Goal: Contribute content: Contribute content

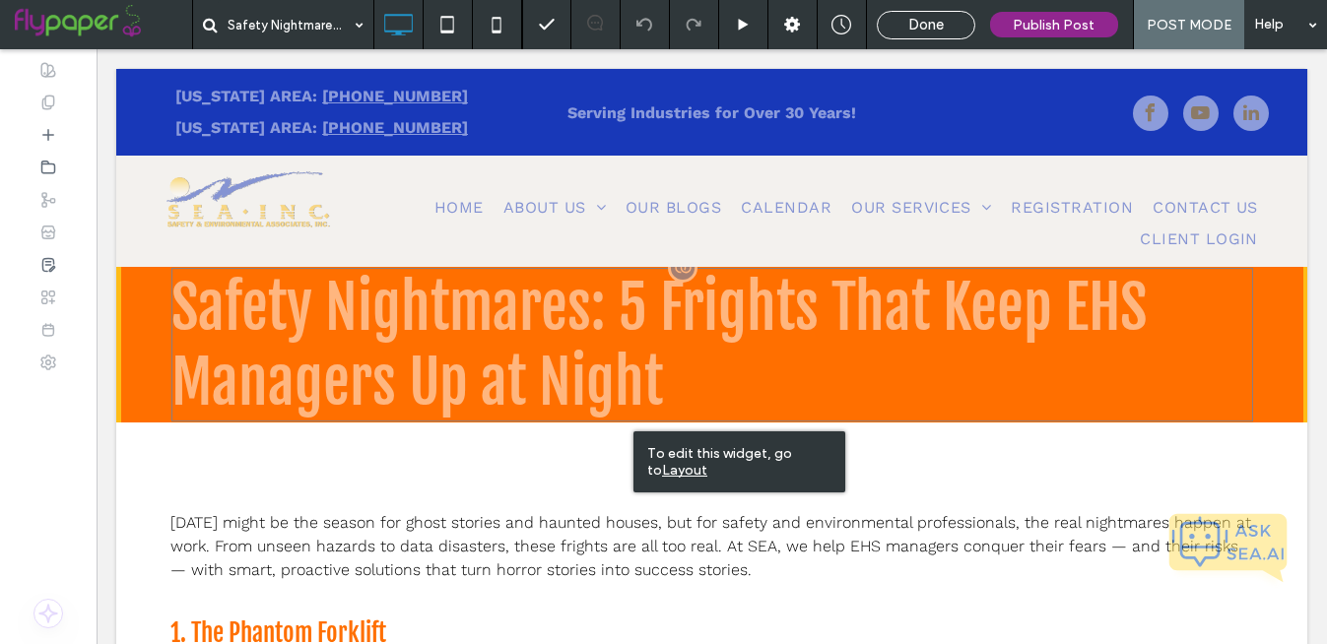
click at [658, 386] on h1 "Safety Nightmares: 5 Frights That Keep EHS Managers Up at Night" at bounding box center [712, 345] width 1082 height 154
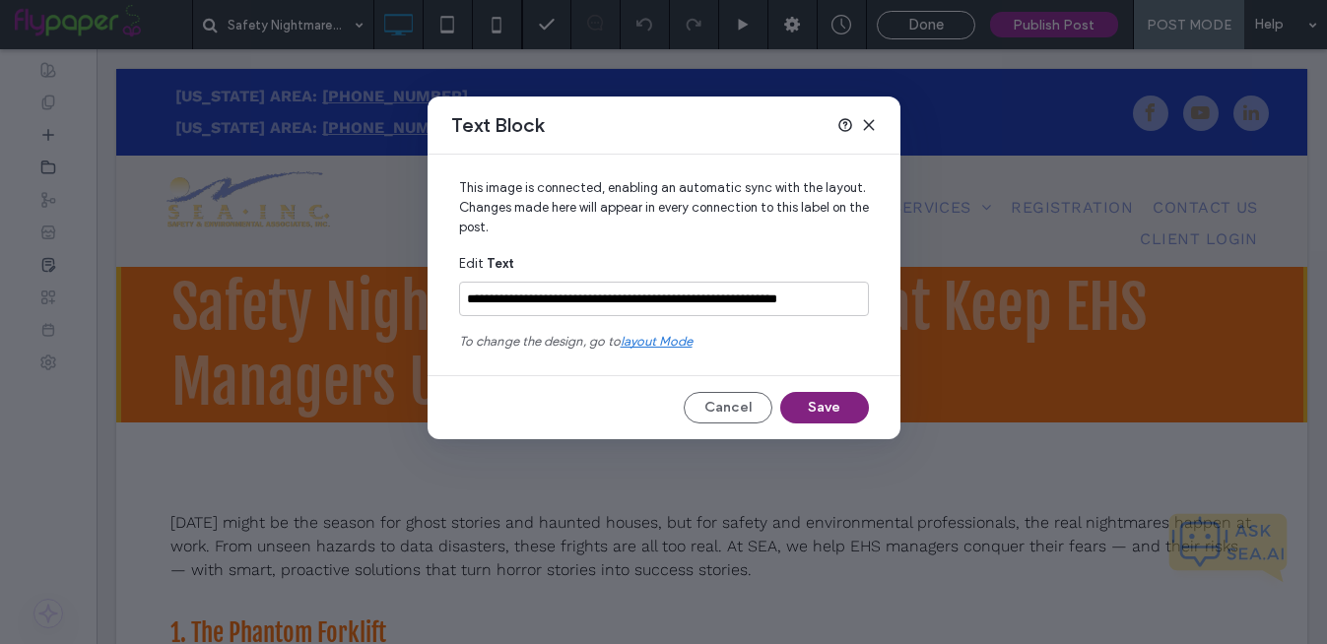
click at [837, 404] on button "Save" at bounding box center [824, 408] width 89 height 32
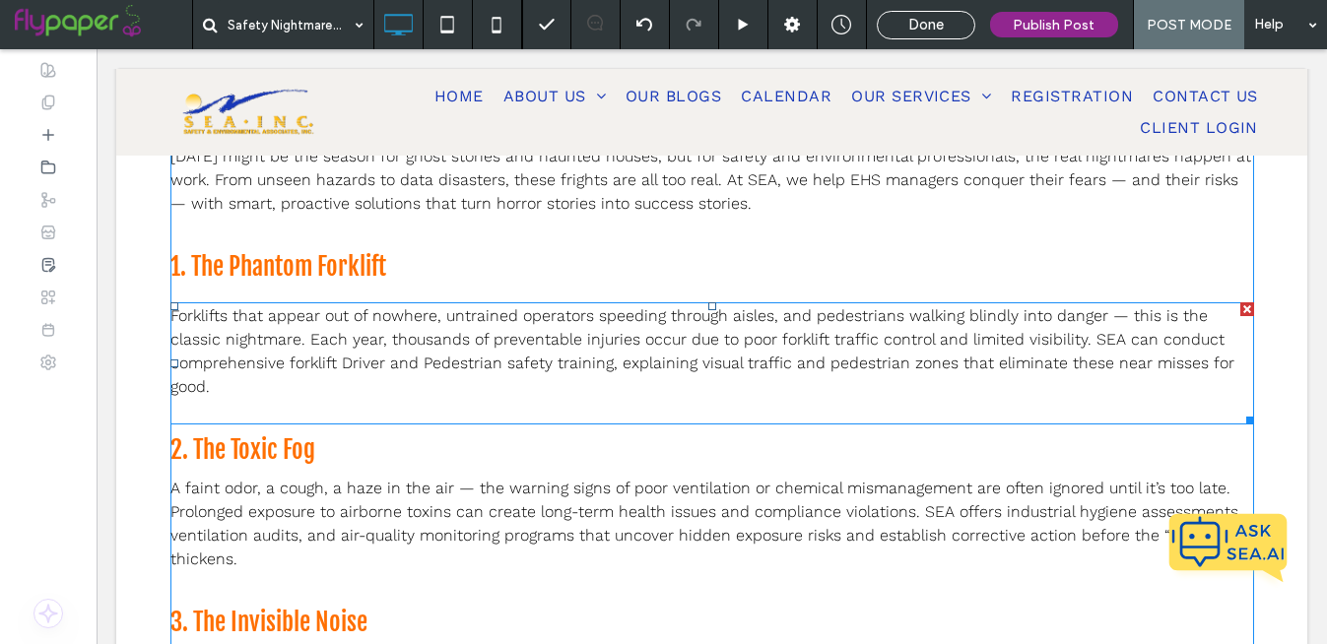
scroll to position [369, 0]
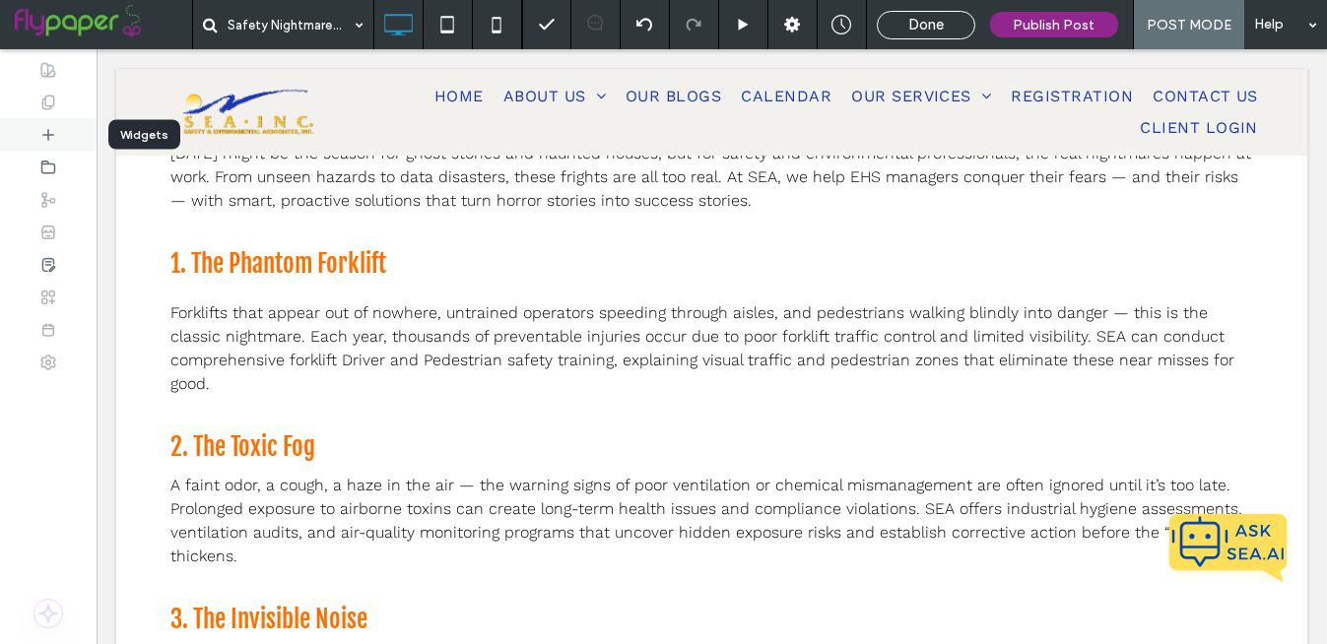
click at [57, 135] on div at bounding box center [48, 134] width 97 height 33
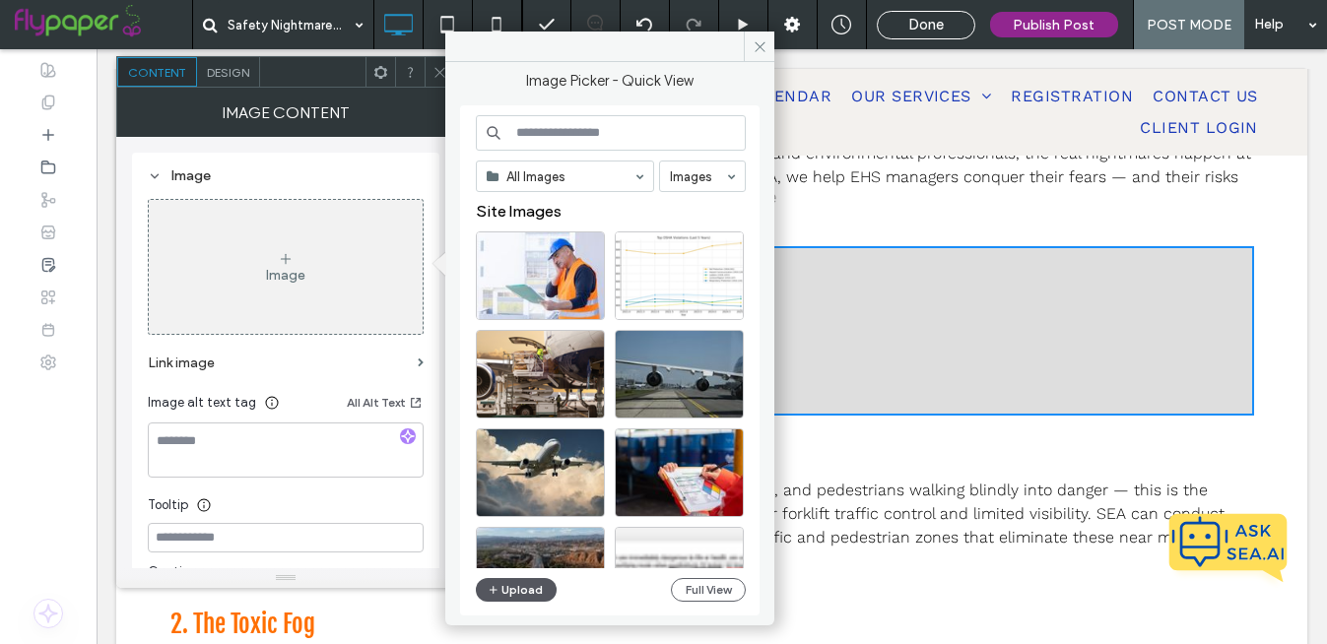
click at [503, 598] on button "Upload" at bounding box center [516, 590] width 81 height 24
click at [506, 586] on button "Upload" at bounding box center [516, 590] width 81 height 24
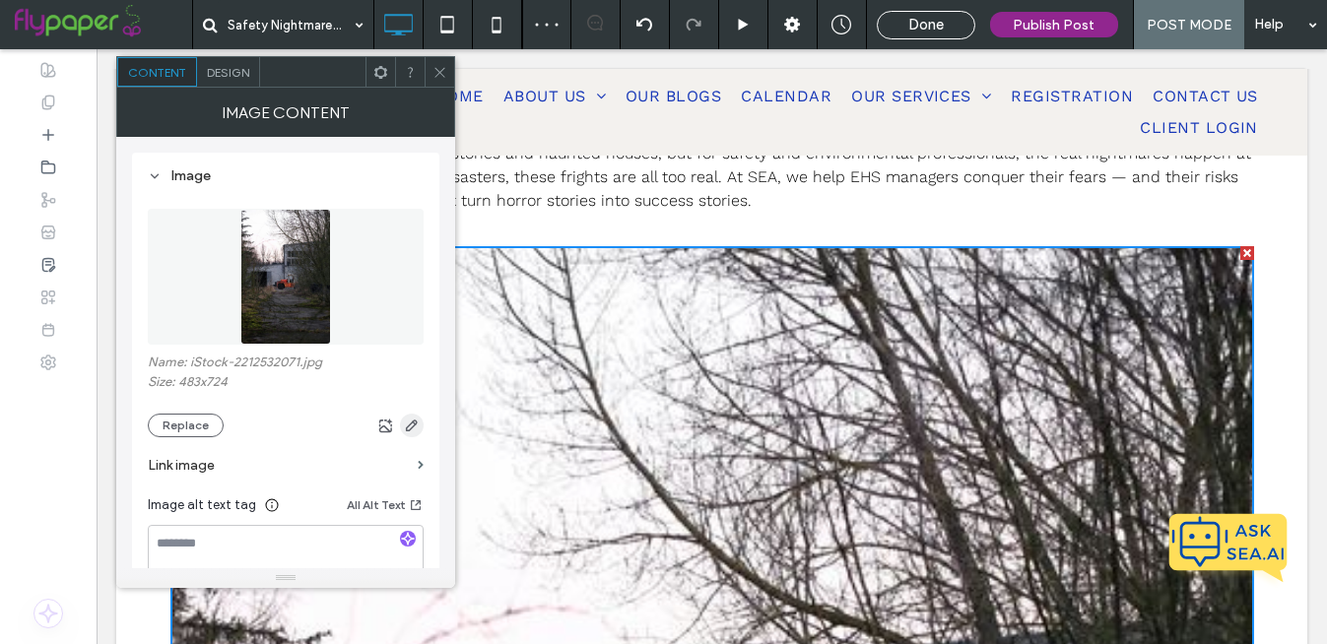
click at [413, 426] on icon "button" at bounding box center [412, 426] width 16 height 16
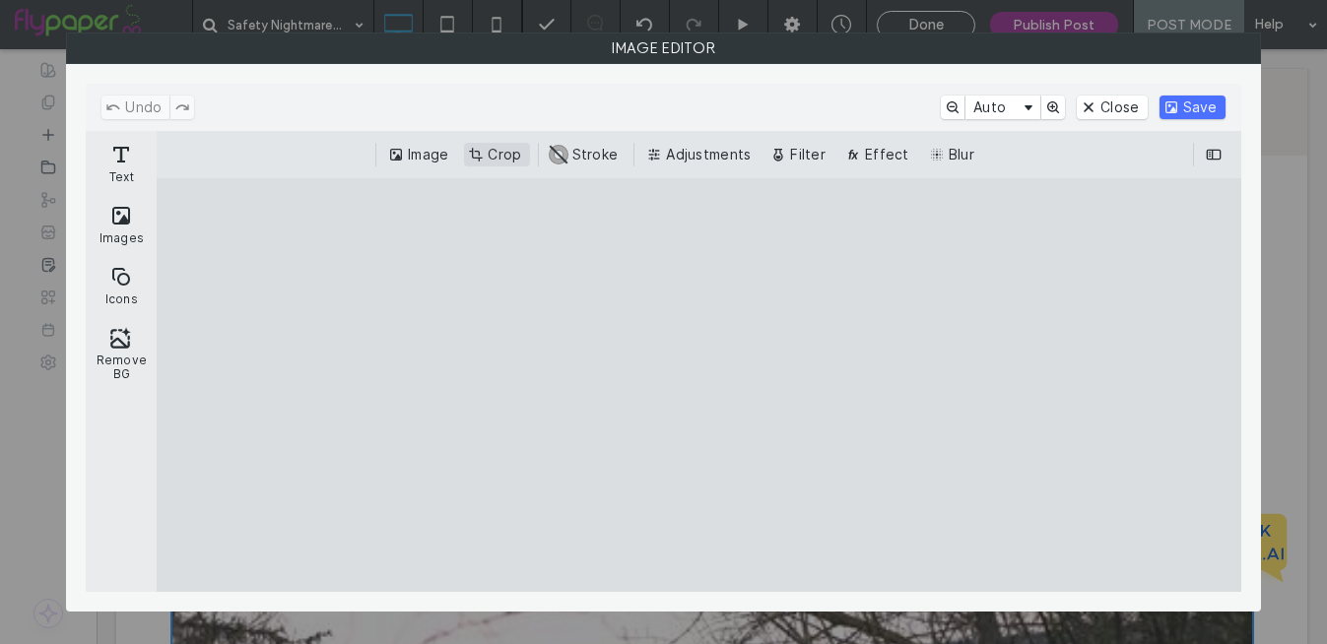
click at [508, 153] on button "Crop" at bounding box center [496, 155] width 65 height 24
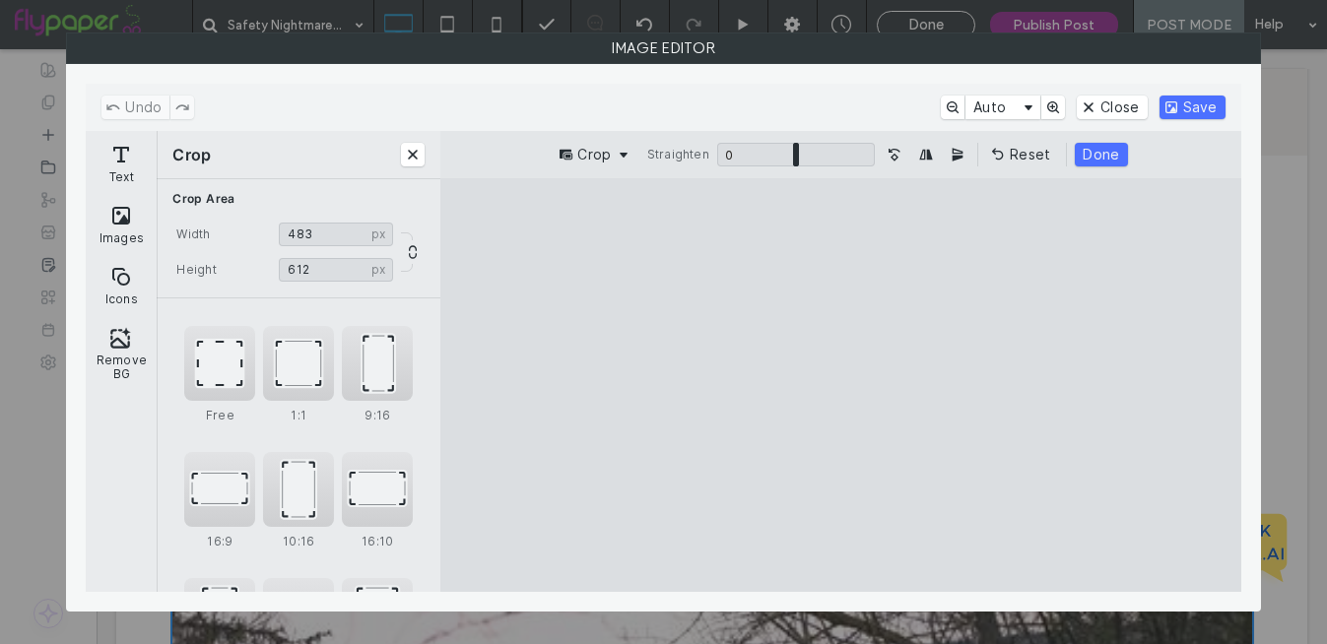
drag, startPoint x: 838, startPoint y: 218, endPoint x: 838, endPoint y: 269, distance: 51.2
click at [840, 385] on cesdk-canvas "Editor canvas" at bounding box center [840, 385] width 0 height 0
drag, startPoint x: 846, startPoint y: 574, endPoint x: 849, endPoint y: 463, distance: 111.4
click at [840, 385] on cesdk-canvas "Editor canvas" at bounding box center [840, 385] width 0 height 0
type input "***"
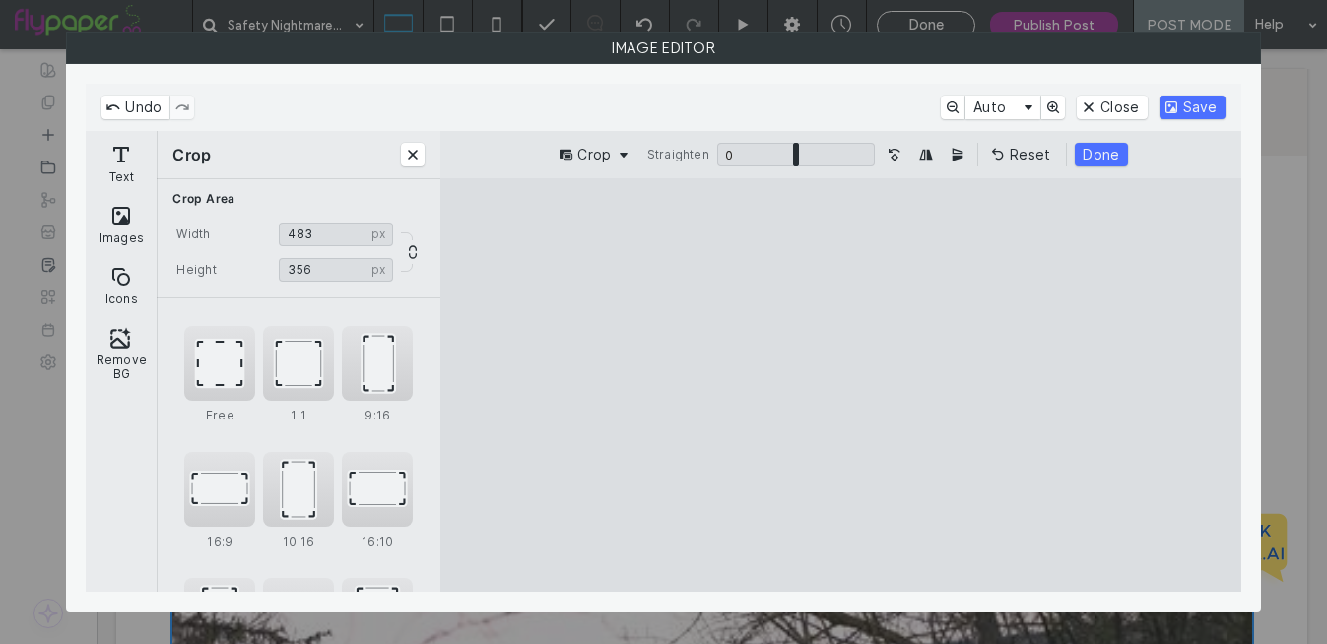
drag, startPoint x: 837, startPoint y: 219, endPoint x: 837, endPoint y: 259, distance: 40.4
click at [840, 385] on cesdk-canvas "Editor canvas" at bounding box center [840, 385] width 0 height 0
click at [1192, 107] on button "Save" at bounding box center [1193, 108] width 66 height 24
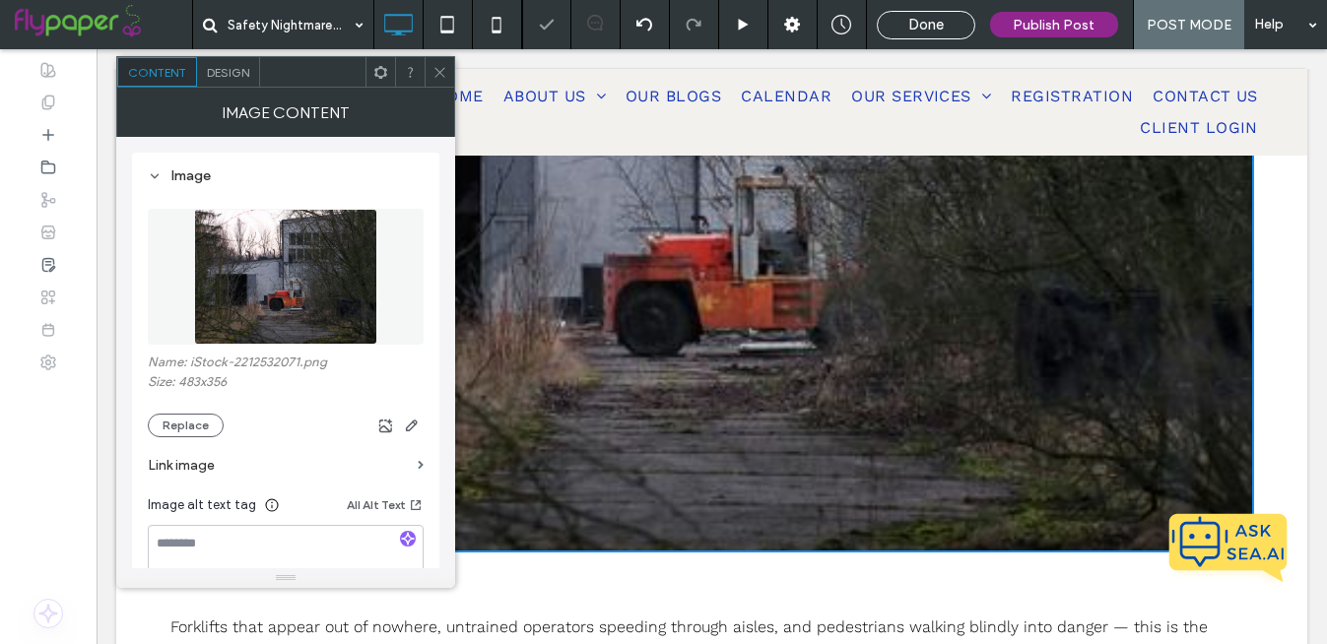
scroll to position [864, 0]
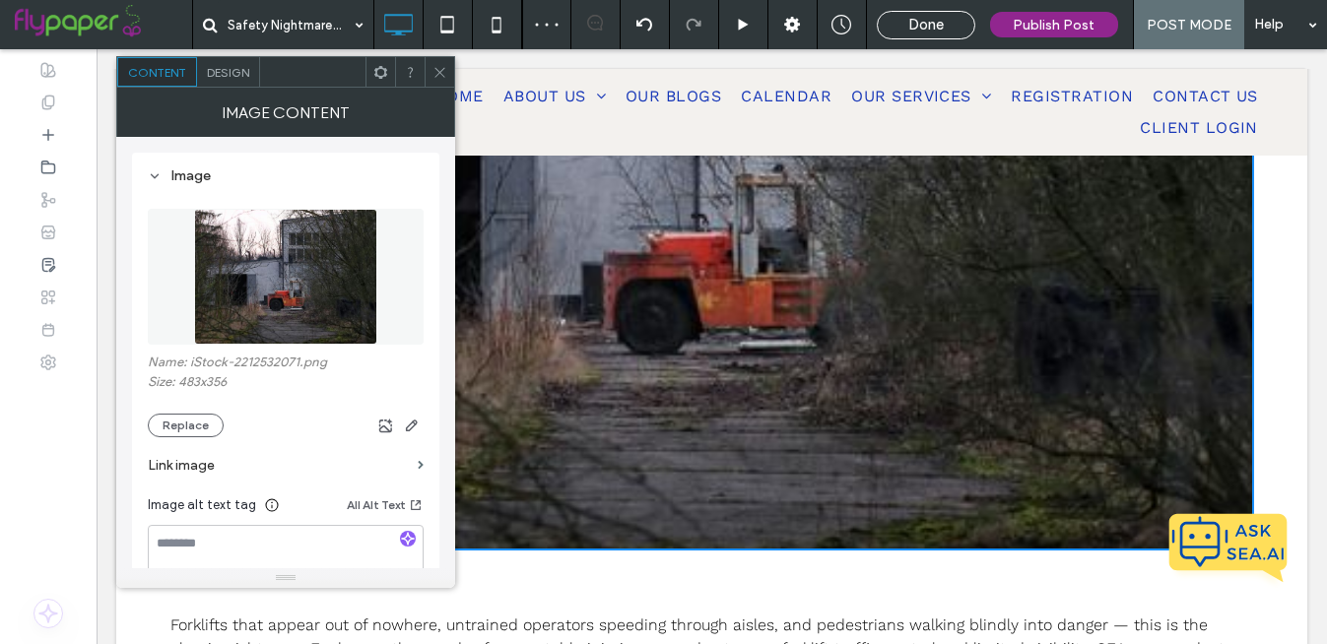
click at [788, 477] on img at bounding box center [712, 151] width 1084 height 799
click at [853, 580] on h3 "1. The Phantom Forklift" at bounding box center [712, 576] width 1084 height 31
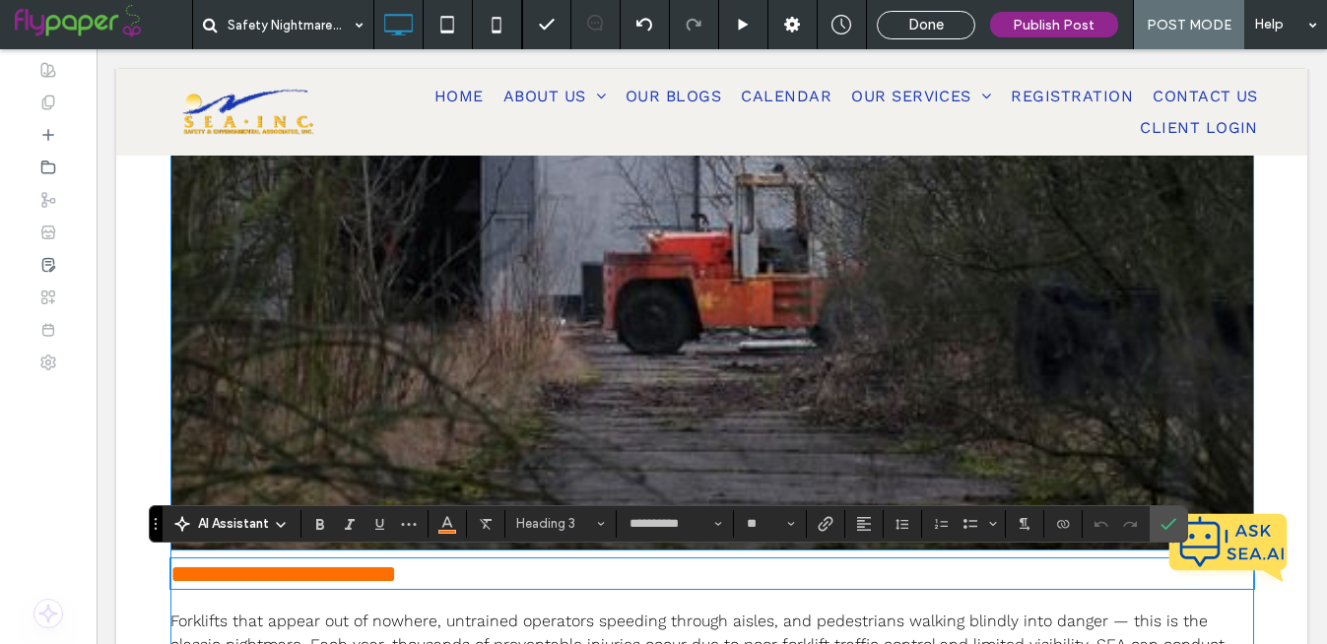
type input "**********"
type input "**"
click at [866, 424] on img at bounding box center [712, 151] width 1084 height 799
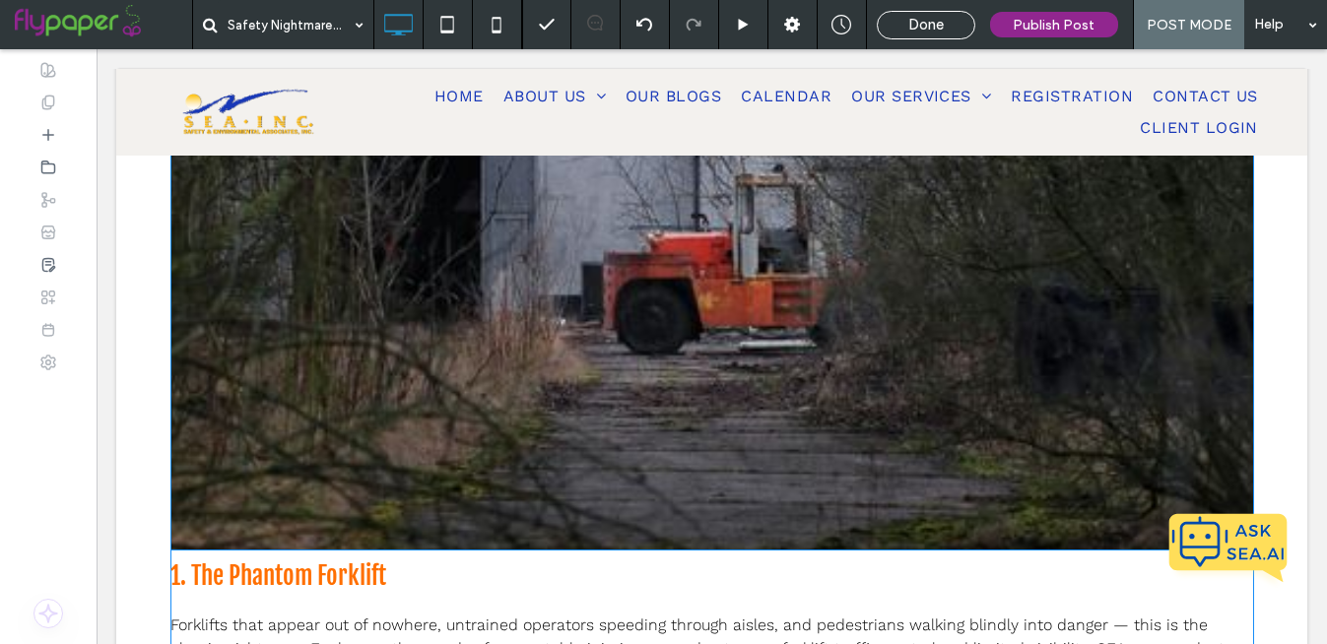
click at [816, 375] on img at bounding box center [712, 151] width 1084 height 799
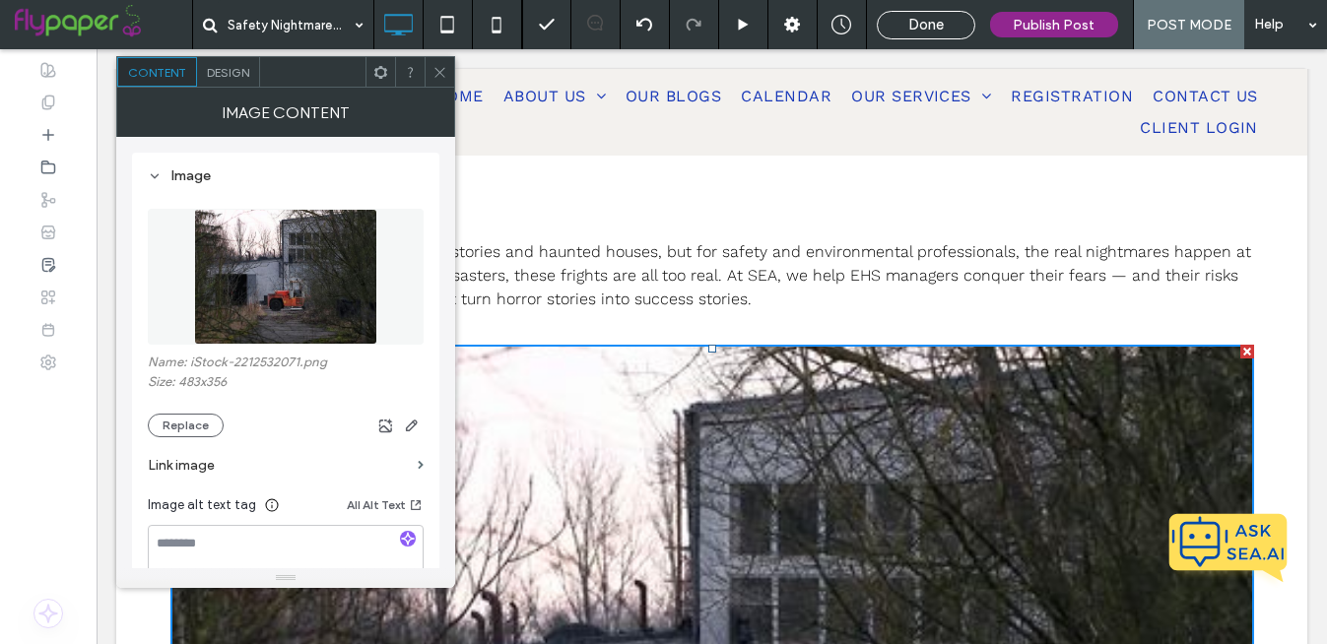
scroll to position [241, 0]
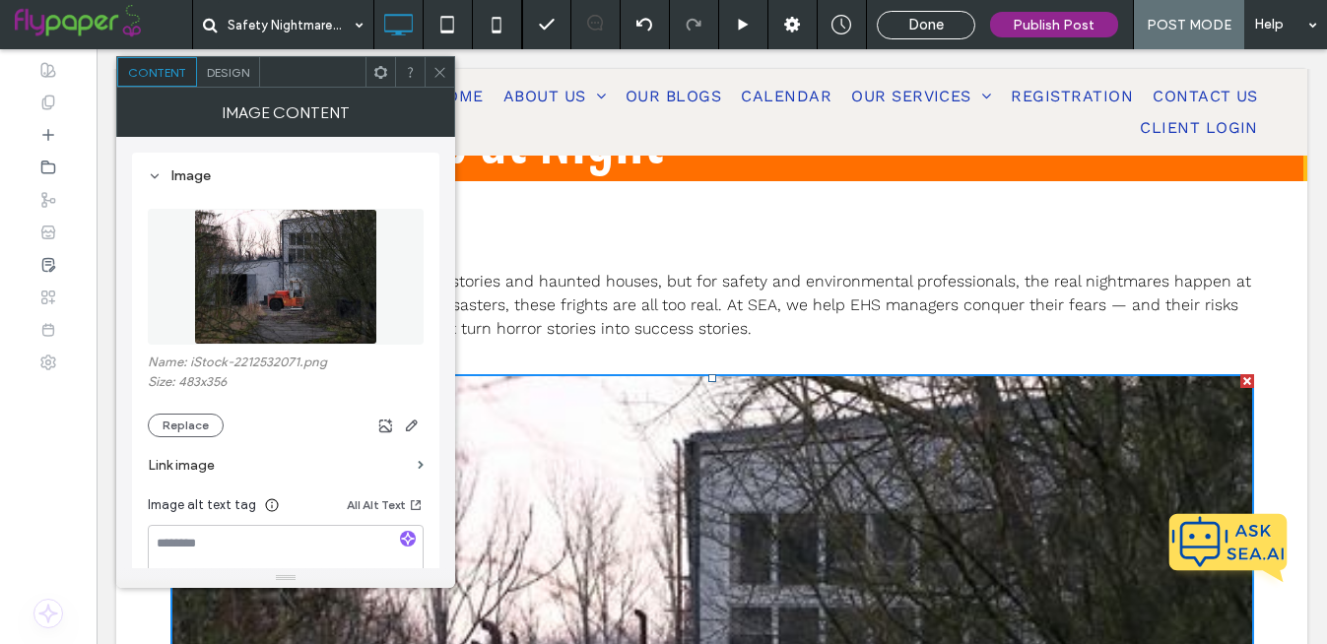
click at [443, 72] on icon at bounding box center [440, 72] width 15 height 15
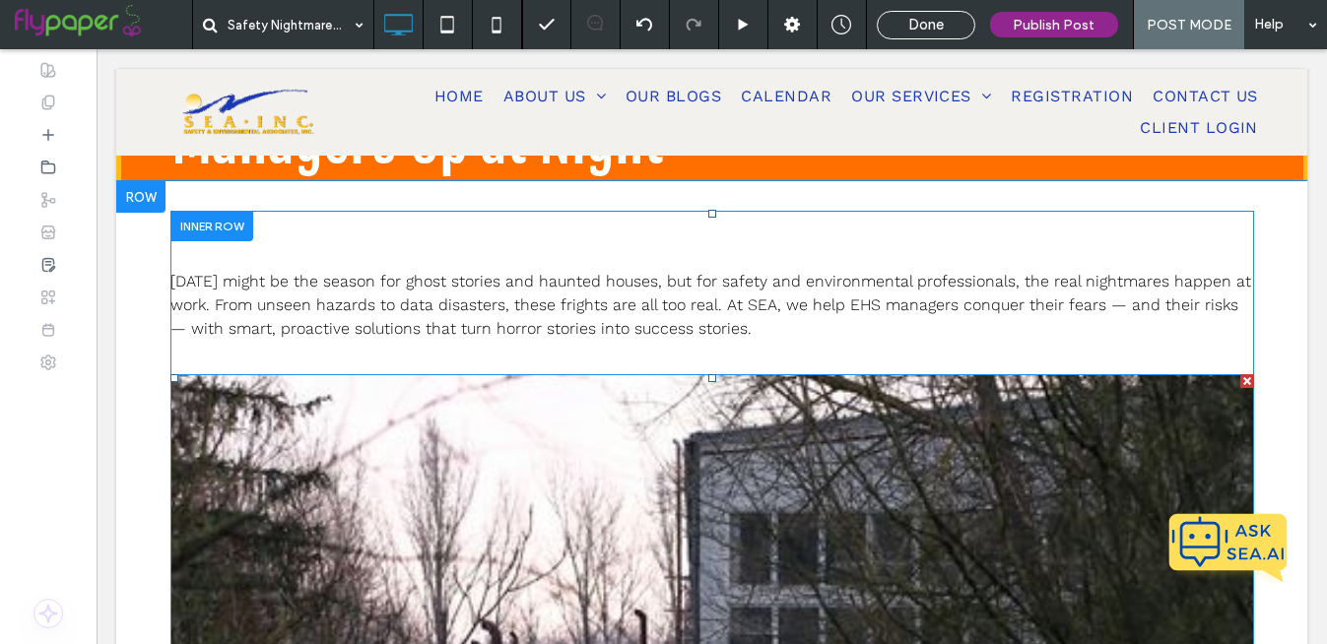
click at [171, 375] on div at bounding box center [174, 378] width 8 height 8
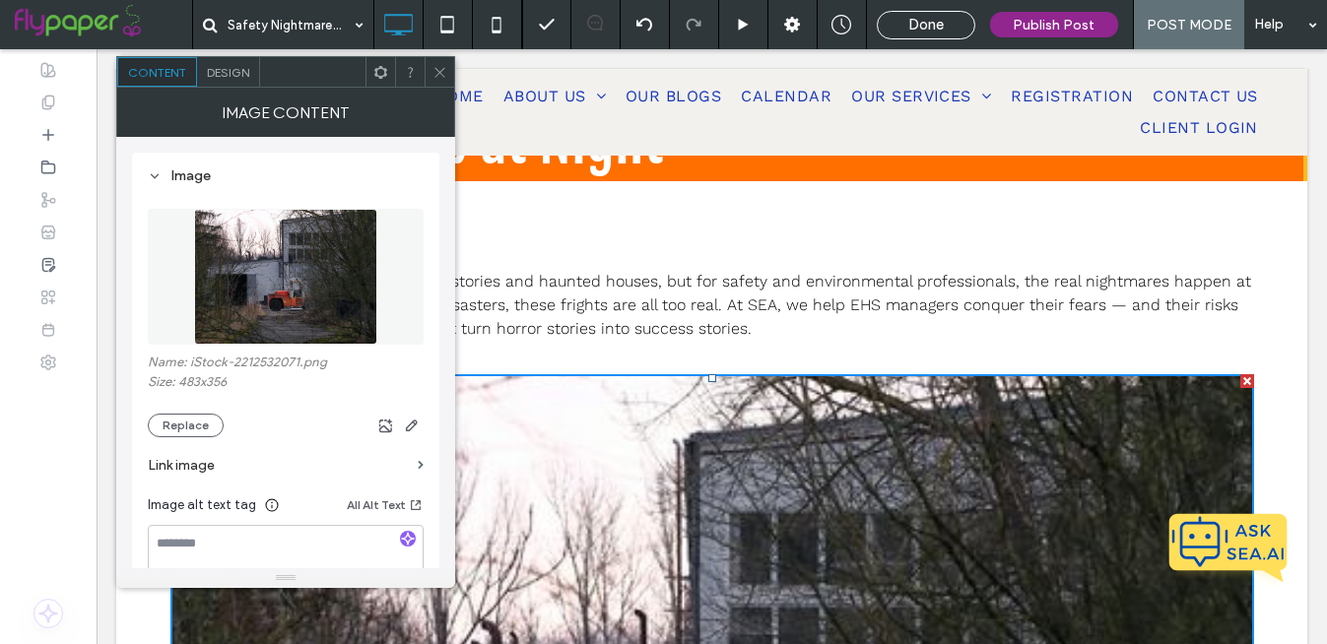
click at [171, 375] on label "Size: 483x356" at bounding box center [286, 384] width 276 height 20
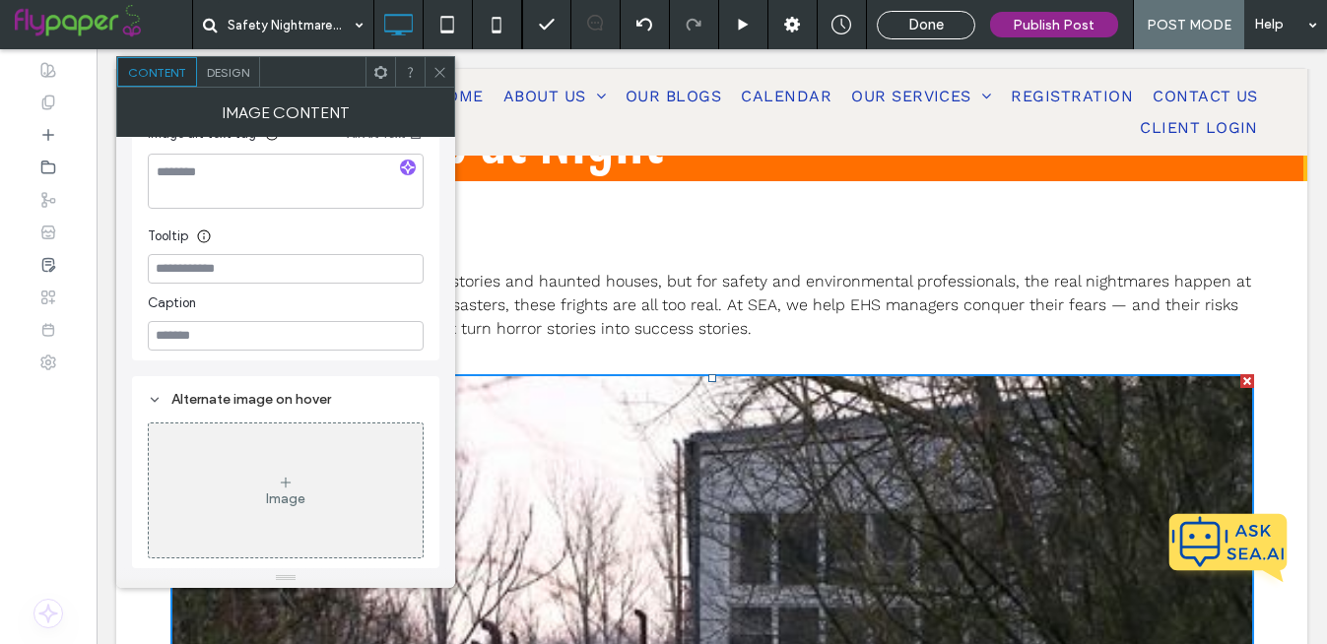
click at [593, 291] on p "[DATE] might be the season for ghost stories and haunted houses, but for safety…" at bounding box center [712, 305] width 1084 height 71
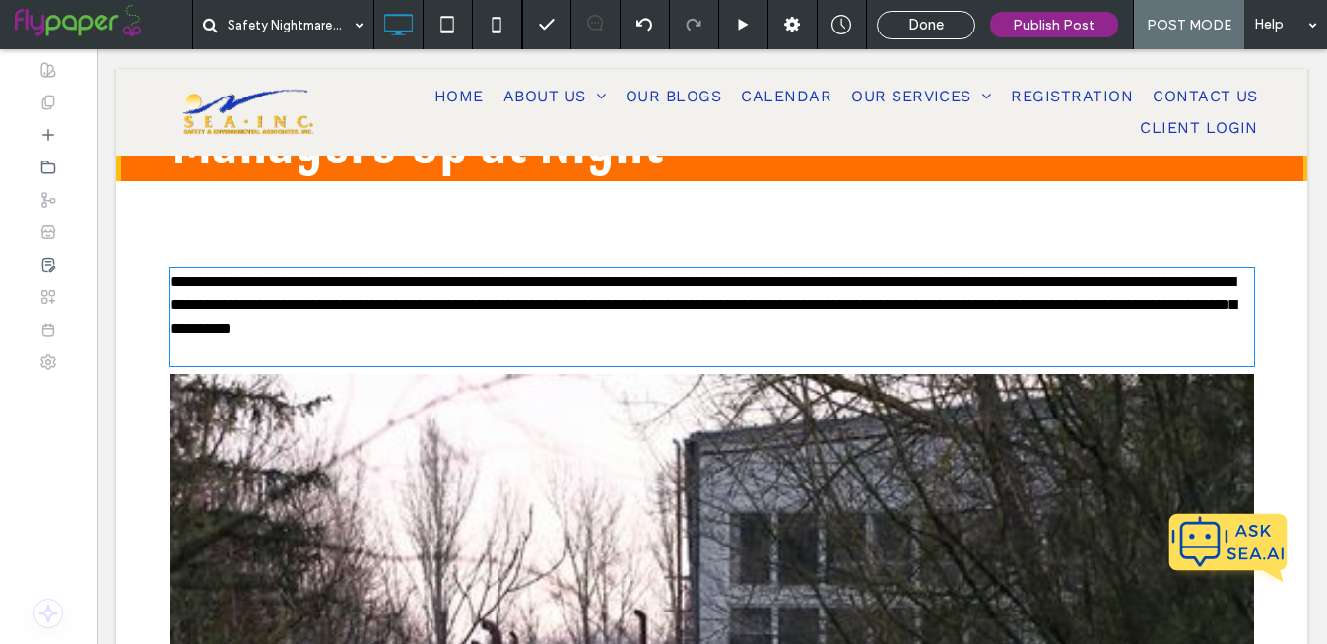
type input "*********"
type input "**"
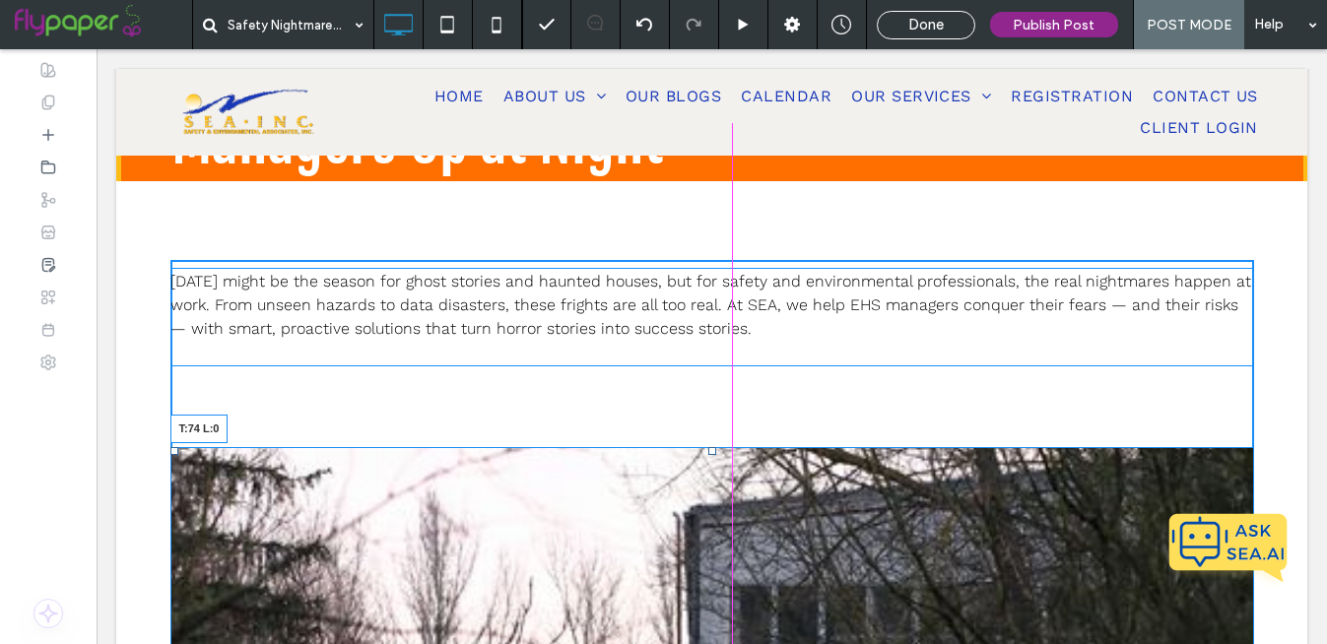
drag, startPoint x: 171, startPoint y: 375, endPoint x: 450, endPoint y: 446, distance: 287.7
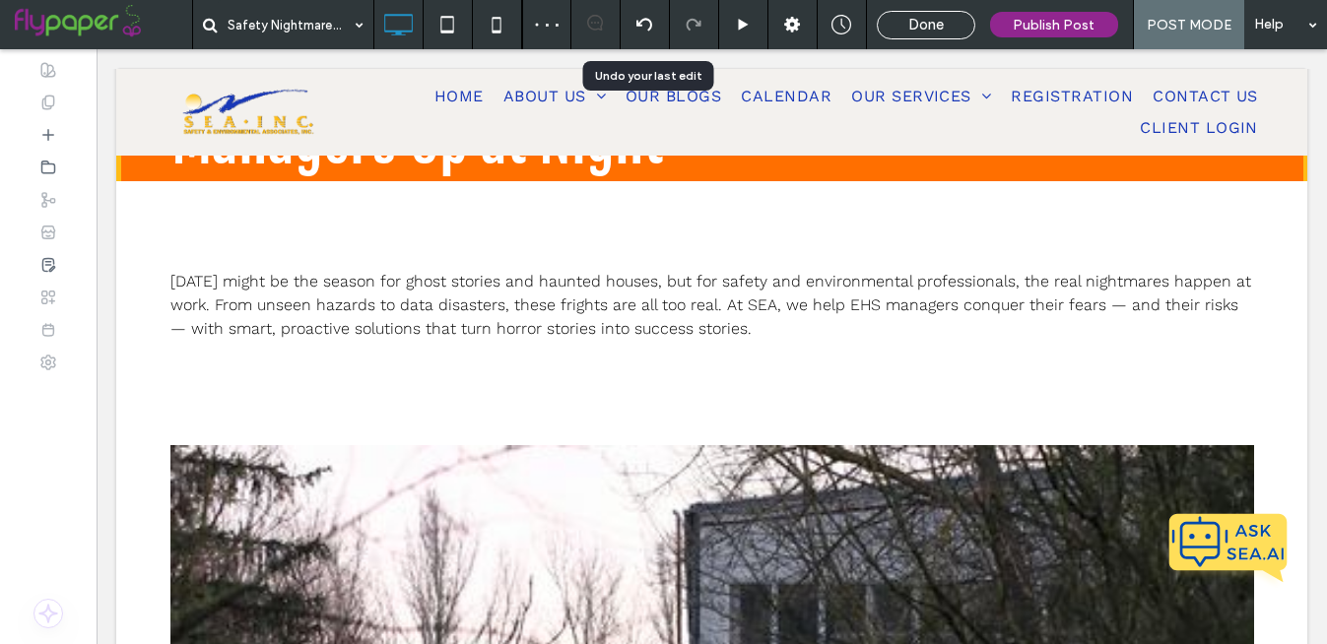
click at [645, 22] on icon at bounding box center [644, 25] width 16 height 16
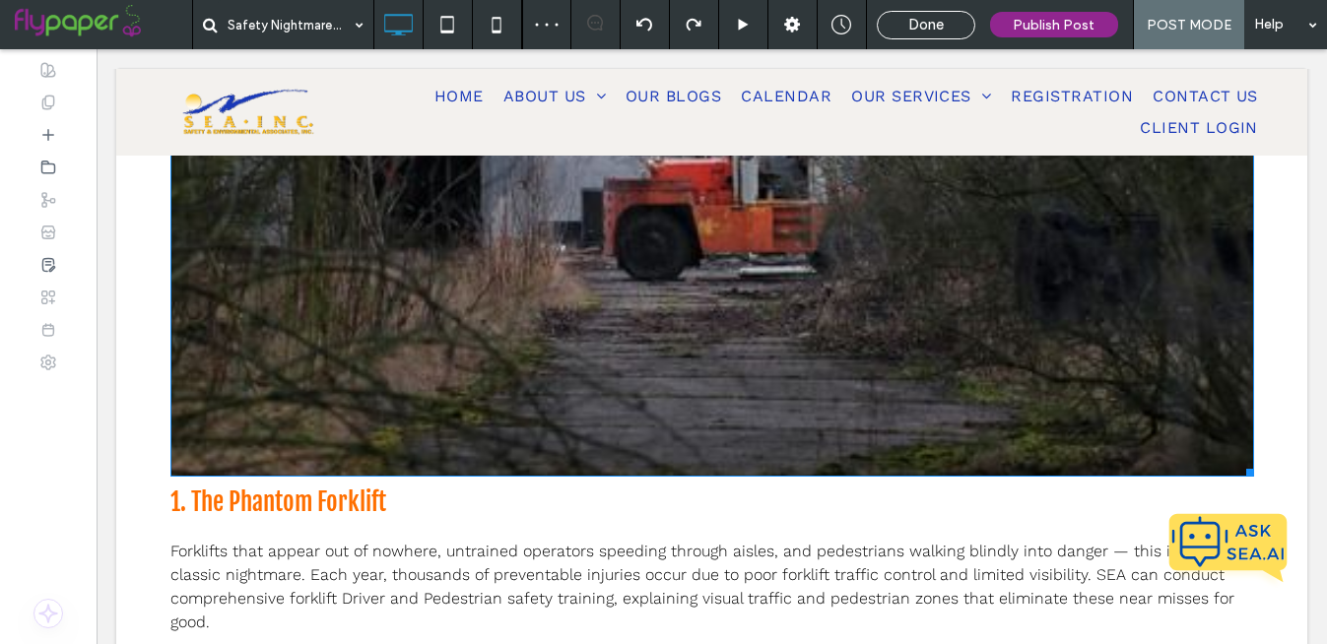
scroll to position [935, 0]
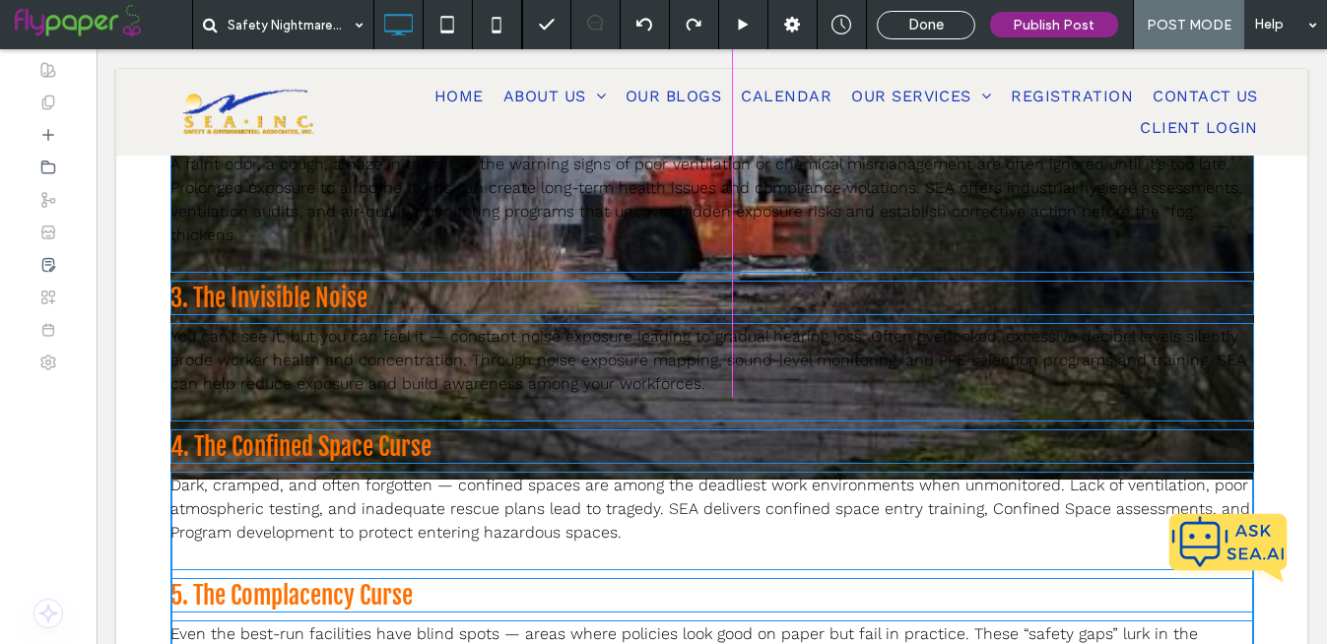
drag, startPoint x: 1249, startPoint y: 470, endPoint x: 856, endPoint y: 237, distance: 456.7
click at [856, 237] on div "[DATE] might be the season for ghost stories and haunted houses, but for safety…" at bounding box center [712, 245] width 1084 height 1357
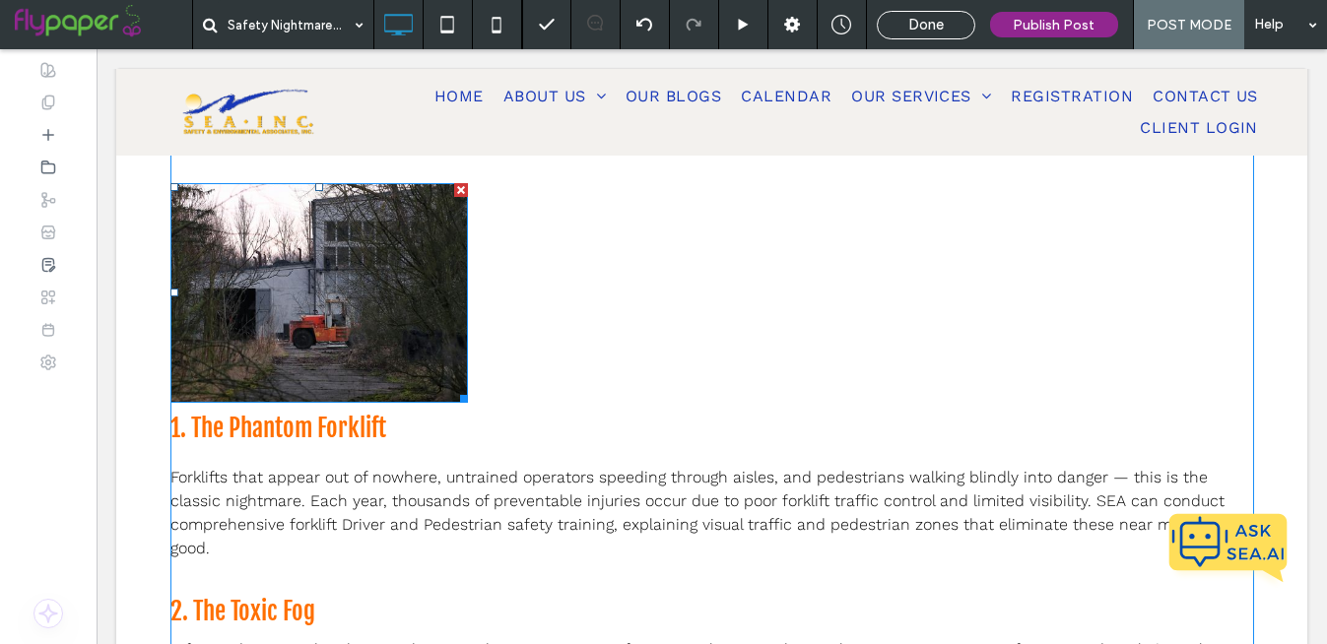
scroll to position [488, 0]
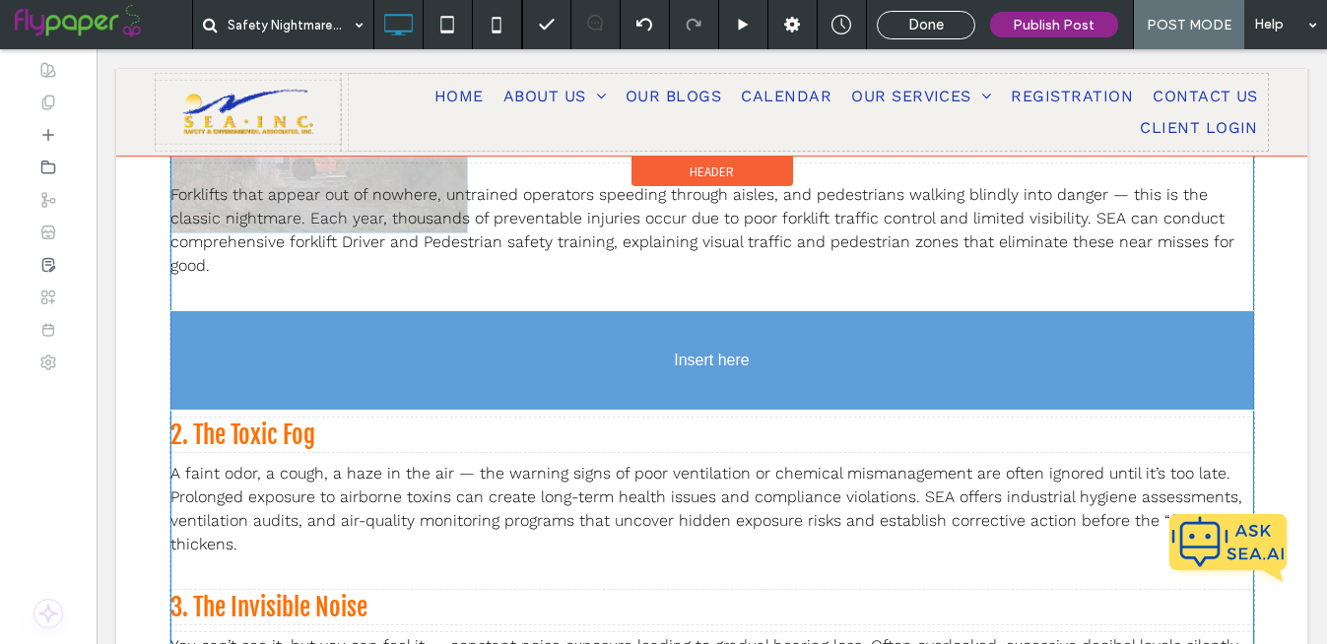
drag, startPoint x: 382, startPoint y: 231, endPoint x: 345, endPoint y: 307, distance: 85.5
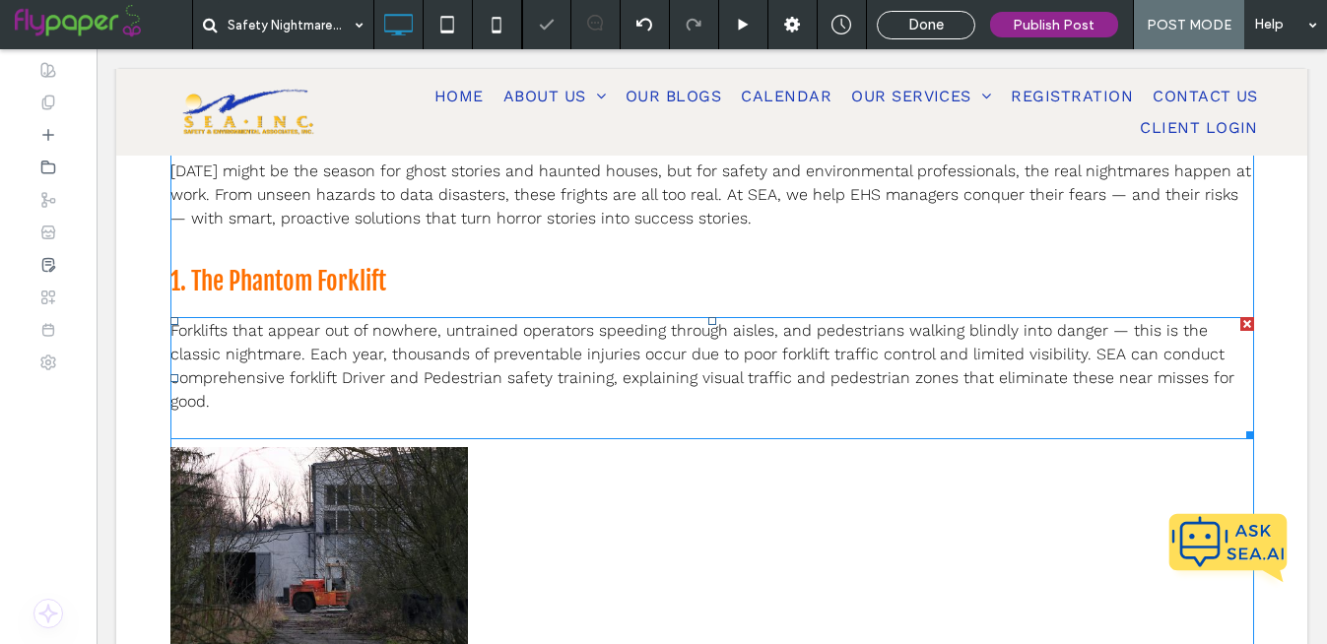
scroll to position [340, 0]
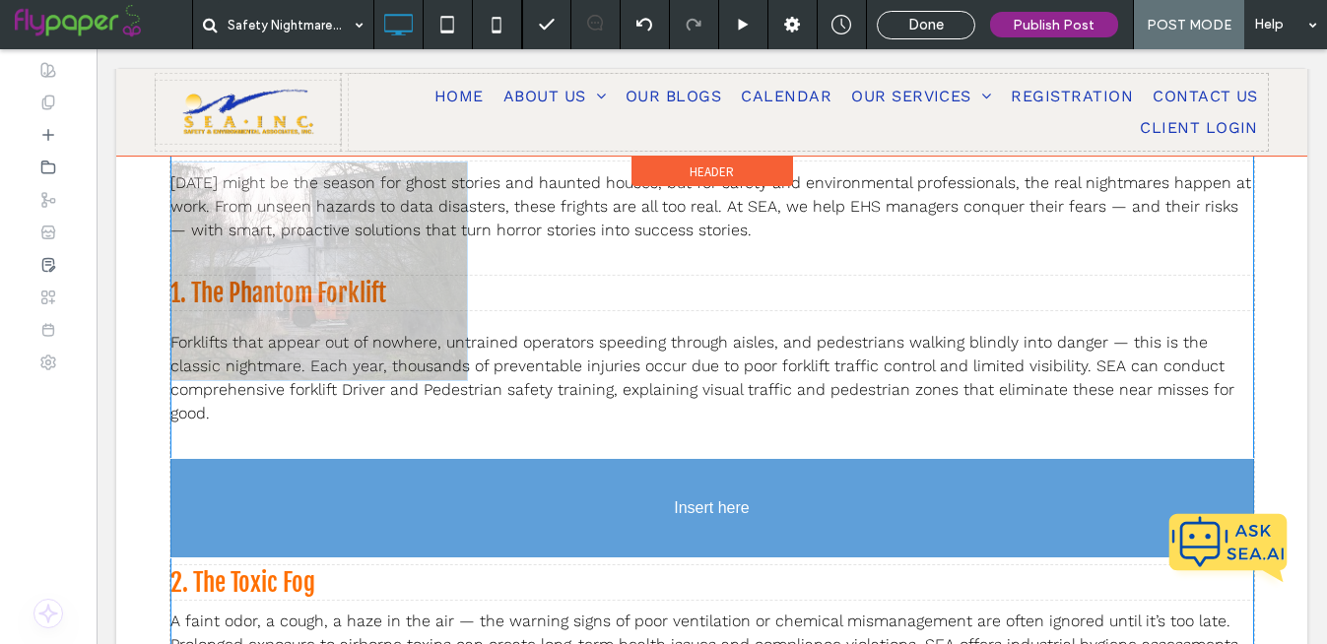
drag, startPoint x: 351, startPoint y: 562, endPoint x: 315, endPoint y: 501, distance: 69.8
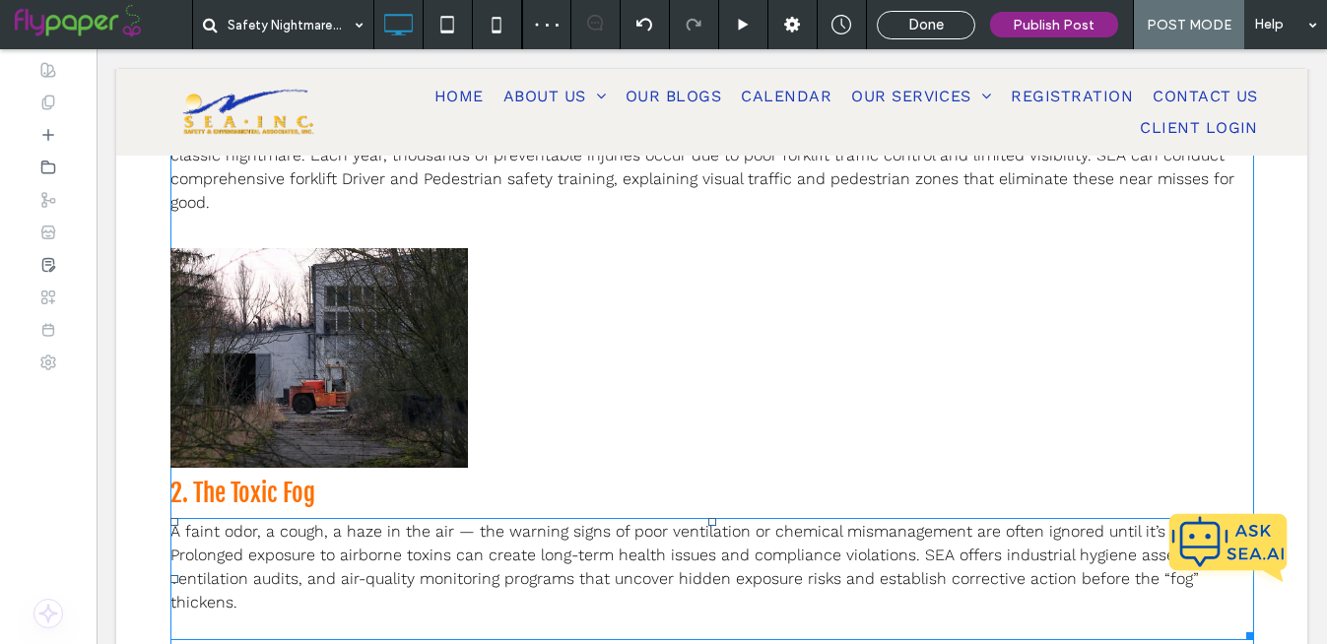
scroll to position [555, 0]
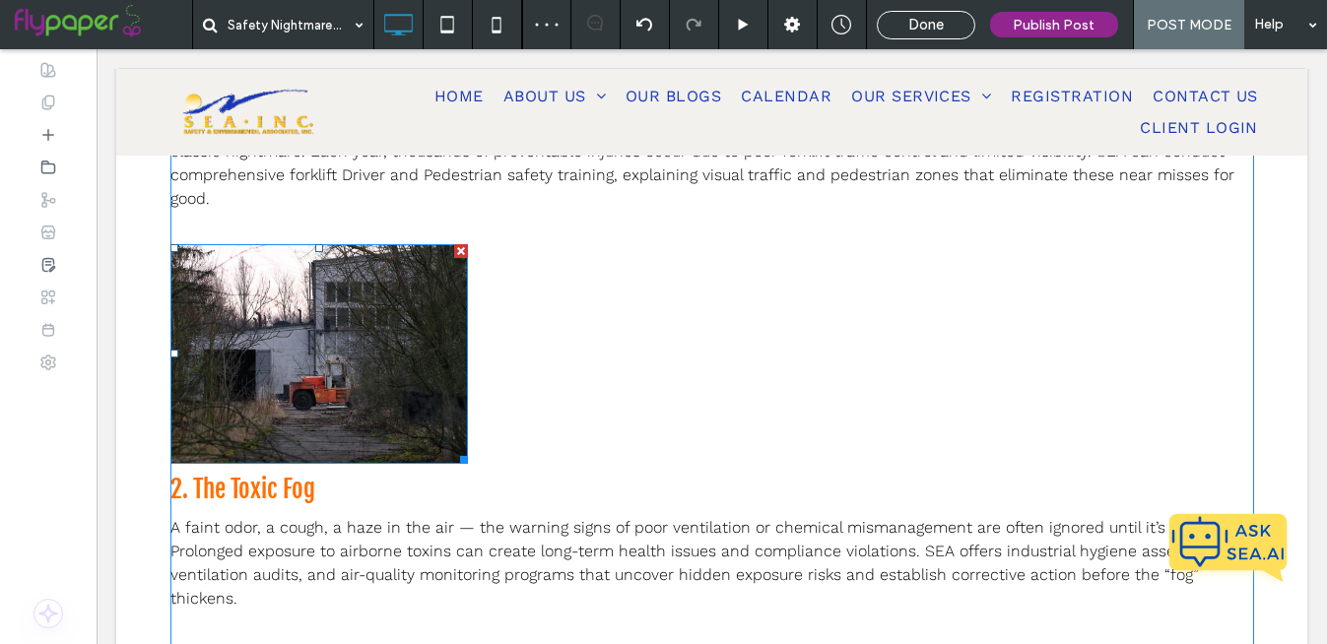
click at [401, 355] on img at bounding box center [319, 354] width 298 height 220
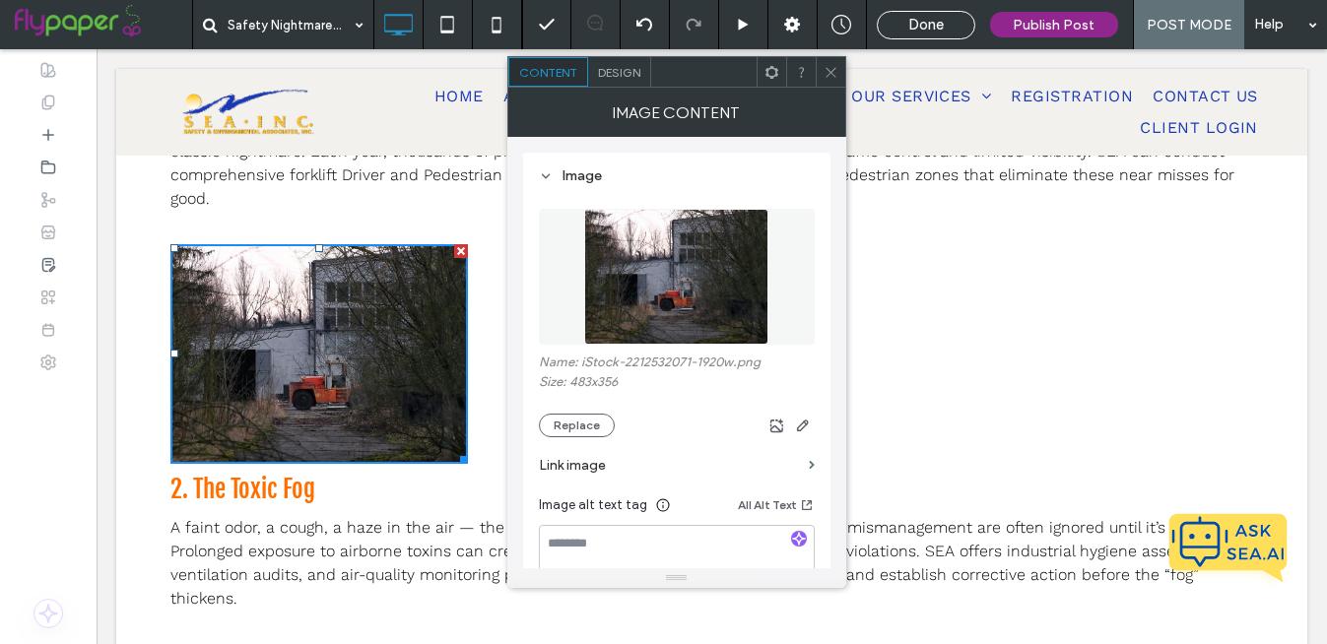
click at [630, 77] on span "Design" at bounding box center [619, 72] width 42 height 15
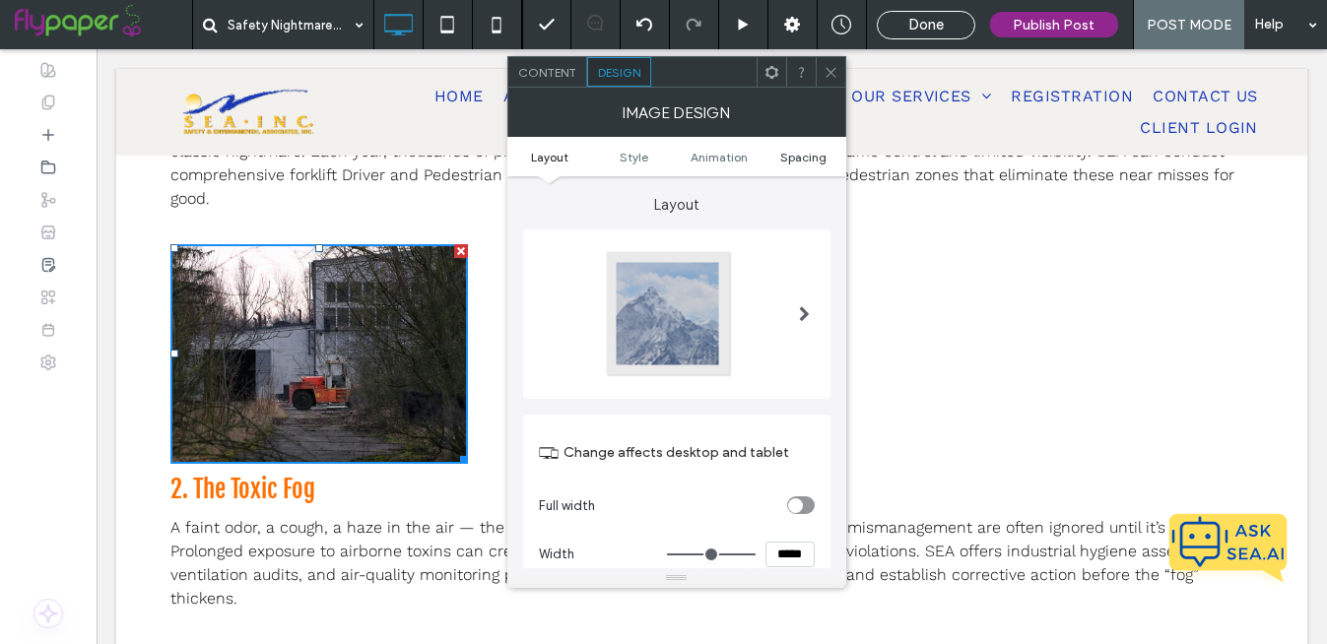
click at [811, 160] on span "Spacing" at bounding box center [803, 157] width 46 height 15
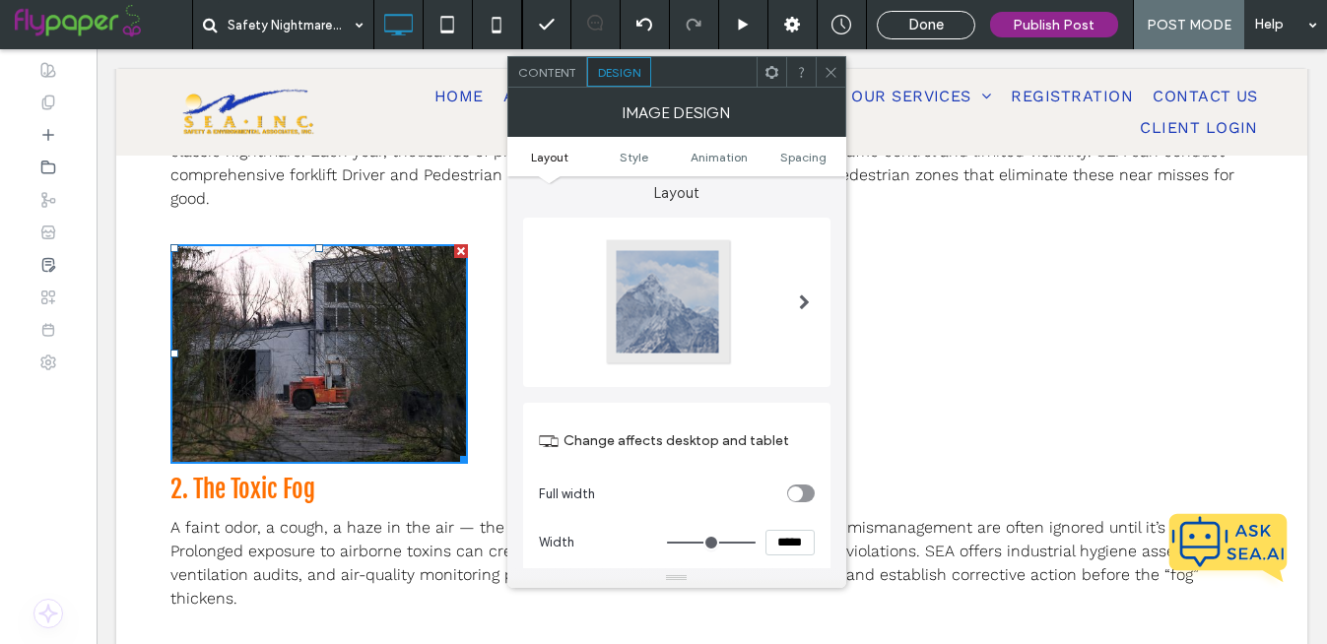
scroll to position [0, 0]
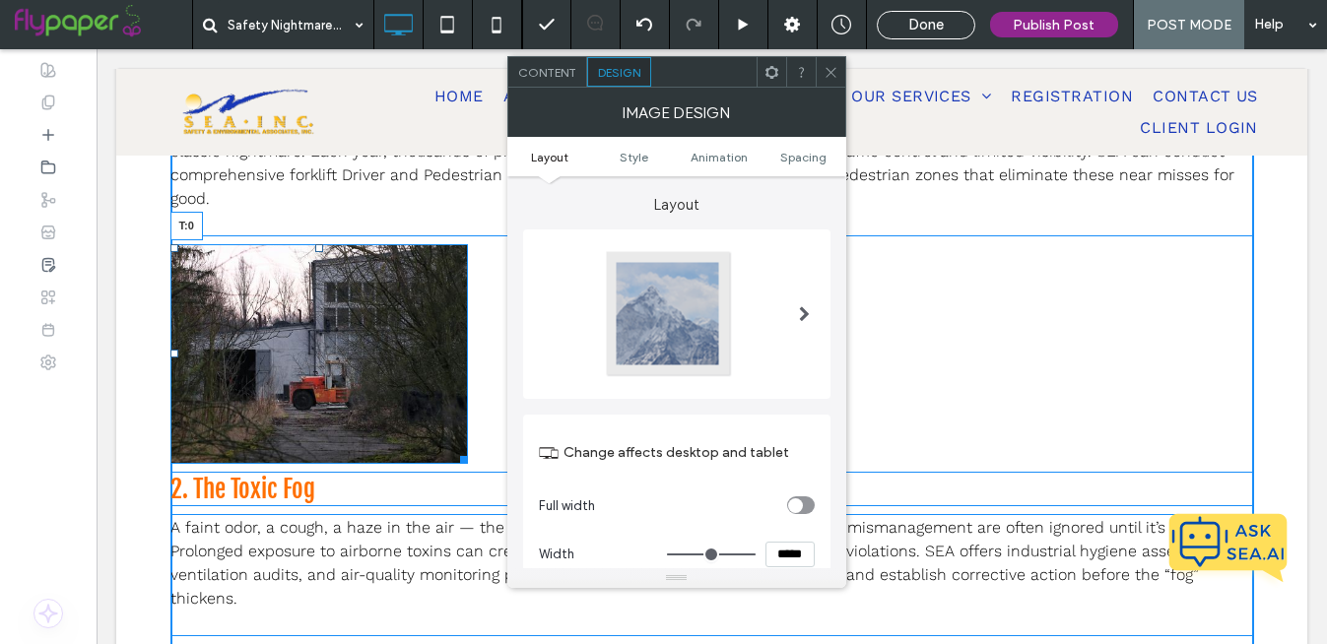
drag, startPoint x: 318, startPoint y: 242, endPoint x: 338, endPoint y: 241, distance: 19.7
click at [338, 241] on div "[DATE] might be the season for ghost stories and haunted houses, but for safety…" at bounding box center [712, 617] width 1084 height 1340
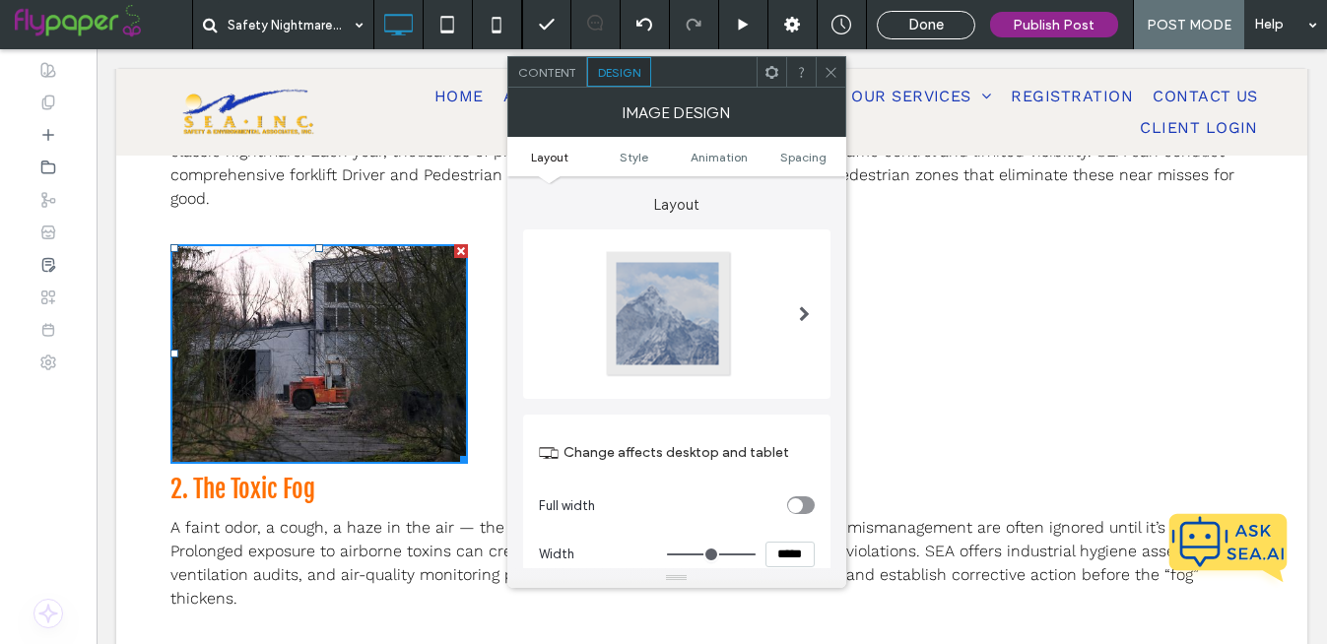
click at [801, 315] on span at bounding box center [804, 314] width 11 height 16
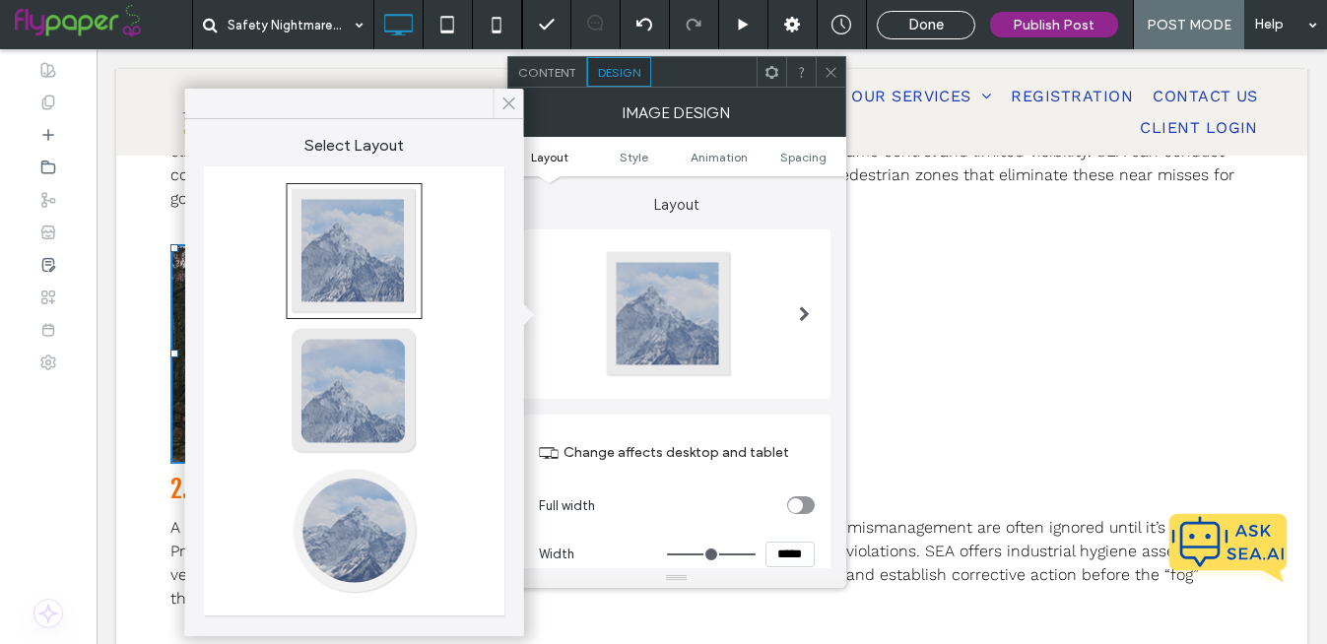
click at [512, 106] on use at bounding box center [508, 104] width 10 height 11
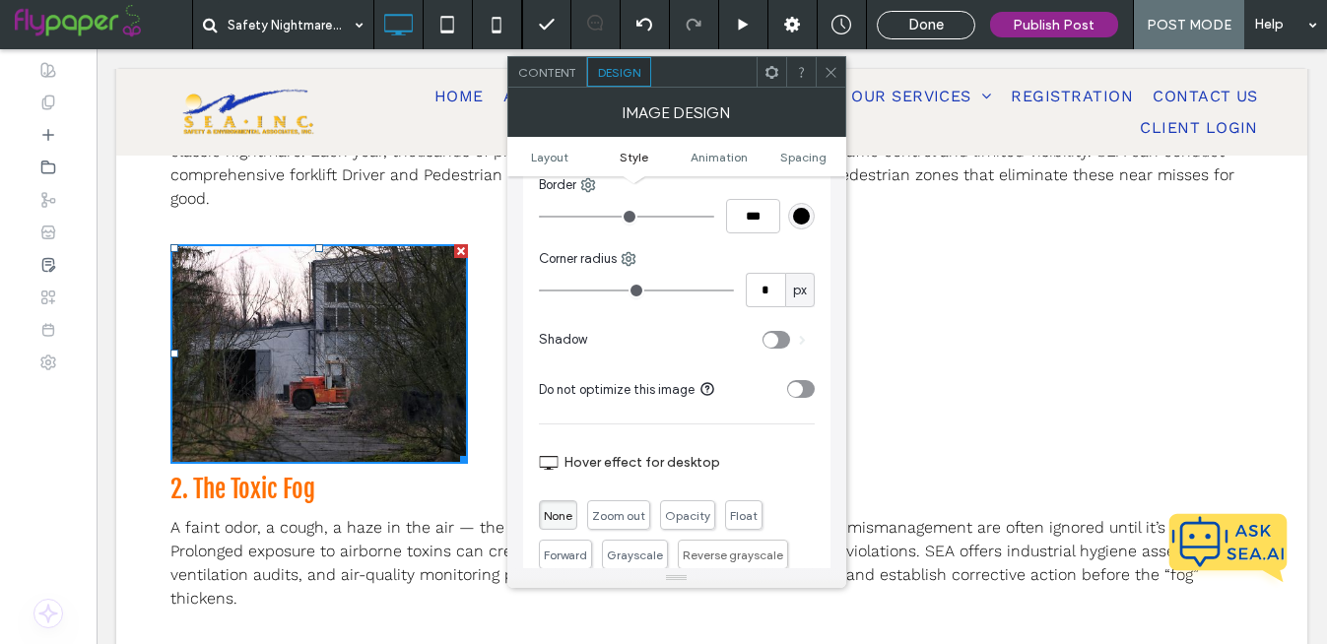
scroll to position [563, 0]
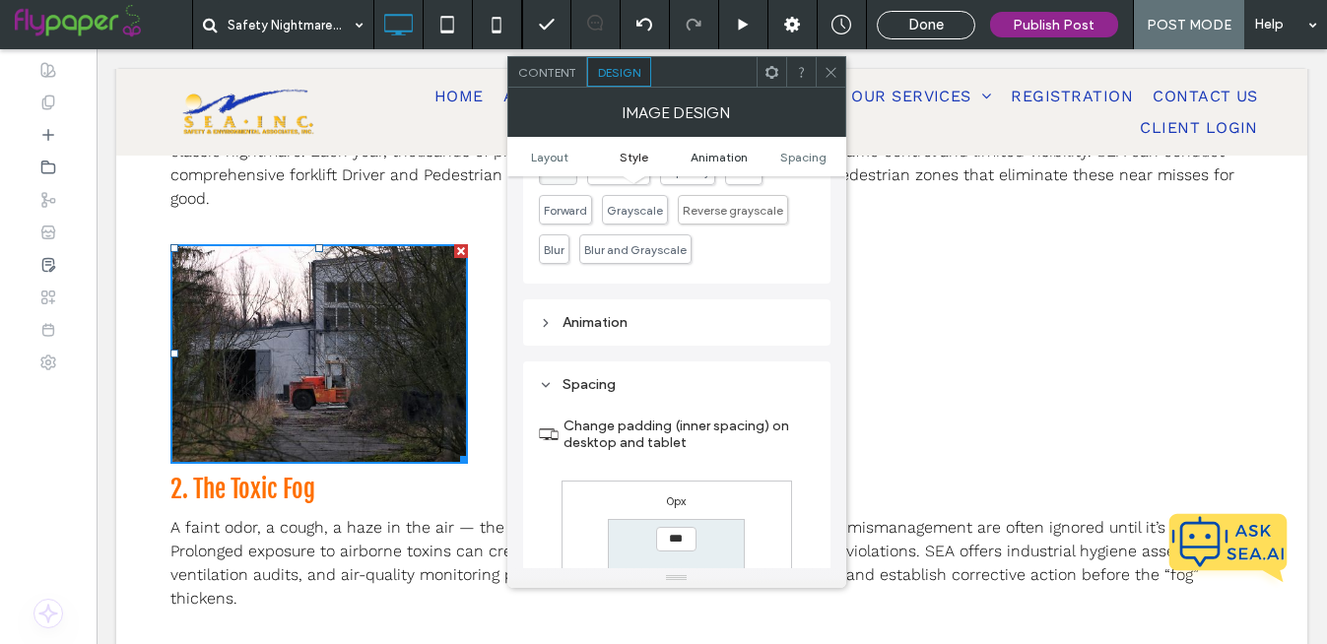
click at [713, 163] on span "Animation" at bounding box center [719, 157] width 57 height 15
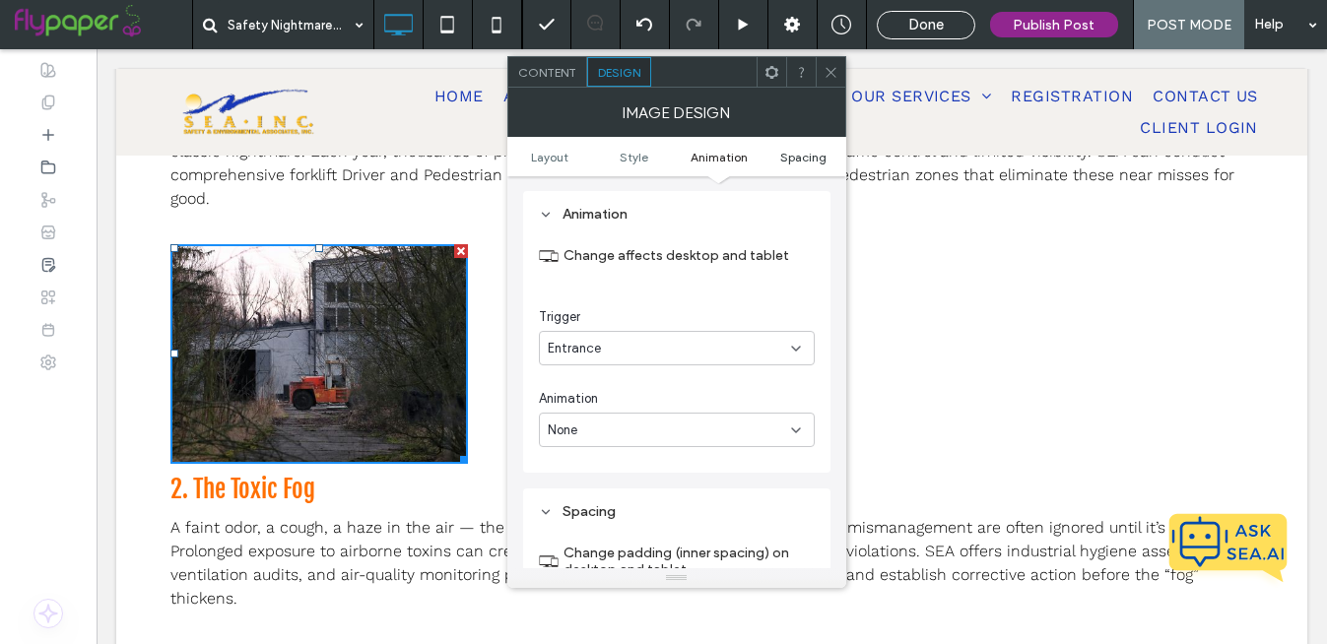
click at [819, 155] on span "Spacing" at bounding box center [803, 157] width 46 height 15
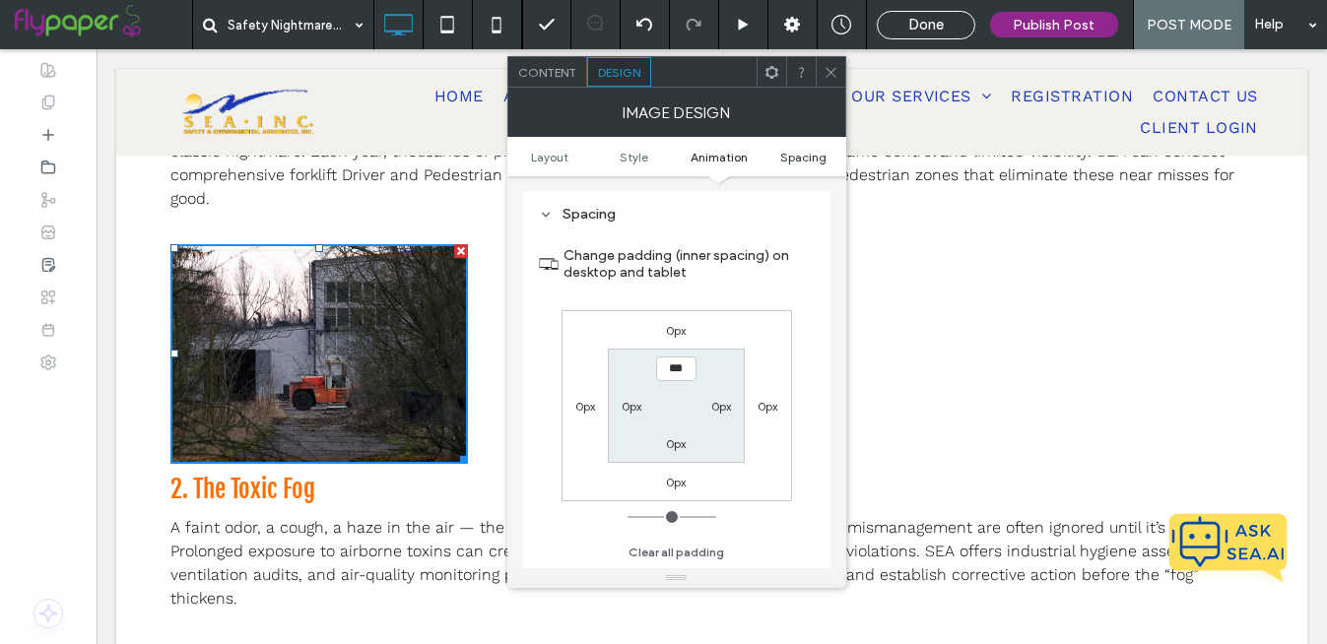
scroll to position [1228, 0]
click at [560, 172] on ul "Layout Style Animation Spacing" at bounding box center [676, 156] width 339 height 39
click at [550, 154] on span "Layout" at bounding box center [549, 157] width 37 height 15
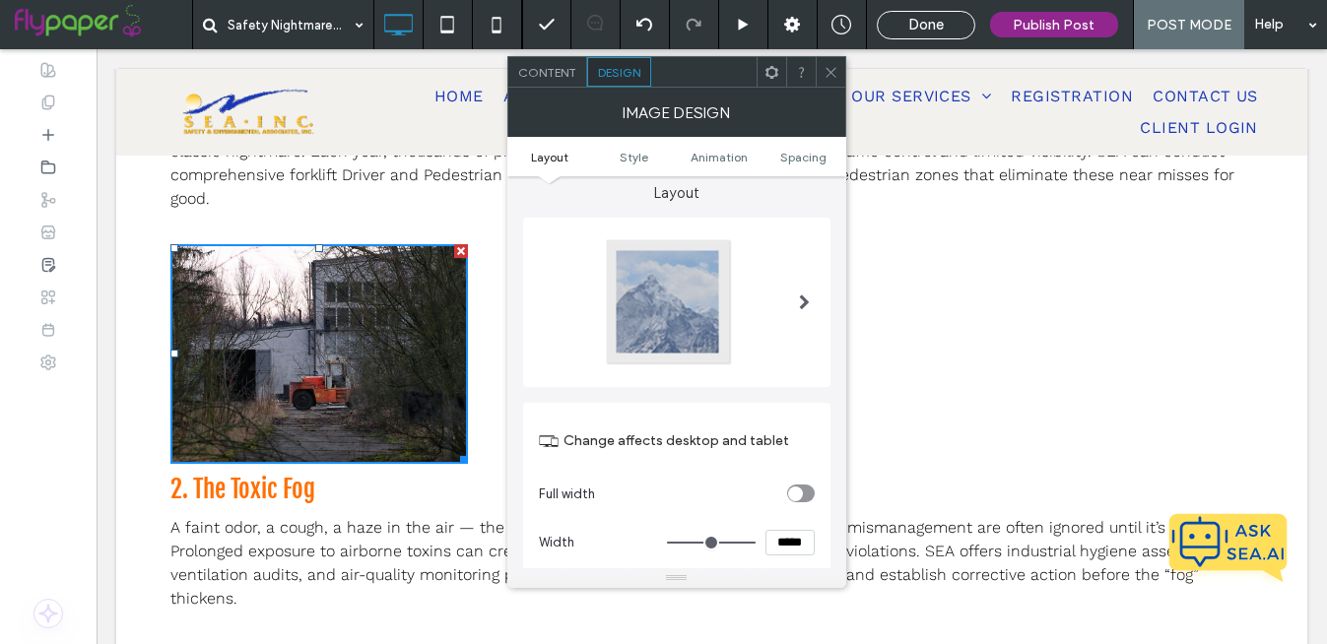
scroll to position [0, 0]
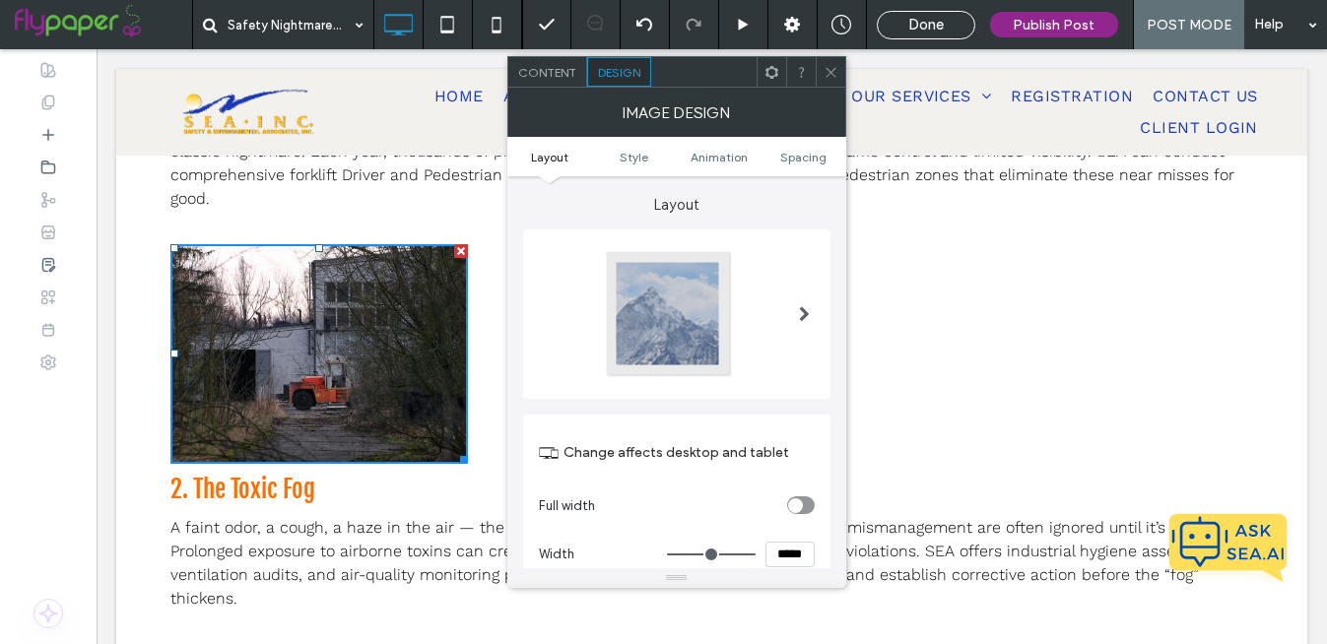
click at [765, 78] on icon at bounding box center [772, 72] width 15 height 15
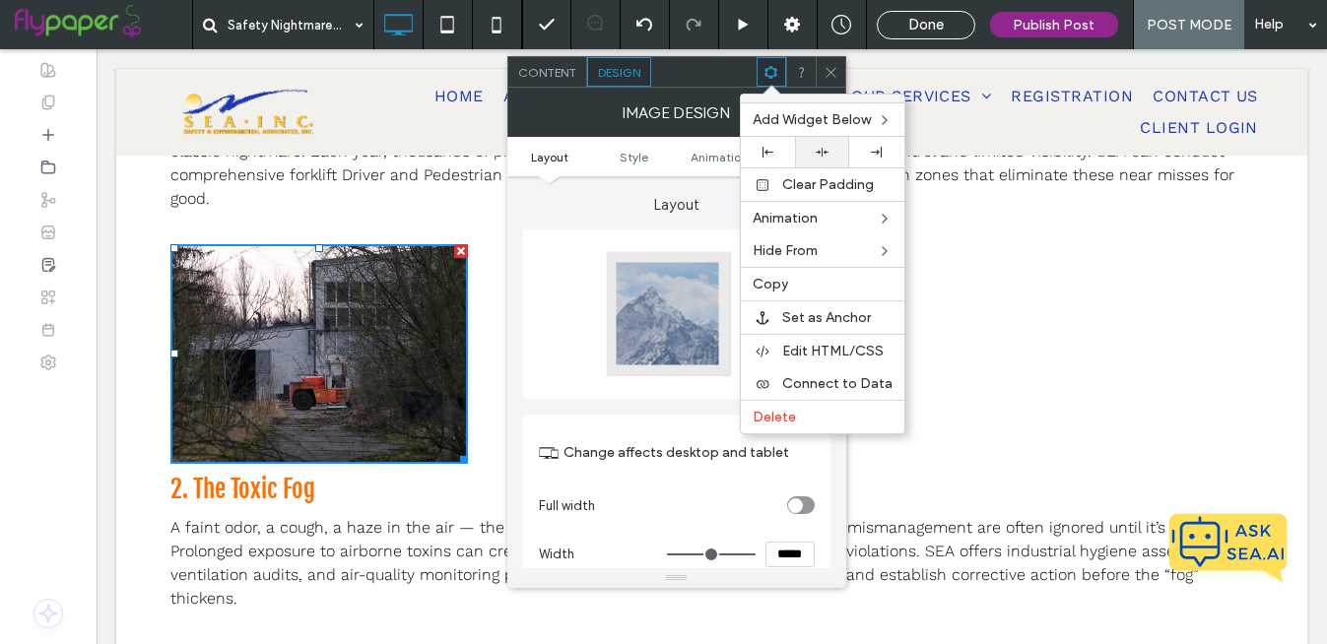
click at [825, 155] on icon at bounding box center [822, 152] width 13 height 13
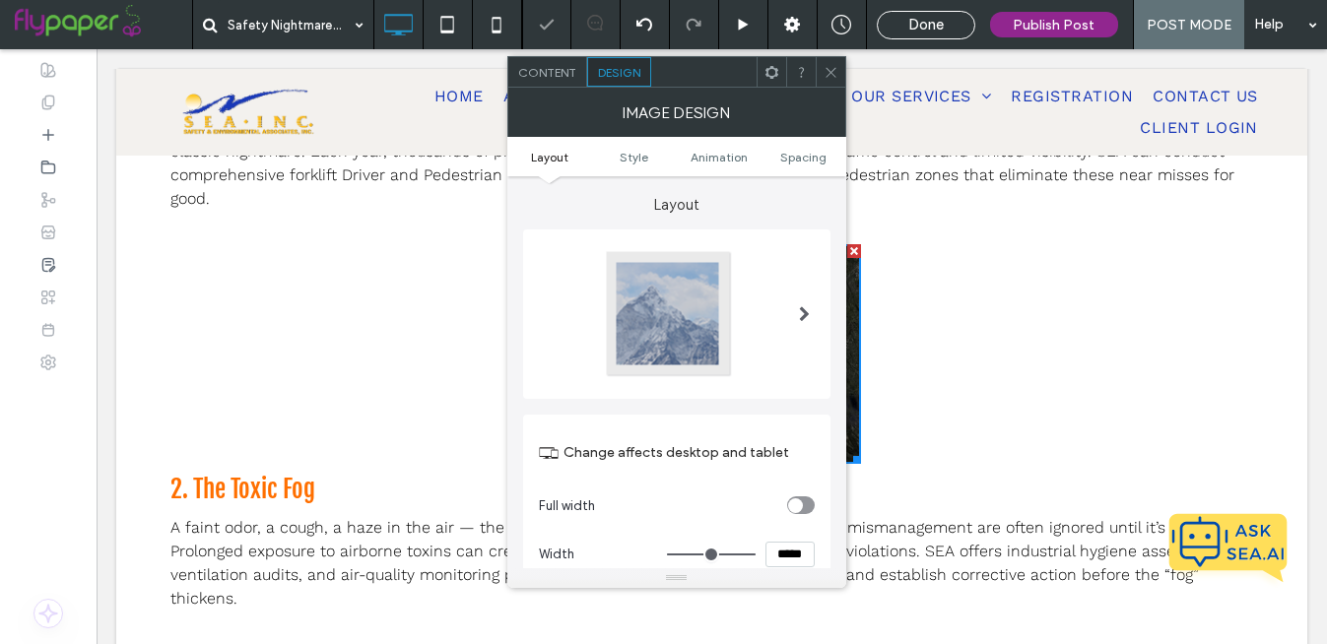
click at [1074, 335] on div "[DATE] might be the season for ghost stories and haunted houses, but for safety…" at bounding box center [712, 617] width 1084 height 1340
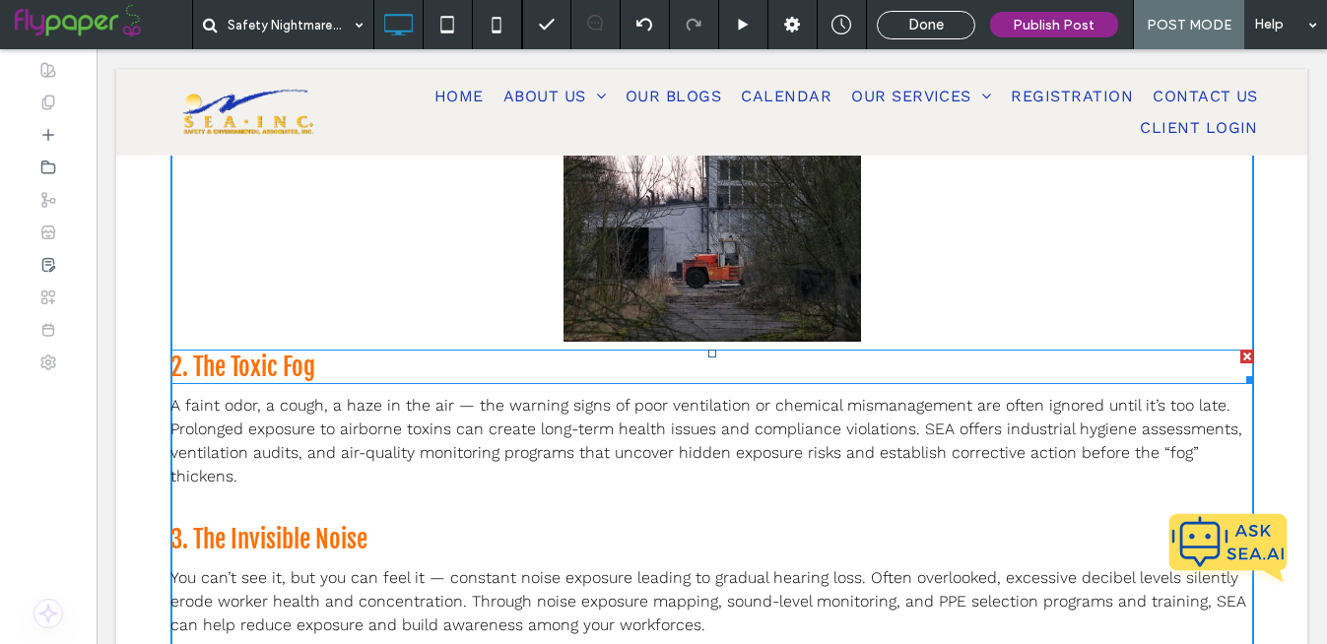
scroll to position [669, 0]
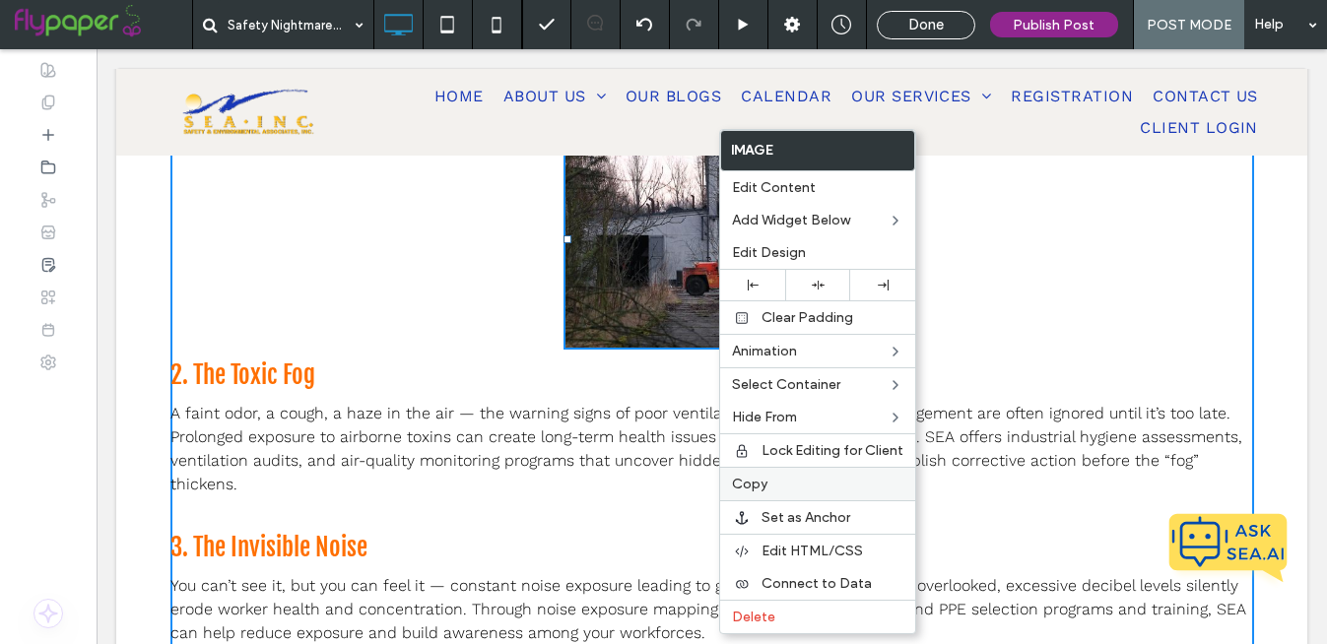
drag, startPoint x: 772, startPoint y: 480, endPoint x: 519, endPoint y: 473, distance: 253.3
click at [772, 480] on label "Copy" at bounding box center [817, 484] width 171 height 17
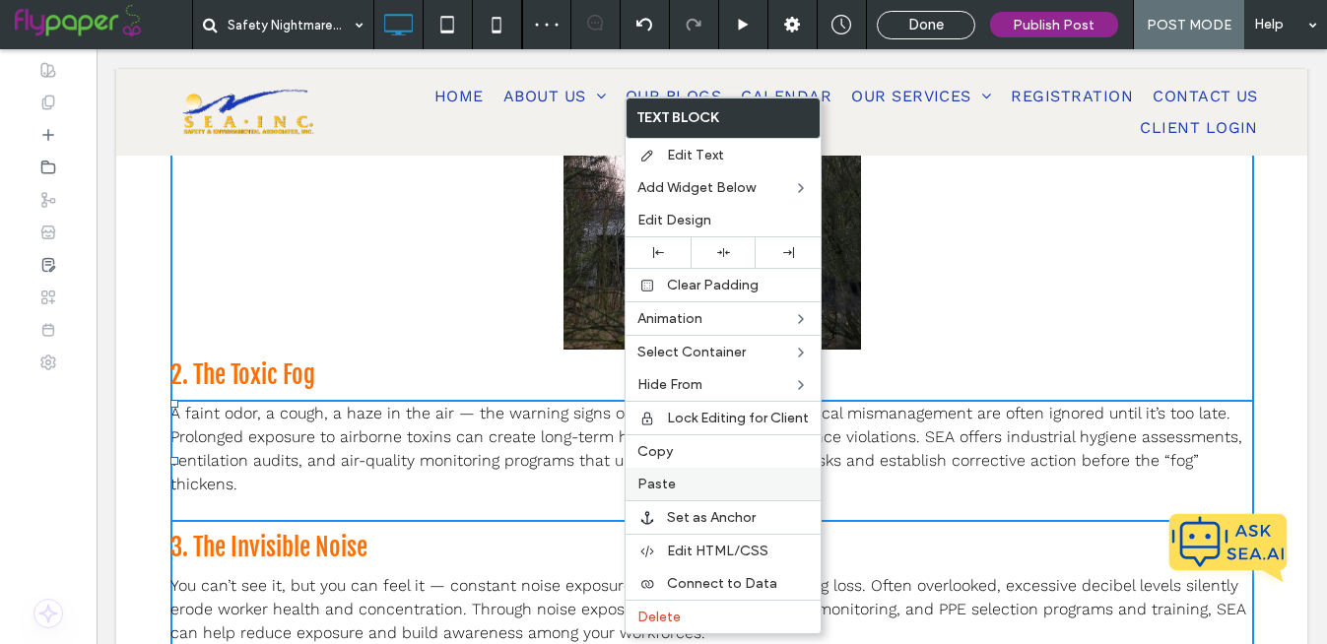
click at [693, 487] on label "Paste" at bounding box center [722, 484] width 171 height 17
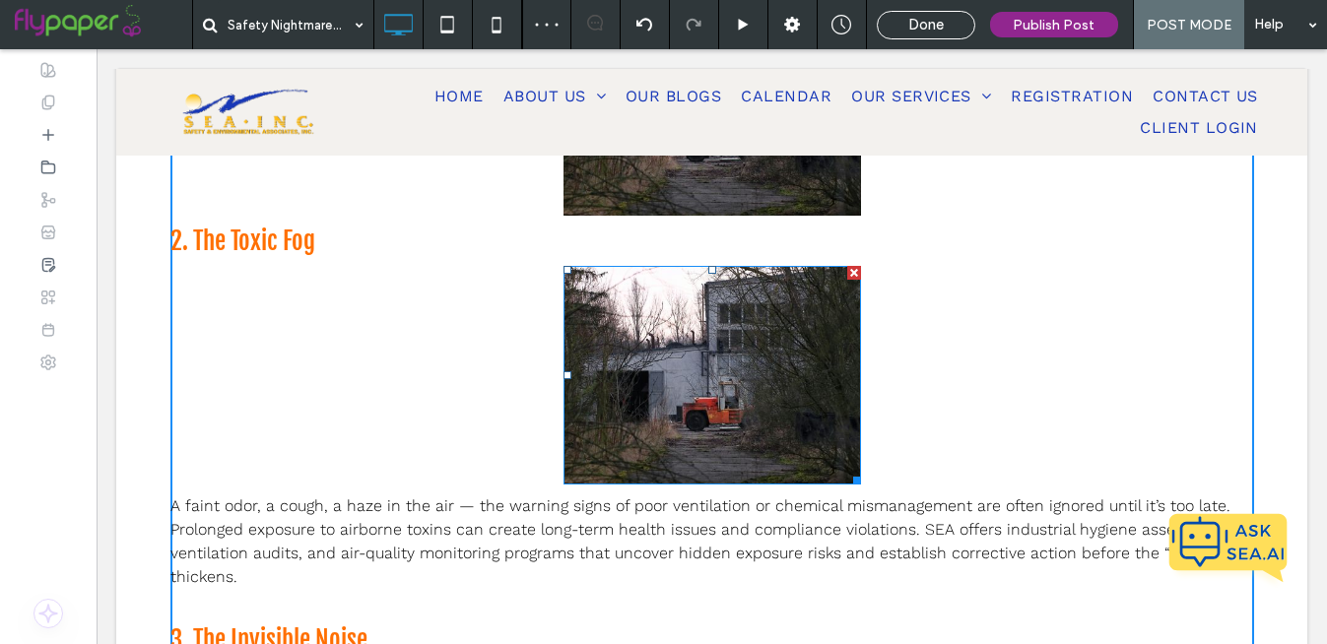
scroll to position [873, 0]
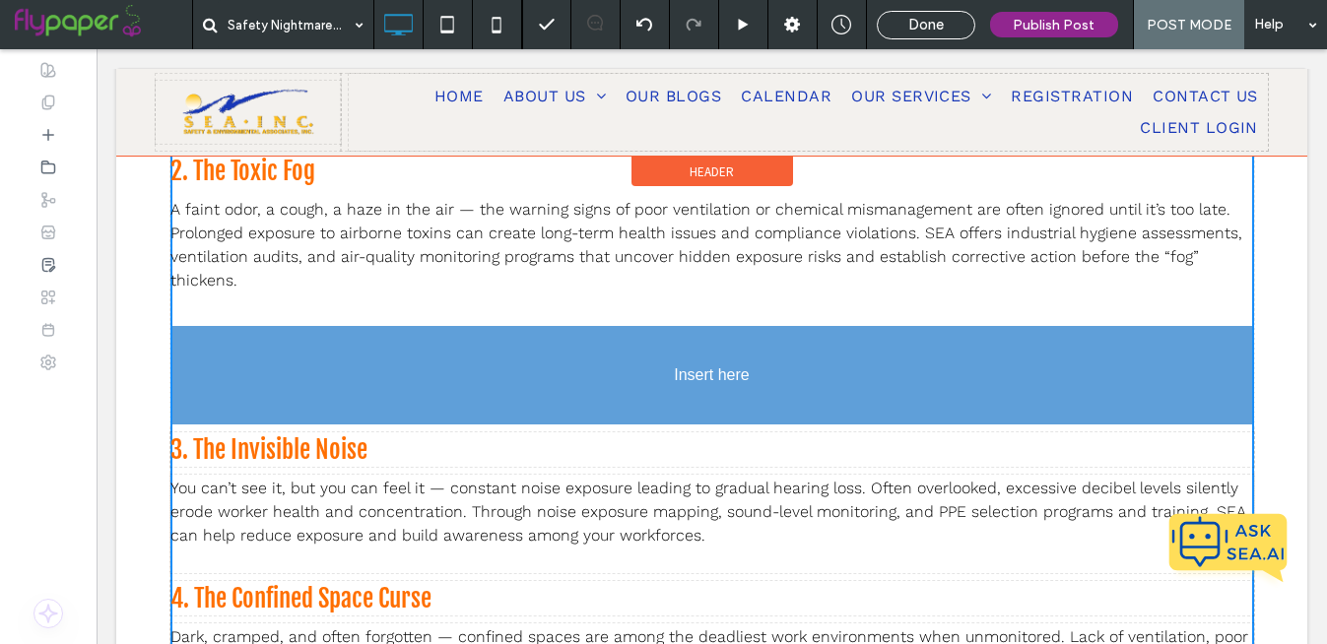
drag, startPoint x: 728, startPoint y: 293, endPoint x: 774, endPoint y: 341, distance: 66.9
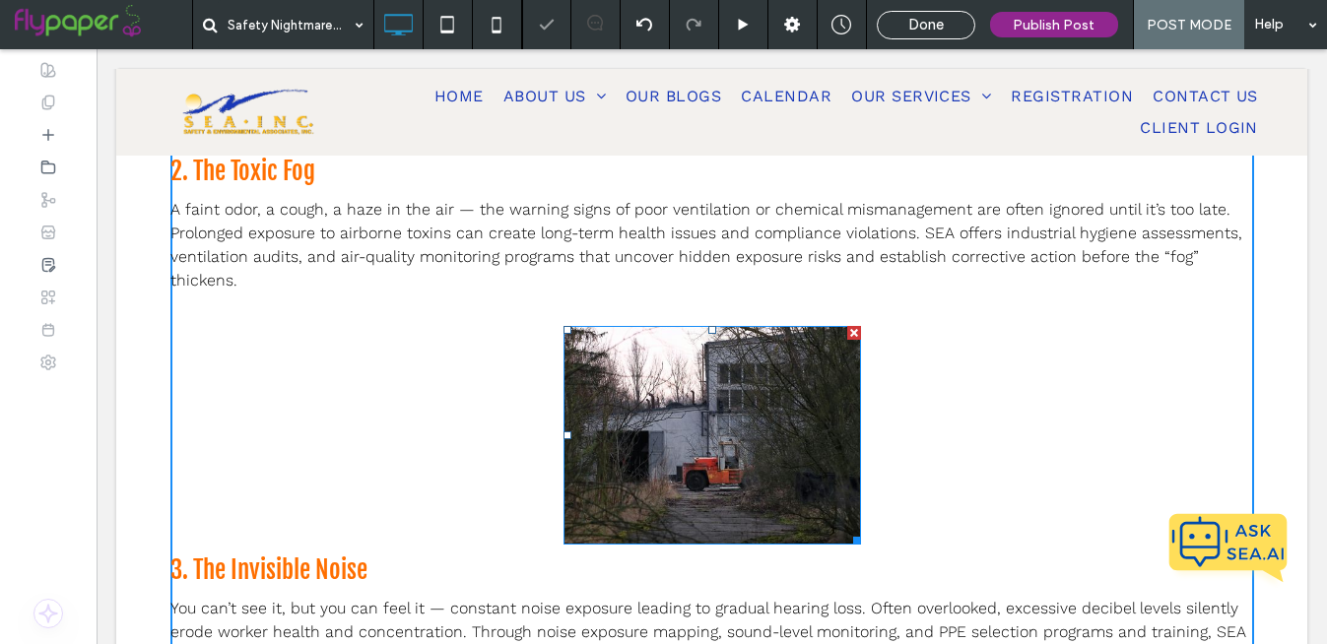
click at [699, 435] on img at bounding box center [713, 436] width 298 height 220
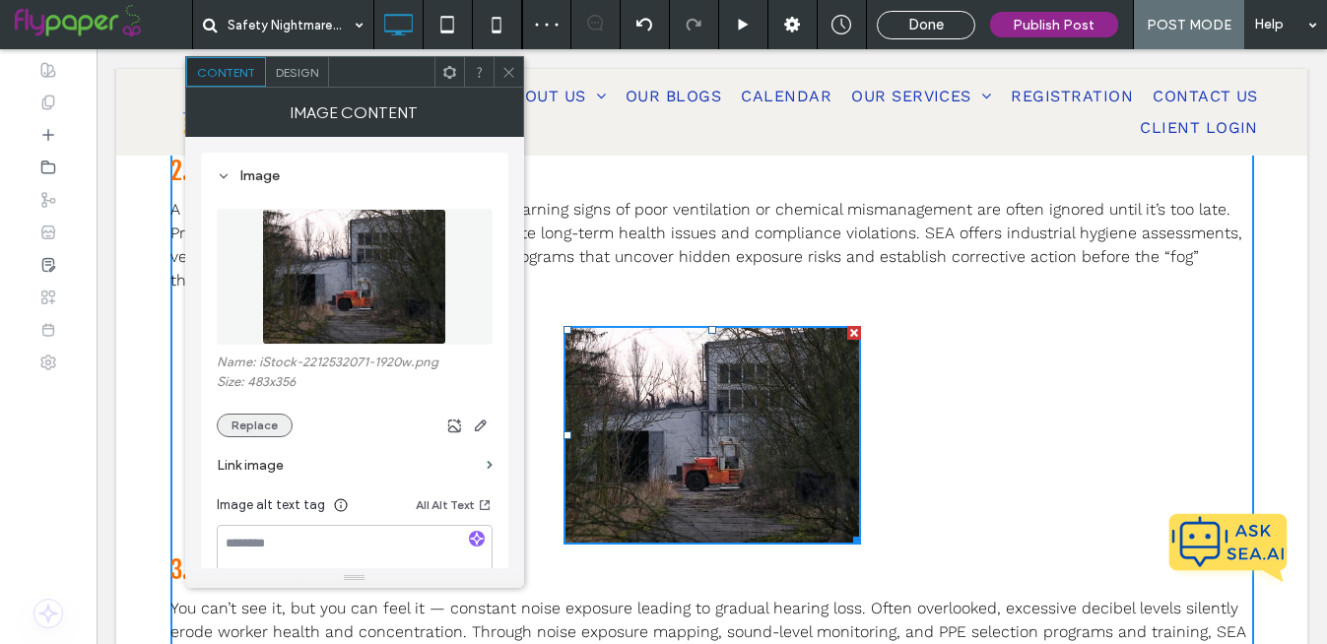
click at [240, 425] on button "Replace" at bounding box center [255, 426] width 76 height 24
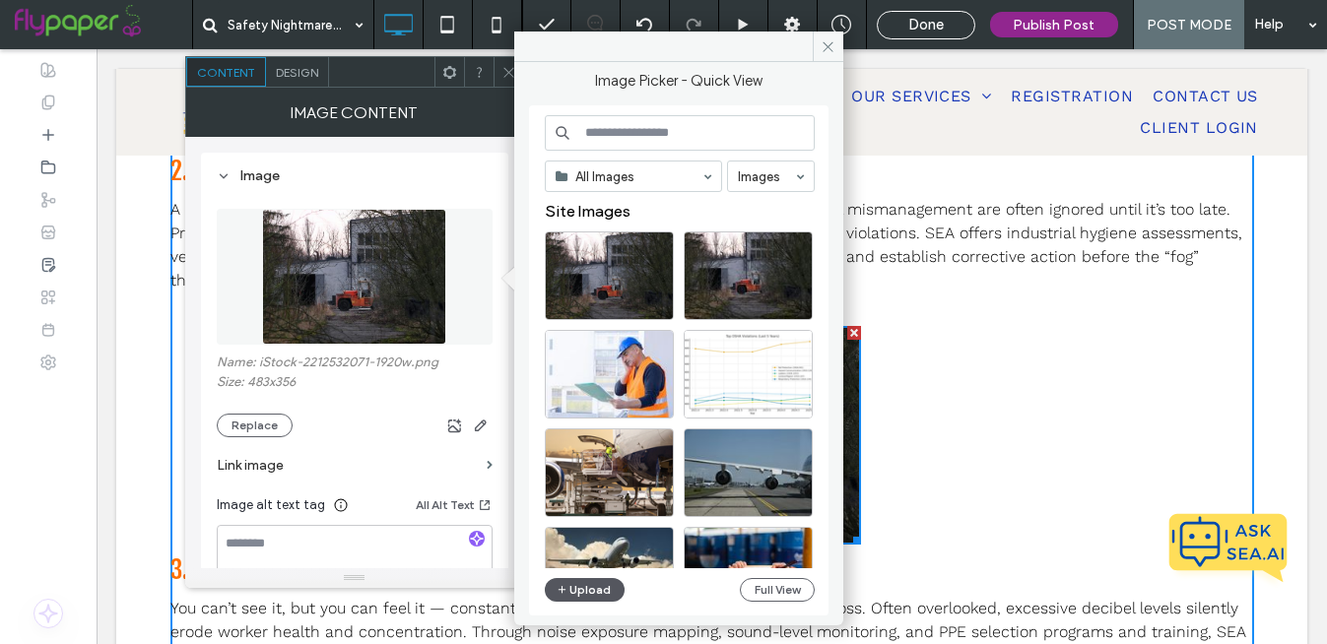
click at [575, 596] on button "Upload" at bounding box center [585, 590] width 81 height 24
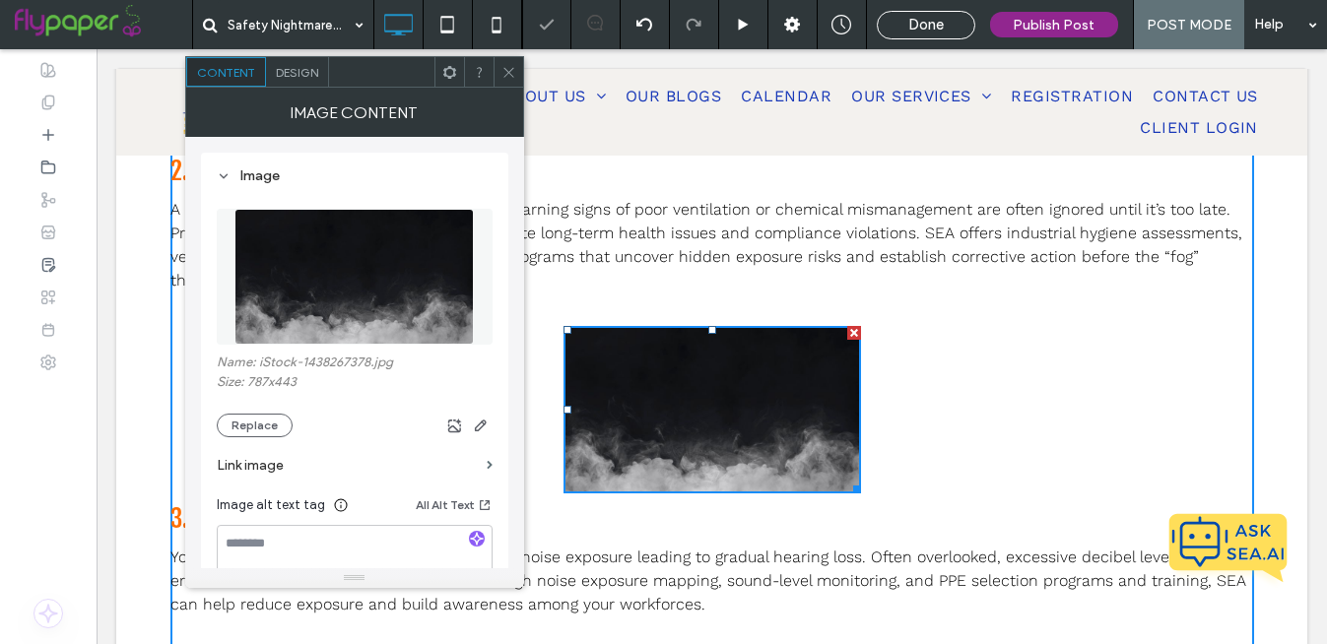
click at [1003, 410] on div "[DATE] might be the season for ghost stories and haunted houses, but for safety…" at bounding box center [712, 386] width 1084 height 1515
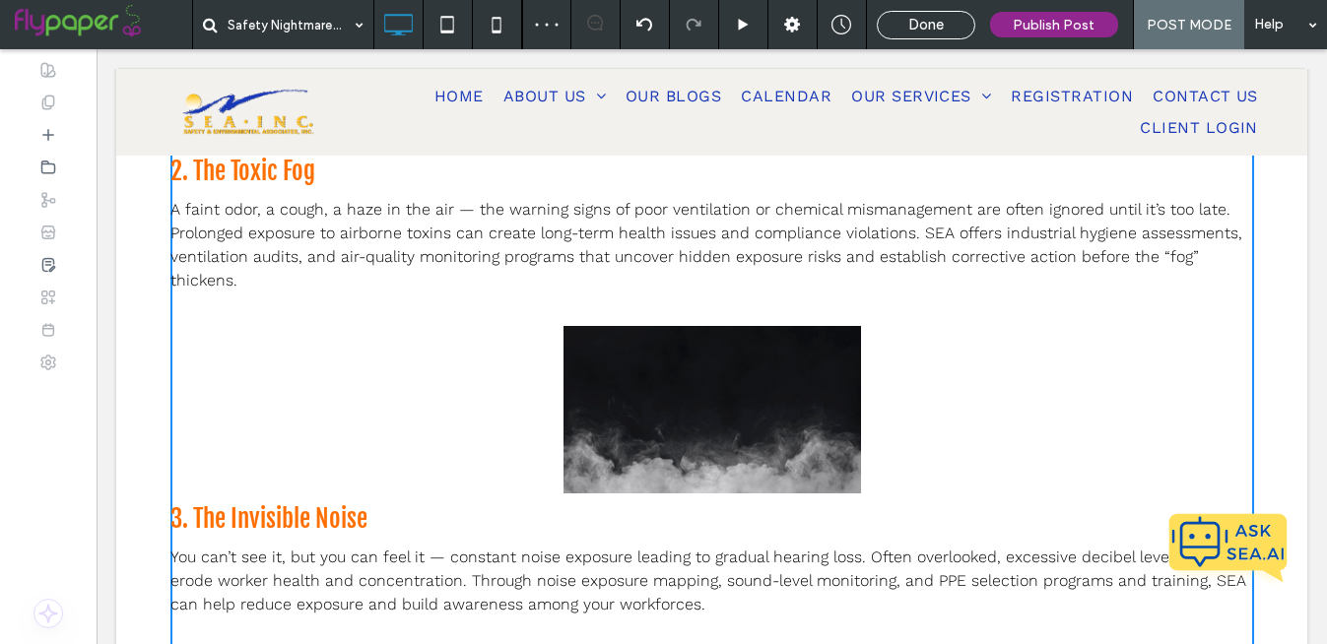
click at [680, 426] on img at bounding box center [713, 409] width 298 height 167
click at [493, 406] on div "[DATE] might be the season for ghost stories and haunted houses, but for safety…" at bounding box center [712, 386] width 1084 height 1515
click at [591, 415] on img at bounding box center [713, 409] width 298 height 167
click at [629, 288] on p "A faint odor, a cough, a haze in the air — the warning signs of poor ventilatio…" at bounding box center [712, 245] width 1084 height 95
click at [648, 401] on img at bounding box center [713, 409] width 298 height 167
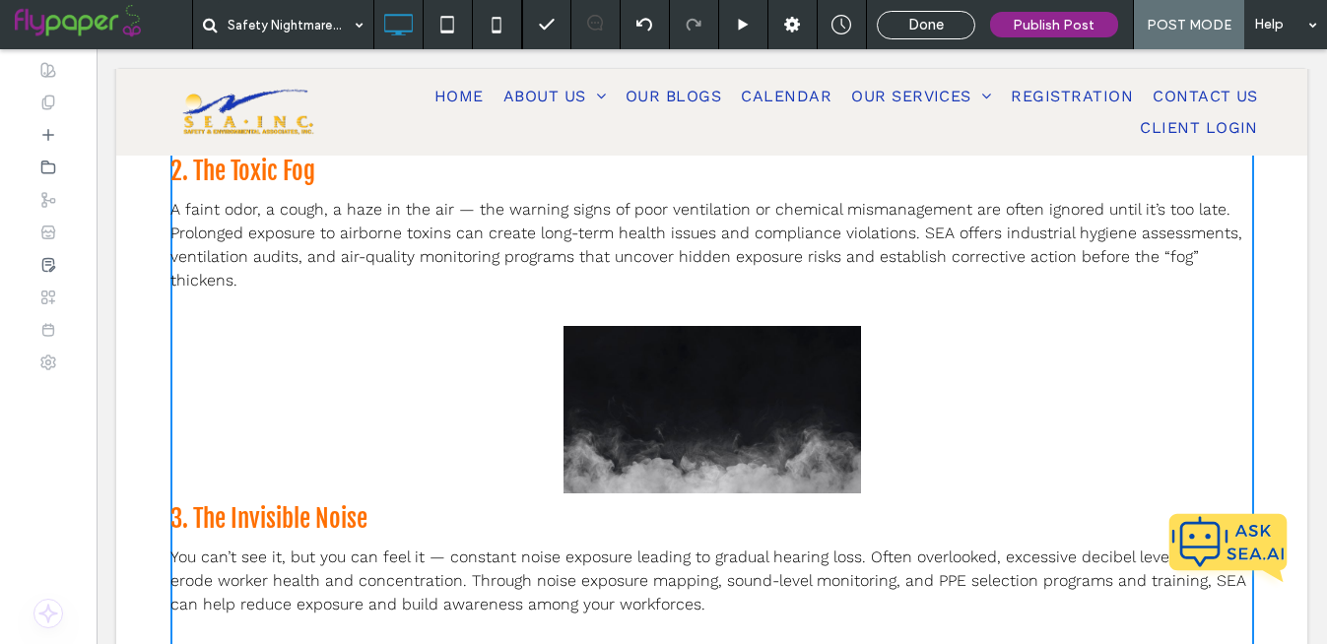
click at [632, 546] on p "You can’t see it, but you can feel it — constant noise exposure leading to grad…" at bounding box center [712, 581] width 1084 height 71
click at [617, 579] on span "You can’t see it, but you can feel it — constant noise exposure leading to grad…" at bounding box center [708, 581] width 1076 height 66
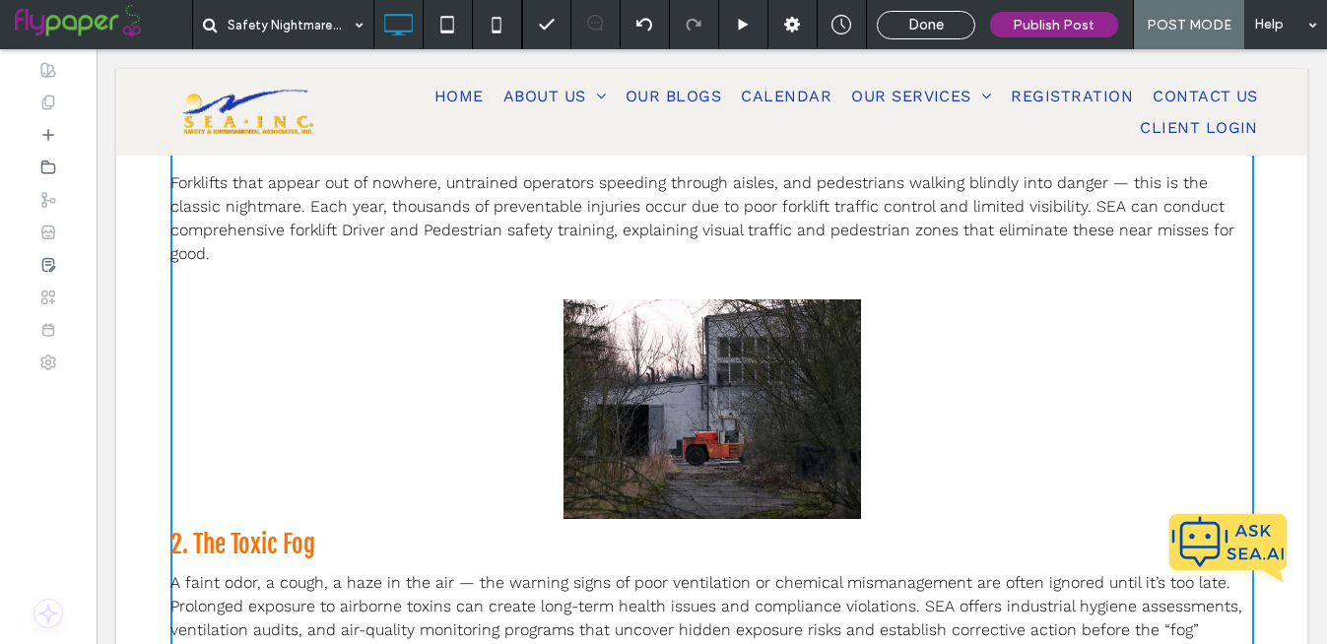
scroll to position [541, 0]
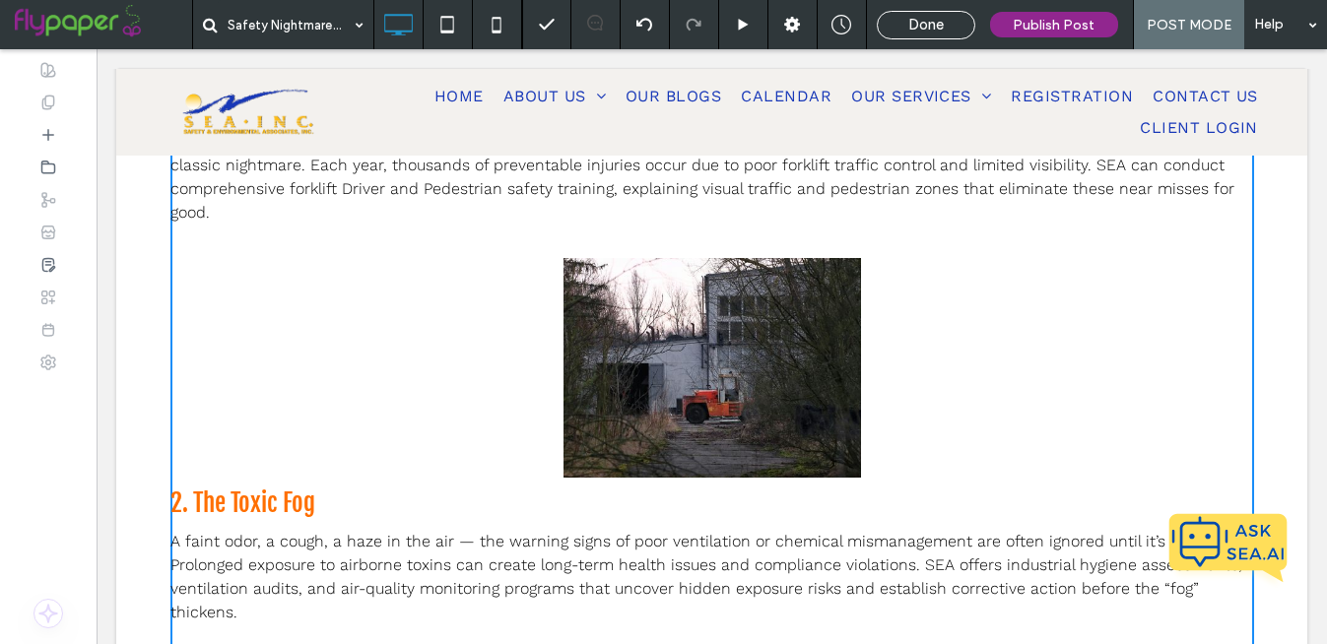
click at [690, 373] on img at bounding box center [713, 368] width 298 height 220
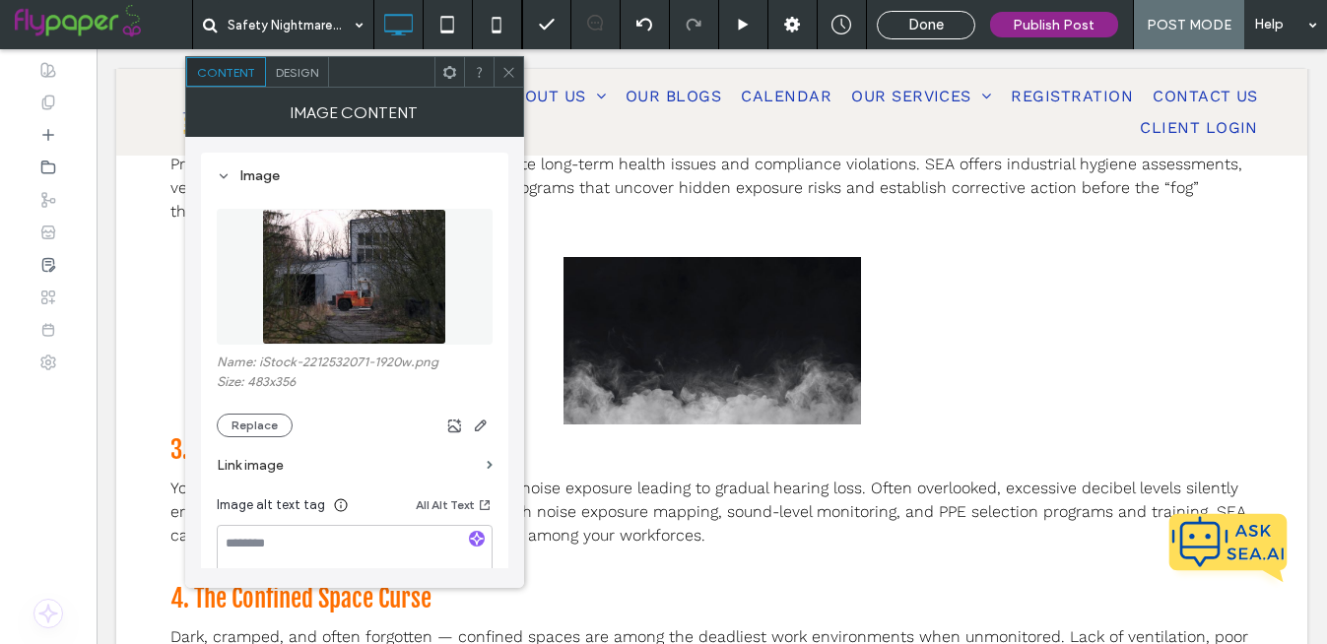
scroll to position [907, 0]
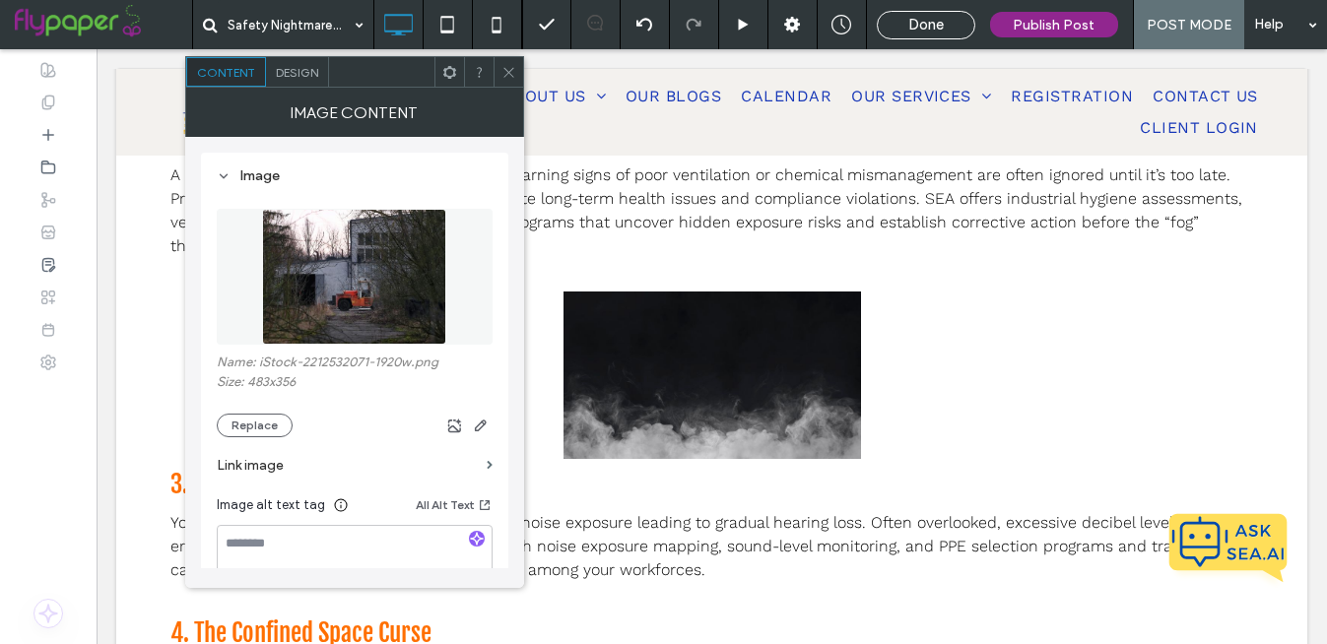
click at [690, 373] on img at bounding box center [713, 375] width 298 height 167
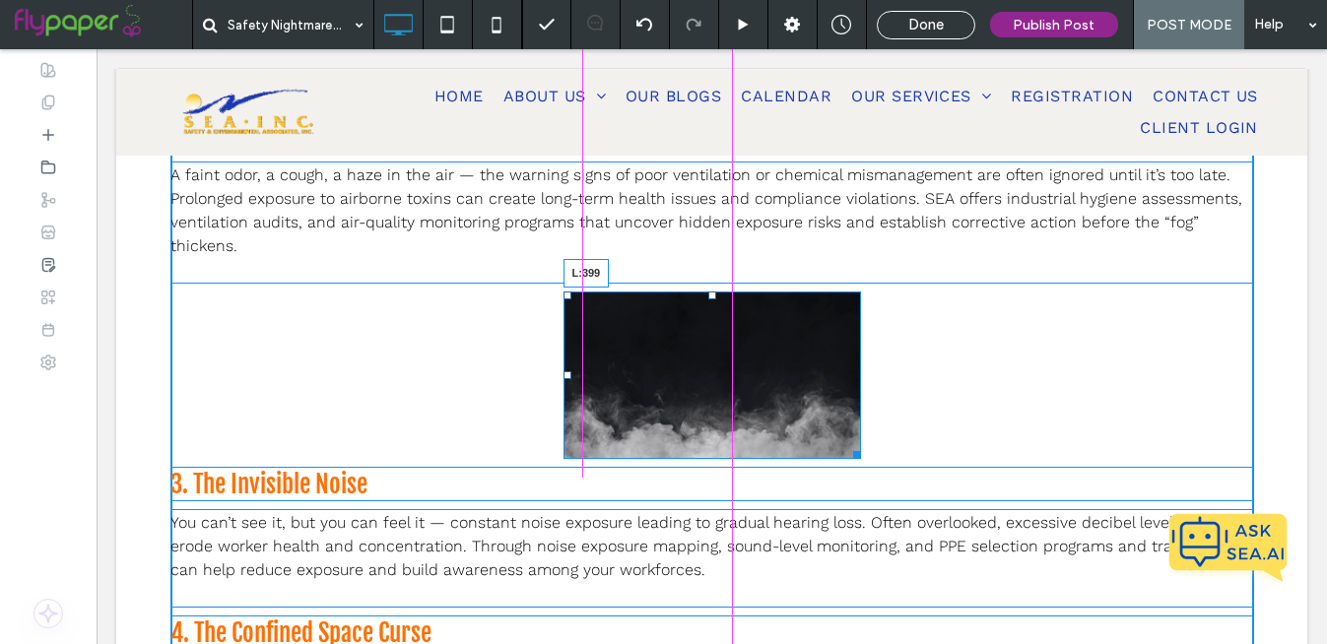
drag, startPoint x: 566, startPoint y: 372, endPoint x: 567, endPoint y: 345, distance: 27.6
click at [567, 345] on div "L:399" at bounding box center [713, 375] width 298 height 167
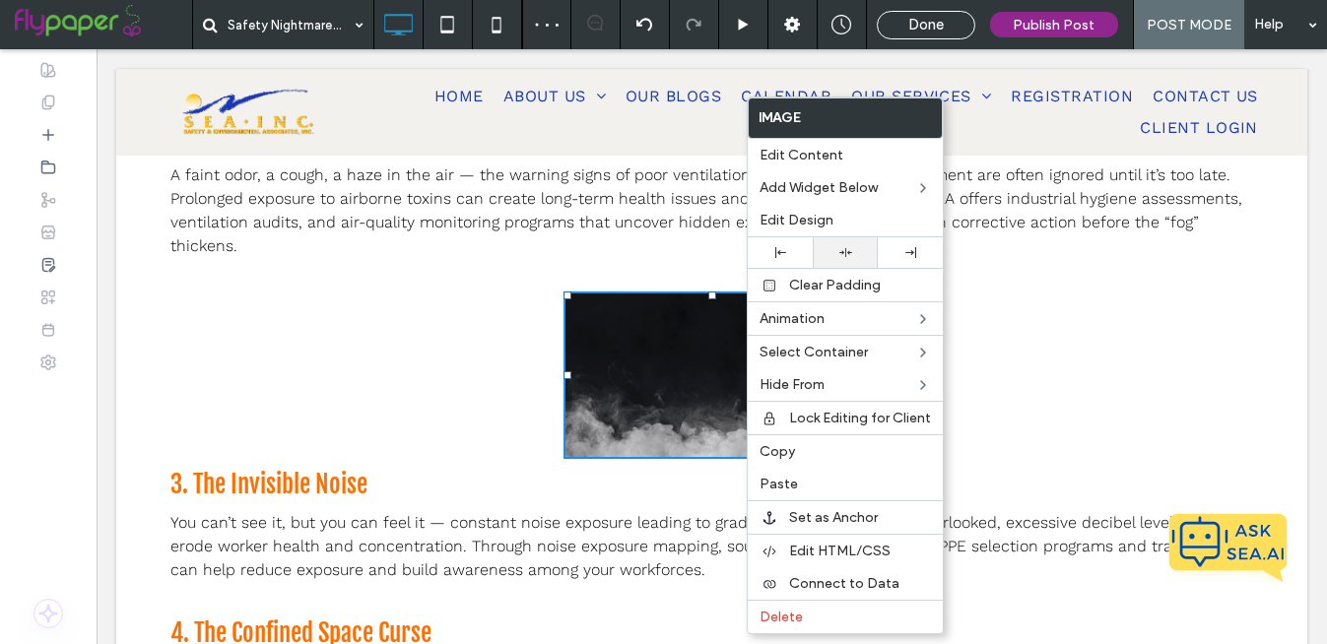
click at [847, 248] on icon at bounding box center [845, 252] width 13 height 13
click at [1029, 344] on div "[DATE] might be the season for ghost stories and haunted houses, but for safety…" at bounding box center [712, 351] width 1084 height 1515
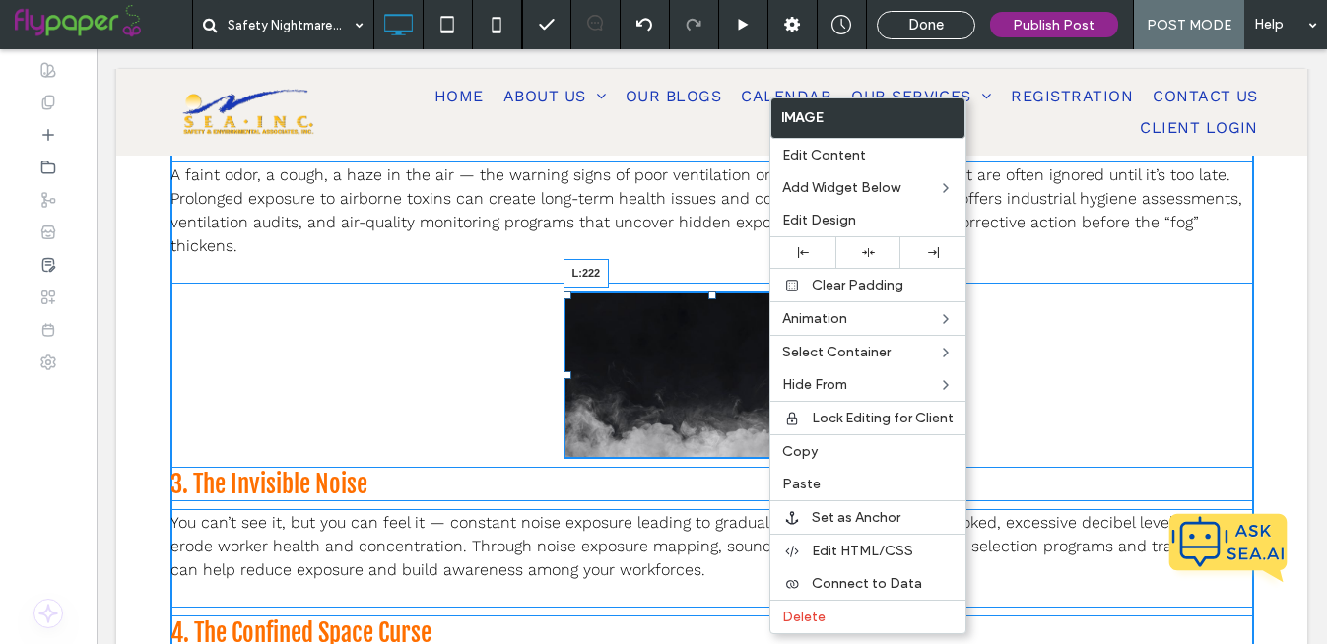
drag, startPoint x: 566, startPoint y: 374, endPoint x: 311, endPoint y: 377, distance: 255.2
click at [564, 377] on div "L:222" at bounding box center [713, 375] width 298 height 167
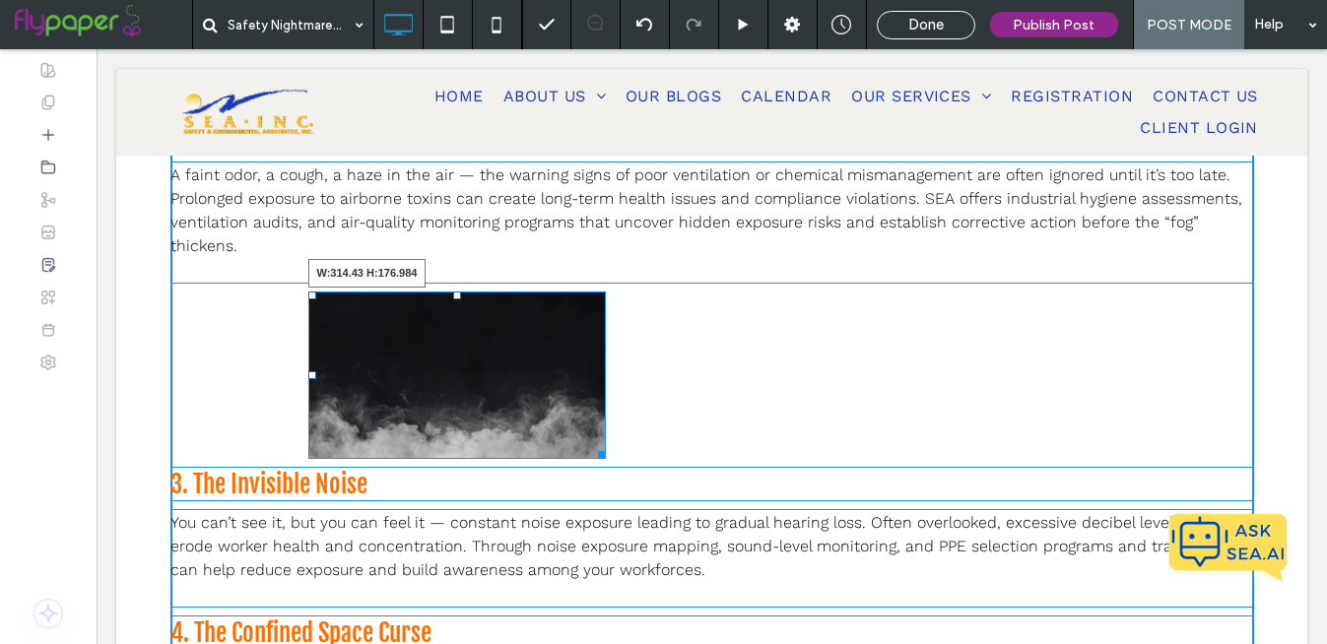
drag, startPoint x: 602, startPoint y: 452, endPoint x: 475, endPoint y: 459, distance: 127.3
click at [475, 459] on div "W:314.43 H:176.984" at bounding box center [457, 375] width 298 height 167
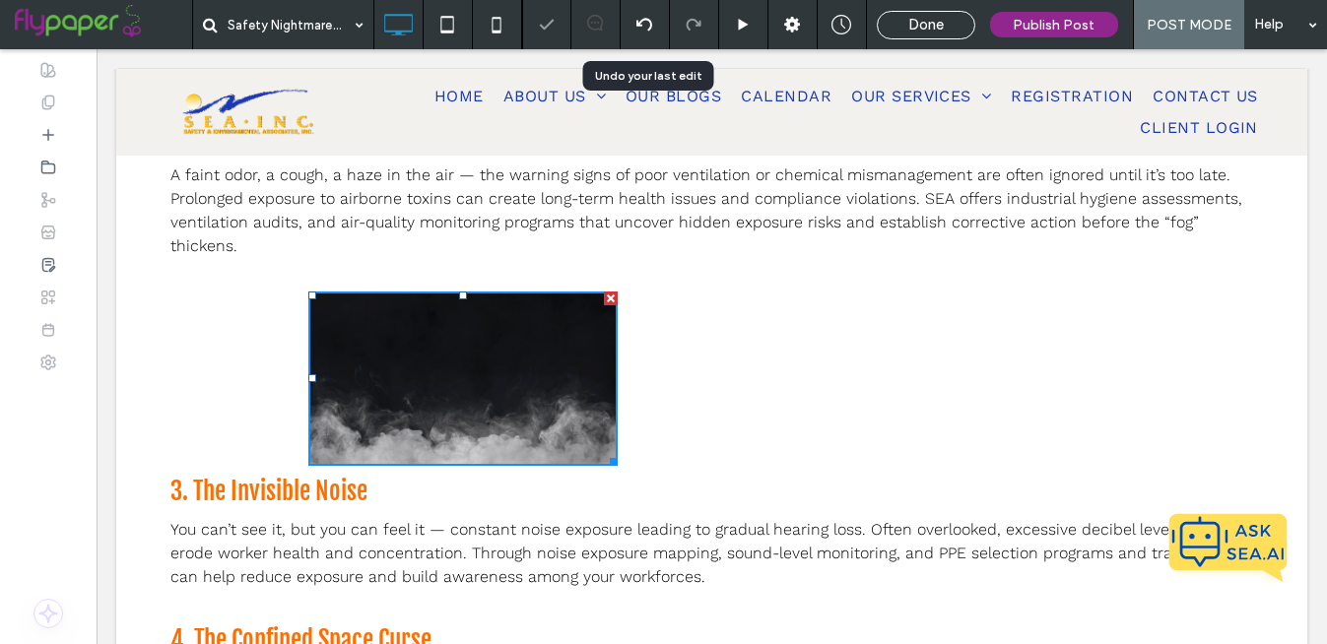
click at [643, 23] on icon at bounding box center [644, 25] width 16 height 16
click at [643, 23] on div "Safety Nightmares: 5 Frights That Keep EHS Managers Up at Night Done Publish Po…" at bounding box center [663, 322] width 1327 height 644
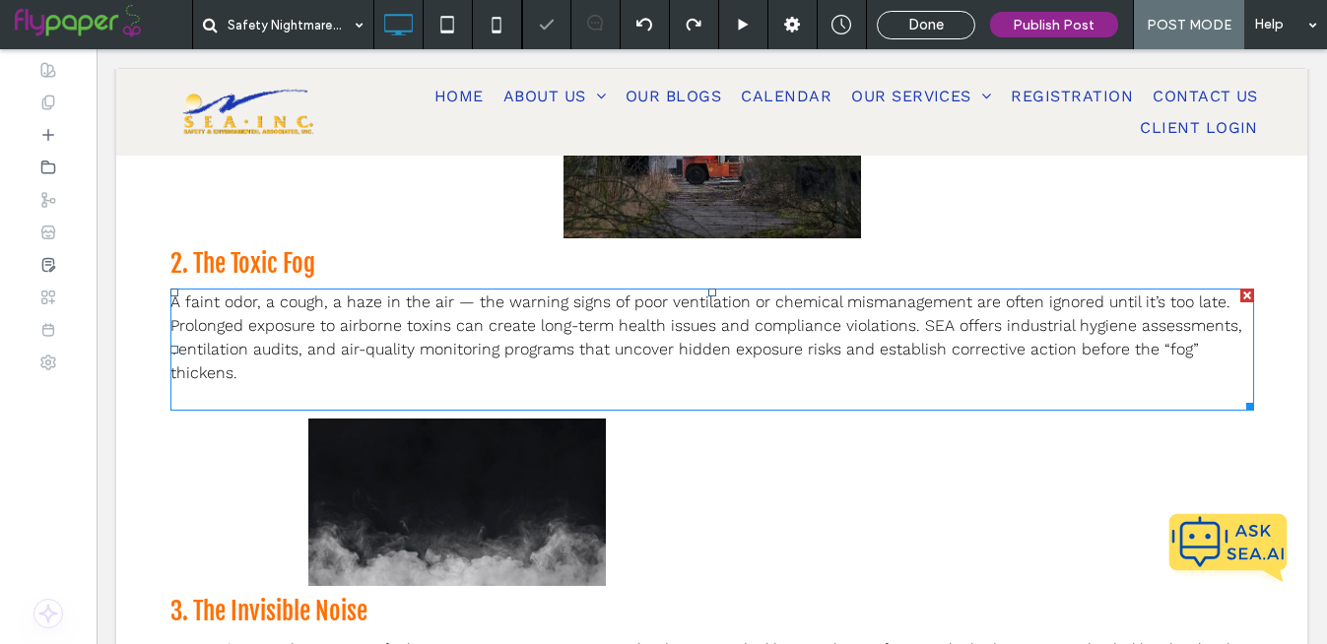
scroll to position [782, 0]
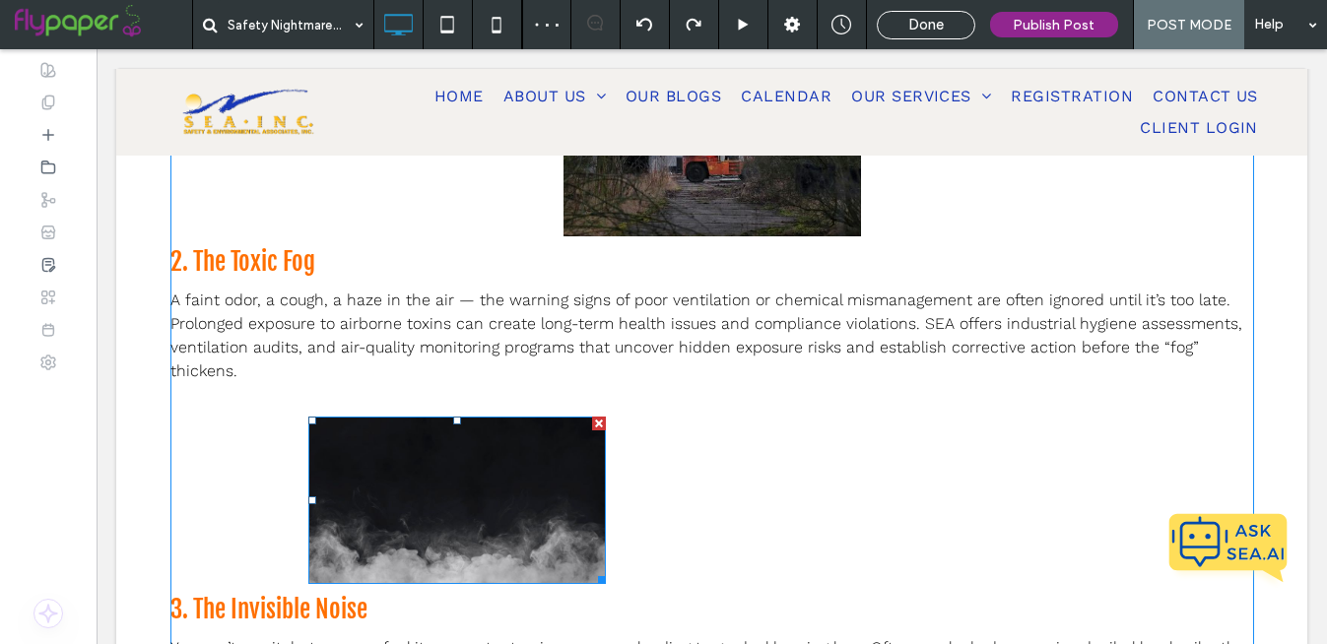
click at [515, 500] on img at bounding box center [457, 500] width 298 height 167
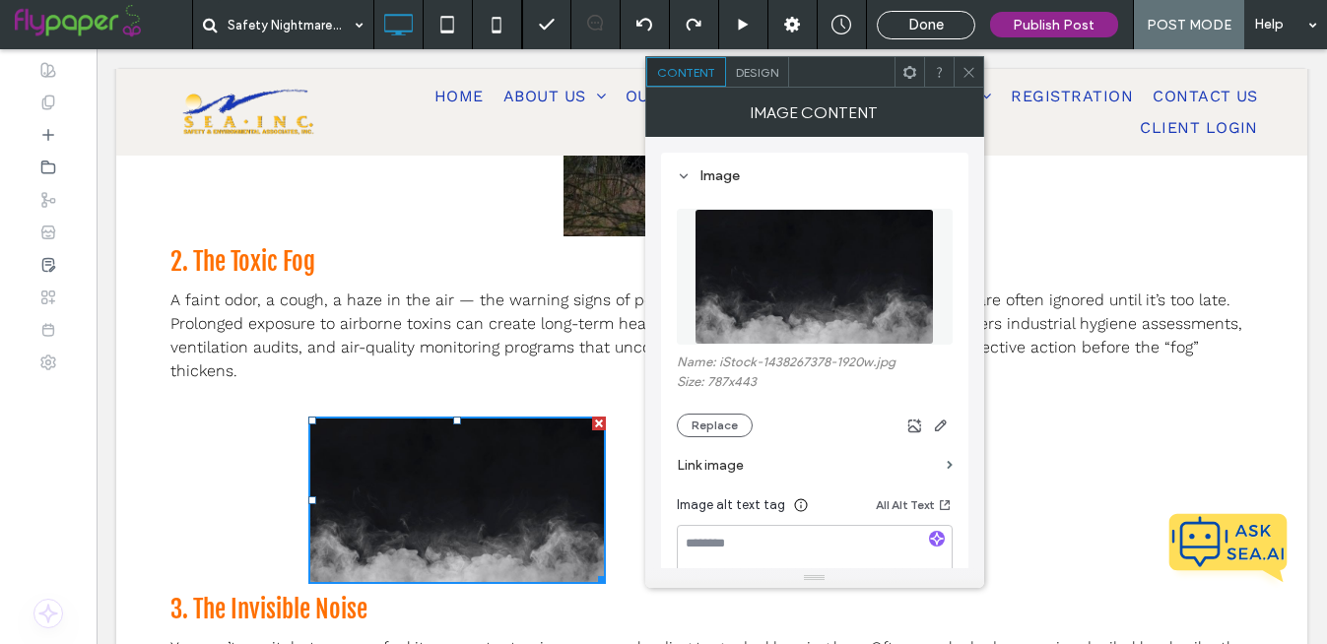
click at [907, 71] on icon at bounding box center [909, 72] width 15 height 15
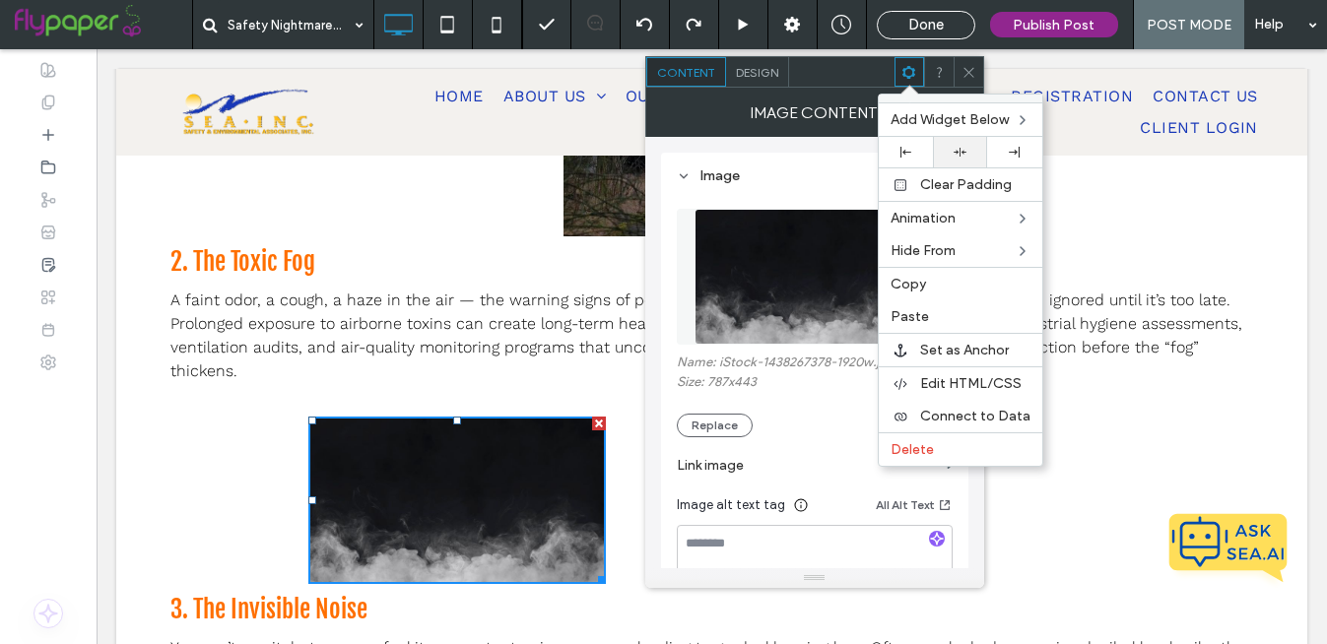
click at [955, 160] on div at bounding box center [960, 152] width 54 height 31
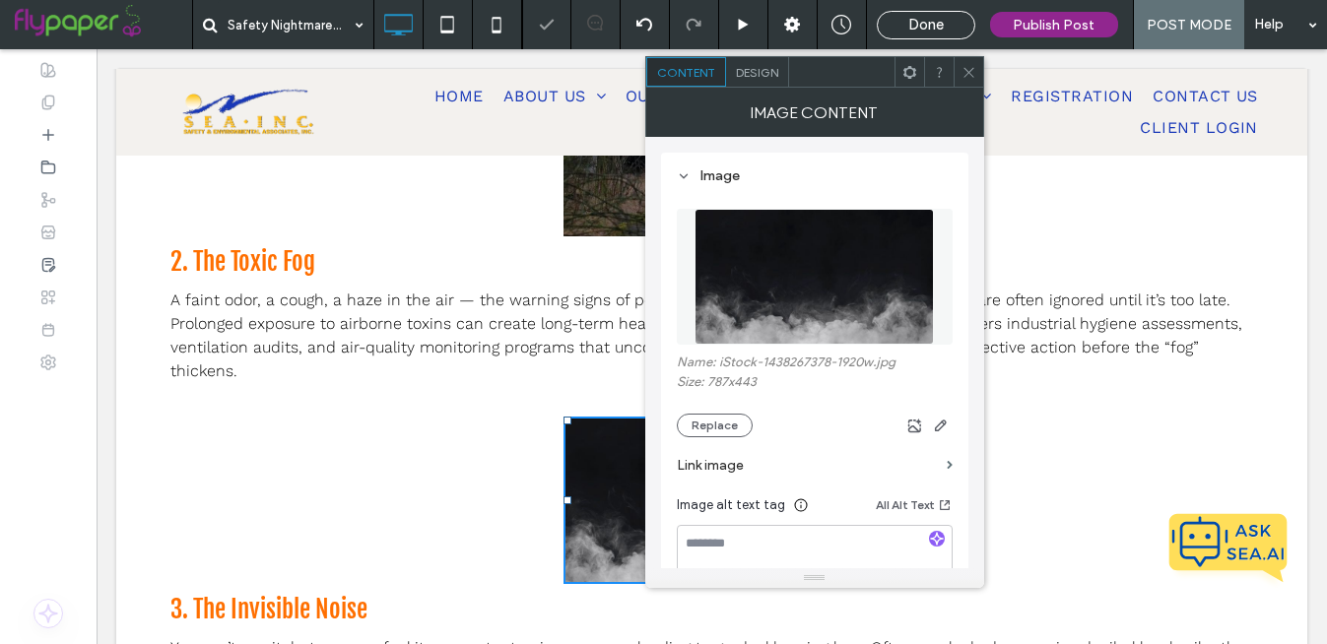
click at [1104, 477] on div "[DATE] might be the season for ghost stories and haunted houses, but for safety…" at bounding box center [712, 476] width 1084 height 1515
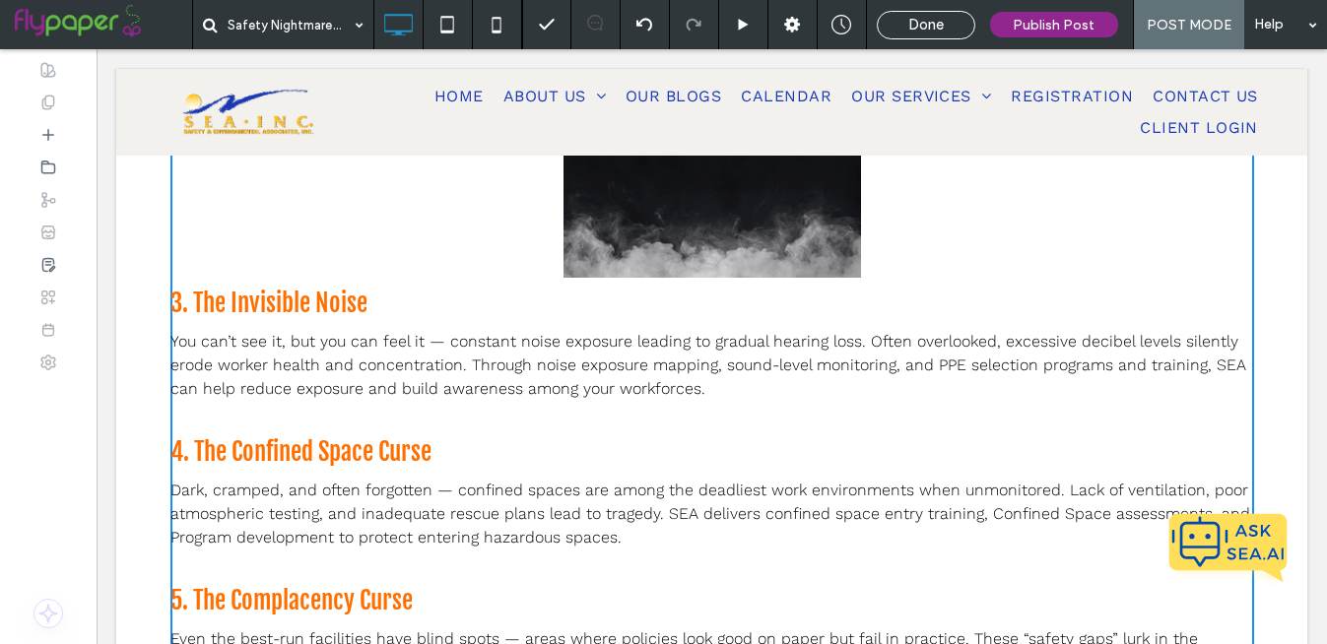
scroll to position [1095, 0]
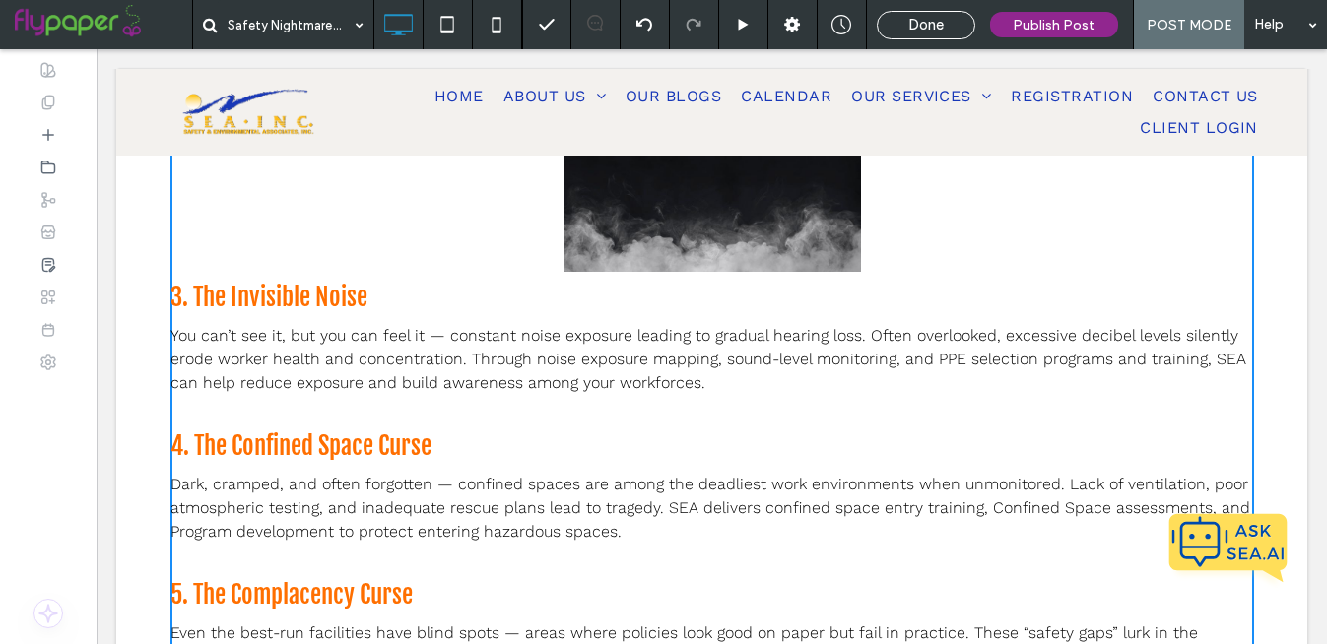
click at [577, 429] on div "4. The Confined Space Curse" at bounding box center [712, 446] width 1084 height 34
click at [562, 471] on div "Dark, cramped, and often forgotten — confined spaces are among the deadliest wo…" at bounding box center [712, 520] width 1084 height 99
click at [611, 375] on span "You can’t see it, but you can feel it — constant noise exposure leading to grad…" at bounding box center [708, 359] width 1076 height 66
click at [591, 483] on span "Dark, cramped, and often forgotten — confined spaces are among the deadliest wo…" at bounding box center [710, 508] width 1080 height 66
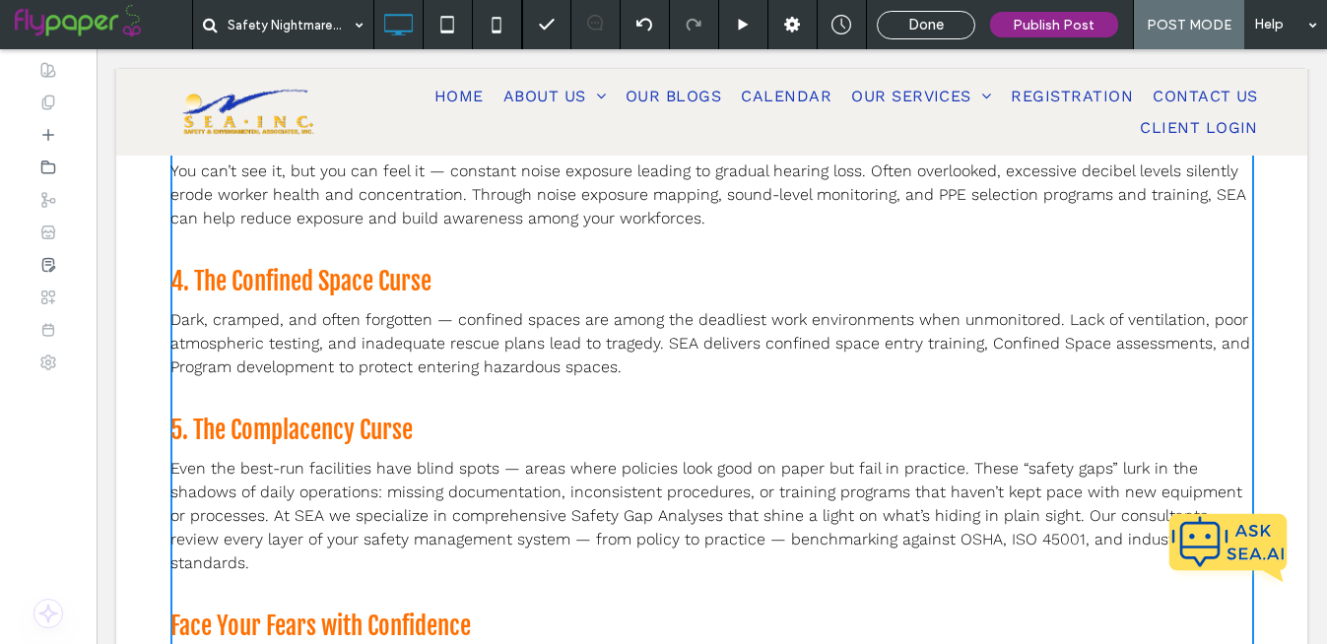
scroll to position [1271, 0]
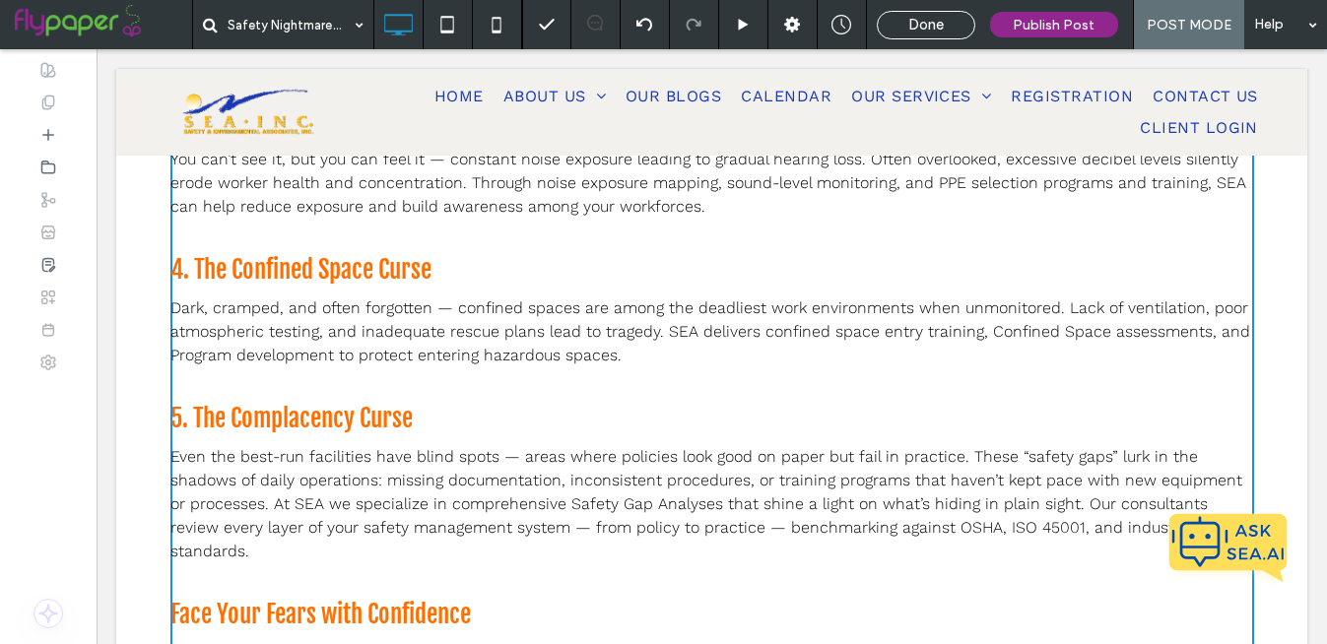
click at [658, 501] on span "Even the best-run facilities have blind spots — areas where policies look good …" at bounding box center [706, 503] width 1072 height 113
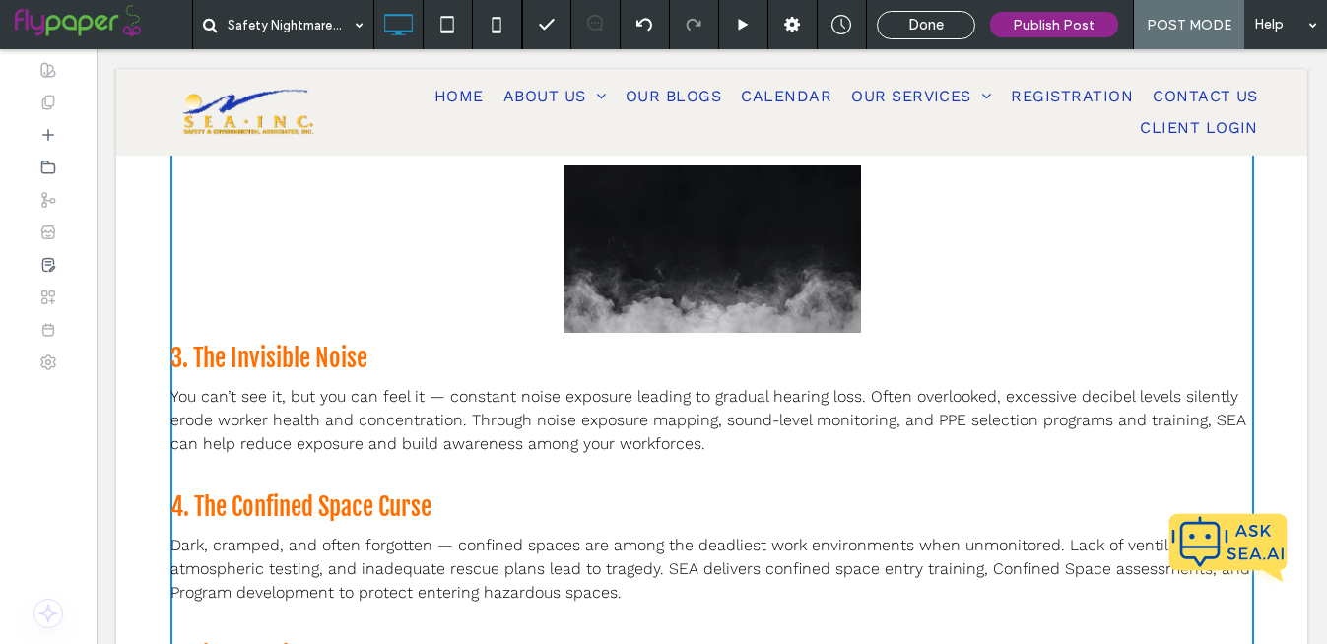
scroll to position [1012, 0]
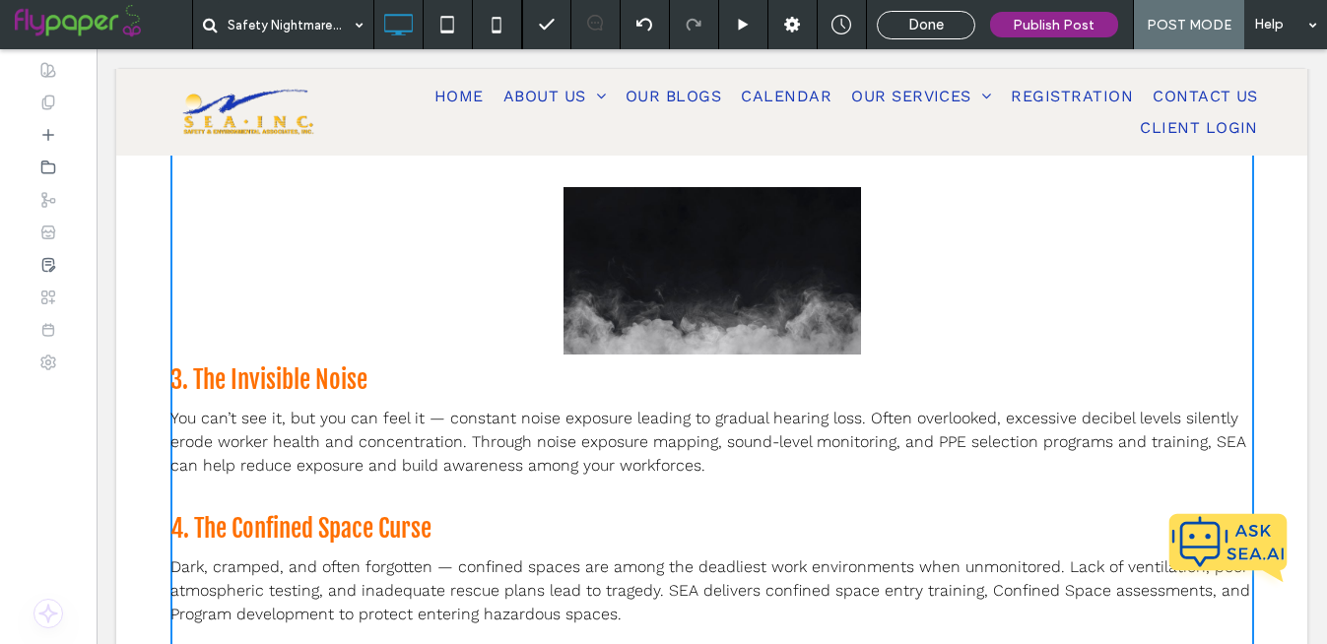
click at [732, 309] on img at bounding box center [713, 270] width 298 height 167
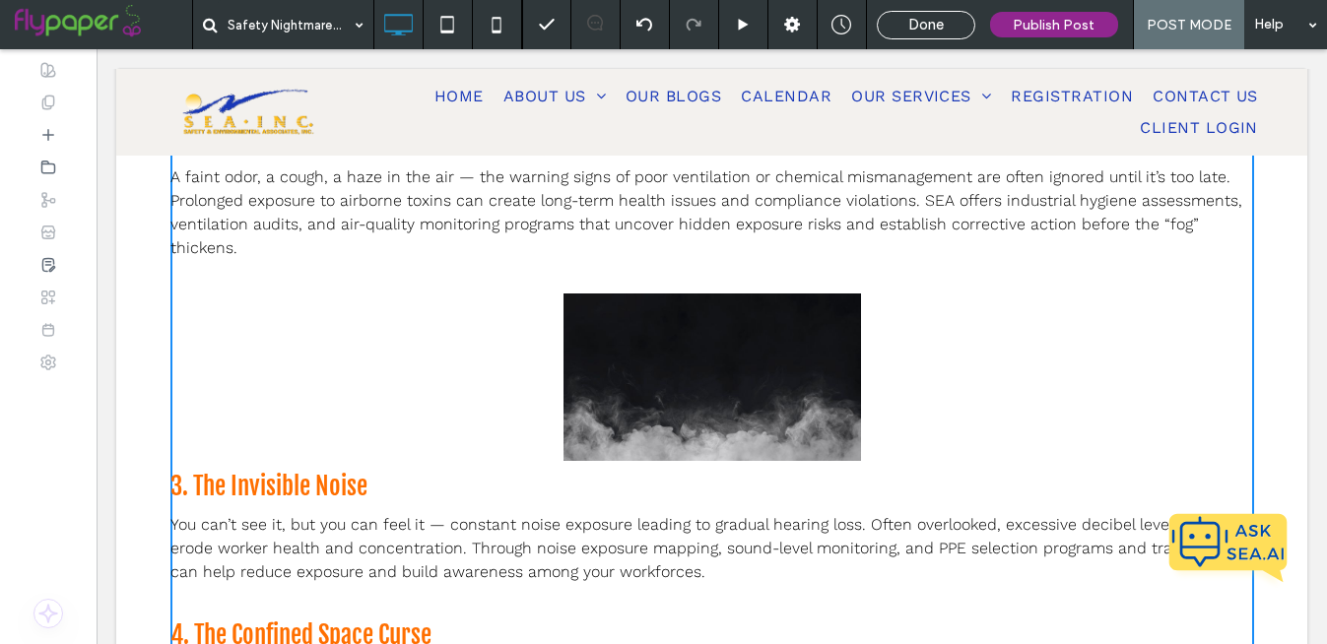
scroll to position [911, 0]
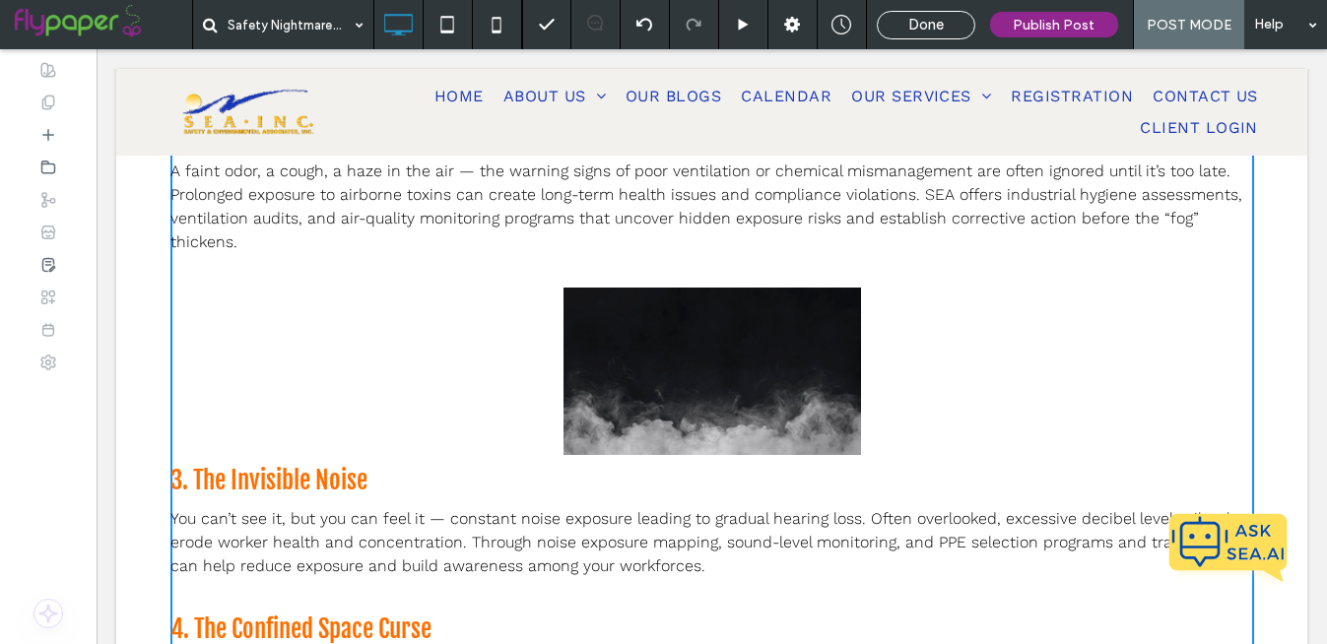
click at [138, 208] on div "[DATE] might be the season for ghost stories and haunted houses, but for safety…" at bounding box center [712, 372] width 1182 height 1663
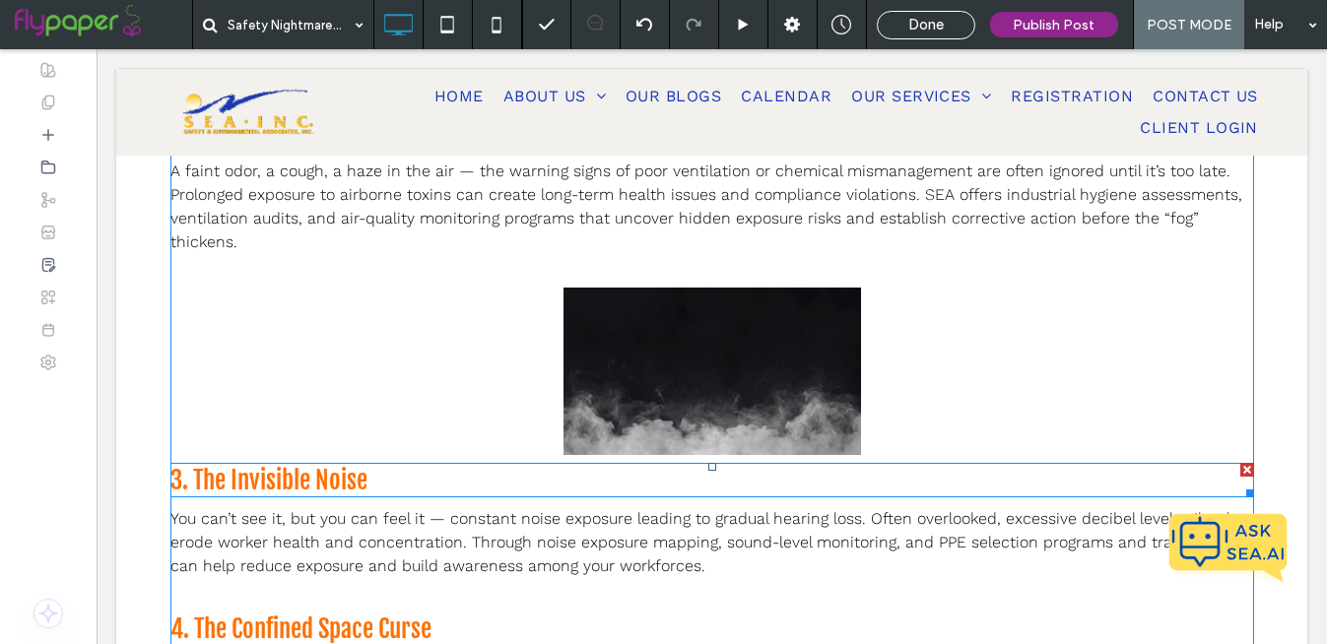
click at [308, 473] on span "3. The Invisible Noise" at bounding box center [268, 480] width 197 height 31
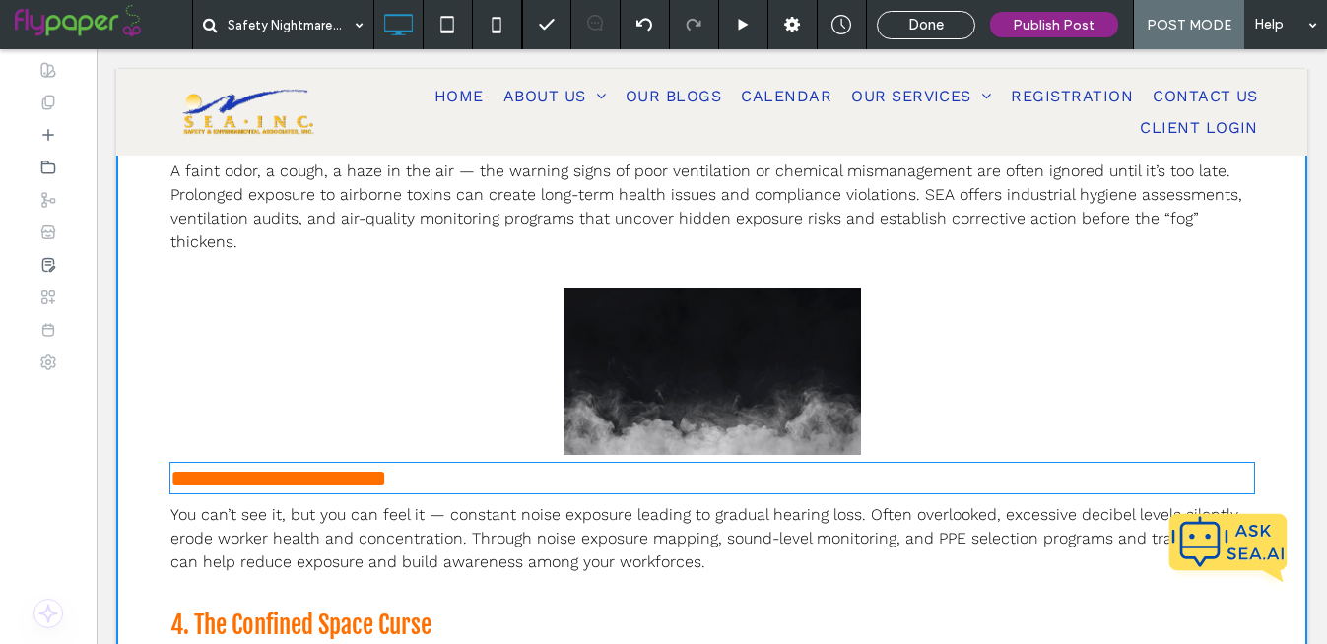
type input "**********"
type input "**"
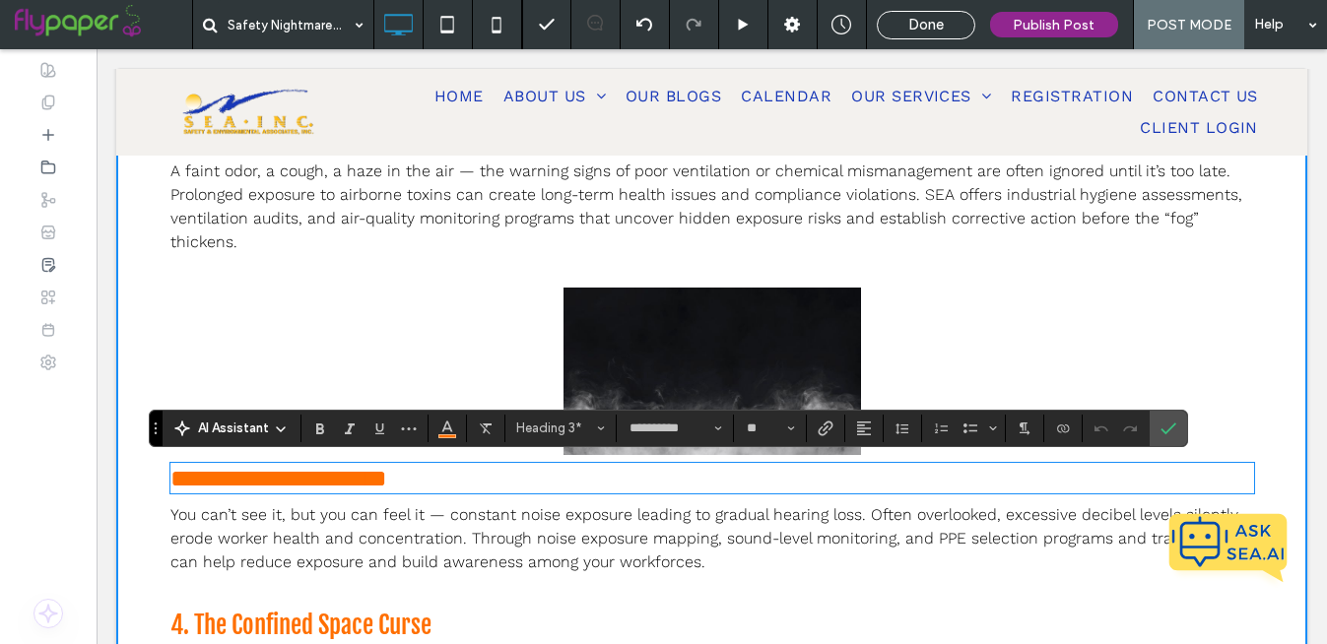
click at [438, 336] on div "**********" at bounding box center [712, 345] width 1084 height 1511
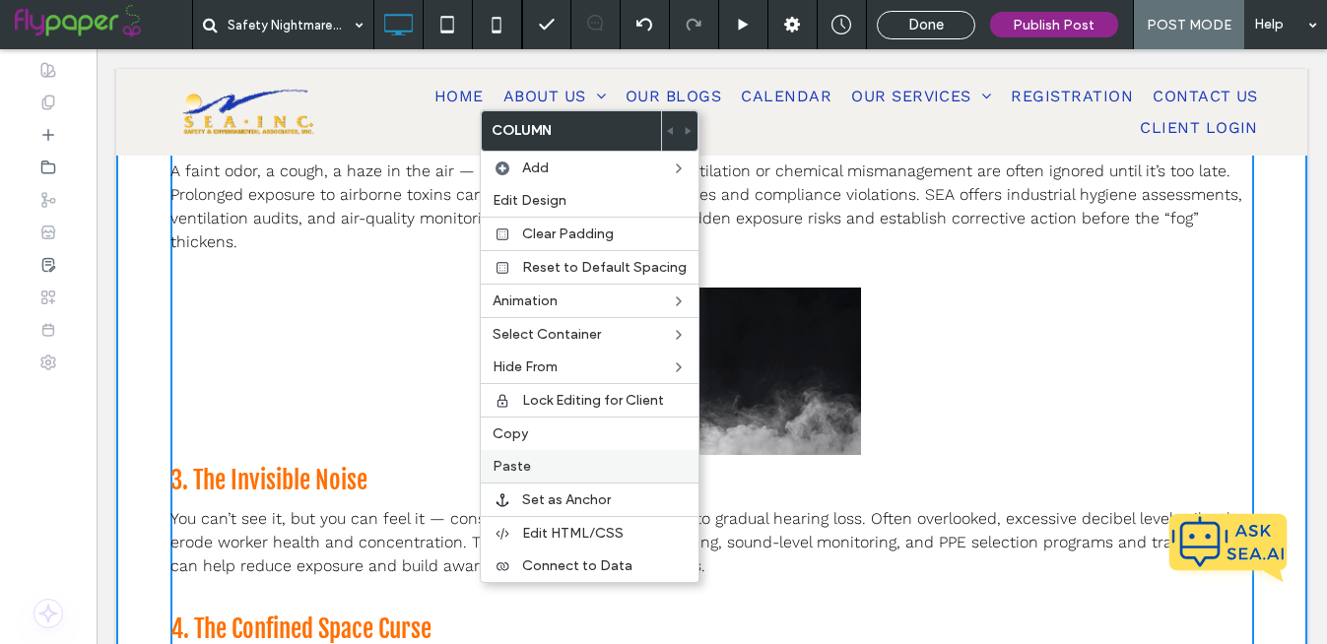
click at [549, 469] on label "Paste" at bounding box center [590, 466] width 194 height 17
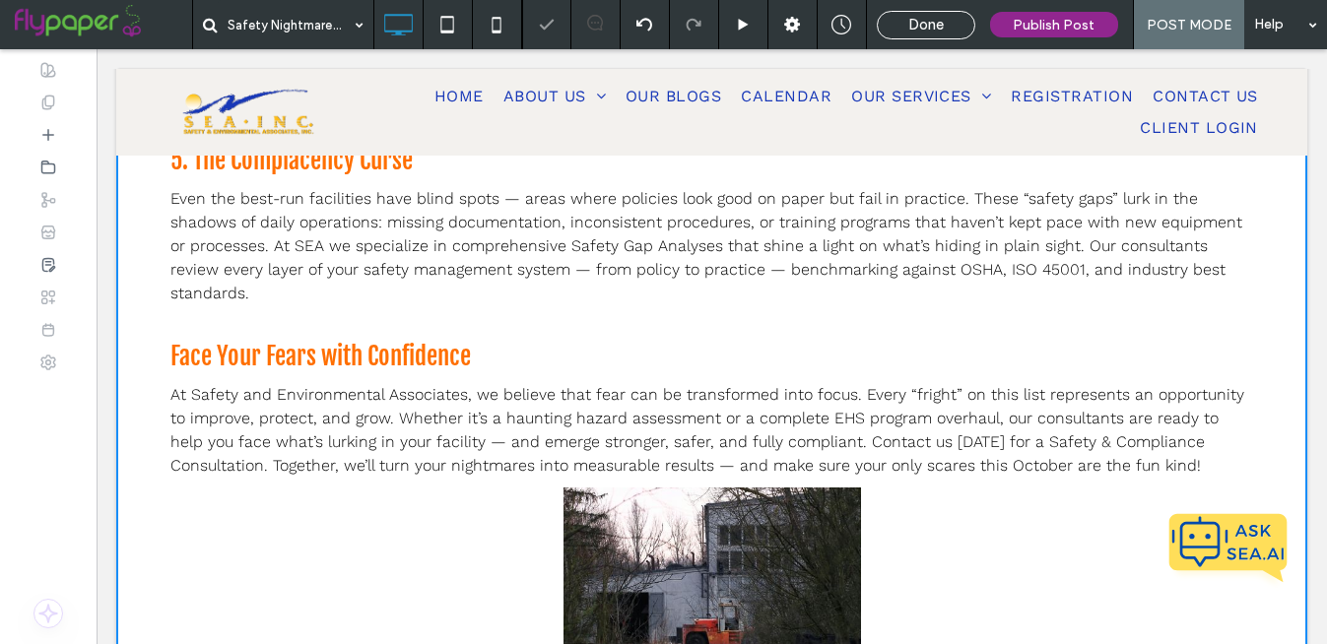
scroll to position [1526, 0]
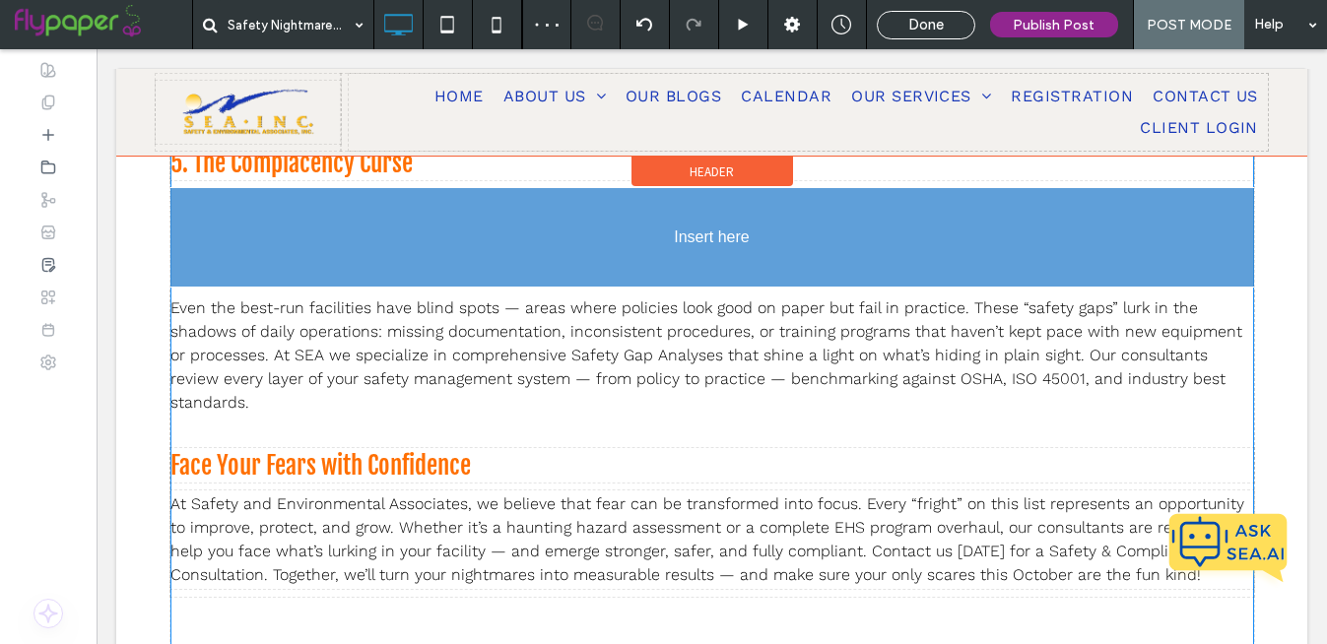
drag, startPoint x: 663, startPoint y: 566, endPoint x: 684, endPoint y: 188, distance: 378.9
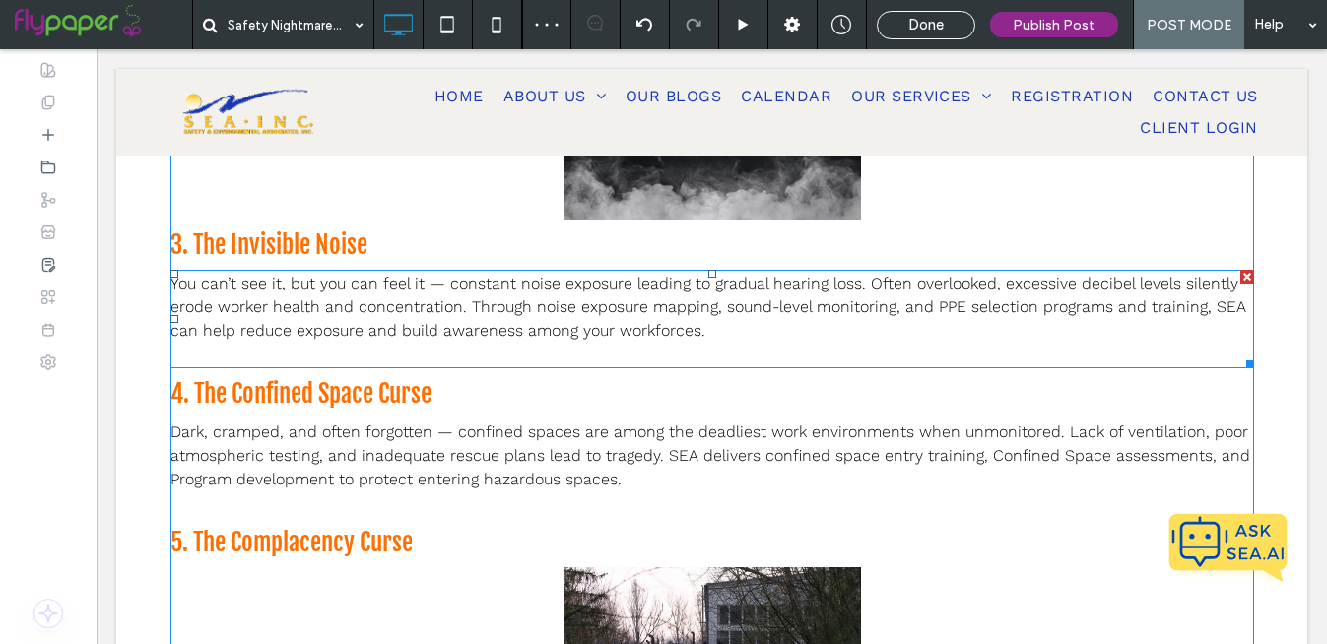
scroll to position [1175, 0]
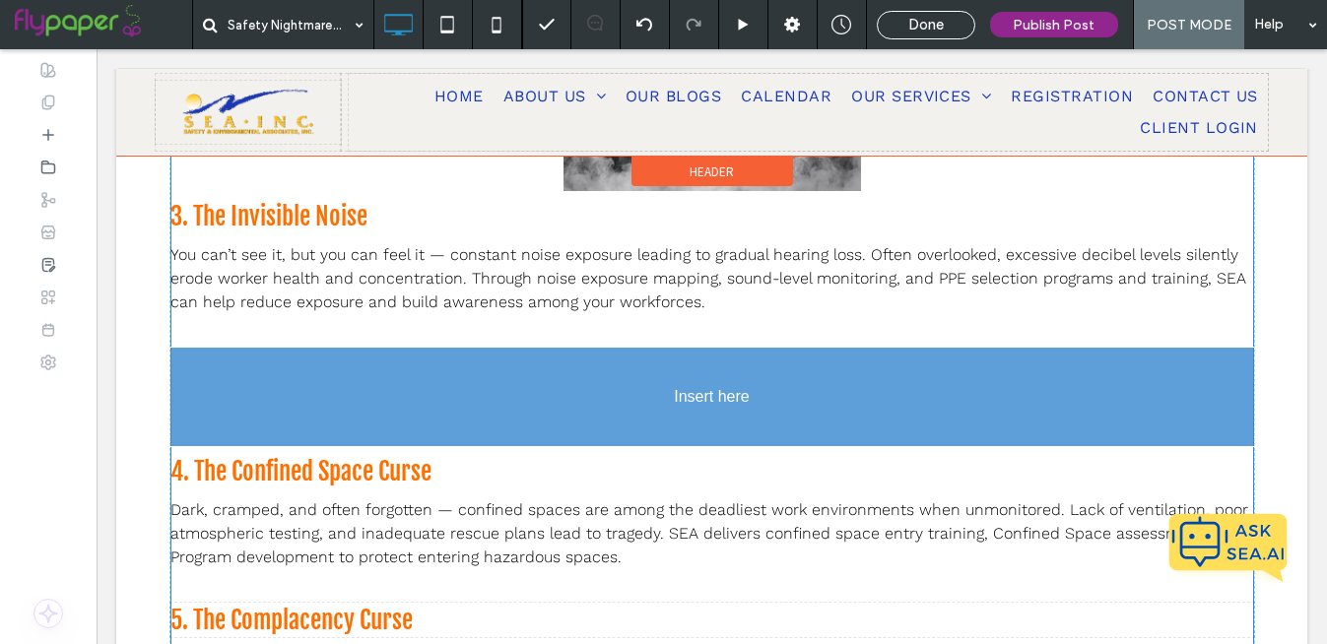
drag, startPoint x: 680, startPoint y: 553, endPoint x: 698, endPoint y: 363, distance: 191.0
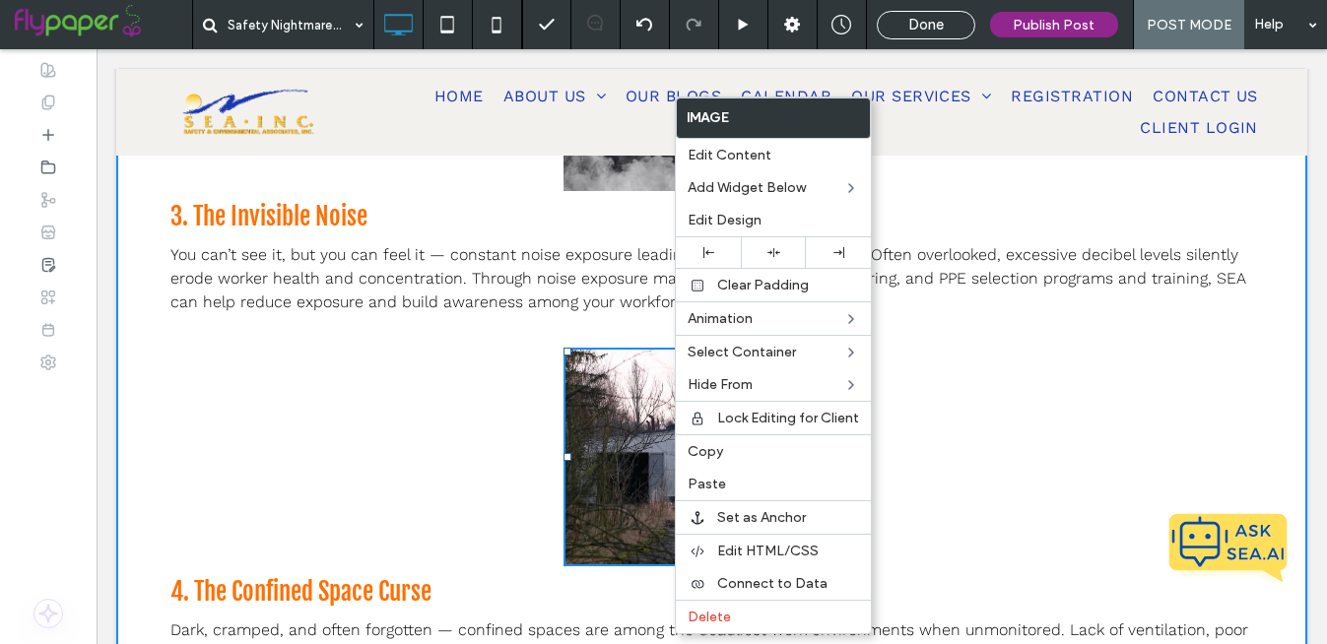
click at [596, 476] on img at bounding box center [713, 458] width 298 height 220
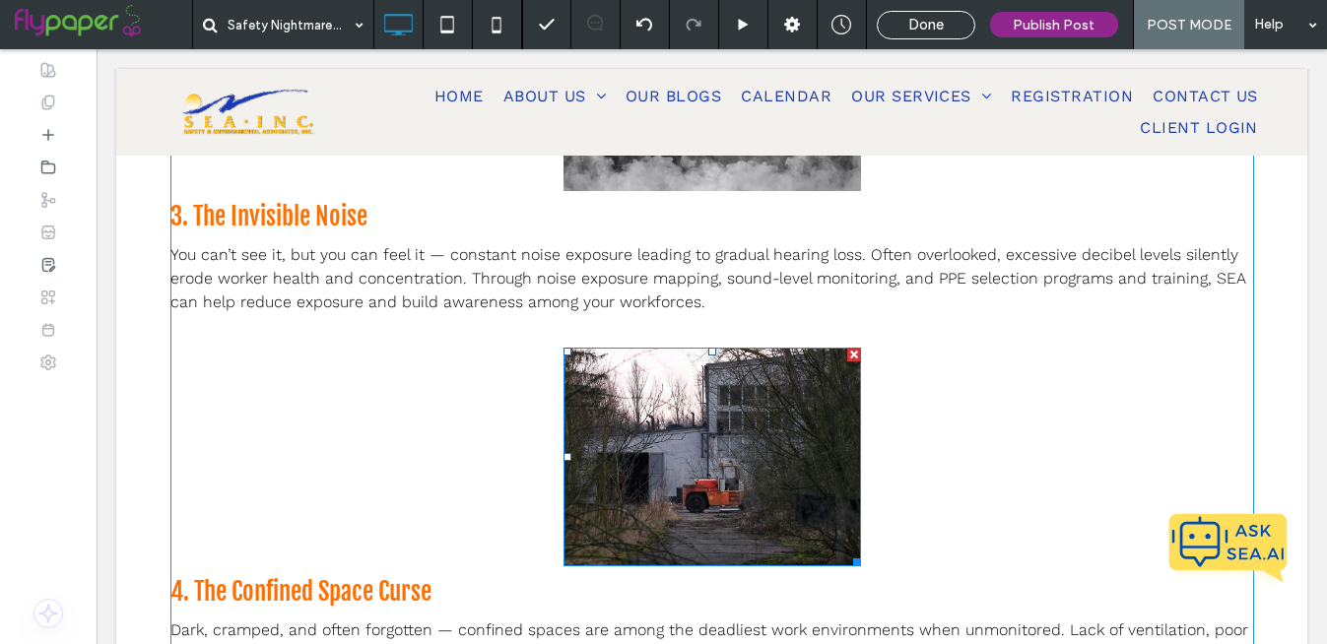
click at [658, 442] on img at bounding box center [713, 458] width 298 height 220
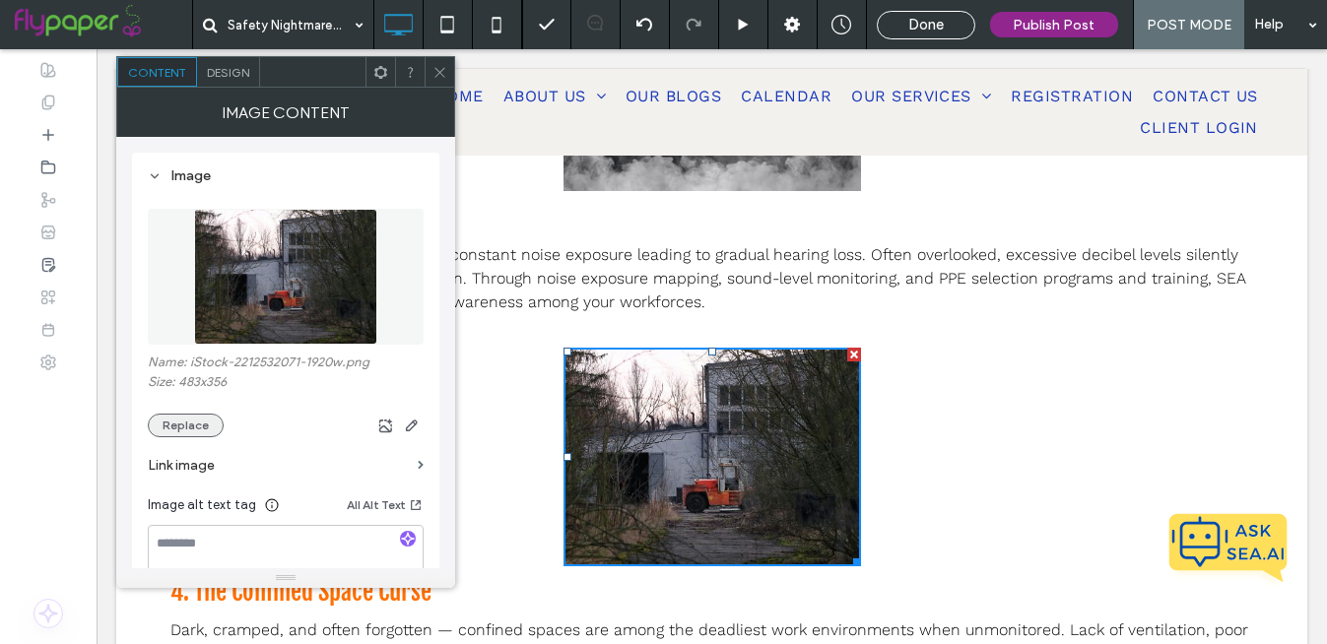
click at [196, 428] on button "Replace" at bounding box center [186, 426] width 76 height 24
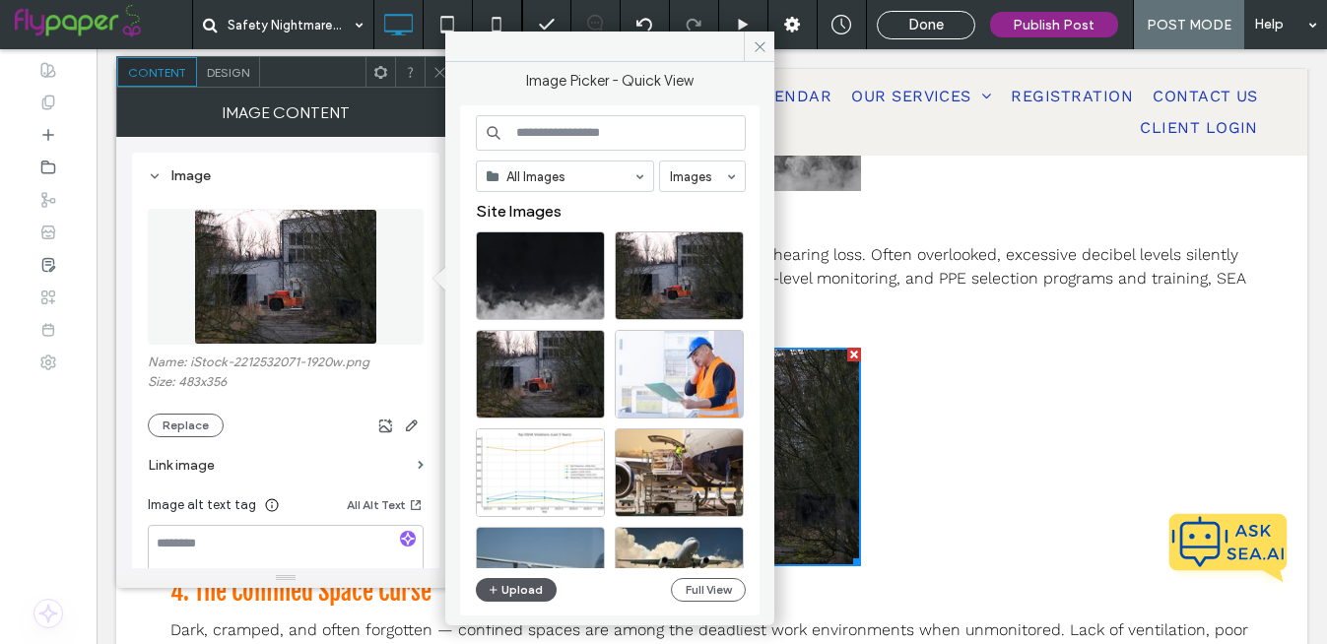
click at [522, 583] on button "Upload" at bounding box center [516, 590] width 81 height 24
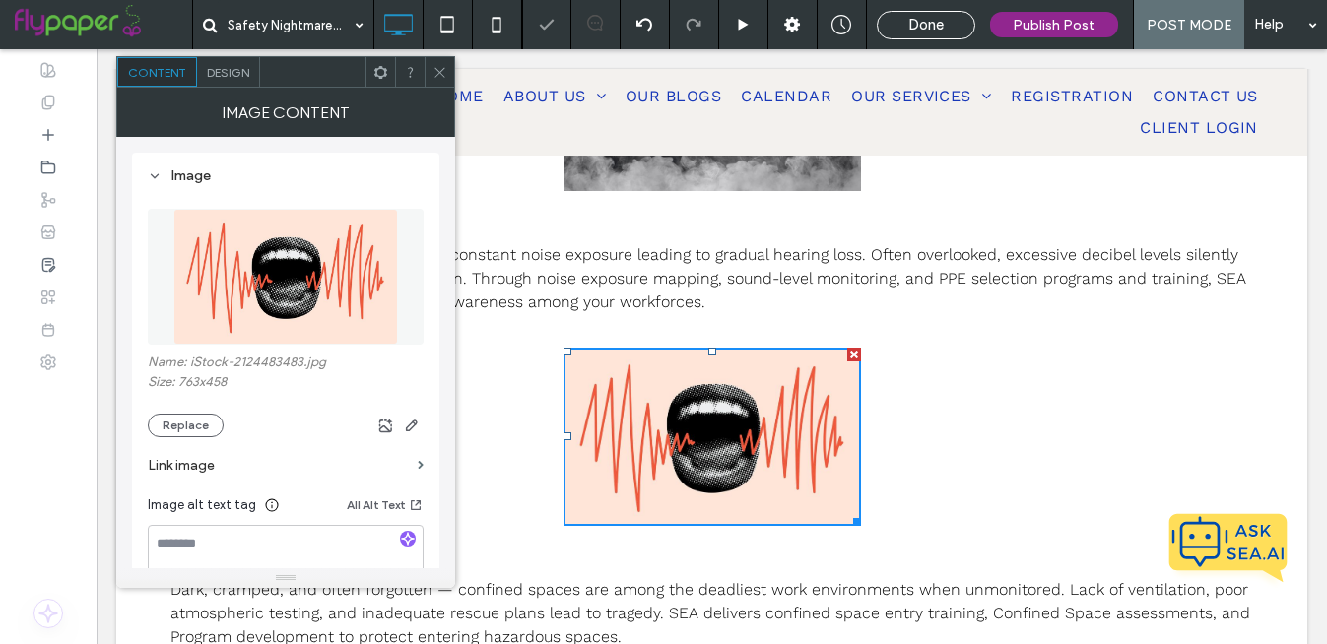
click at [1087, 392] on div "[DATE] might be the season for ghost stories and haunted houses, but for safety…" at bounding box center [712, 176] width 1084 height 1701
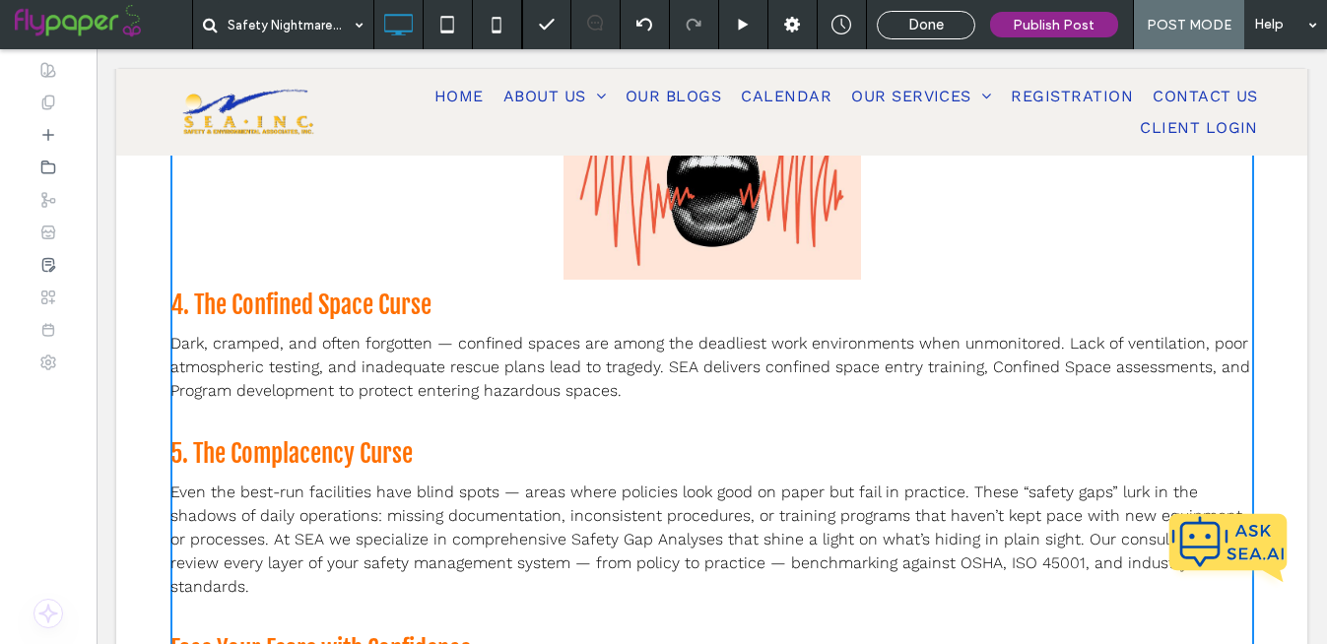
scroll to position [1424, 0]
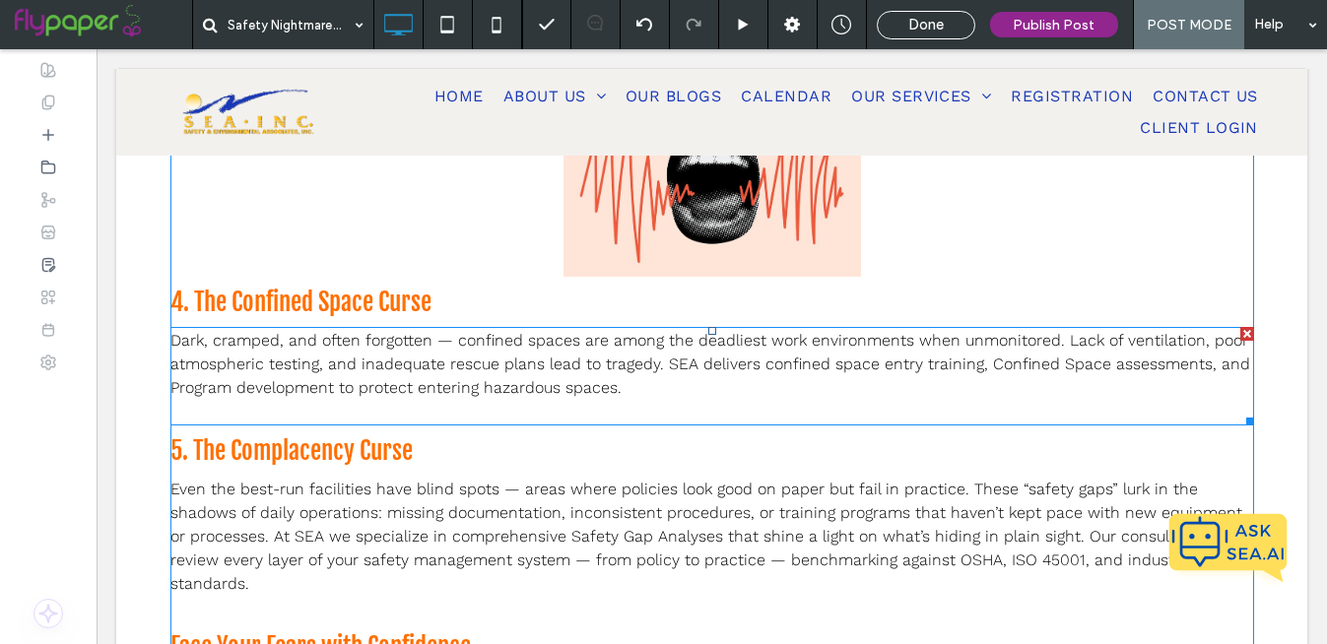
click at [637, 367] on span "Dark, cramped, and often forgotten — confined spaces are among the deadliest wo…" at bounding box center [710, 364] width 1080 height 66
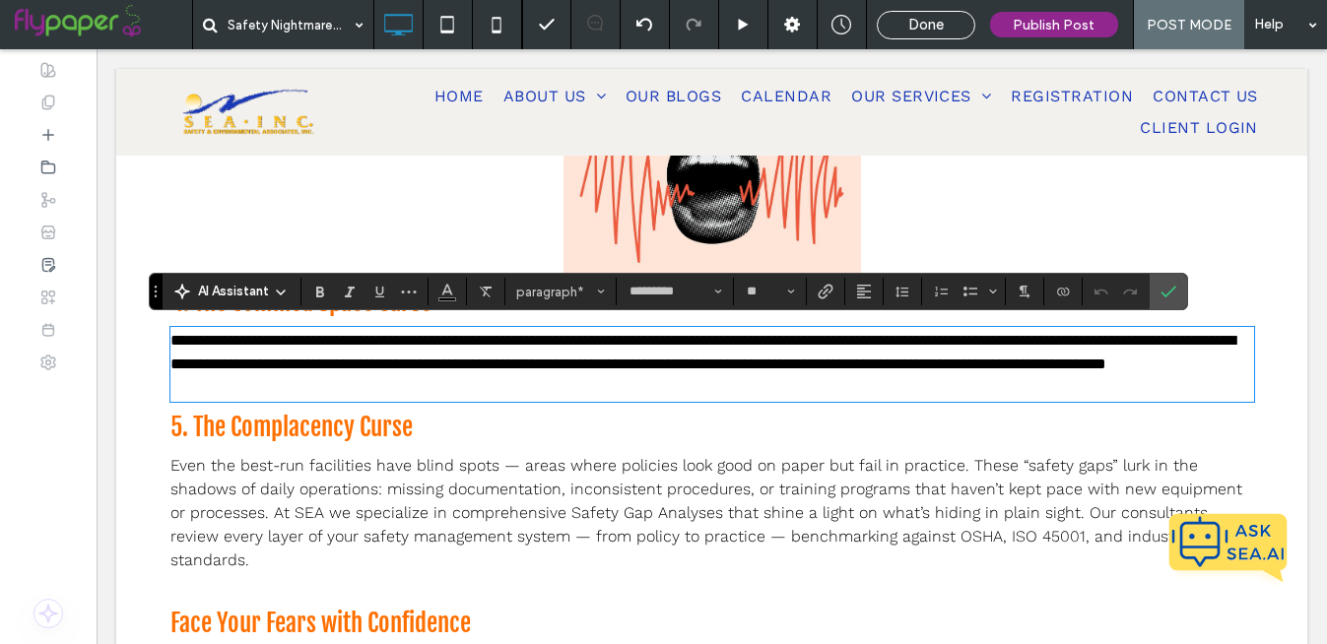
click at [1174, 300] on span "Confirm" at bounding box center [1169, 291] width 16 height 33
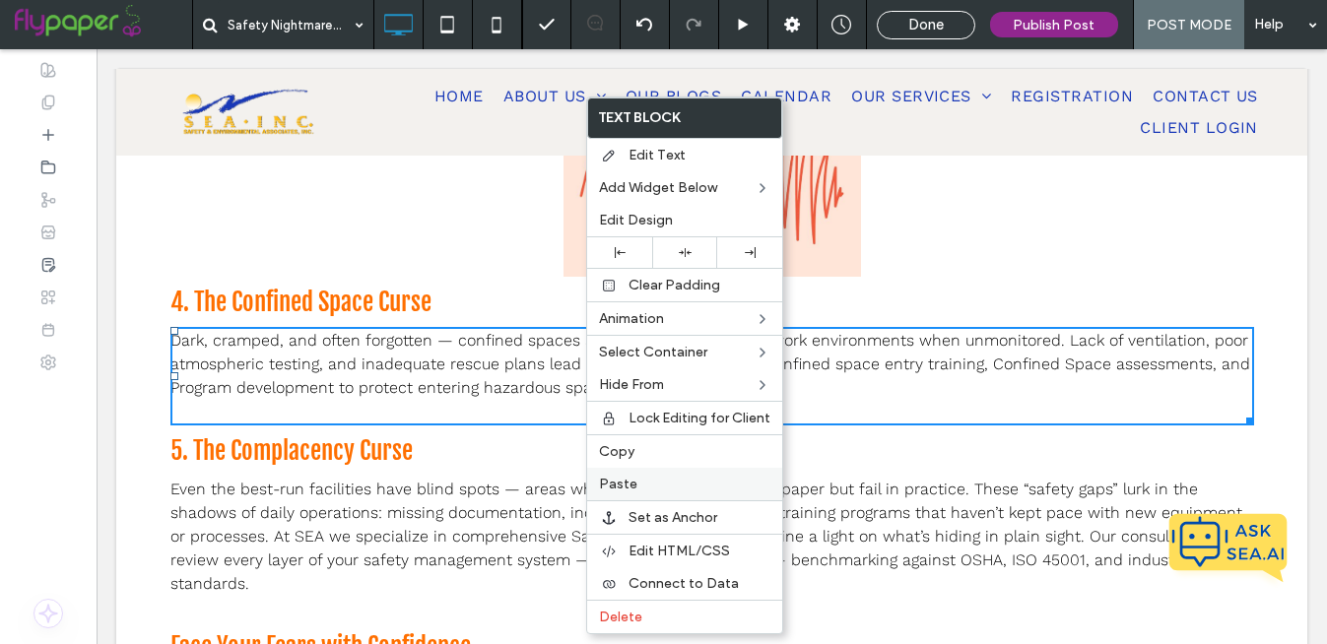
click at [641, 479] on label "Paste" at bounding box center [684, 484] width 171 height 17
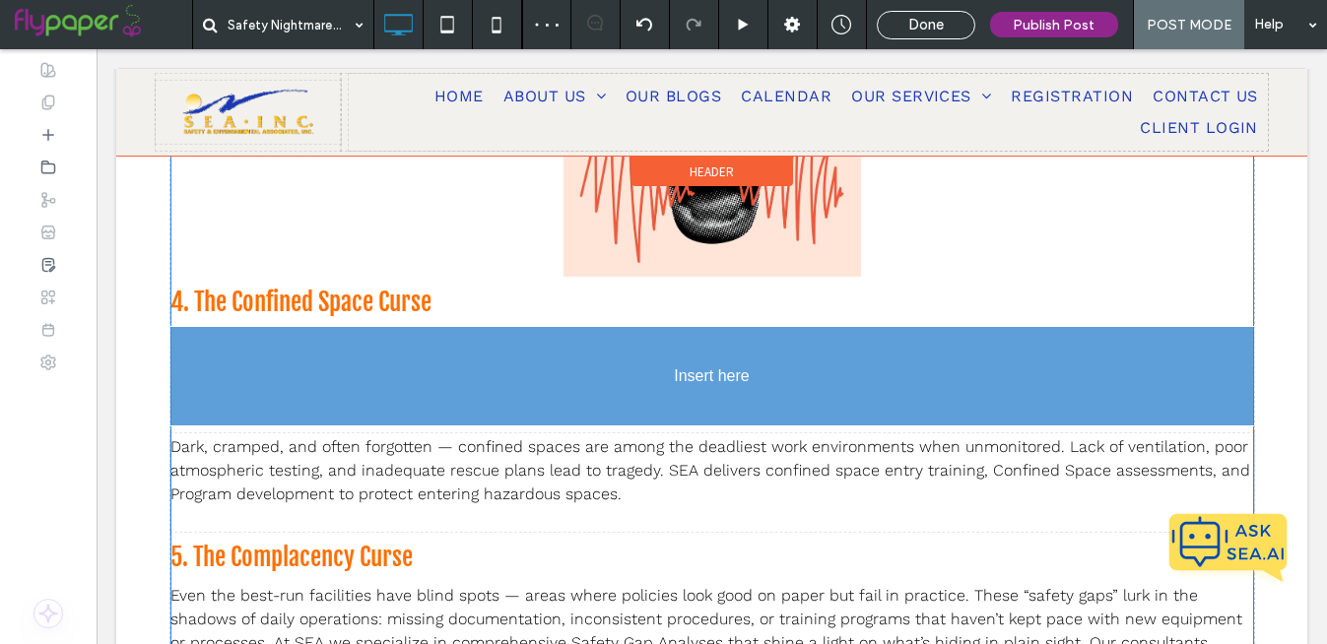
drag, startPoint x: 683, startPoint y: 418, endPoint x: 774, endPoint y: 595, distance: 199.6
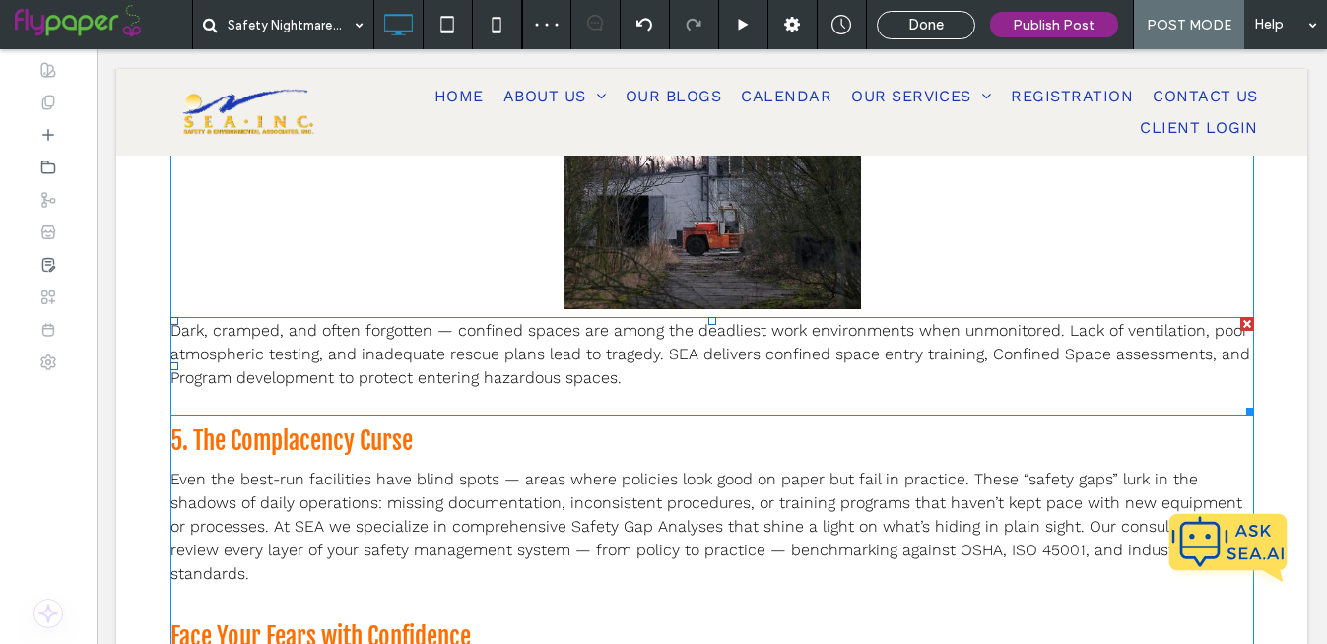
scroll to position [1662, 0]
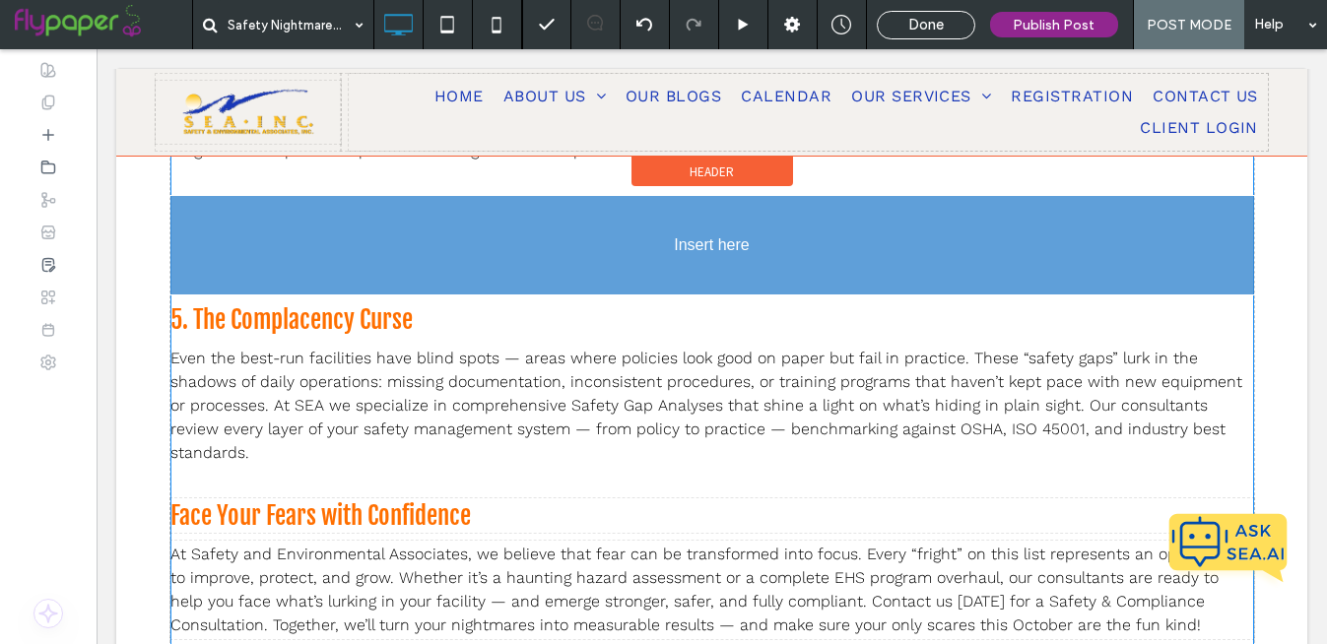
drag, startPoint x: 732, startPoint y: 236, endPoint x: 773, endPoint y: 190, distance: 62.1
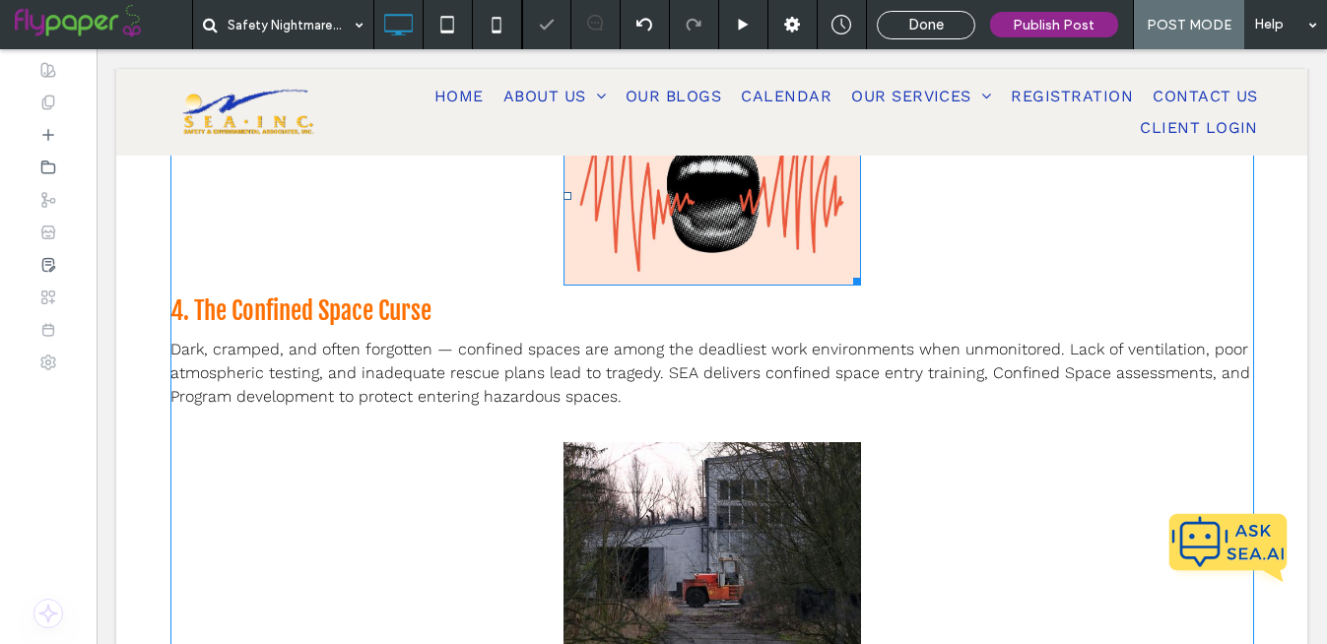
scroll to position [1439, 0]
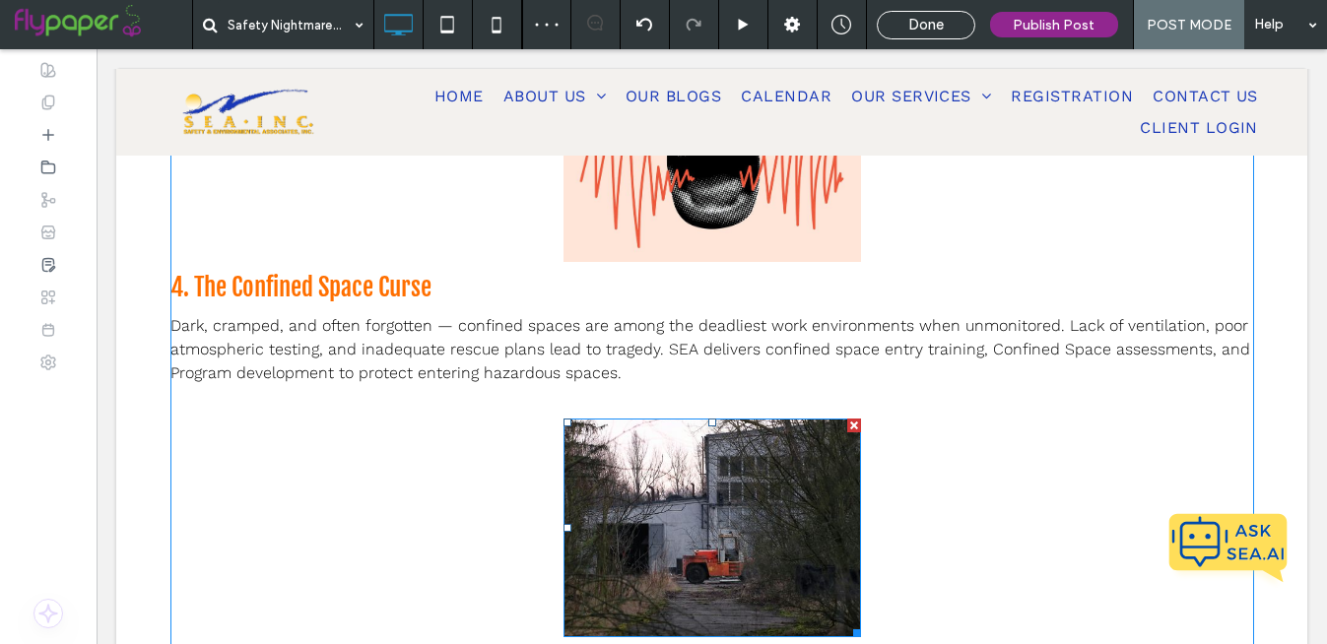
click at [706, 469] on img at bounding box center [713, 529] width 298 height 220
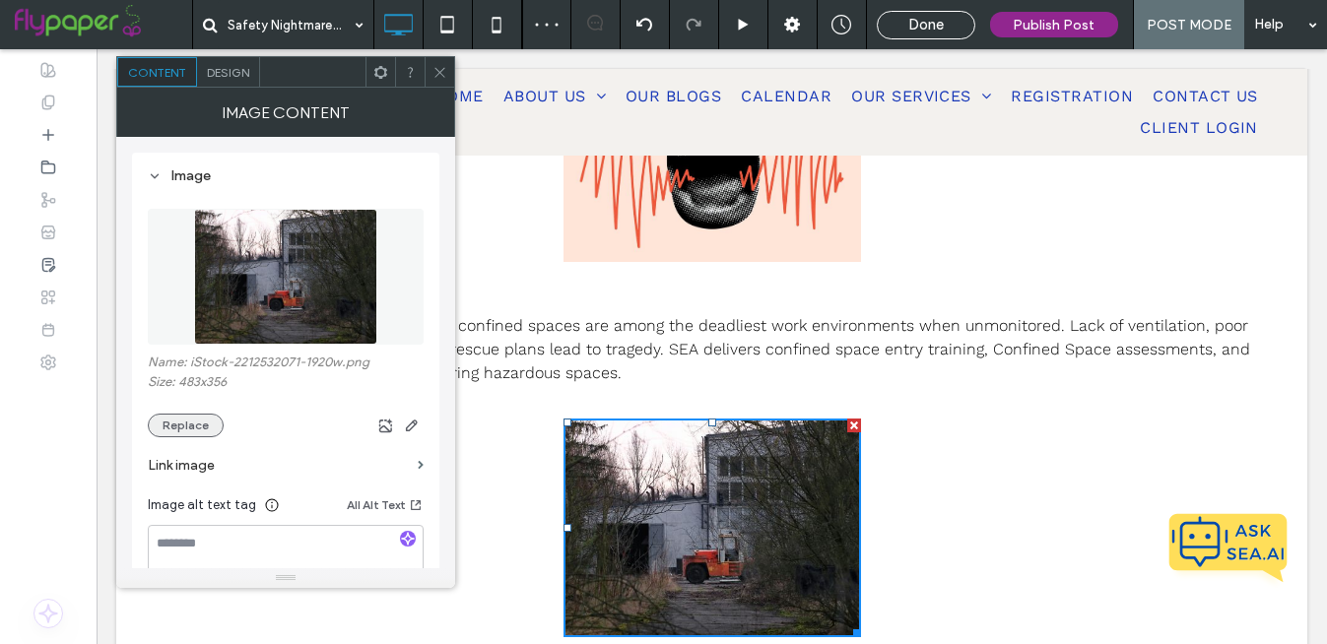
click at [190, 424] on button "Replace" at bounding box center [186, 426] width 76 height 24
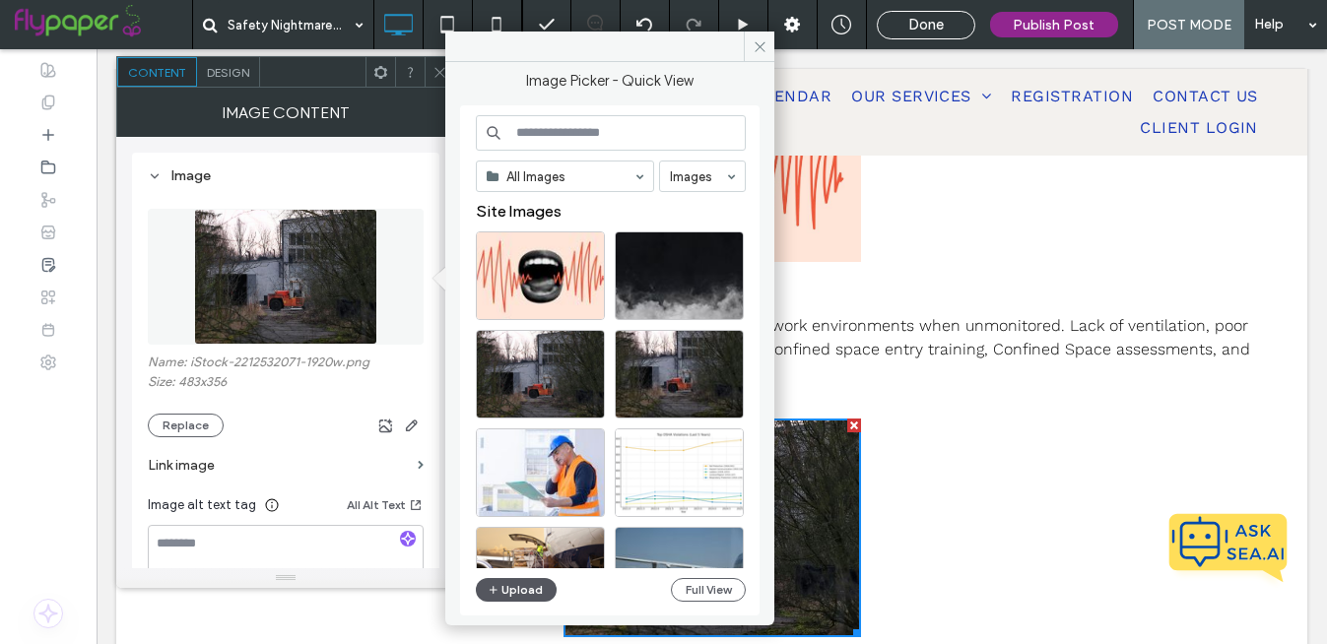
click at [527, 596] on button "Upload" at bounding box center [516, 590] width 81 height 24
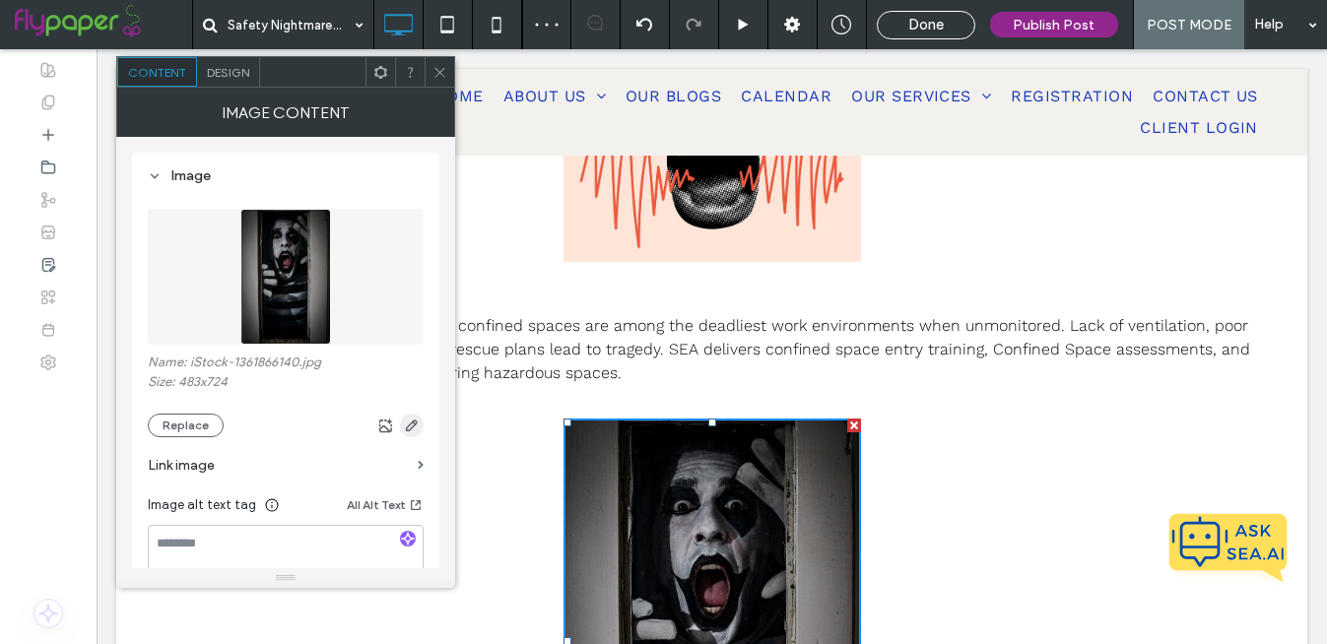
click at [409, 427] on use "button" at bounding box center [412, 426] width 12 height 12
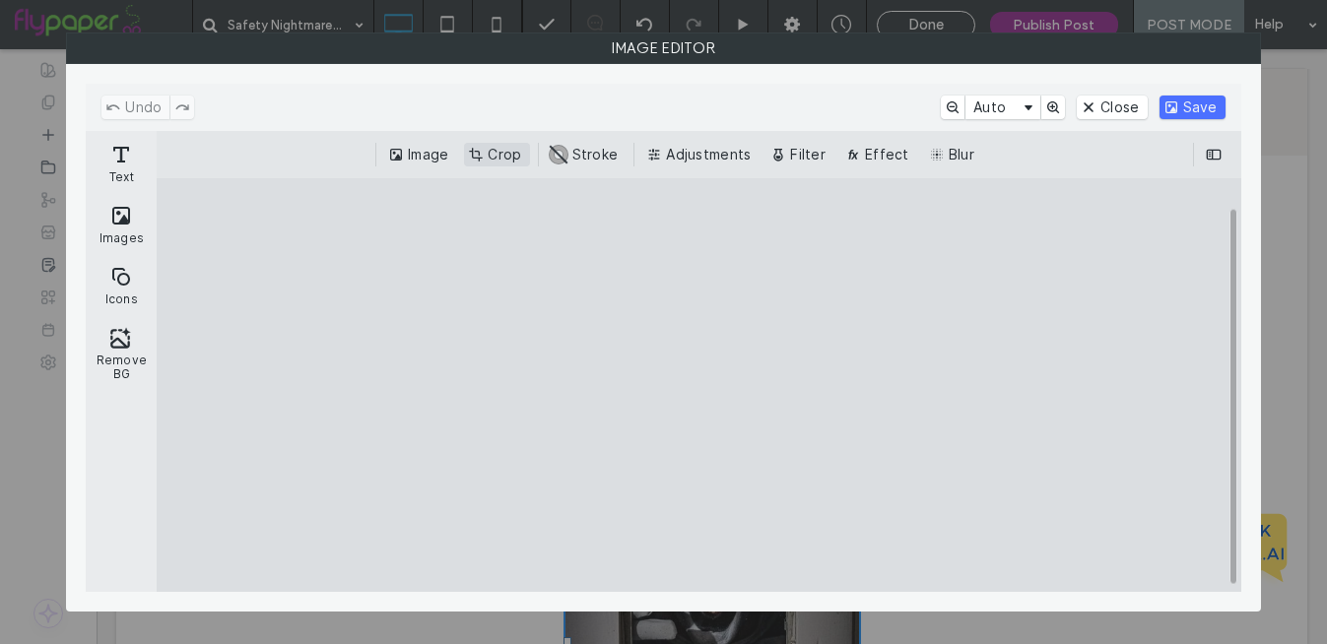
click at [494, 149] on button "Crop" at bounding box center [496, 155] width 65 height 24
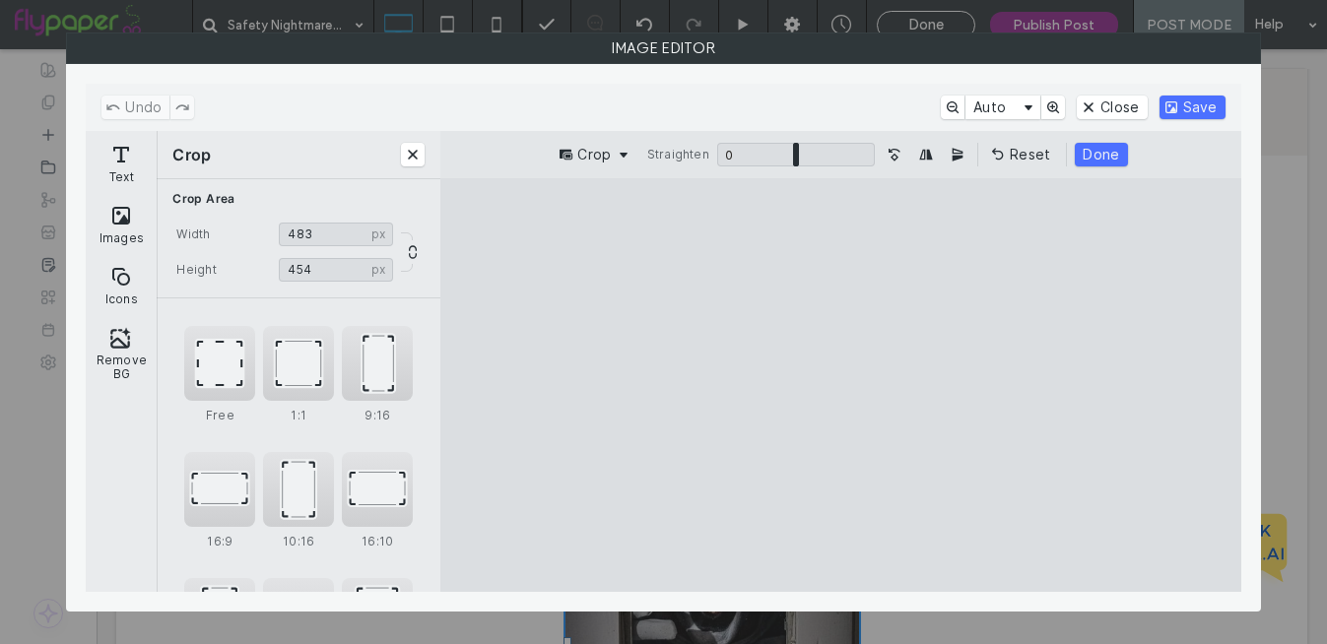
type input "***"
drag, startPoint x: 842, startPoint y: 547, endPoint x: 845, endPoint y: 423, distance: 124.2
click at [840, 385] on cesdk-canvas "Editor canvas" at bounding box center [840, 385] width 0 height 0
click at [1207, 101] on button "Save" at bounding box center [1193, 108] width 66 height 24
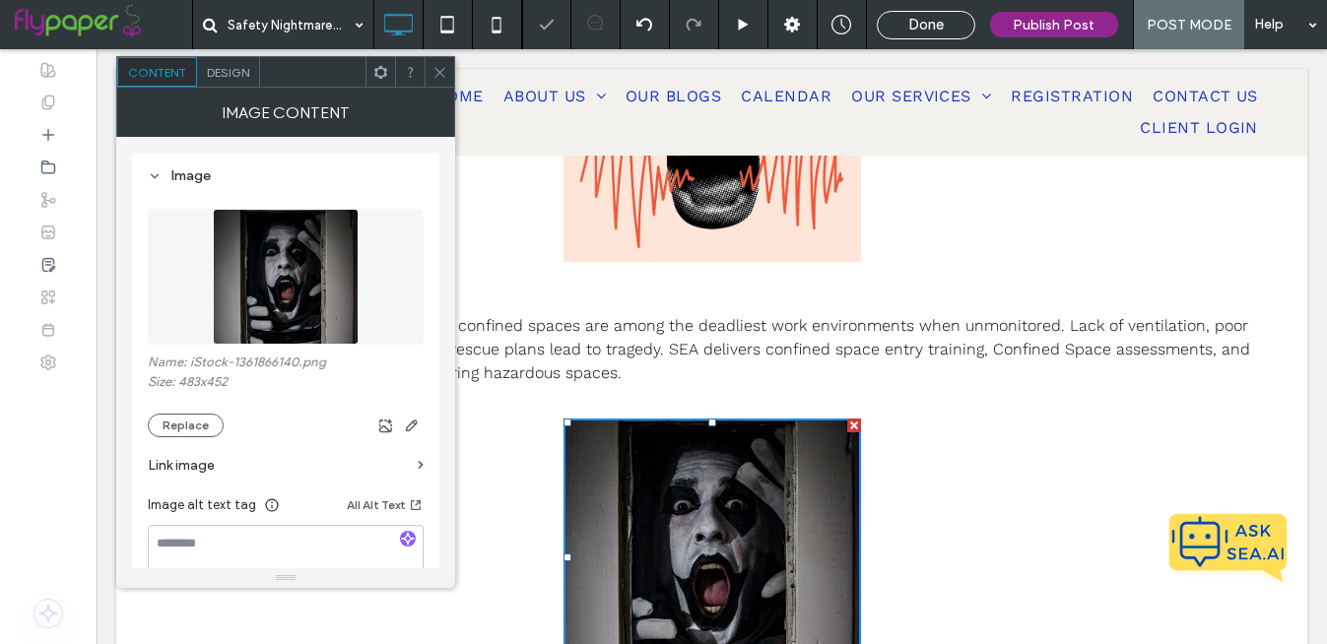
click at [928, 467] on div "[DATE] might be the season for ghost stories and haunted houses, but for safety…" at bounding box center [712, 55] width 1084 height 1987
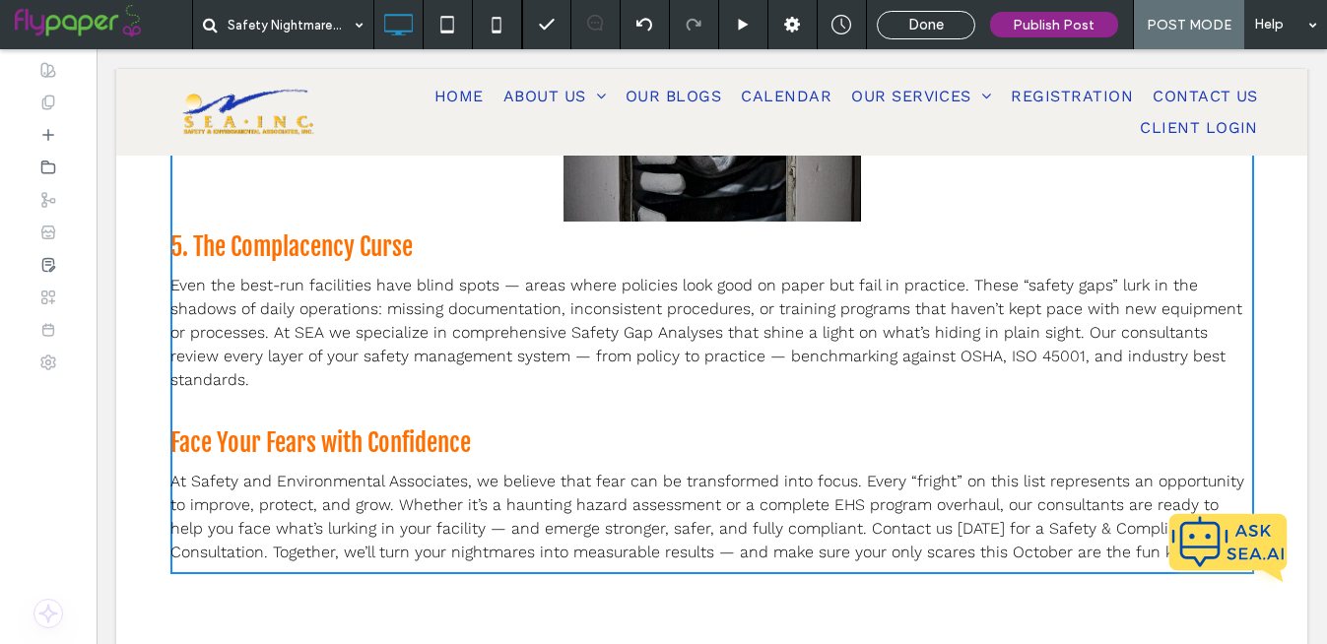
scroll to position [1917, 0]
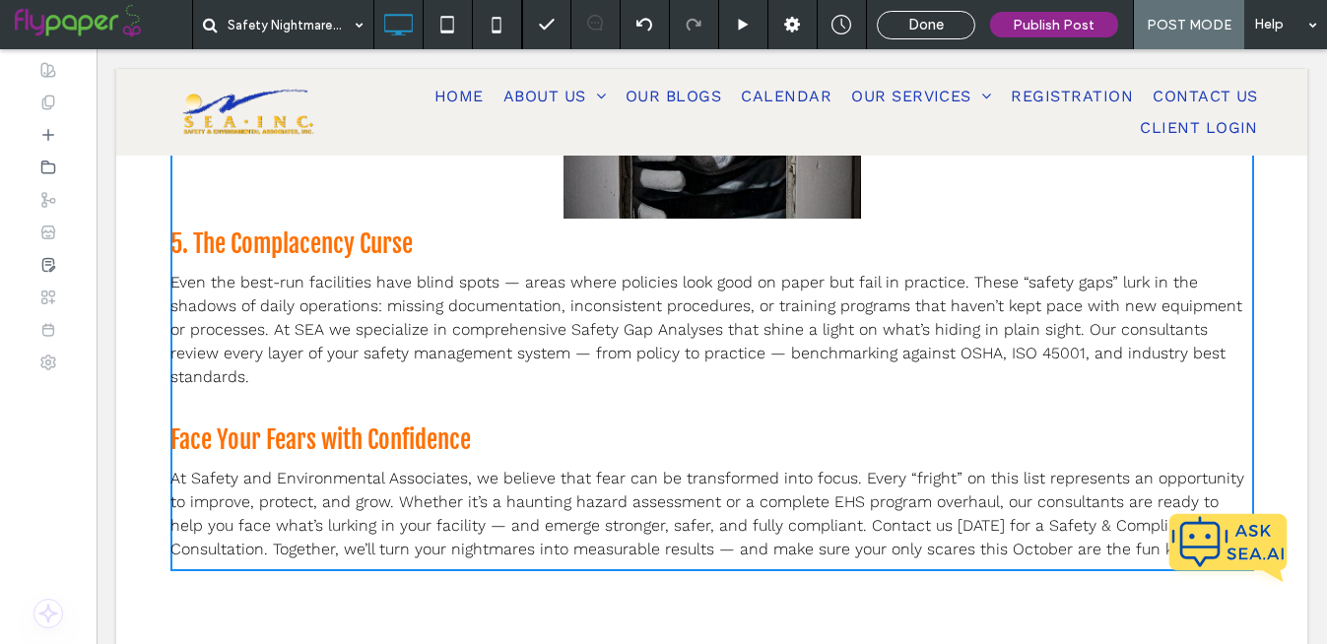
click at [581, 389] on p "﻿" at bounding box center [712, 401] width 1084 height 24
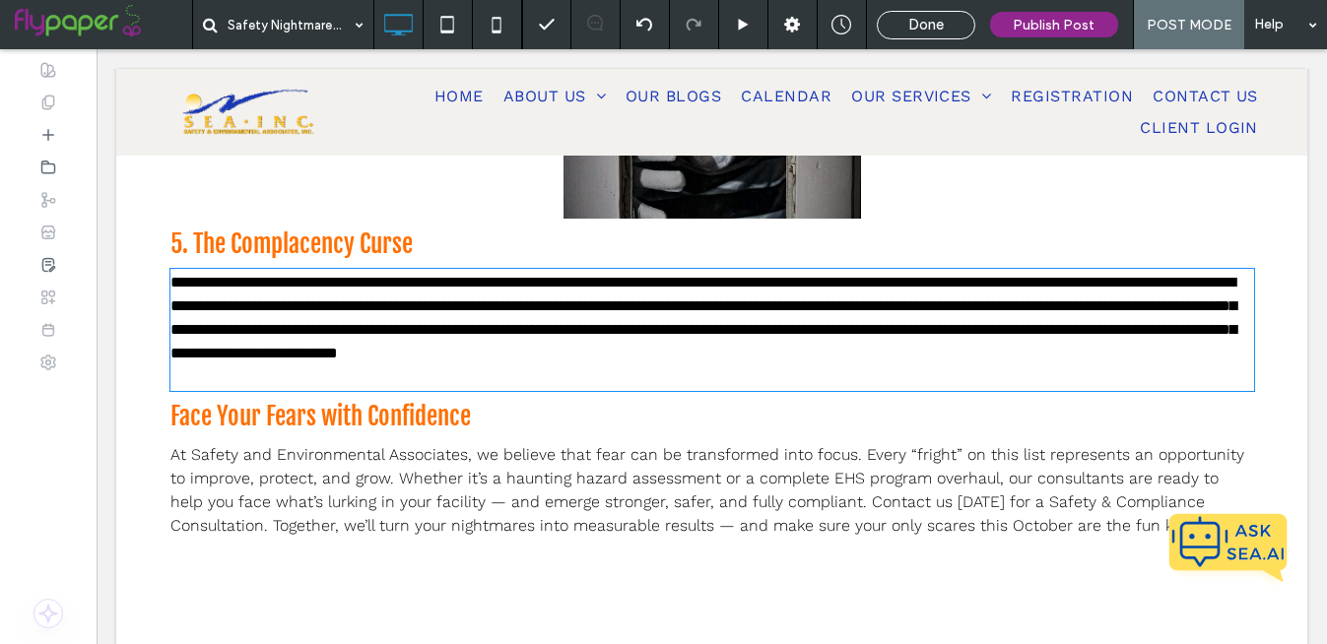
type input "*********"
type input "**"
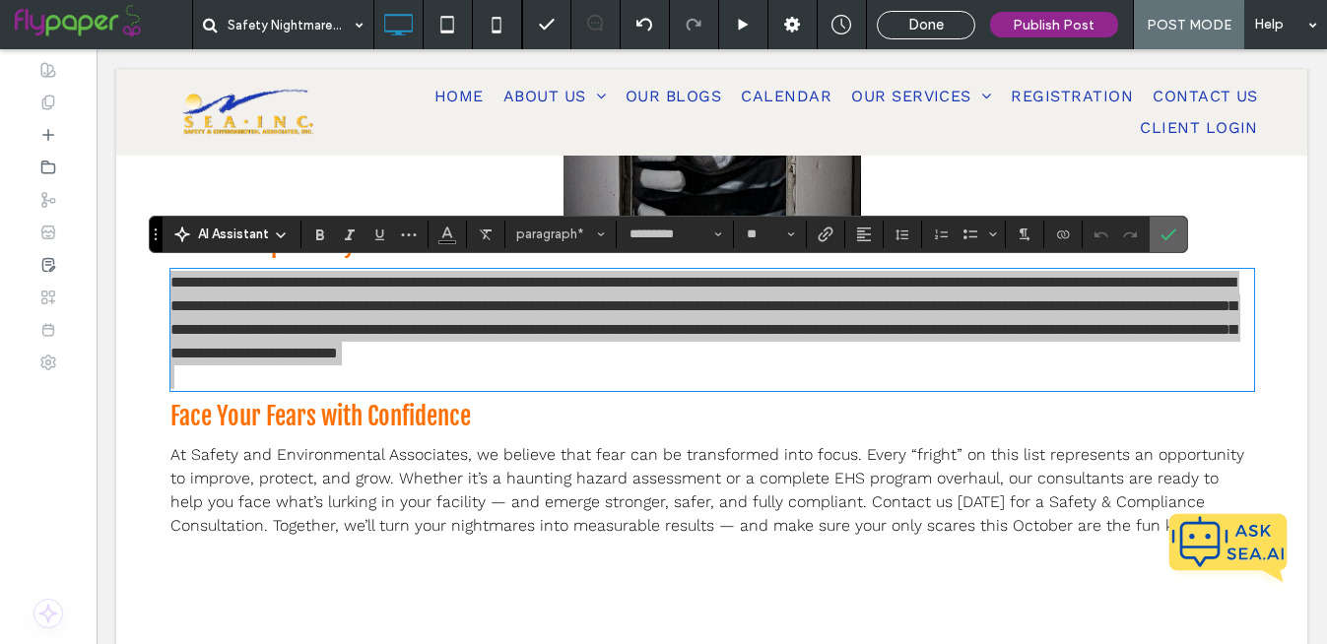
click at [1185, 233] on section at bounding box center [1168, 234] width 37 height 35
click at [1169, 229] on icon "Confirm" at bounding box center [1169, 235] width 16 height 16
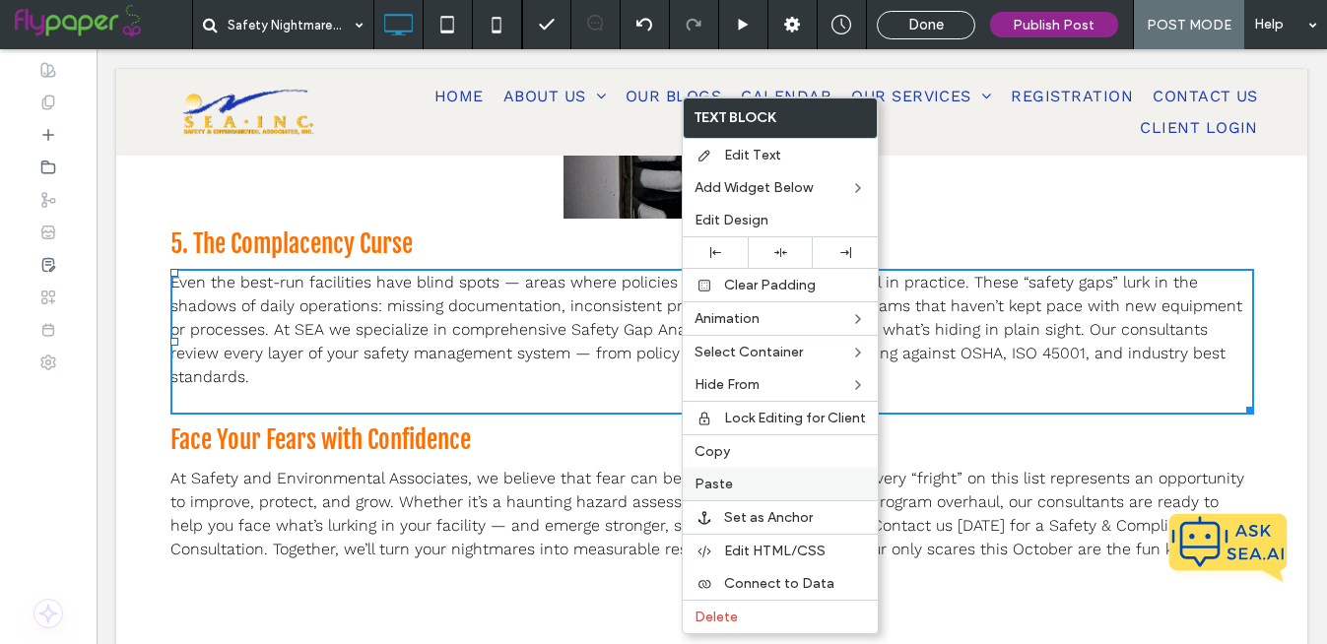
click at [725, 475] on div "Paste" at bounding box center [780, 484] width 195 height 33
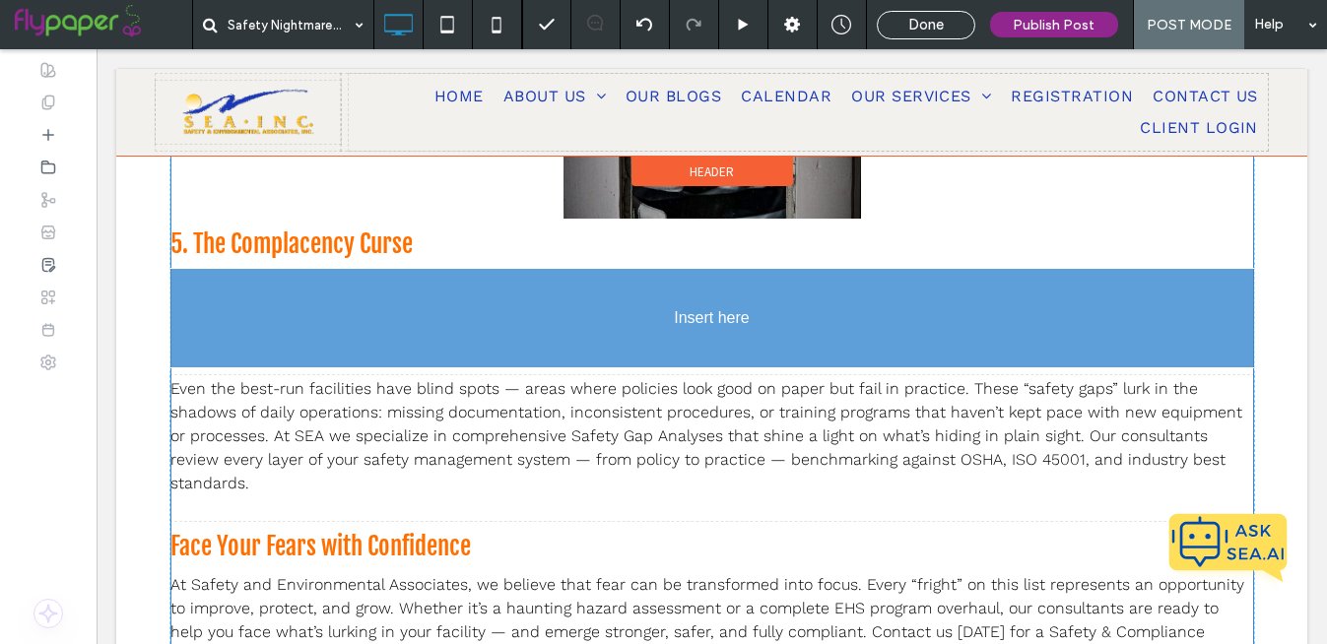
drag, startPoint x: 727, startPoint y: 342, endPoint x: 764, endPoint y: 407, distance: 74.5
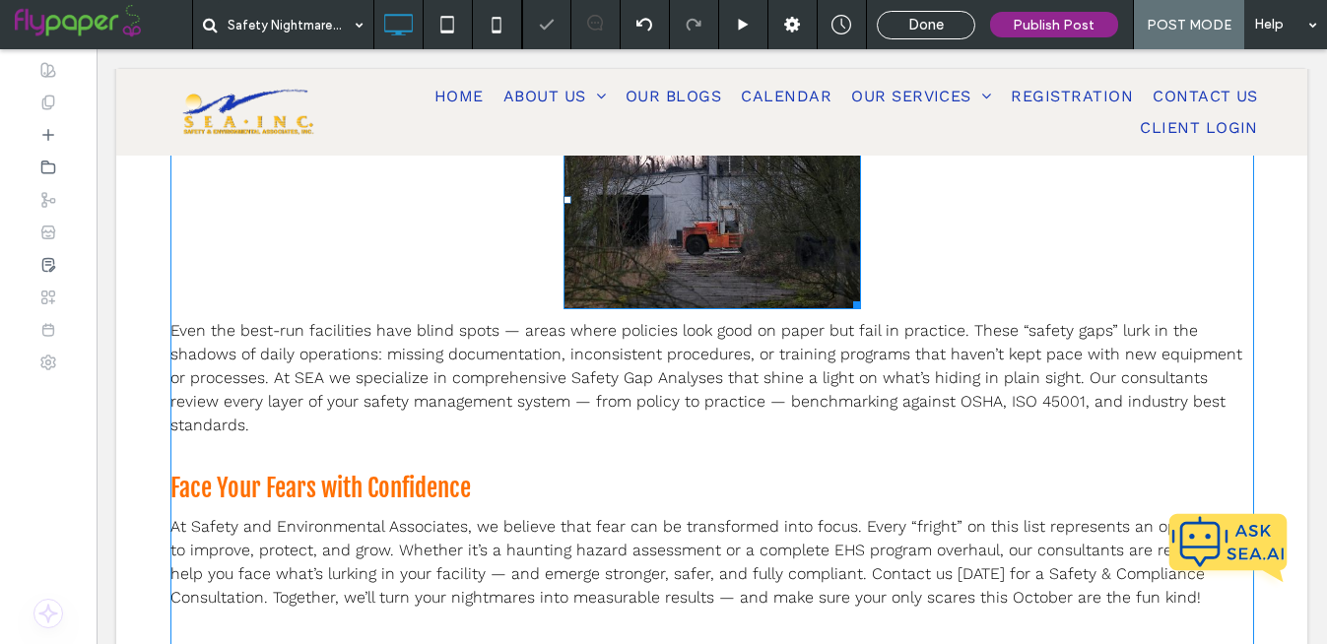
scroll to position [2108, 0]
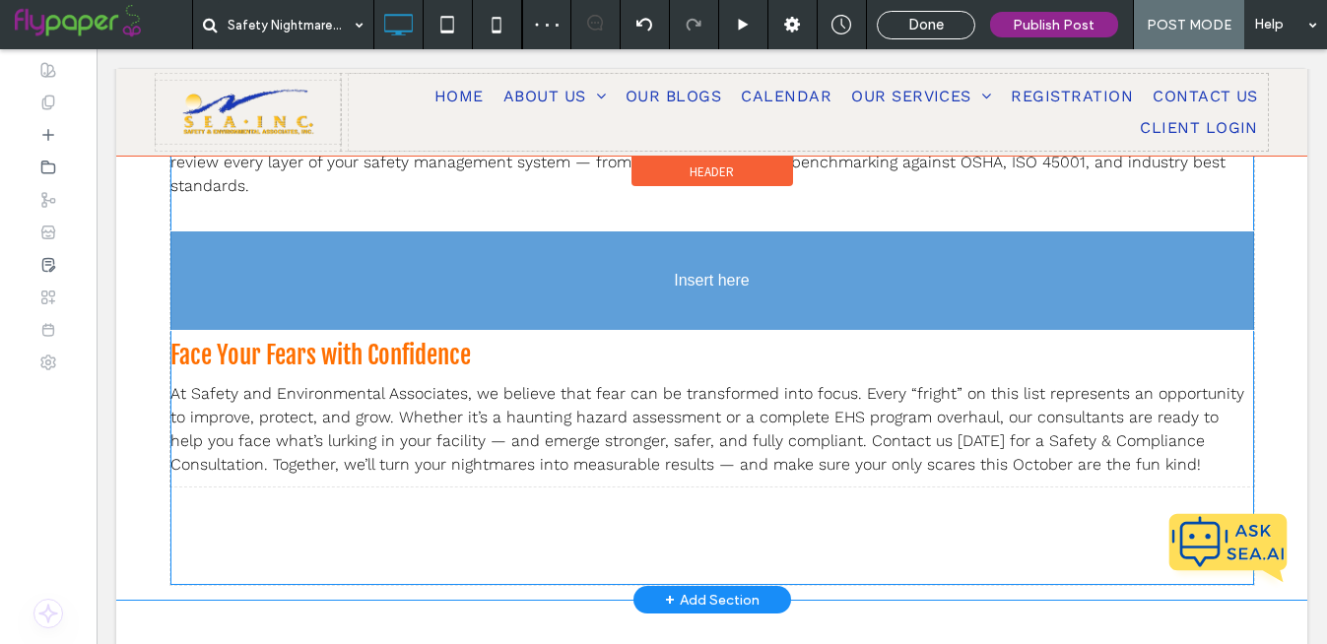
drag, startPoint x: 737, startPoint y: 232, endPoint x: 748, endPoint y: 216, distance: 19.1
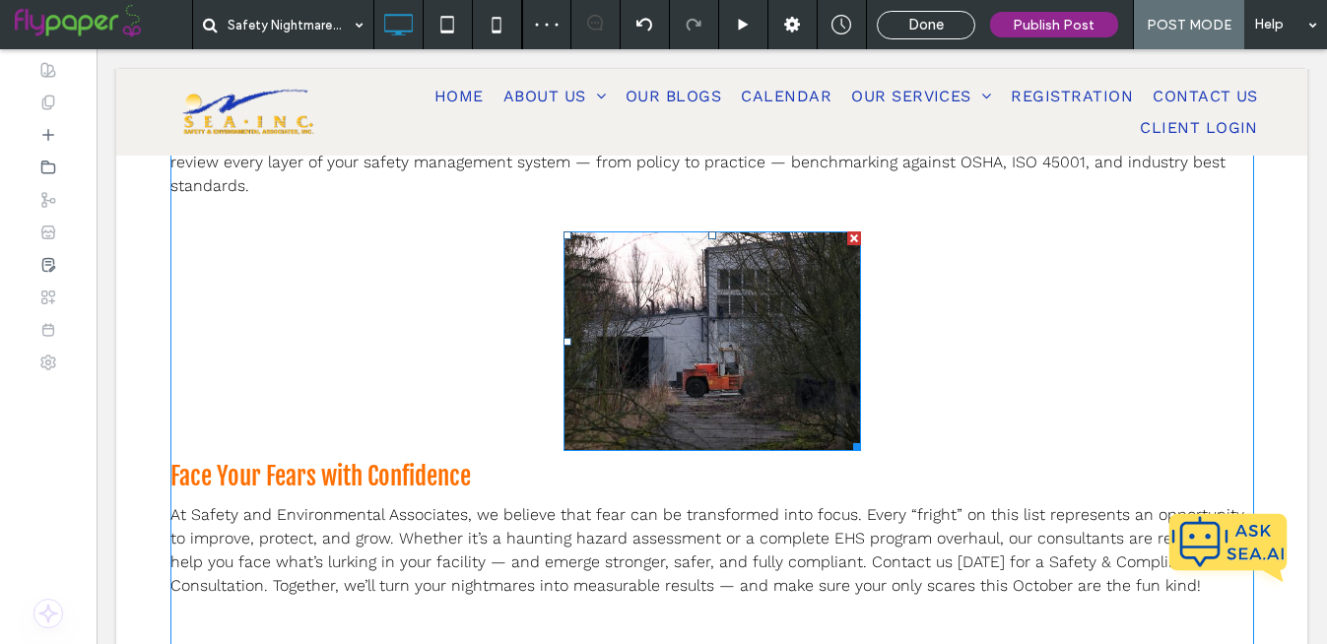
click at [722, 327] on img at bounding box center [713, 342] width 298 height 220
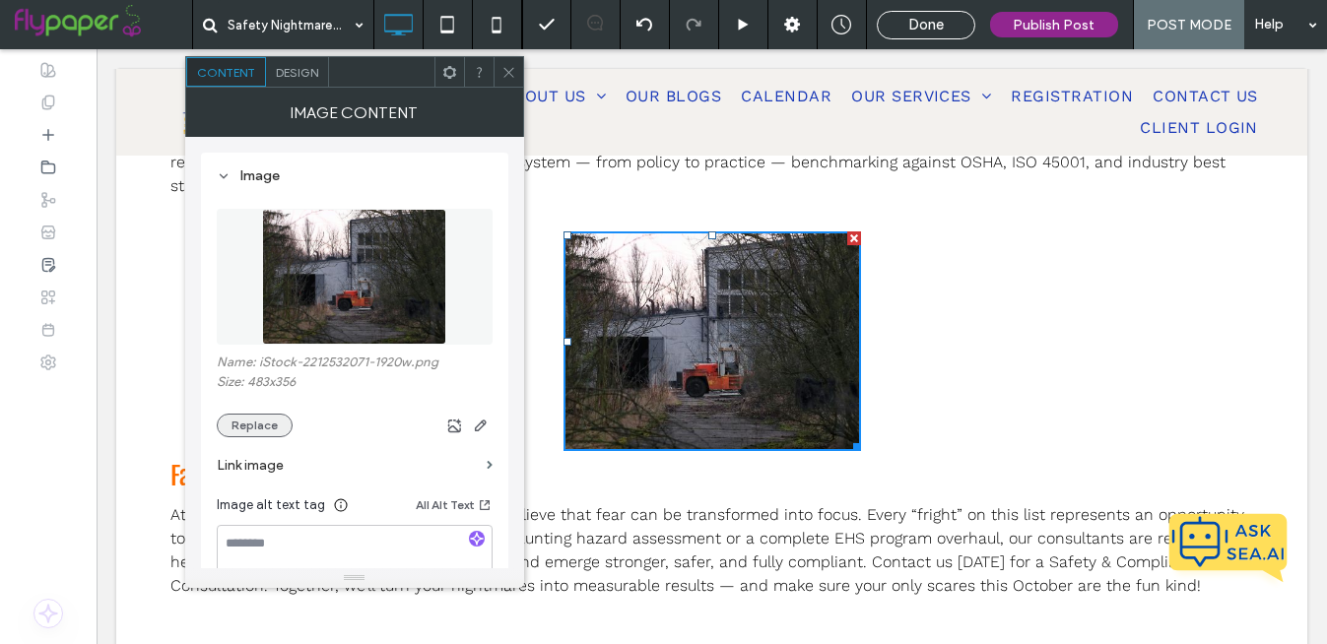
click at [267, 430] on button "Replace" at bounding box center [255, 426] width 76 height 24
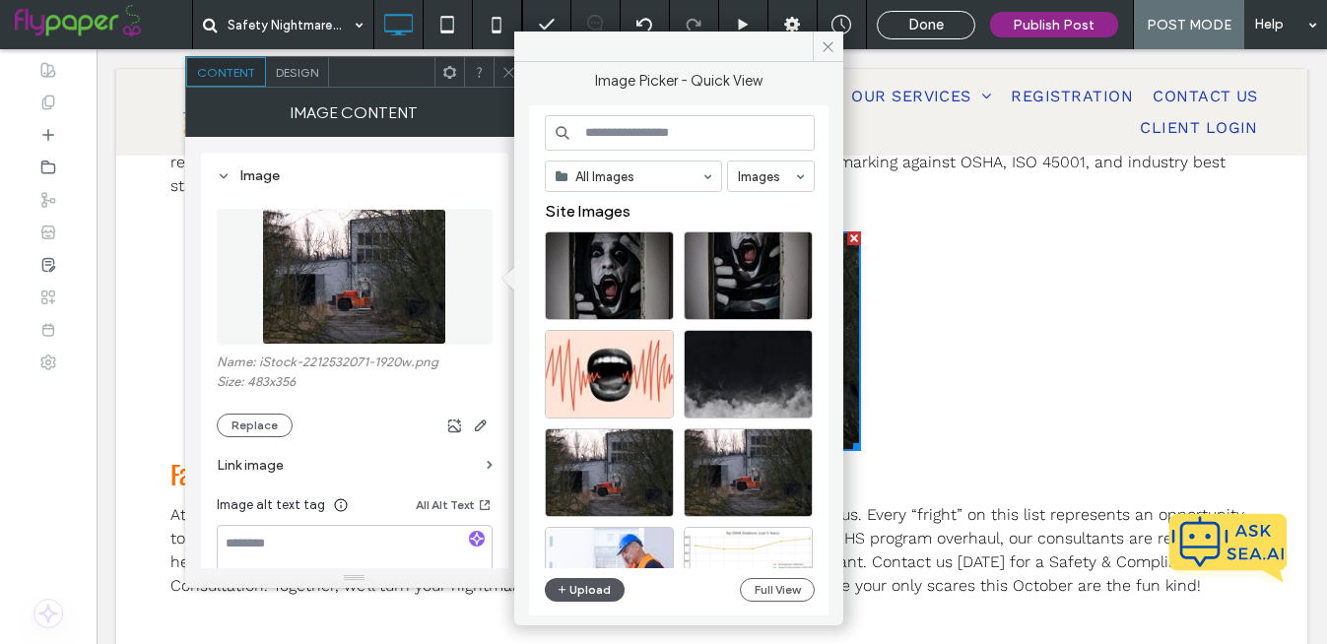
click at [600, 590] on button "Upload" at bounding box center [585, 590] width 81 height 24
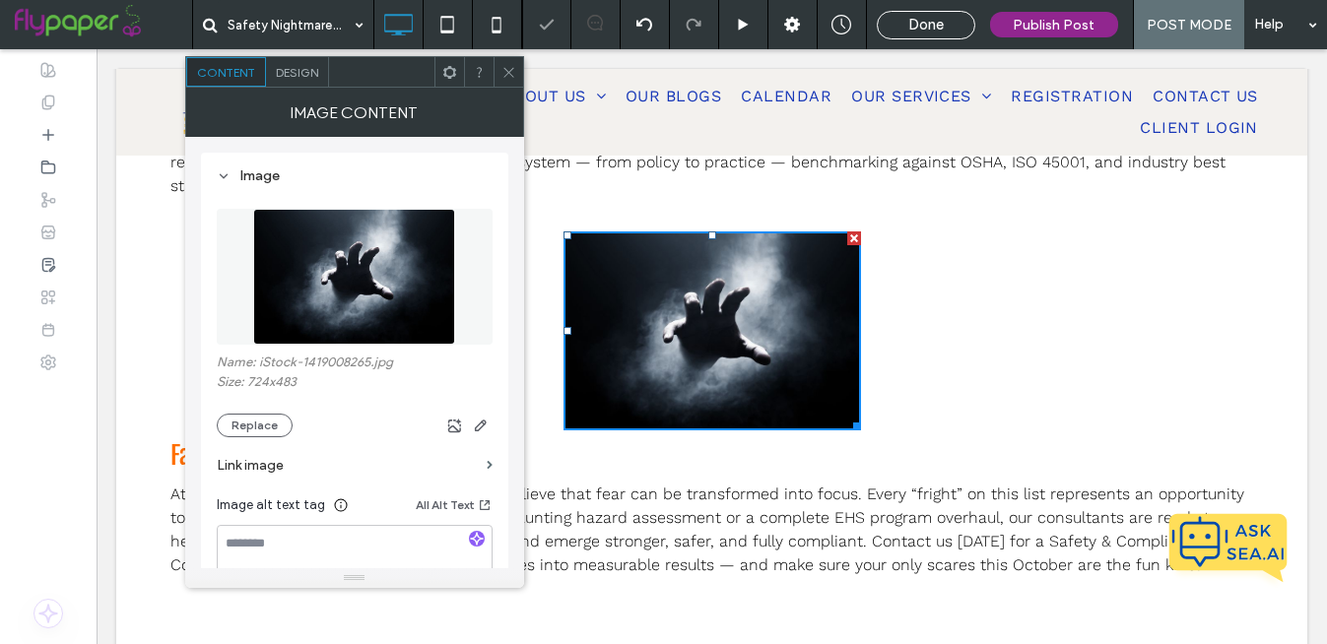
click at [507, 67] on icon at bounding box center [508, 72] width 15 height 15
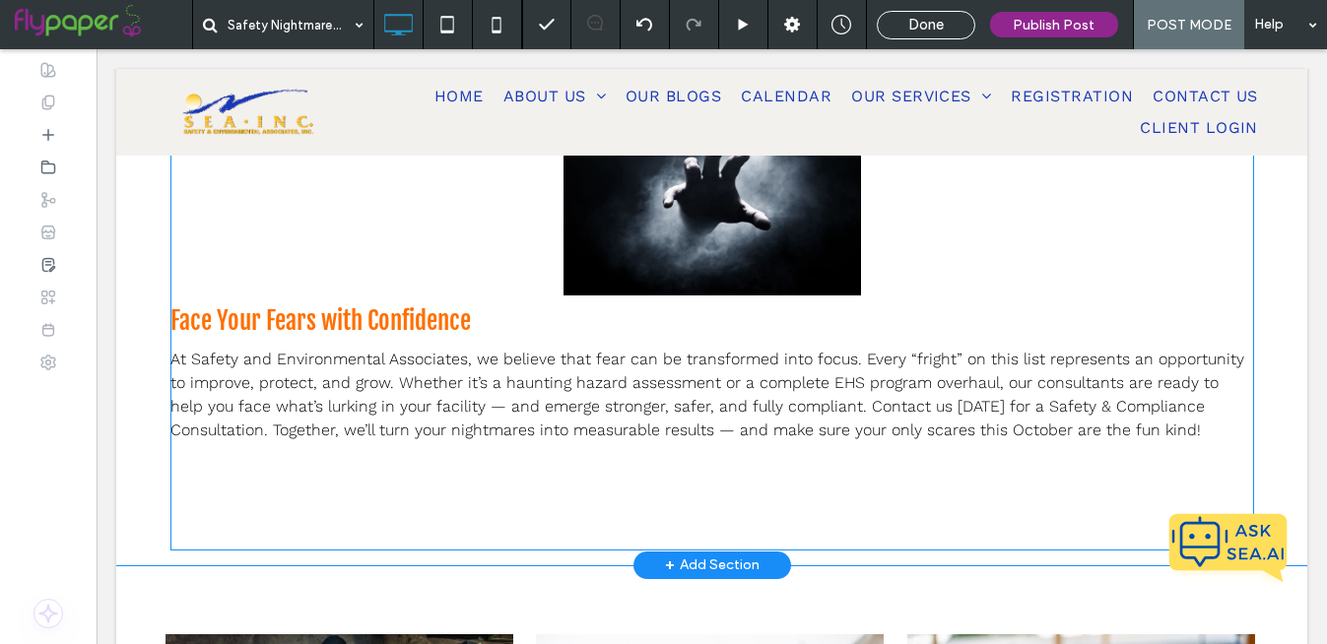
scroll to position [2247, 0]
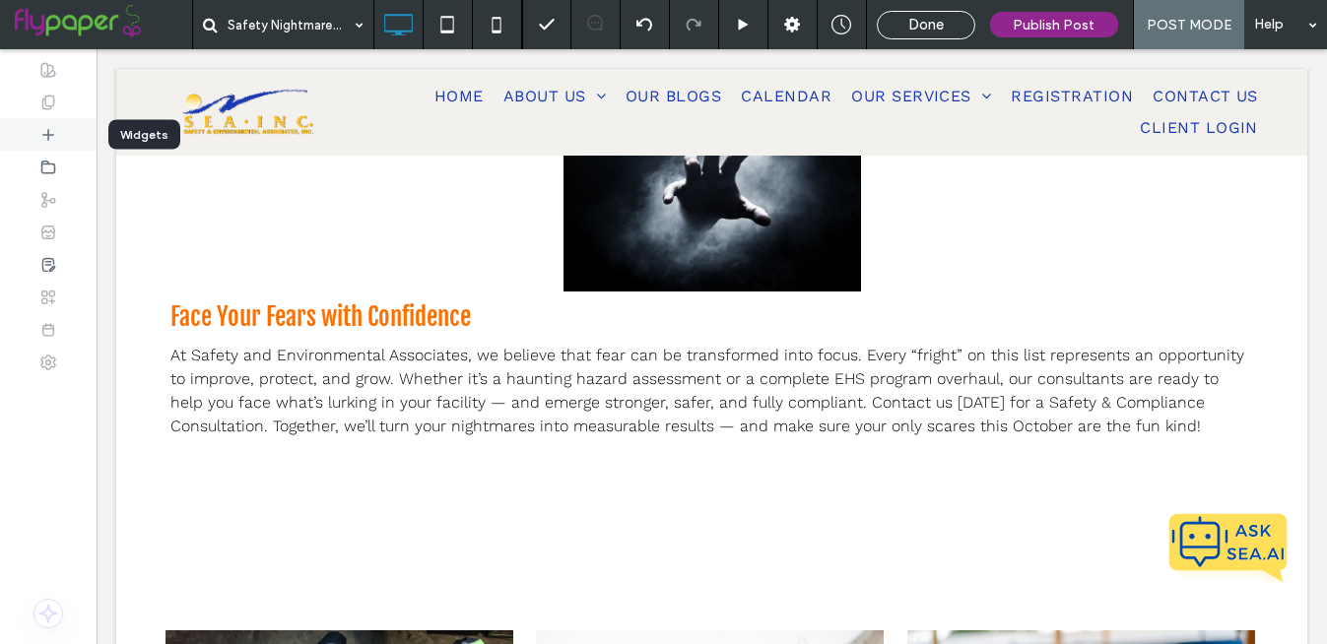
click at [45, 138] on icon at bounding box center [48, 135] width 16 height 16
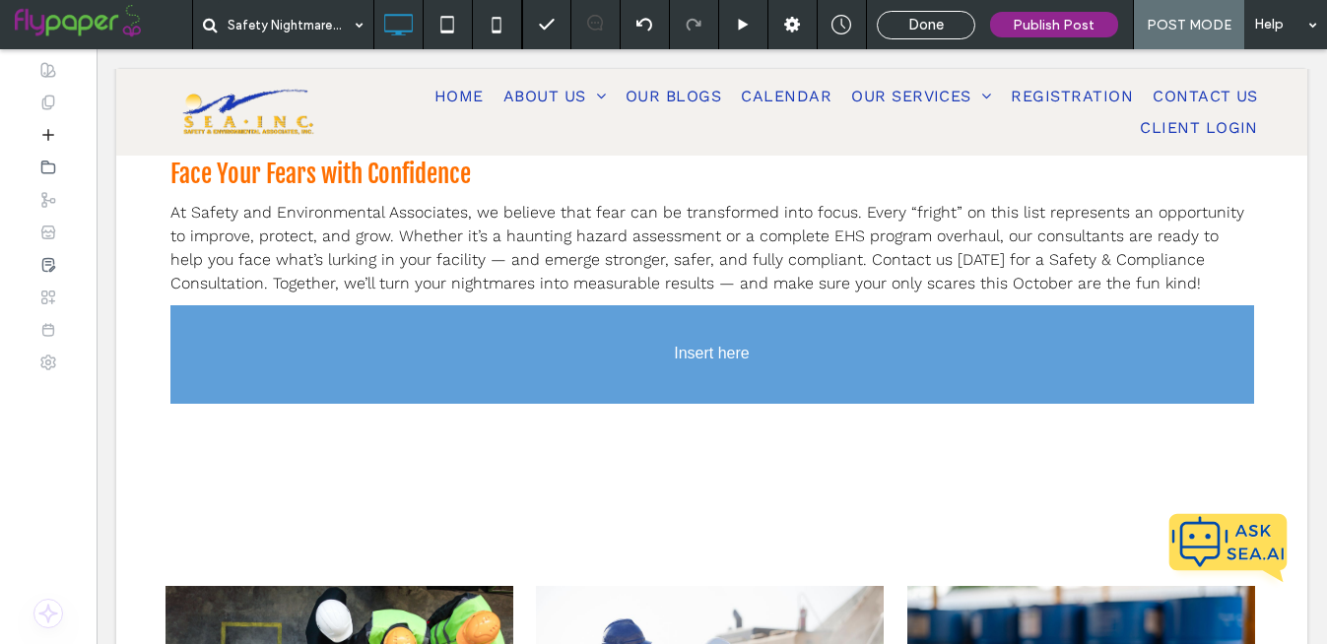
scroll to position [2415, 0]
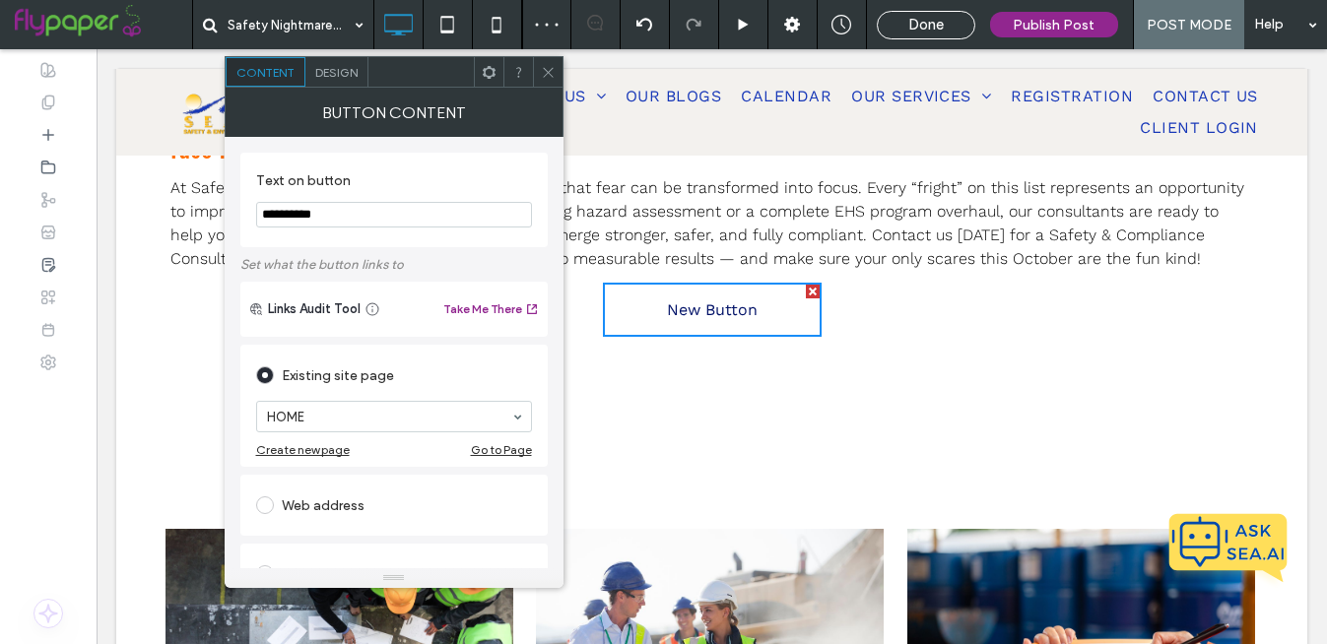
click at [1093, 243] on p "At Safety and Environmental Associates, we believe that fear can be transformed…" at bounding box center [712, 223] width 1084 height 95
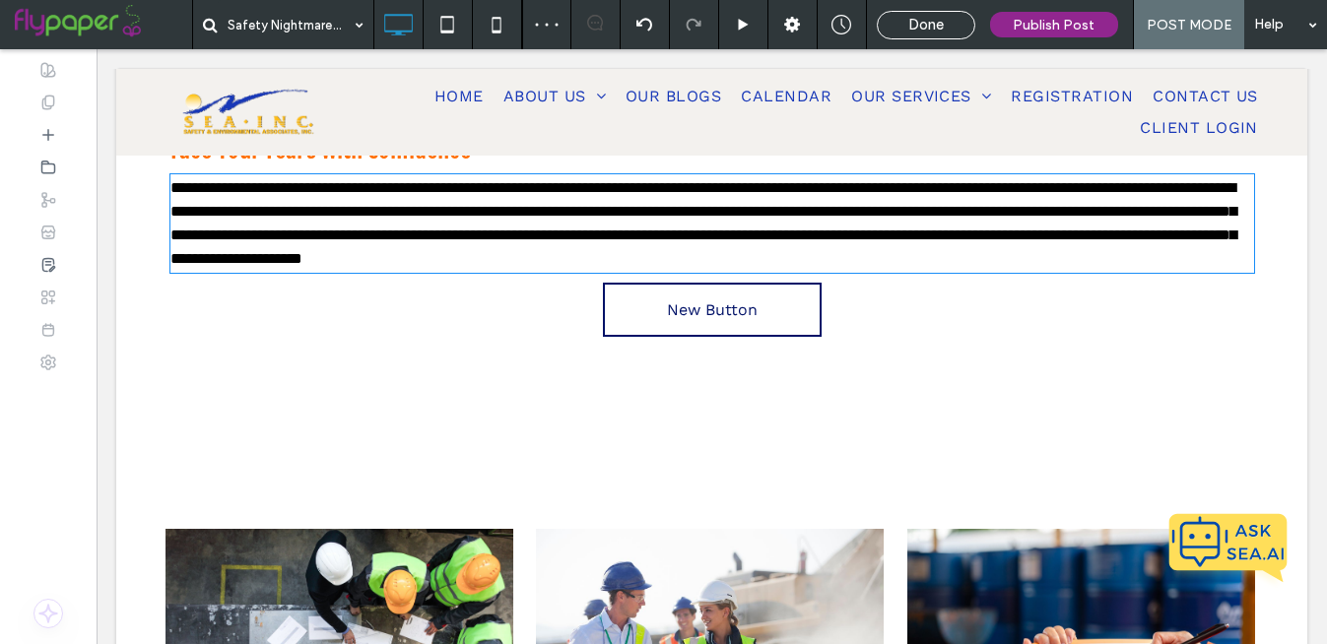
type input "*********"
type input "**"
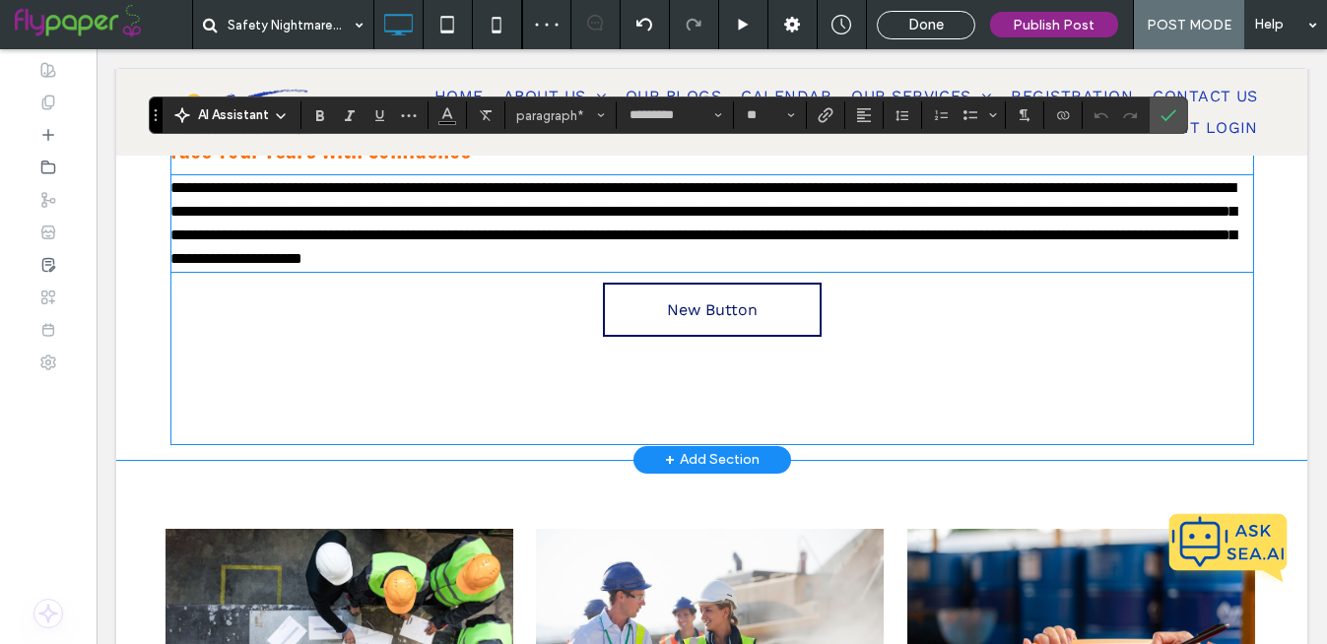
click at [1127, 236] on p "**********" at bounding box center [712, 223] width 1084 height 95
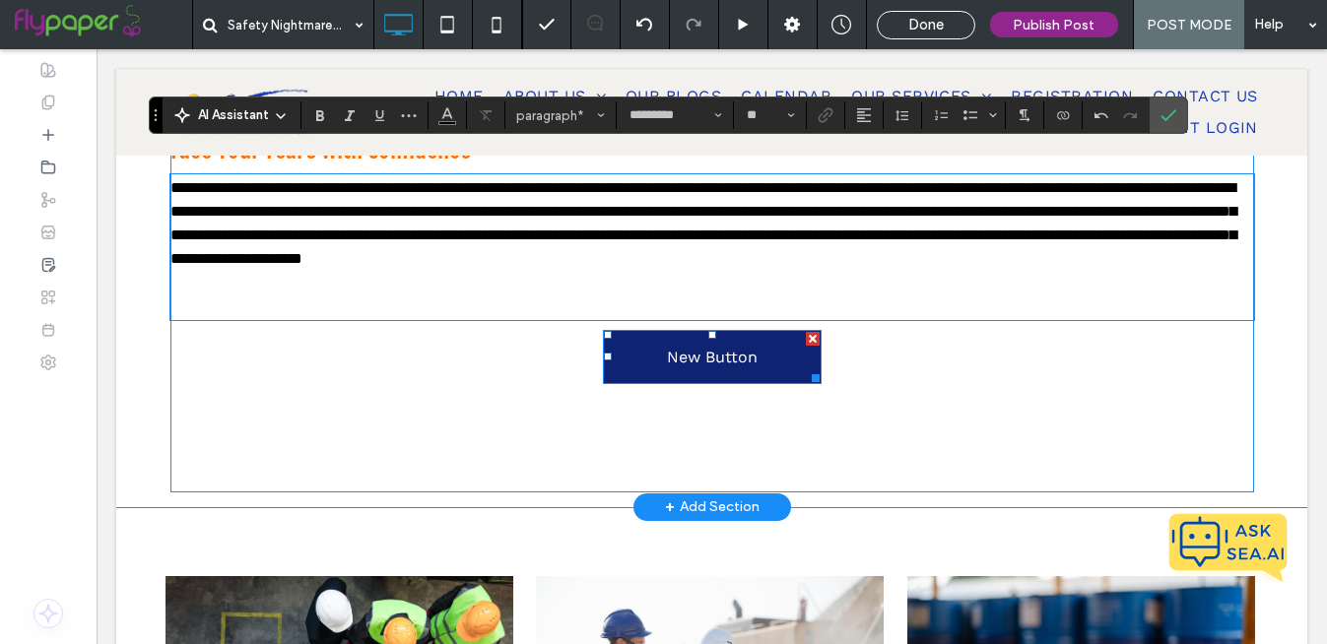
click at [721, 342] on link "New Button" at bounding box center [712, 357] width 219 height 54
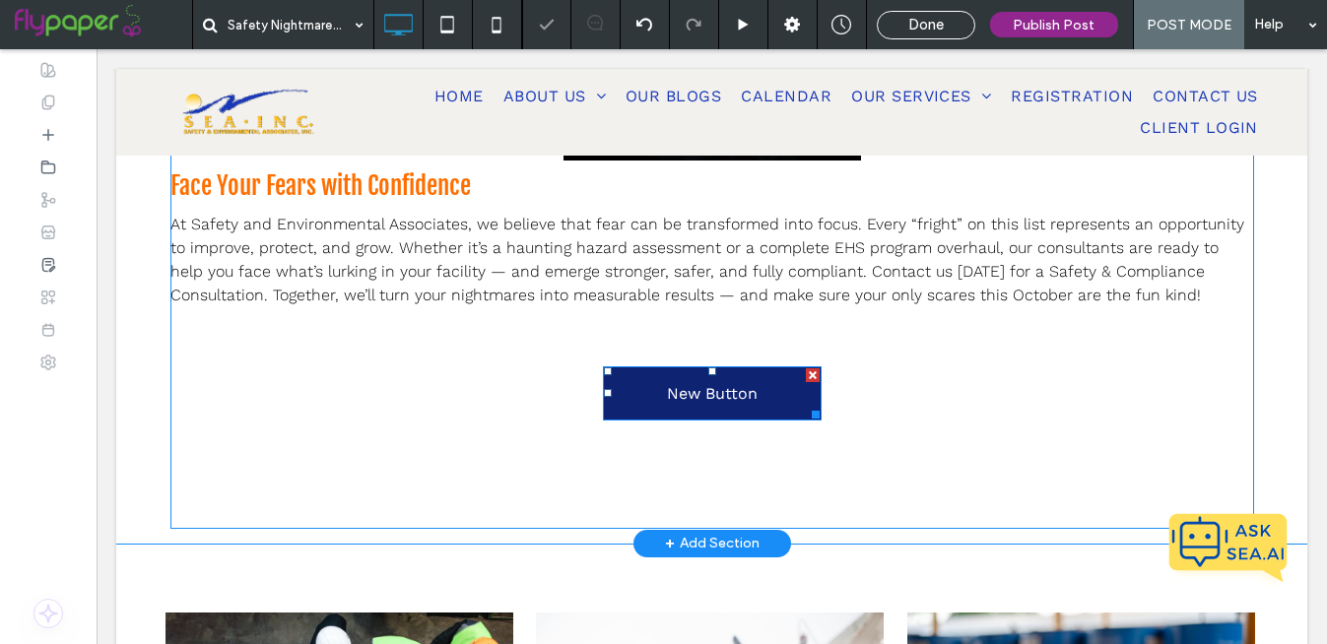
scroll to position [2377, 0]
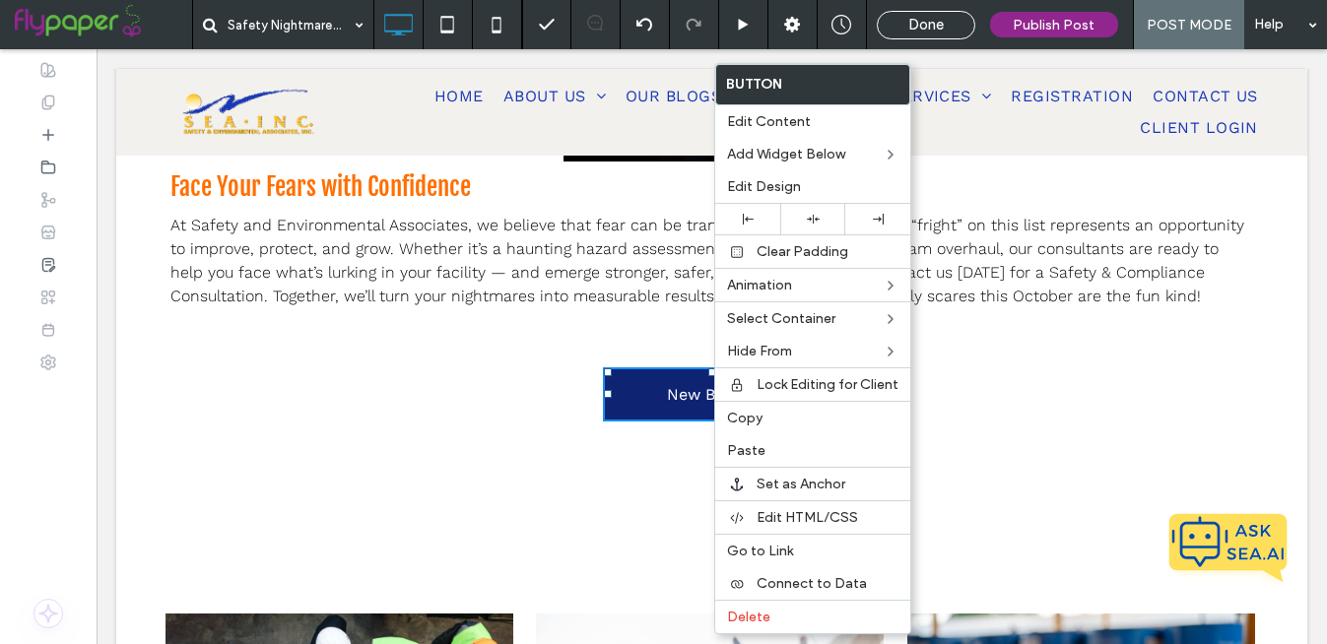
click at [683, 385] on span "New Button" at bounding box center [712, 394] width 91 height 19
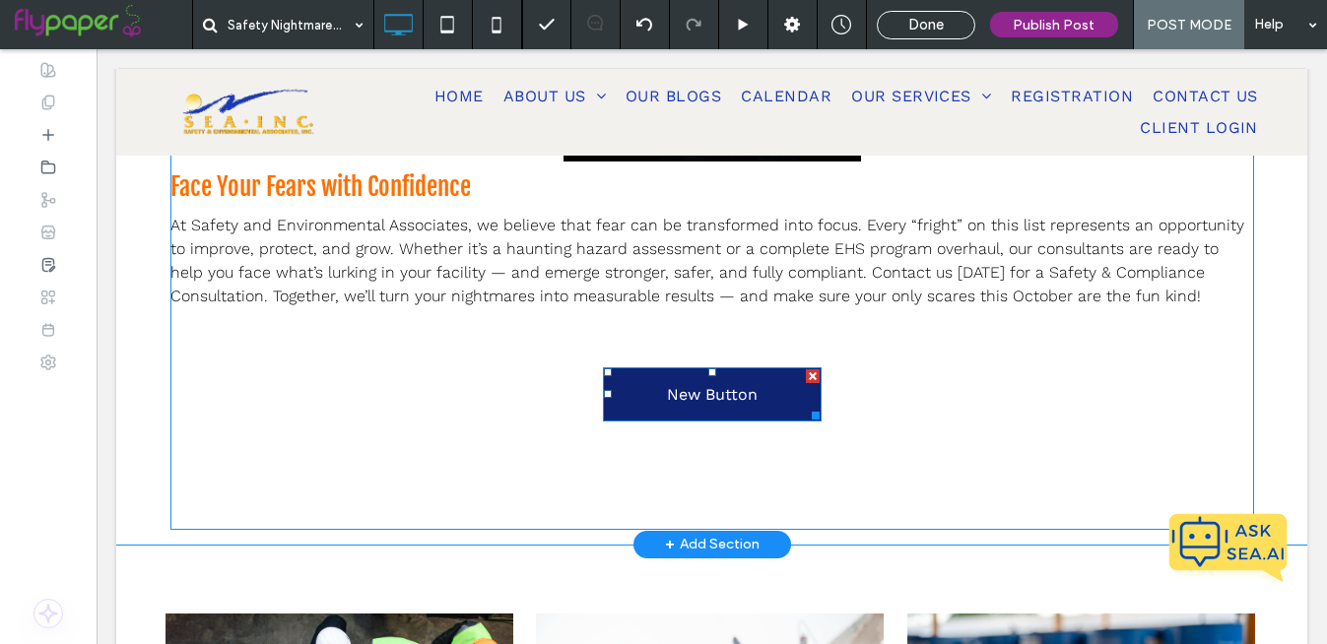
click at [714, 385] on span "New Button" at bounding box center [712, 394] width 91 height 19
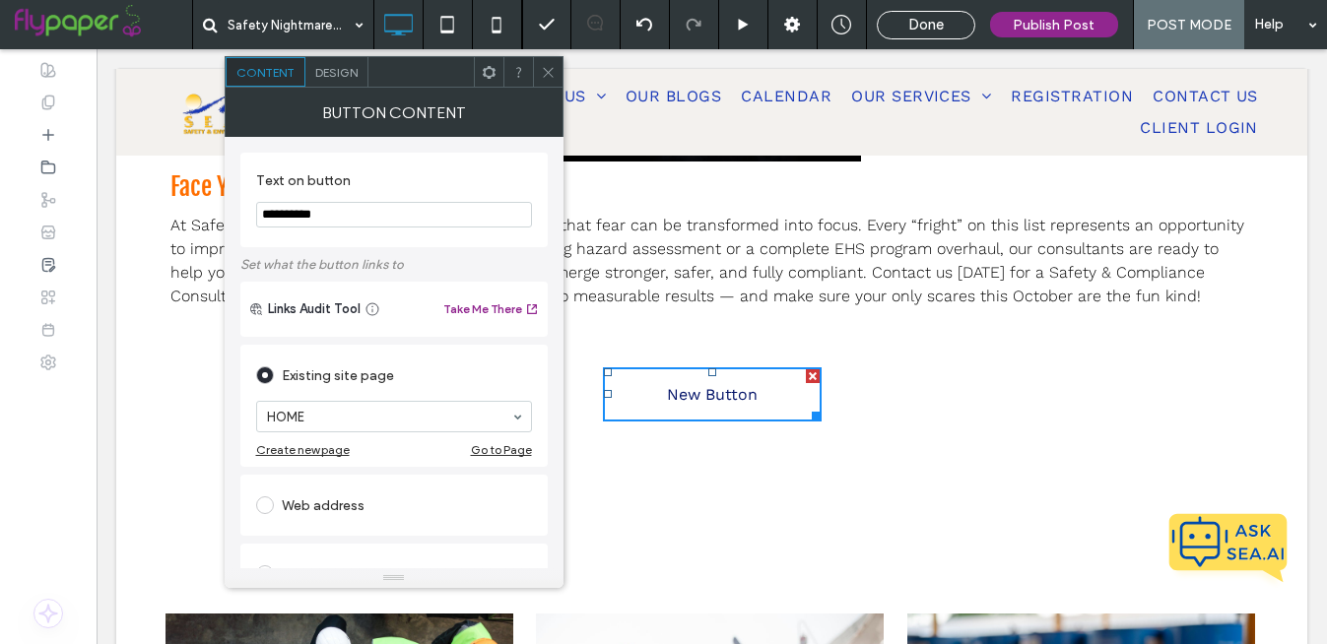
click at [377, 209] on input "**********" at bounding box center [394, 215] width 276 height 26
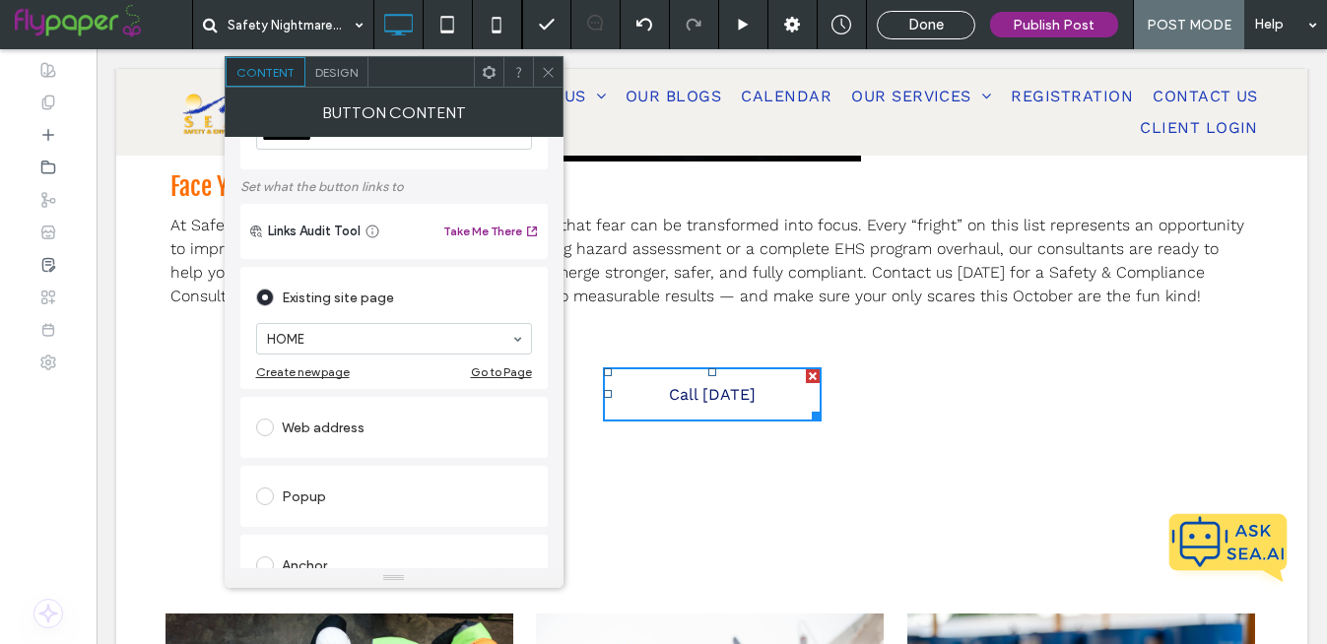
scroll to position [82, 0]
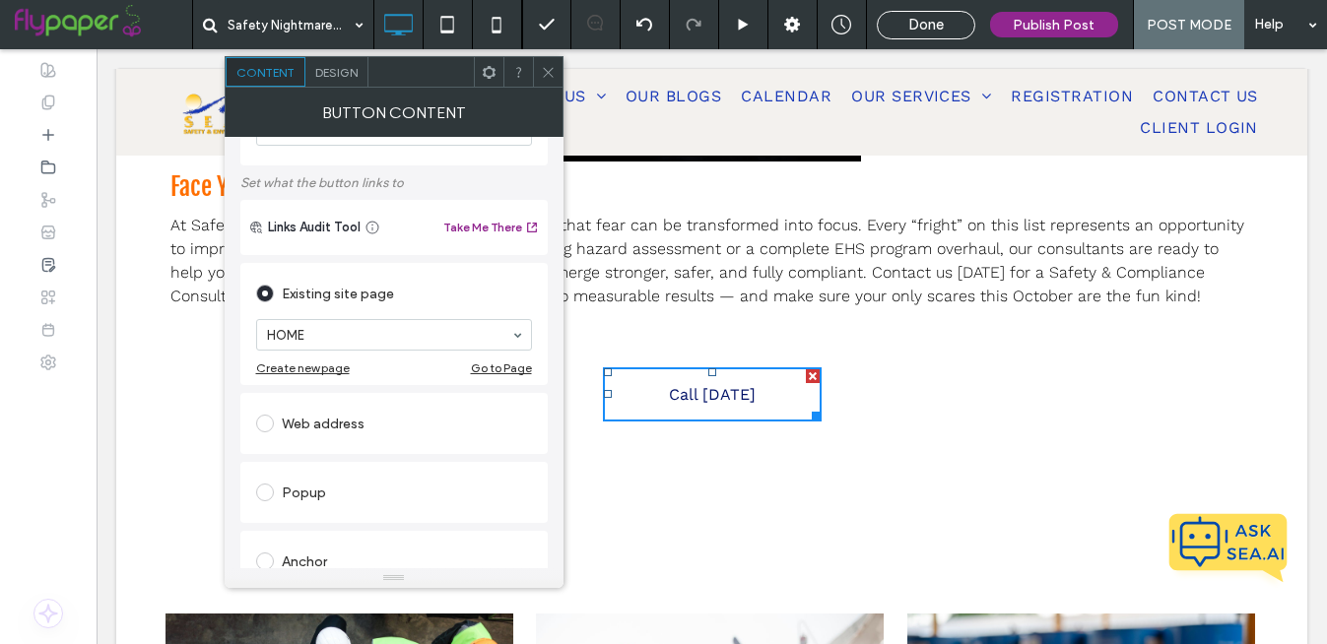
type input "**********"
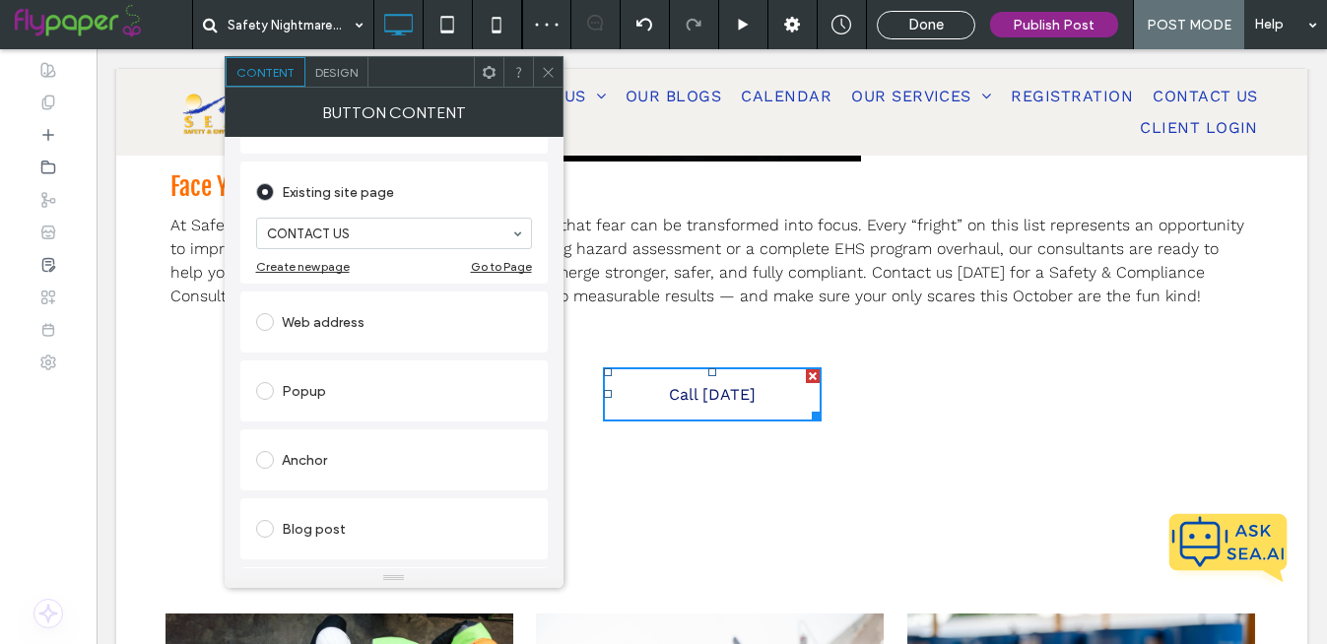
scroll to position [383, 0]
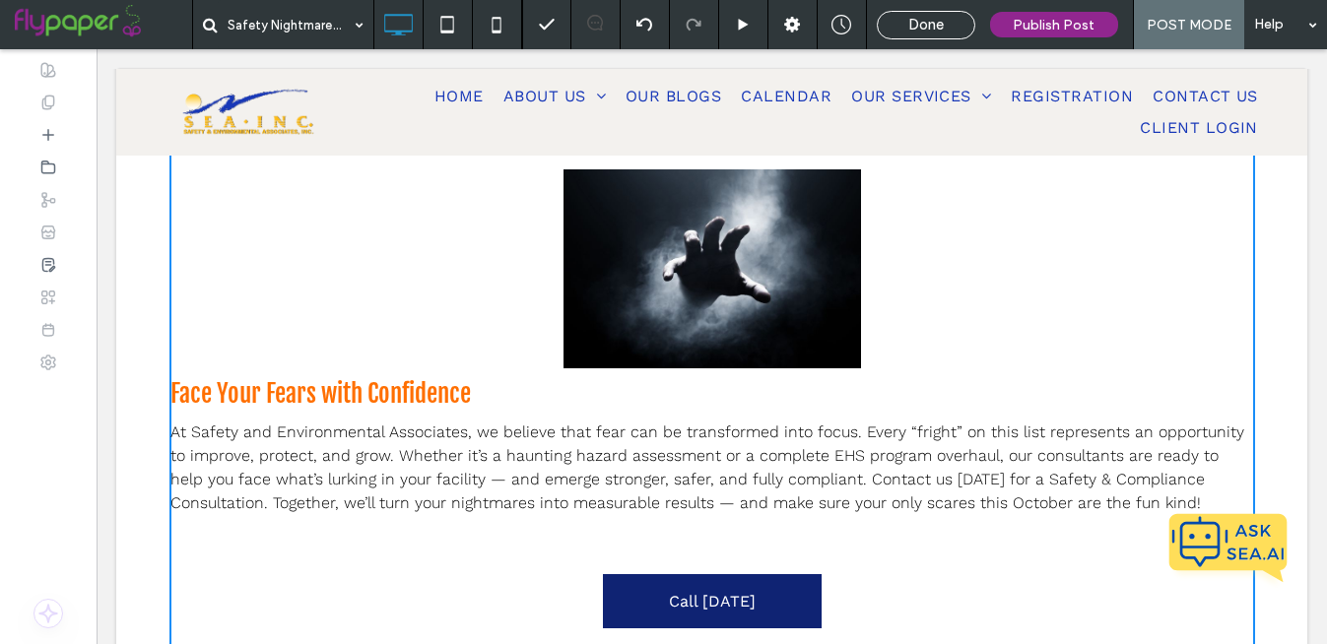
scroll to position [2168, 0]
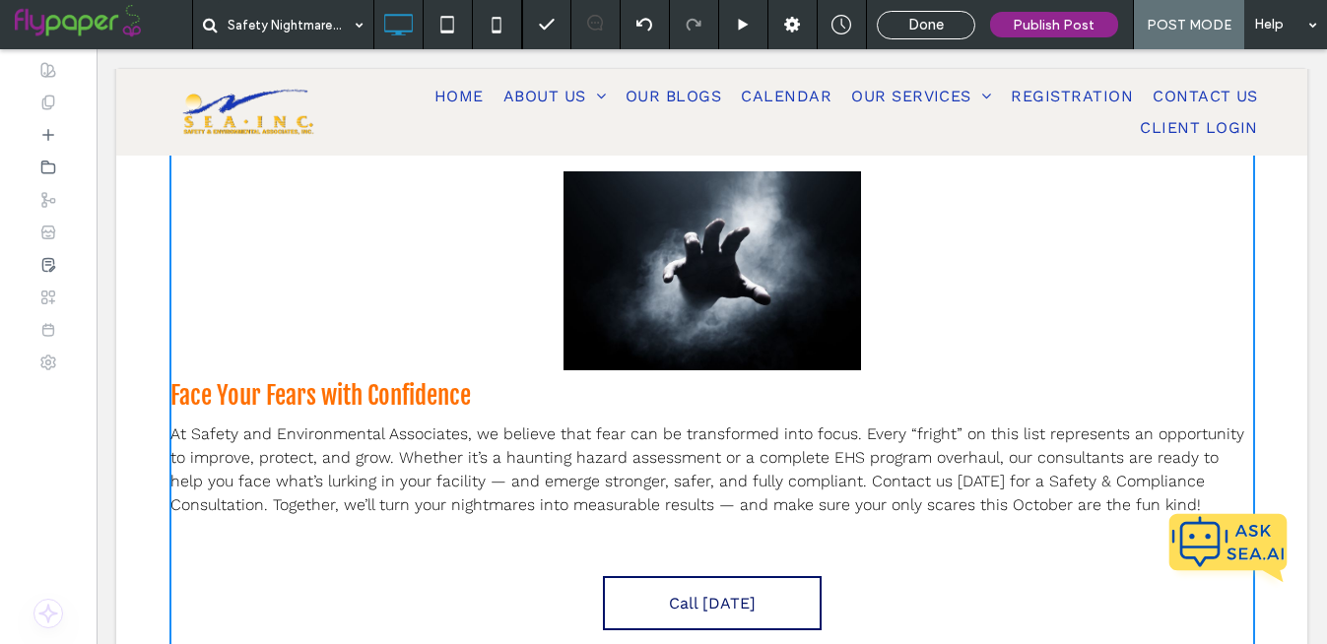
click at [392, 380] on span "Face Your Fears with Confidence" at bounding box center [320, 395] width 300 height 31
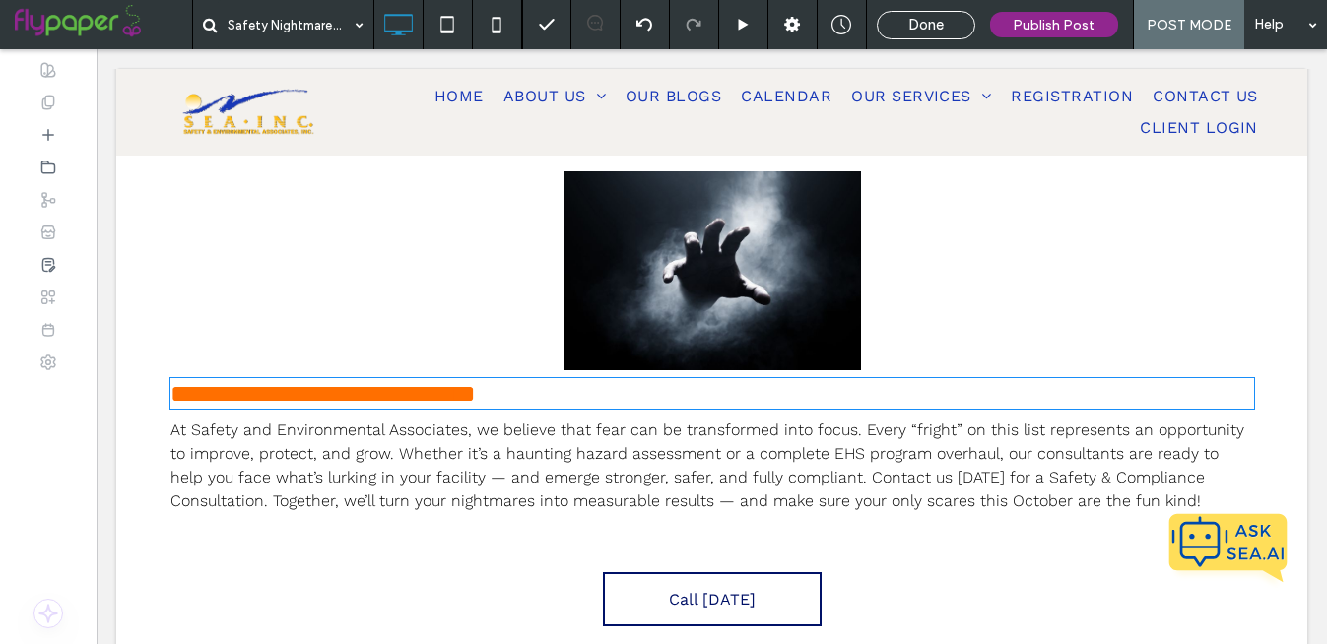
type input "**********"
type input "**"
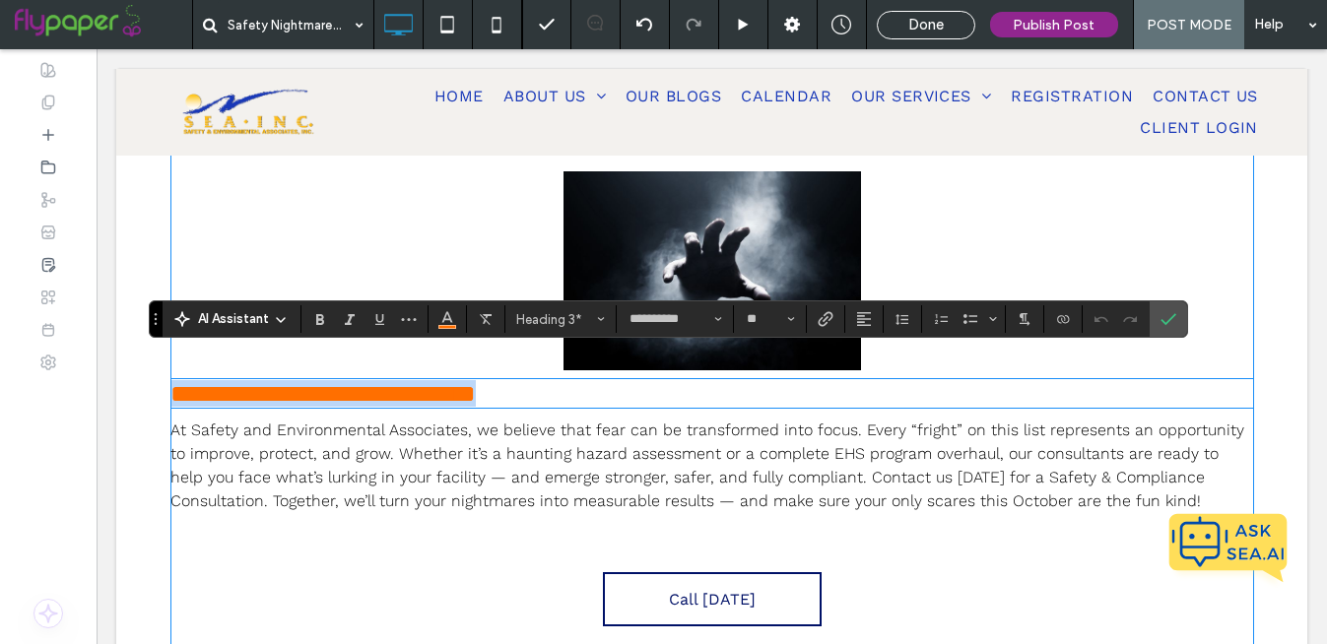
click at [187, 381] on span "**********" at bounding box center [322, 393] width 305 height 25
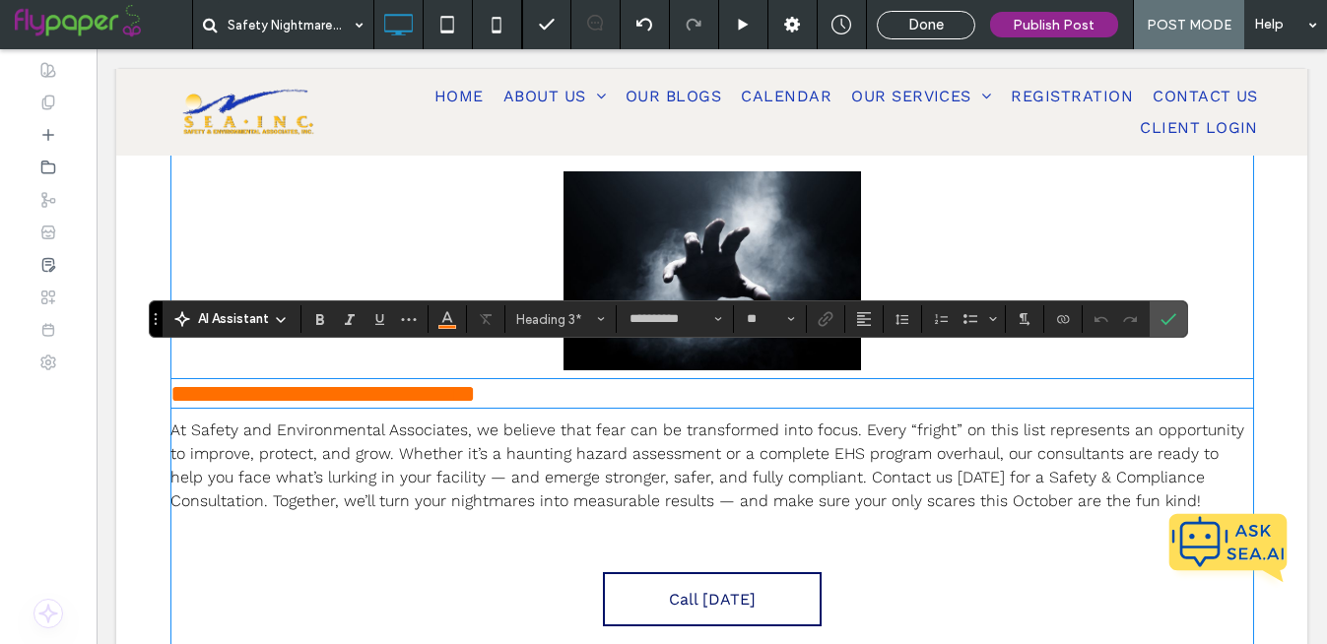
click at [173, 381] on span "**********" at bounding box center [322, 393] width 305 height 25
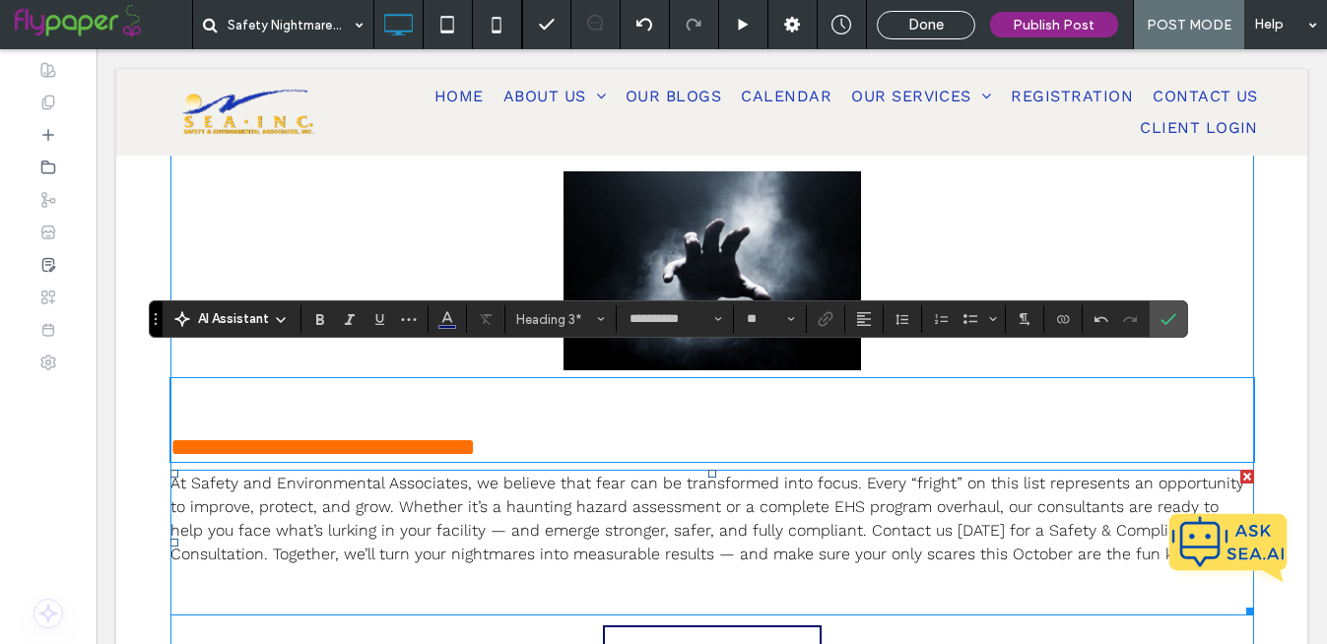
click at [365, 599] on p "﻿" at bounding box center [712, 602] width 1084 height 24
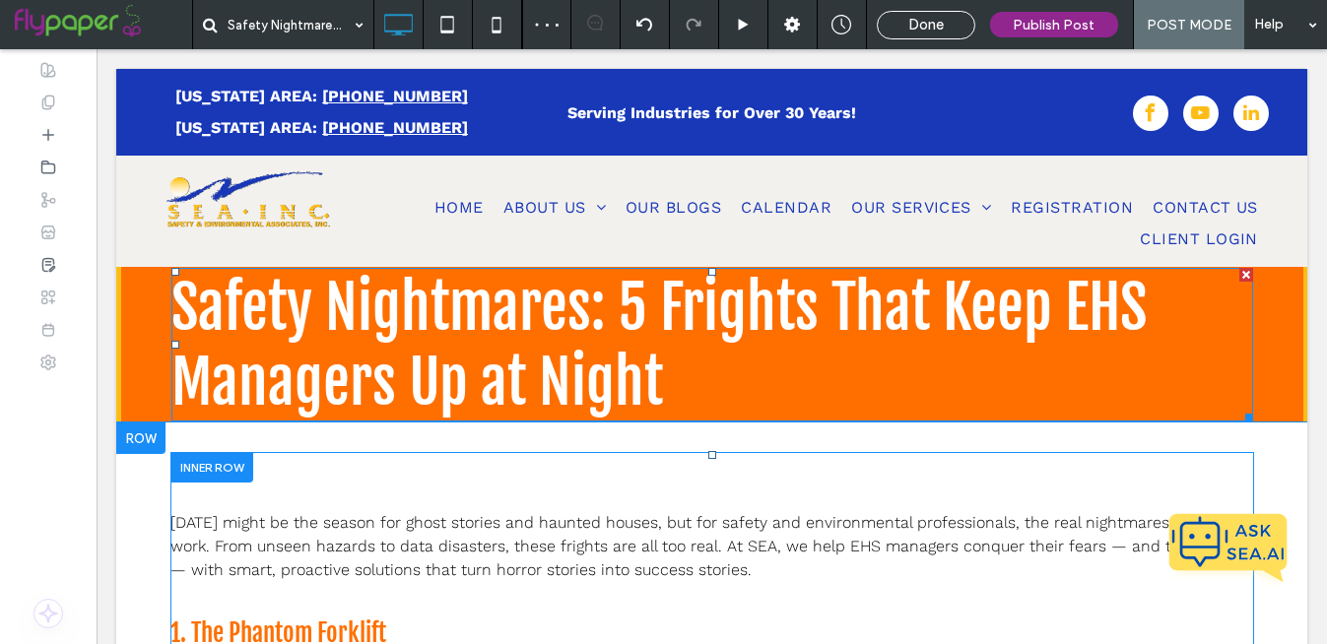
scroll to position [133, 0]
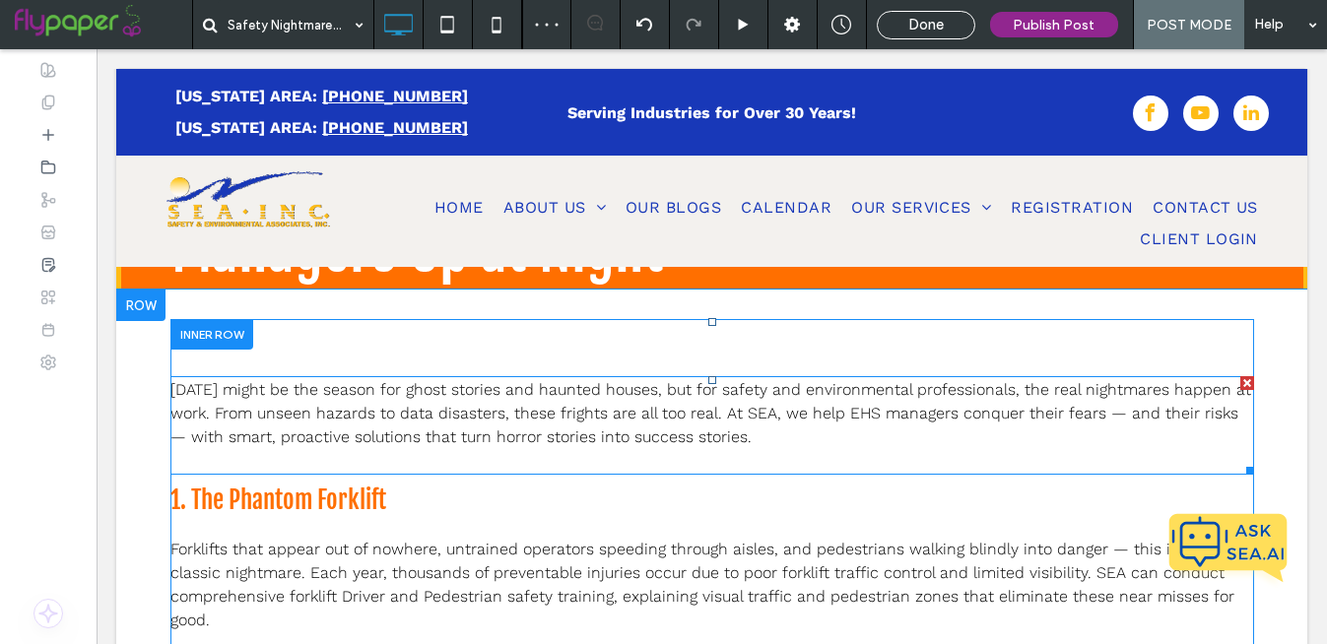
click at [441, 416] on span "[DATE] might be the season for ghost stories and haunted houses, but for safety…" at bounding box center [710, 413] width 1081 height 66
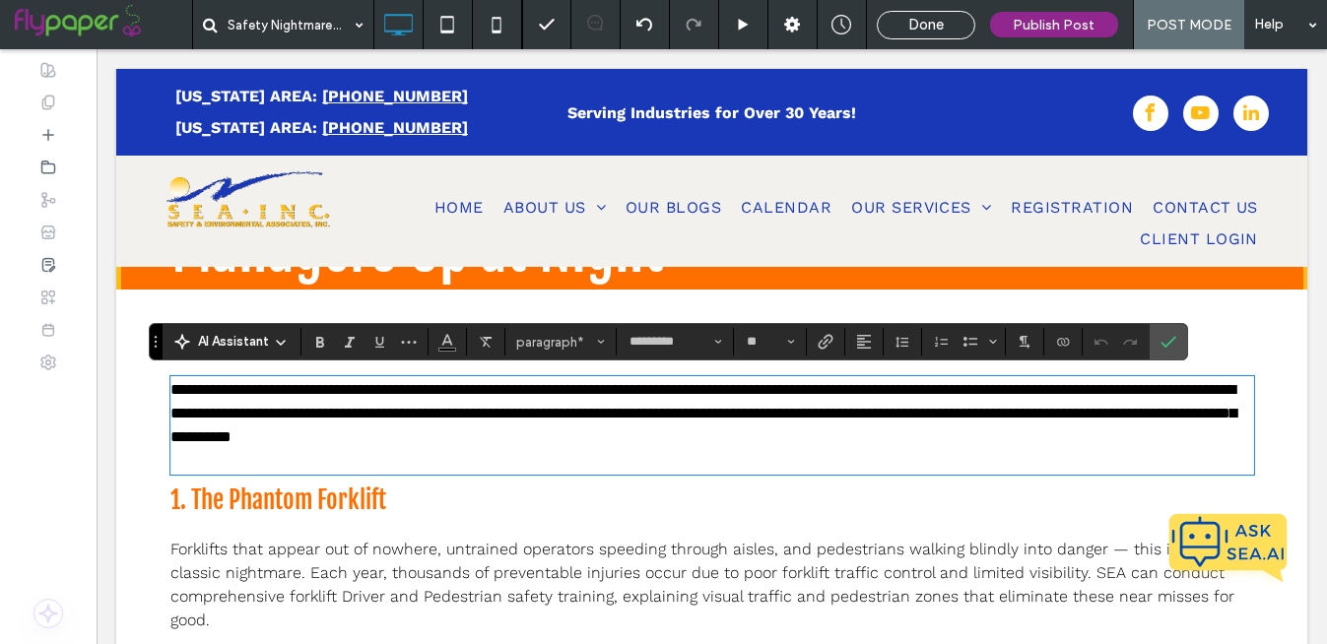
click at [1168, 329] on span "Confirm" at bounding box center [1165, 341] width 9 height 35
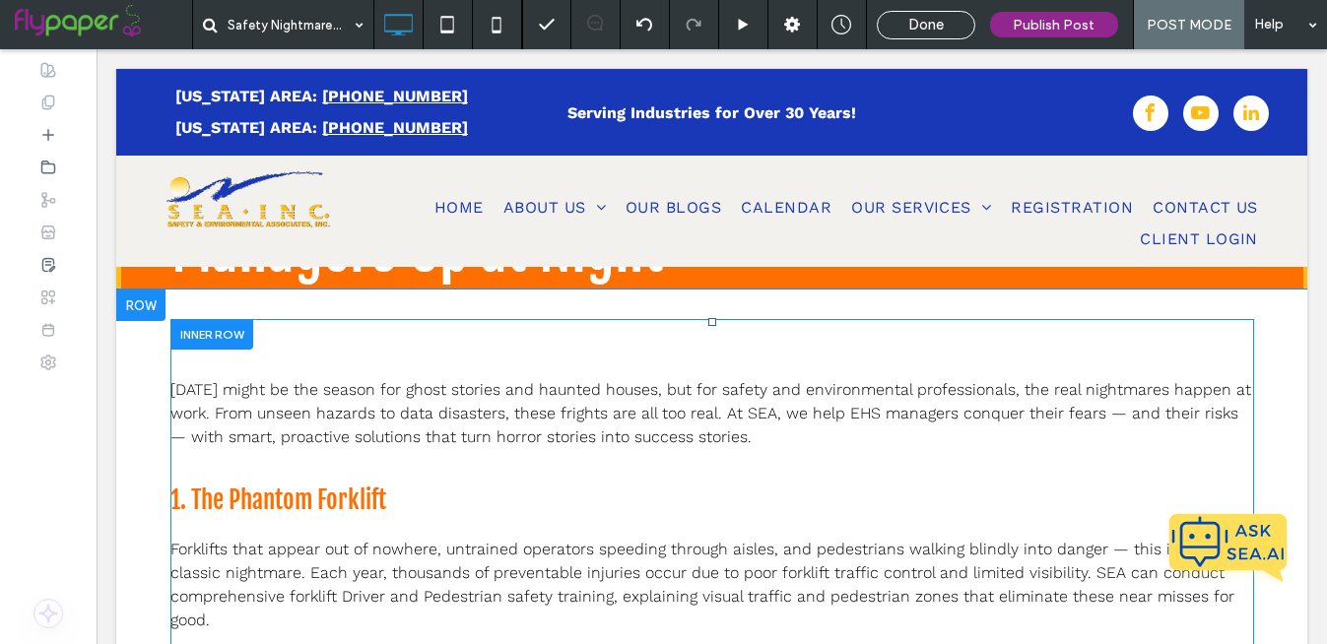
click at [141, 307] on div at bounding box center [140, 306] width 49 height 32
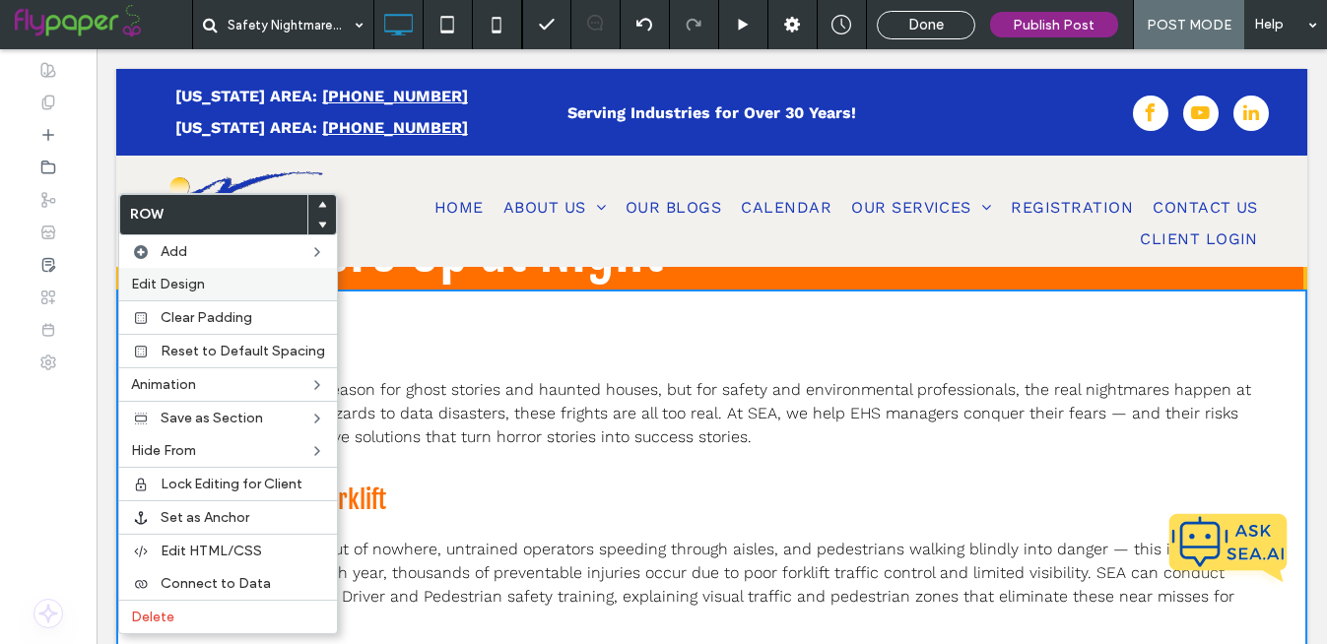
click at [221, 280] on label "Edit Design" at bounding box center [228, 284] width 194 height 17
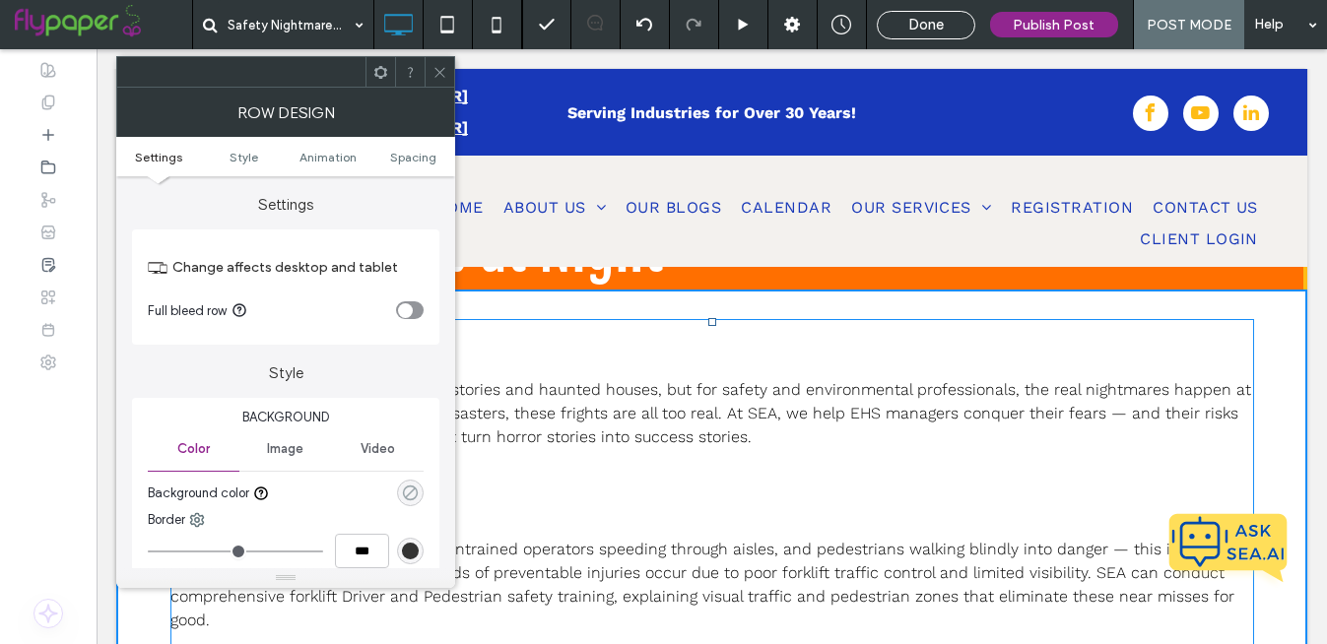
click at [410, 498] on icon "rgba(0, 0, 0, 0)" at bounding box center [410, 493] width 17 height 17
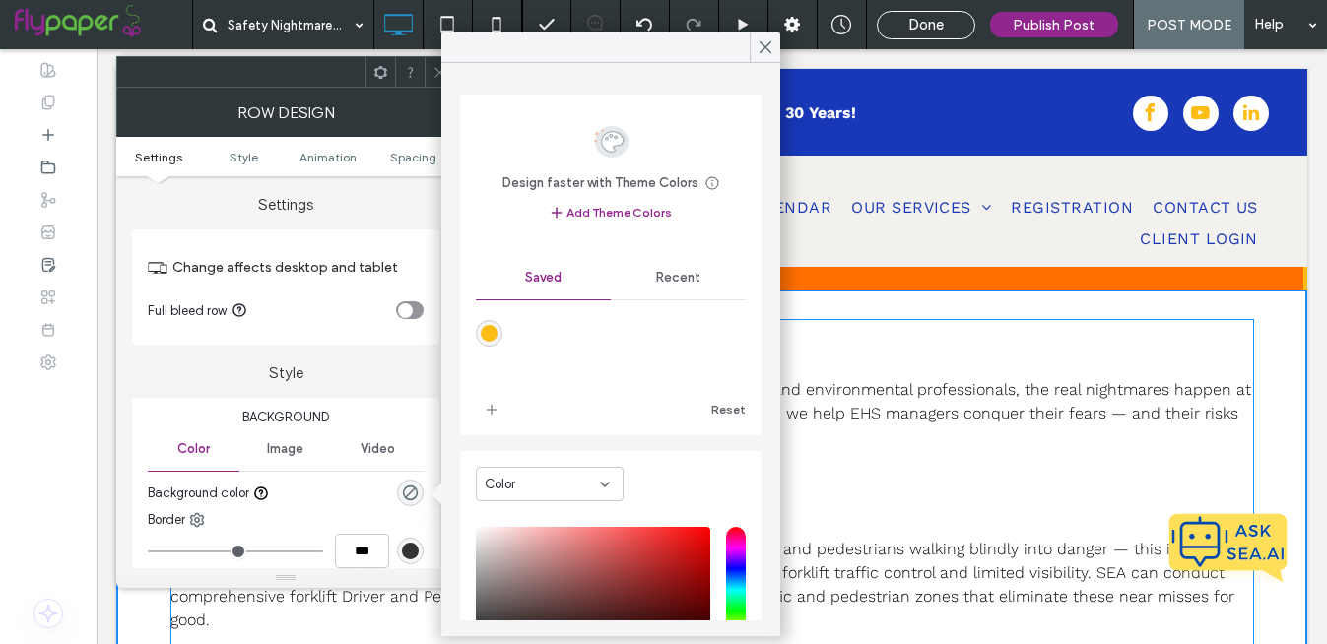
click at [674, 281] on span "Recent" at bounding box center [678, 278] width 44 height 16
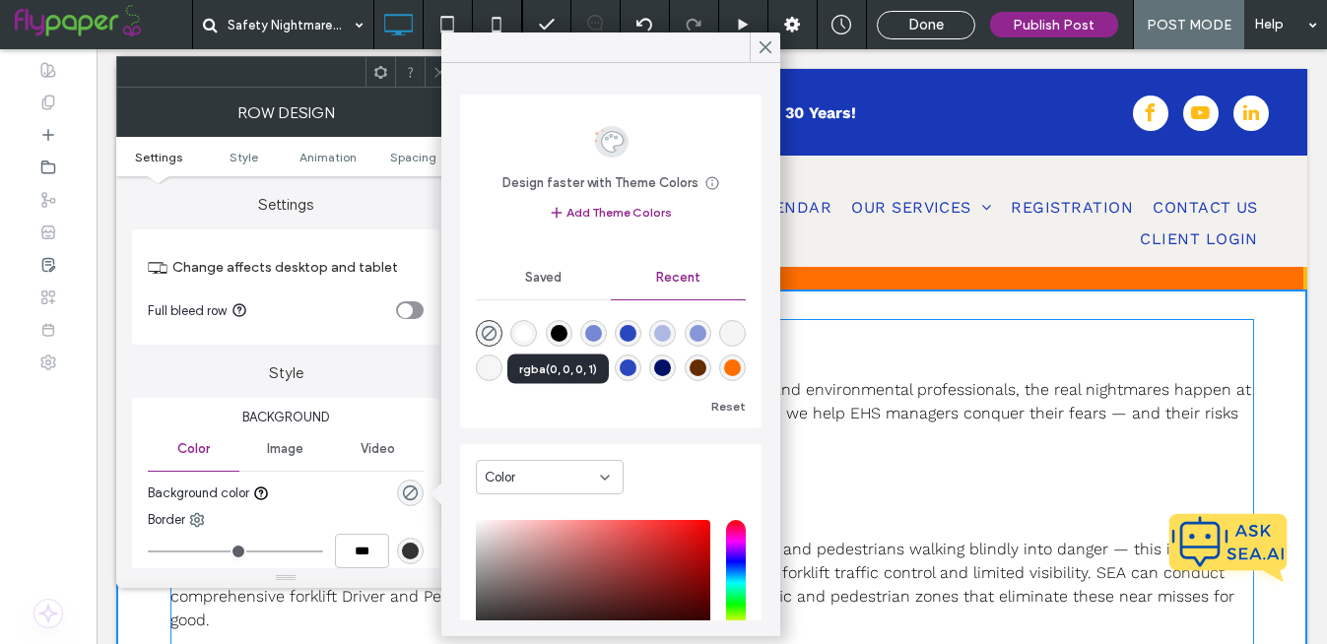
click at [561, 338] on div "rgba(0, 0, 0, 1)" at bounding box center [559, 333] width 17 height 17
type input "***"
type input "****"
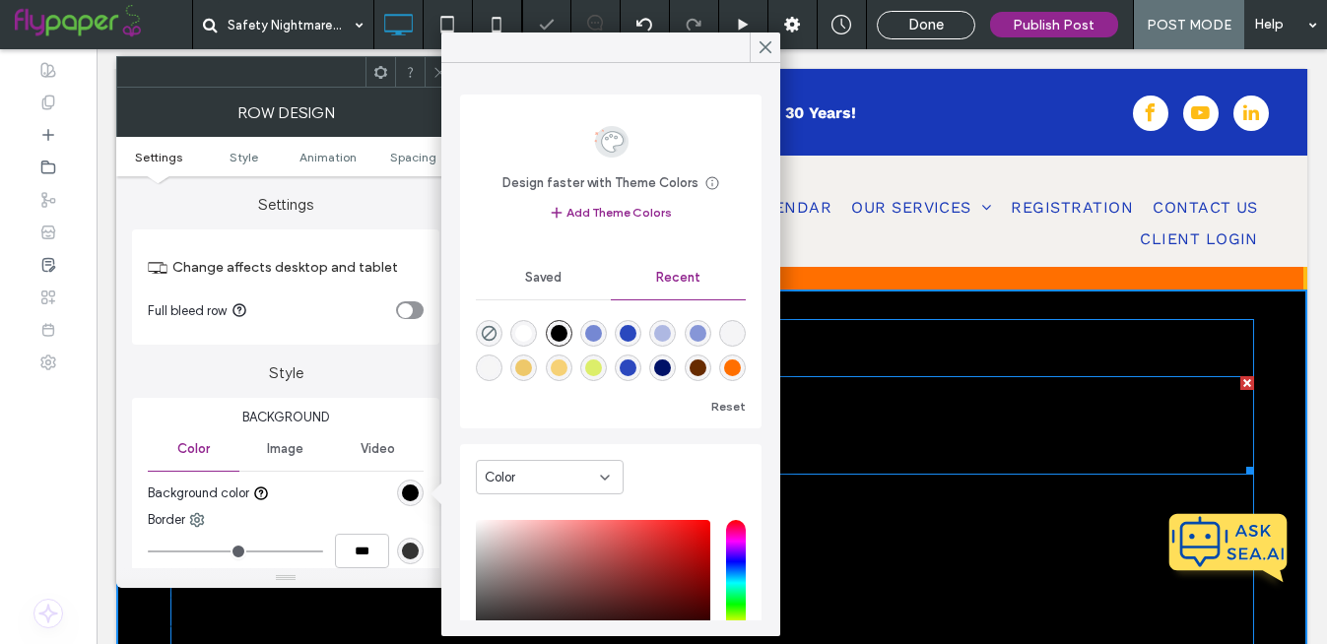
click at [908, 381] on span "[DATE] might be the season for ghost stories and haunted houses, but for safety…" at bounding box center [710, 413] width 1081 height 66
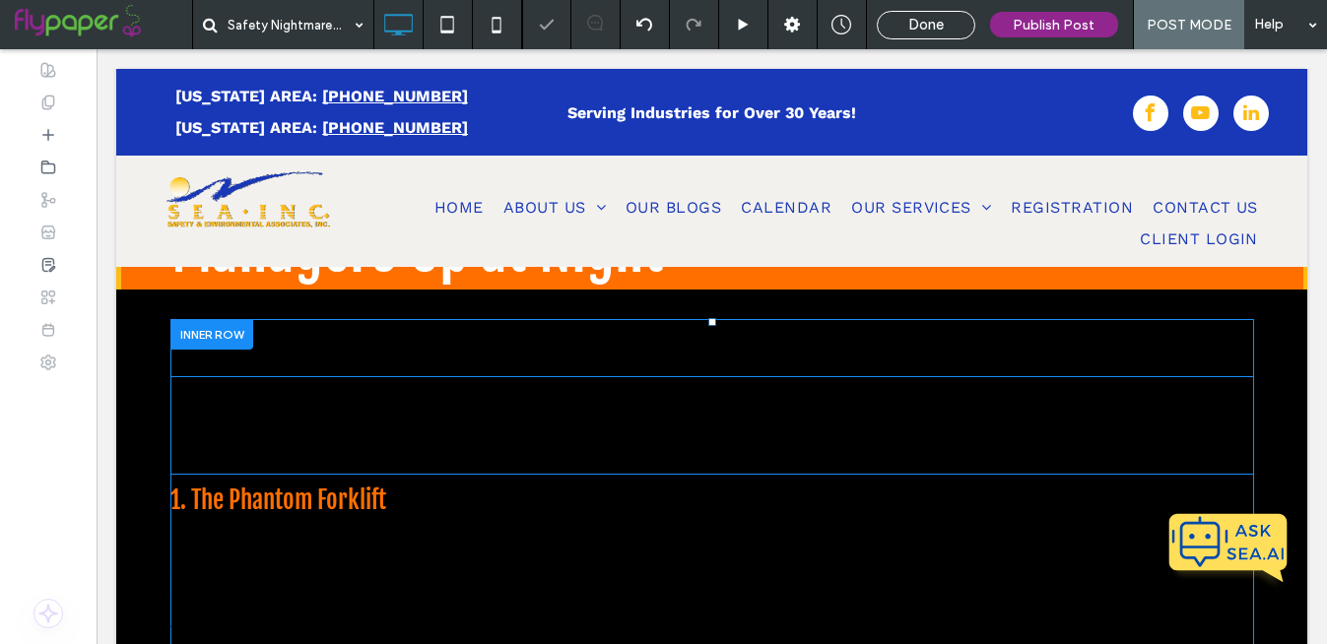
type input "*********"
type input "**"
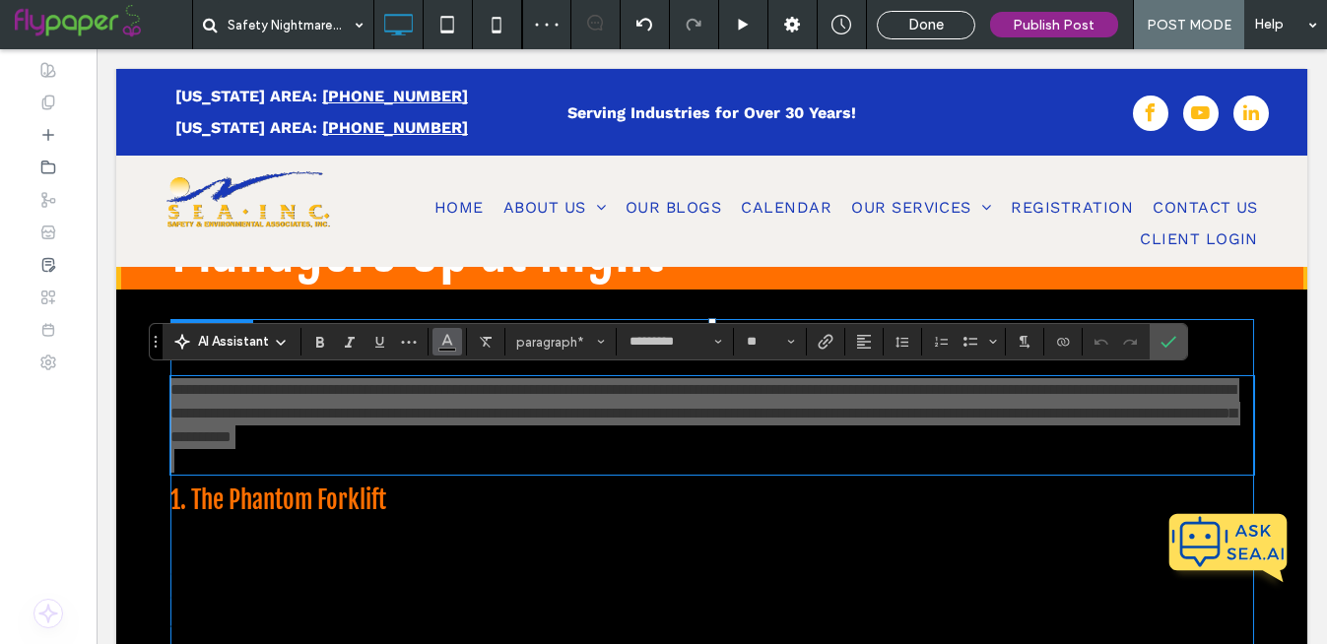
click at [450, 342] on use "Color" at bounding box center [446, 340] width 11 height 11
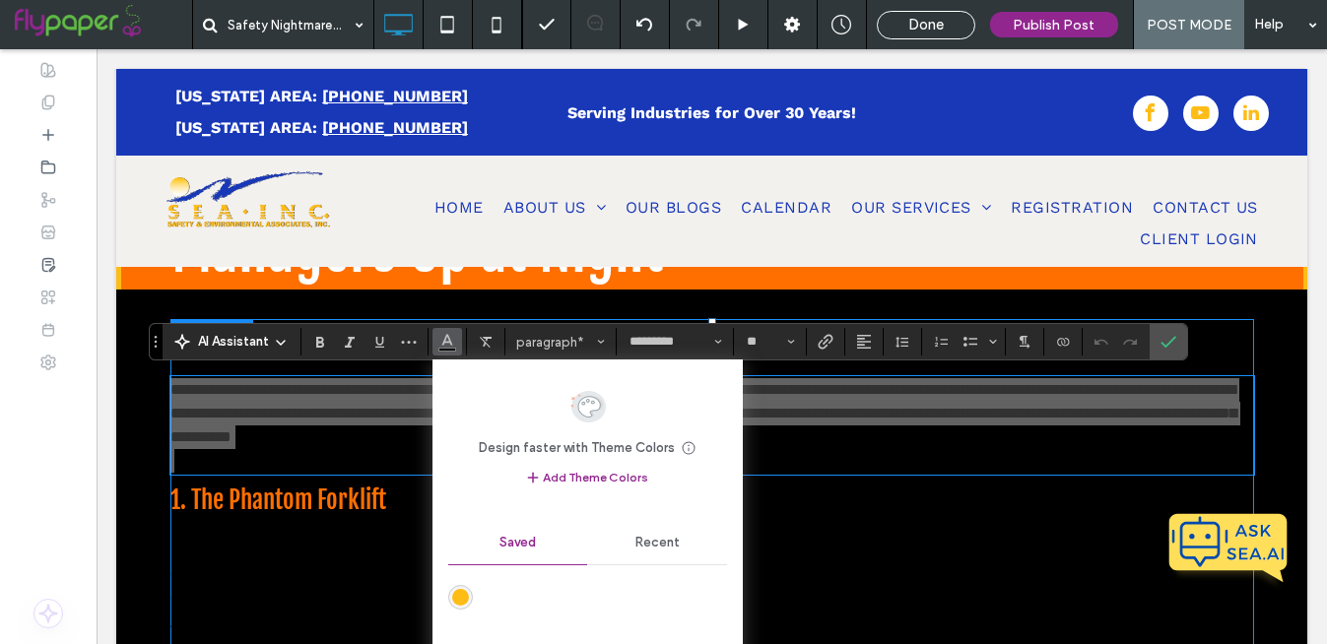
click at [646, 552] on div "Recent" at bounding box center [657, 542] width 140 height 43
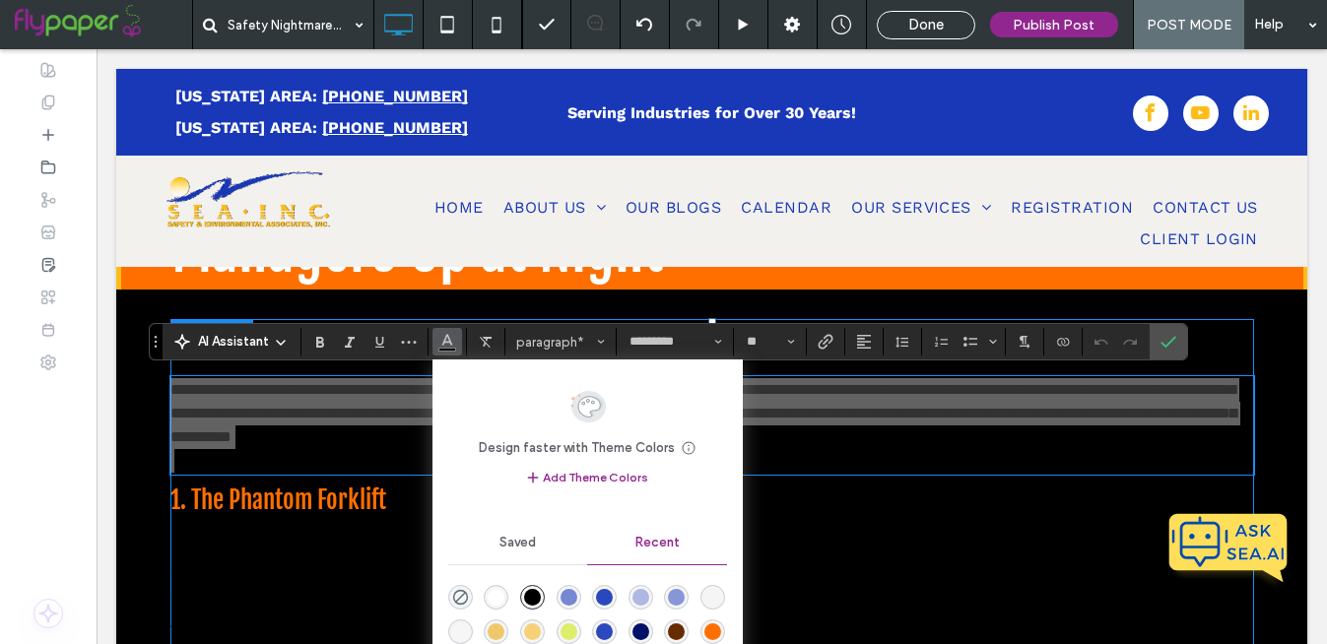
click at [494, 602] on div "rgba(255, 255, 255, 1)" at bounding box center [496, 597] width 17 height 17
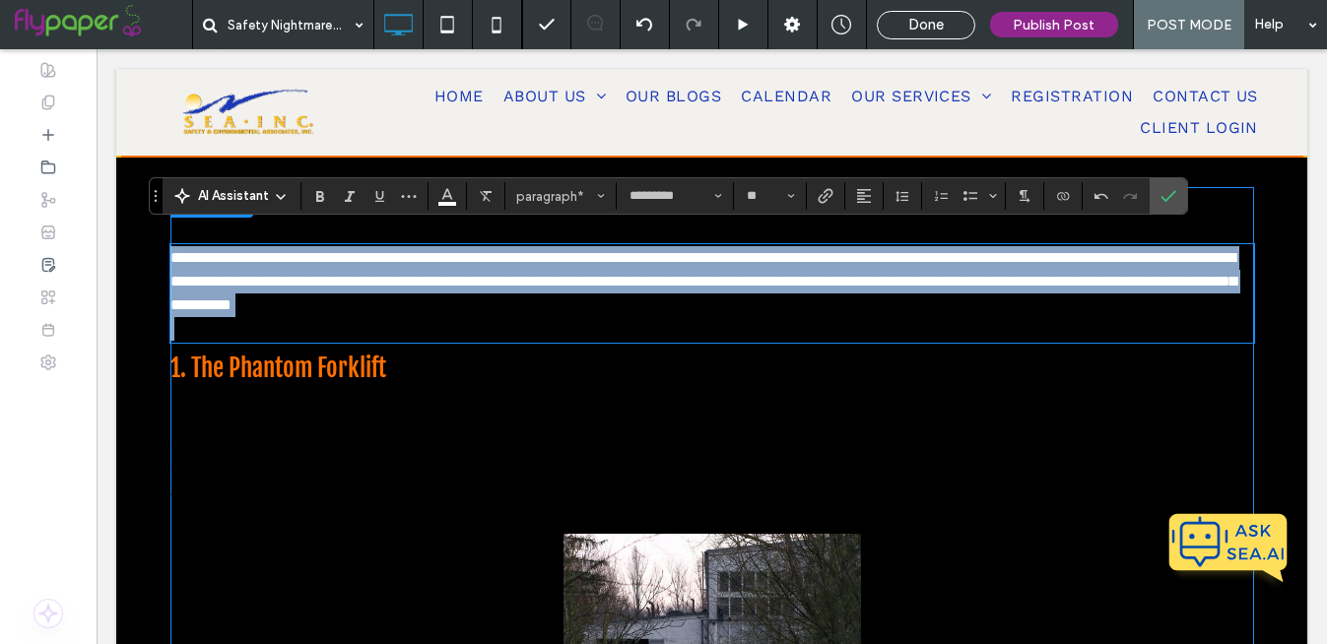
scroll to position [309, 0]
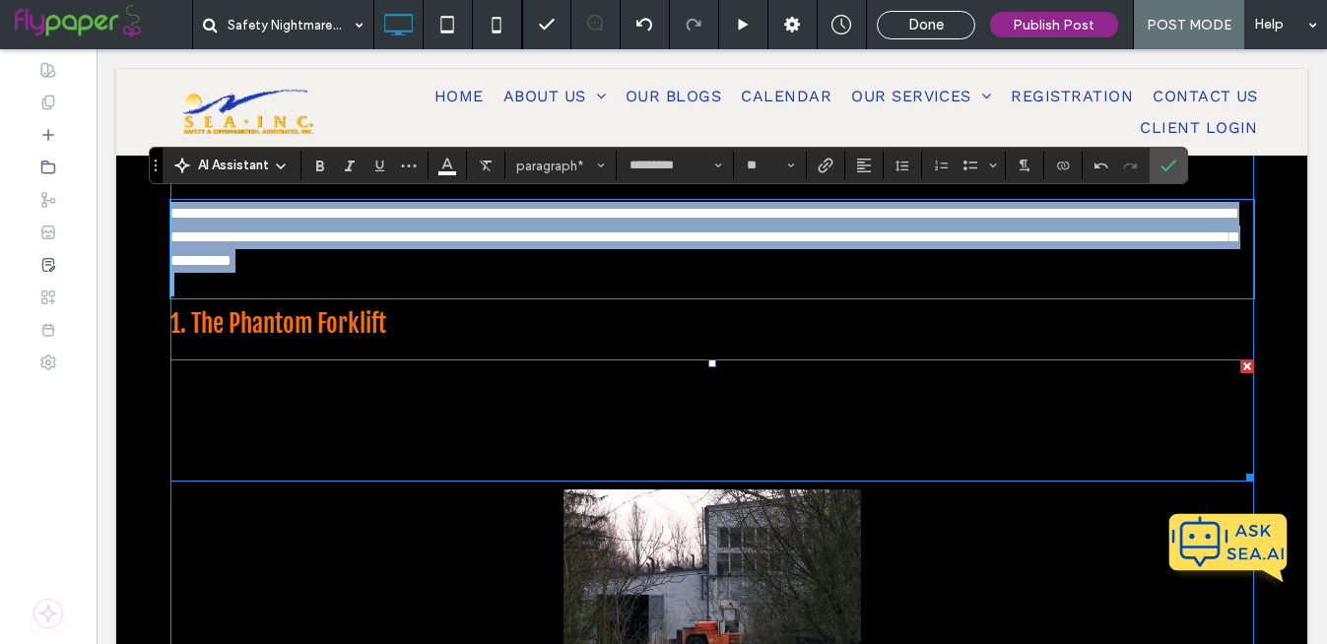
click at [556, 436] on p "Forklifts that appear out of nowhere, untrained operators speeding through aisl…" at bounding box center [712, 409] width 1084 height 95
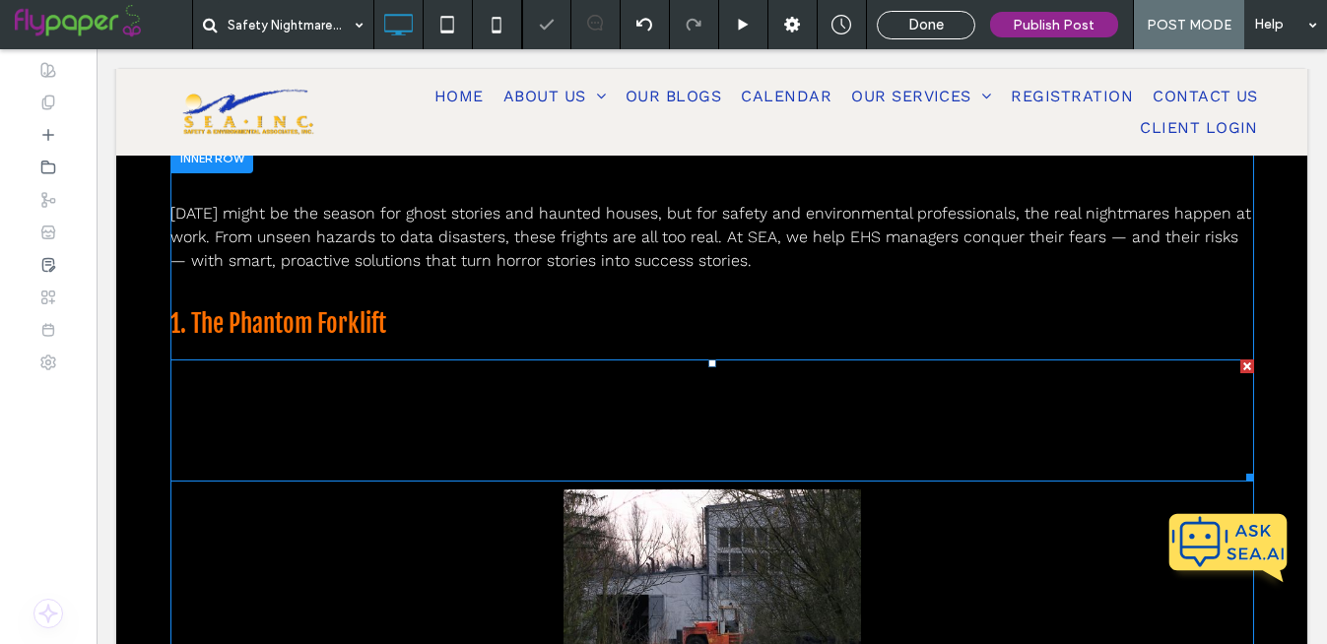
click at [556, 436] on p "Forklifts that appear out of nowhere, untrained operators speeding through aisl…" at bounding box center [712, 409] width 1084 height 95
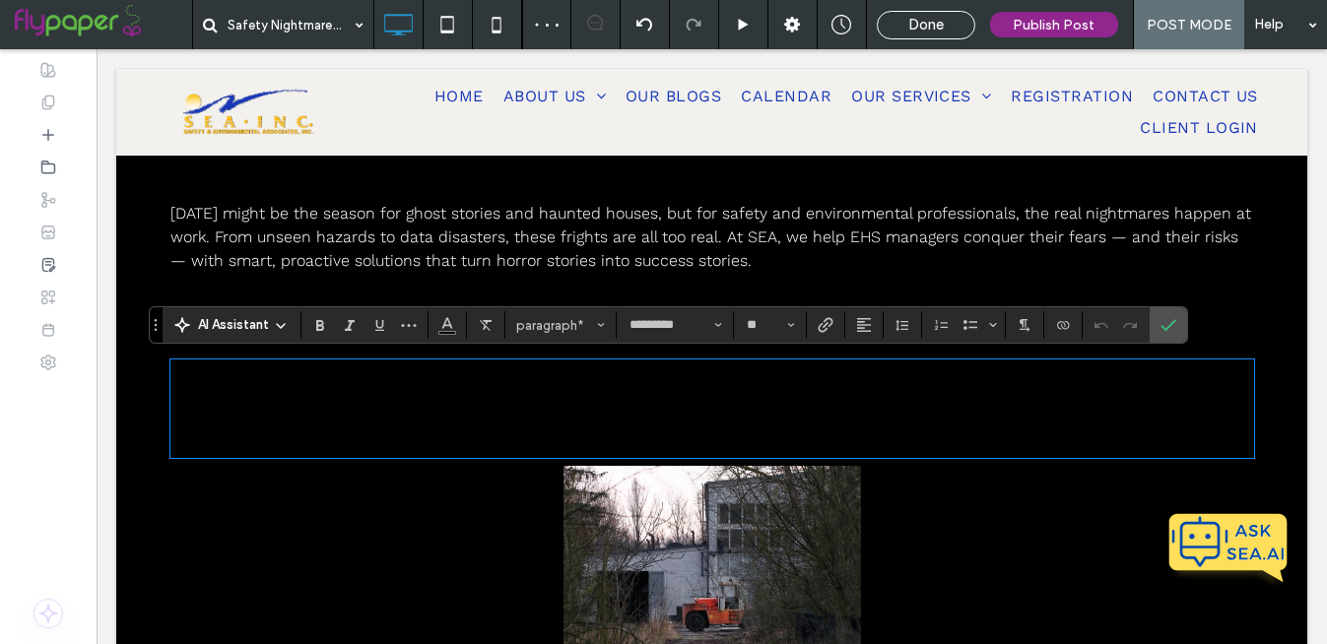
click at [464, 394] on span "**********" at bounding box center [703, 397] width 1066 height 62
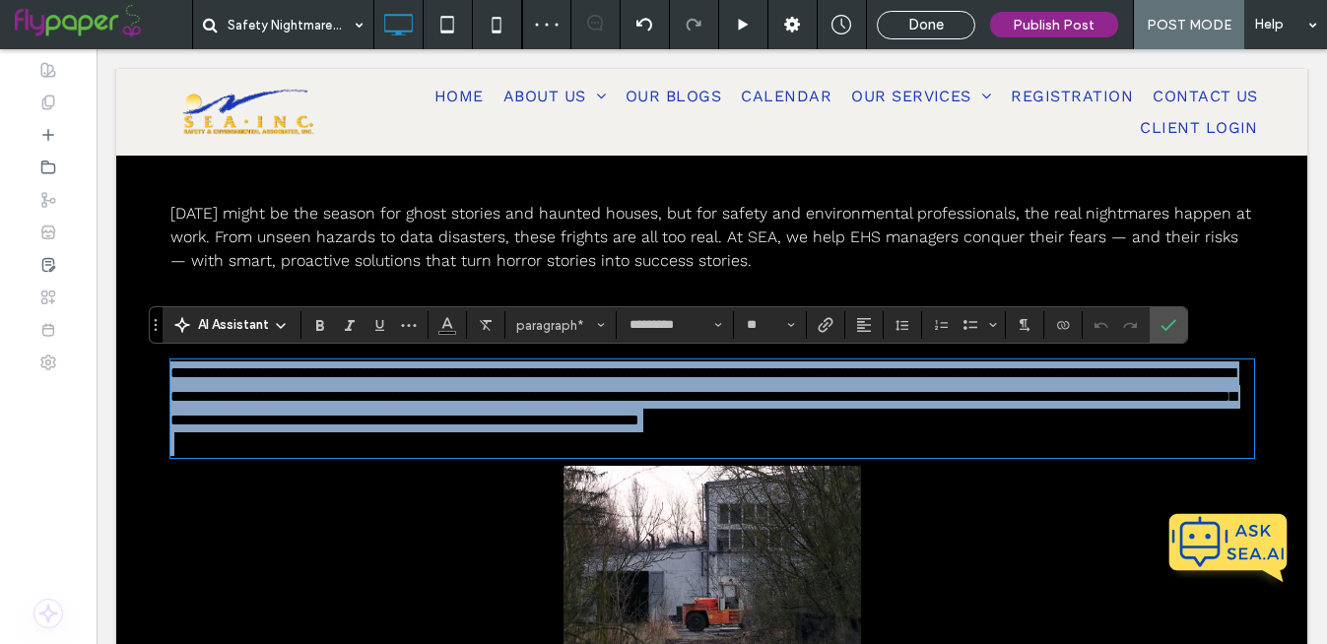
click at [464, 394] on span "**********" at bounding box center [703, 397] width 1066 height 62
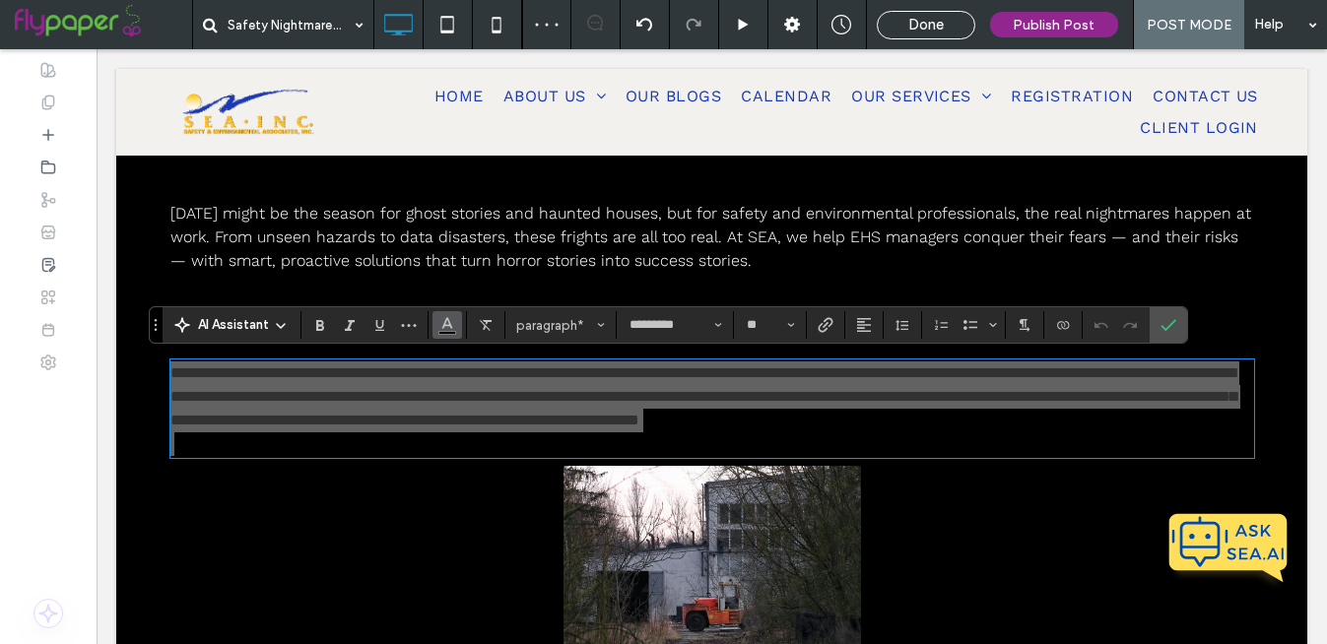
click at [445, 328] on icon "Color" at bounding box center [447, 323] width 16 height 16
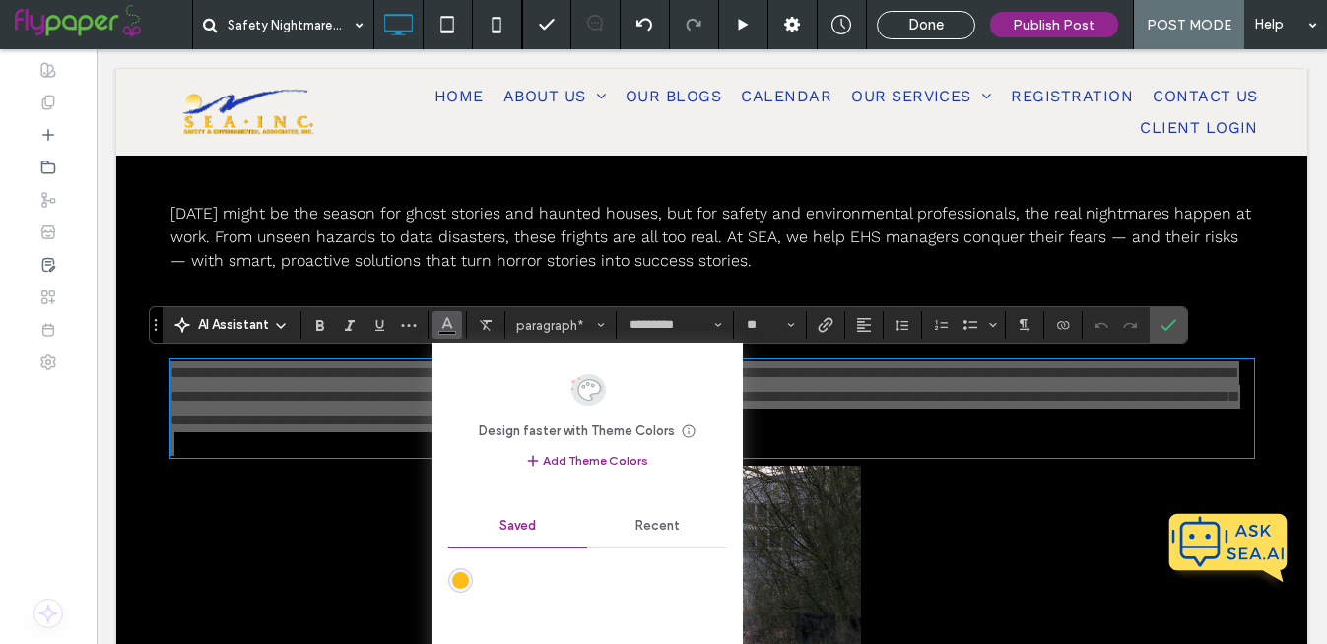
click at [669, 505] on div "Recent" at bounding box center [657, 525] width 140 height 43
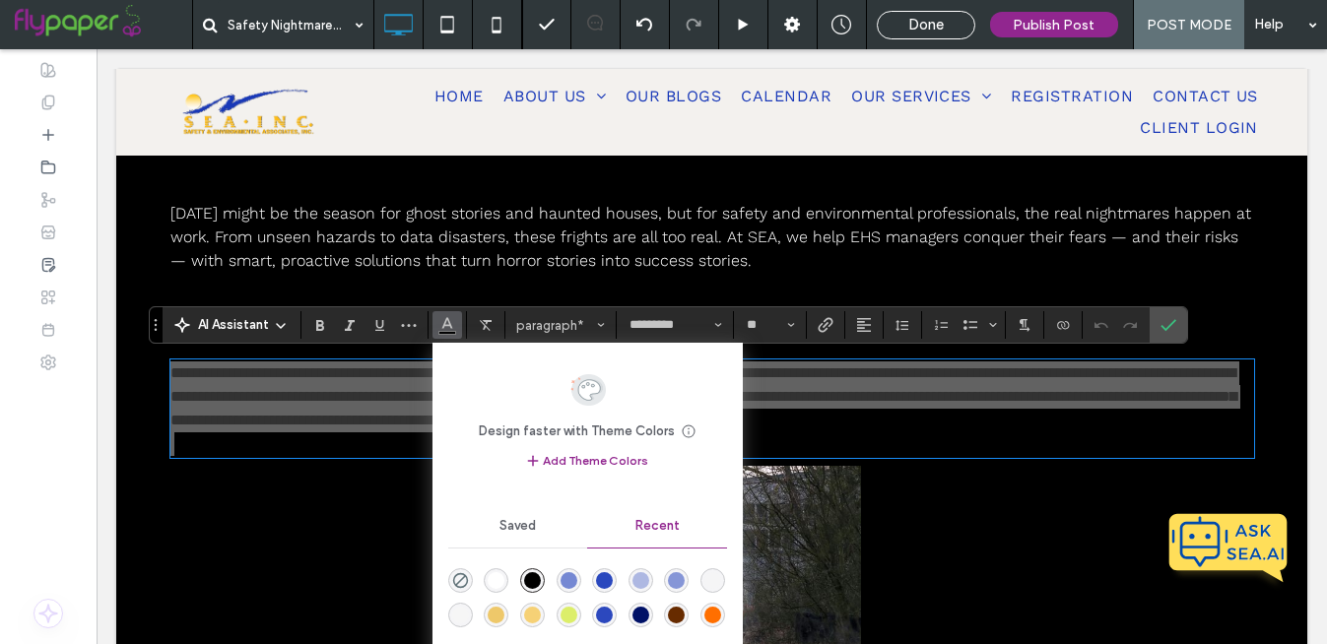
click at [500, 580] on div "rgba(255, 255, 255, 1)" at bounding box center [496, 580] width 17 height 17
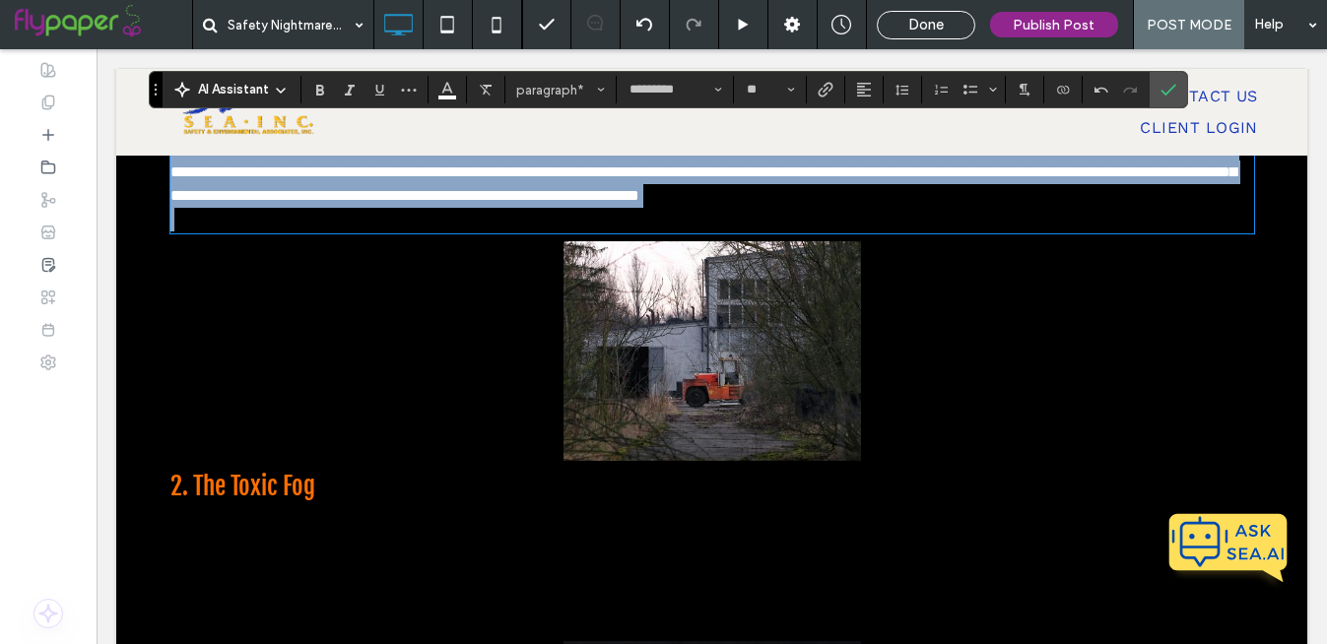
scroll to position [599, 0]
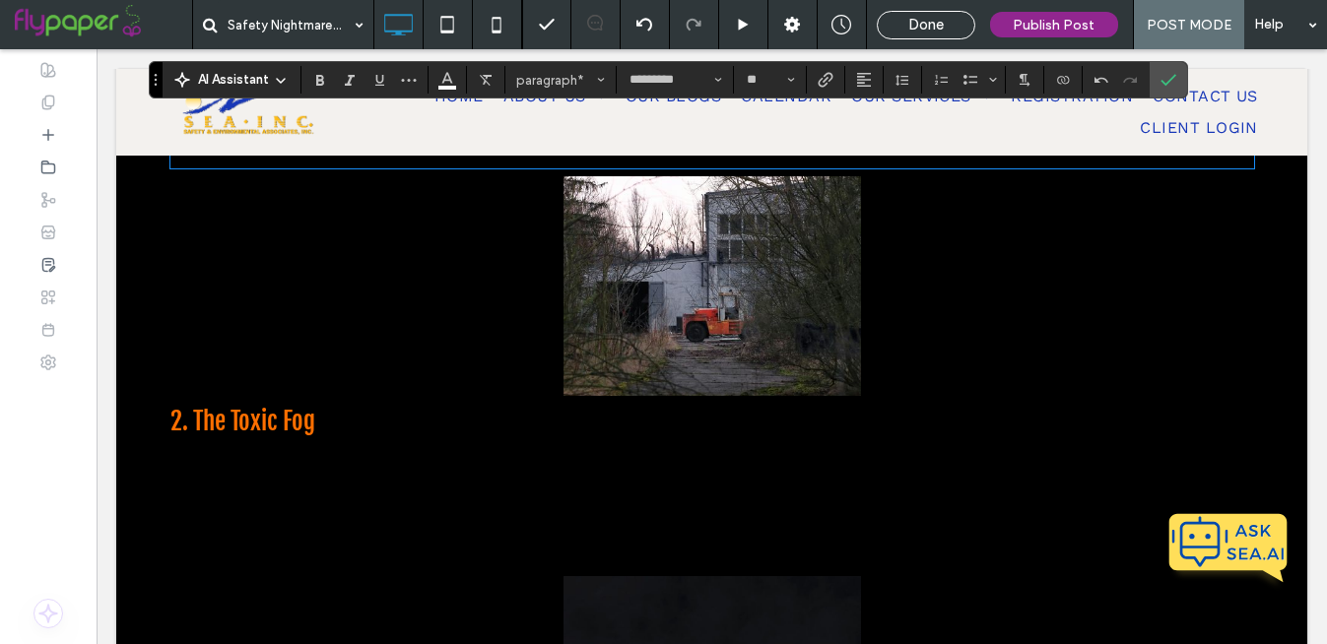
click at [532, 514] on span "A faint odor, a cough, a haze in the air — the warning signs of poor ventilatio…" at bounding box center [706, 495] width 1072 height 90
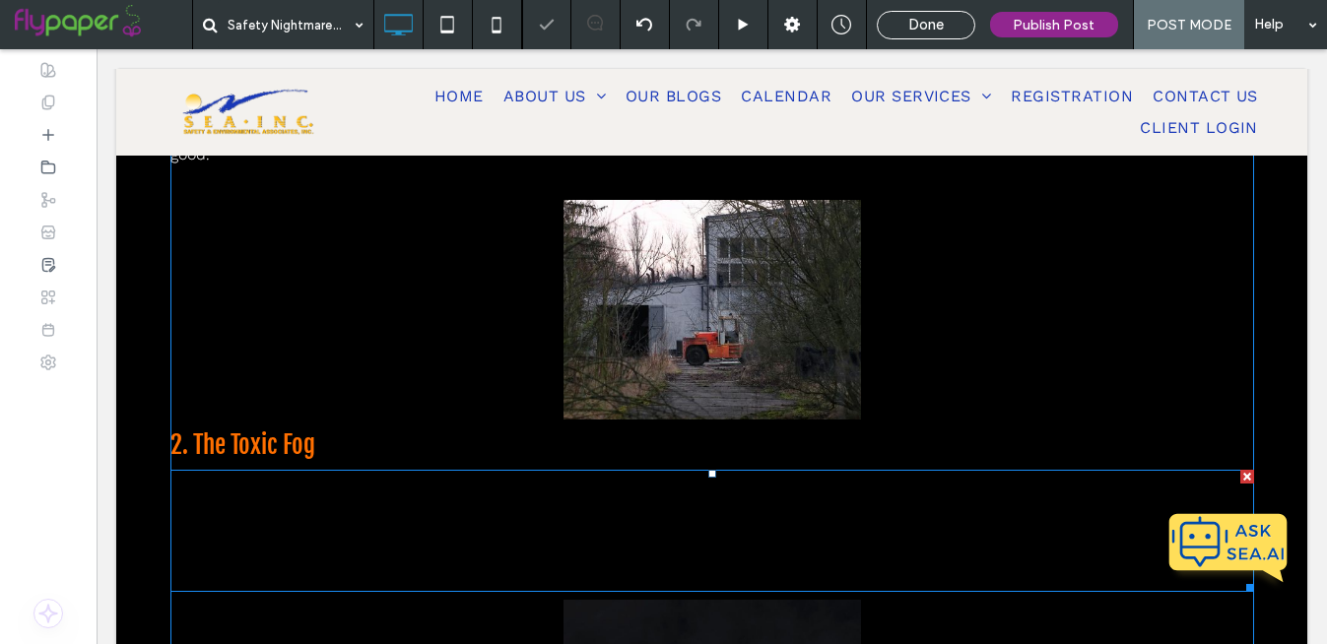
click at [532, 514] on span "A faint odor, a cough, a haze in the air — the warning signs of poor ventilatio…" at bounding box center [706, 519] width 1072 height 90
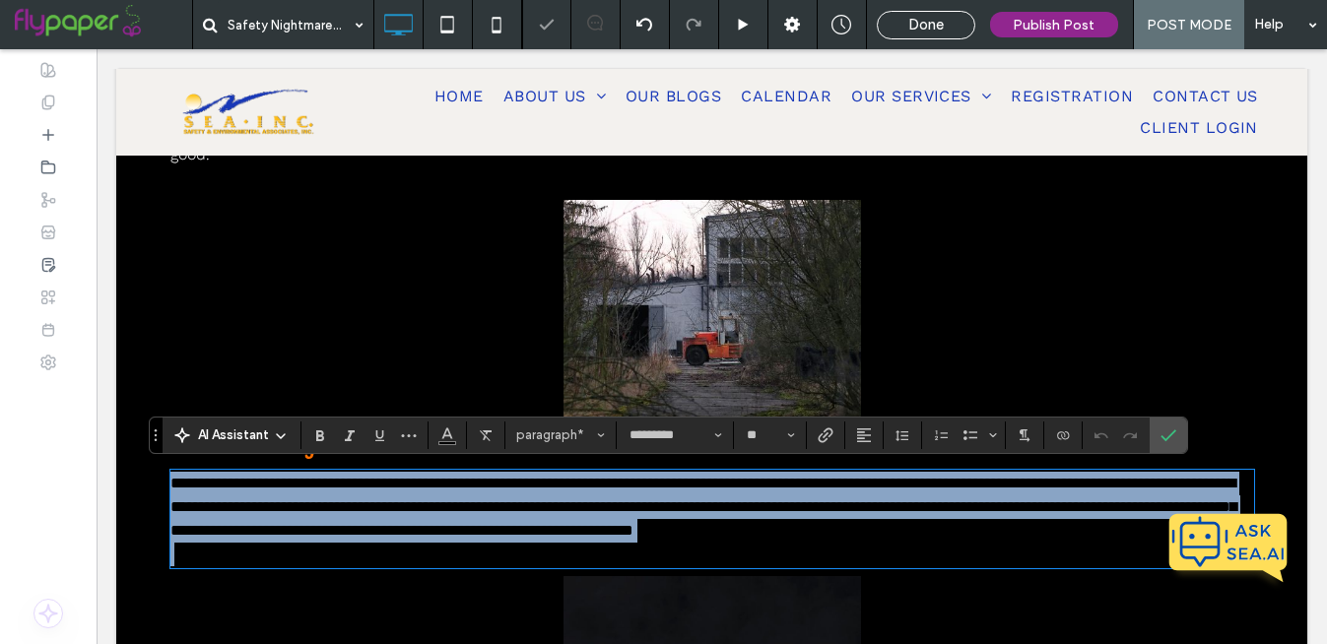
click at [532, 514] on span "**********" at bounding box center [703, 507] width 1066 height 62
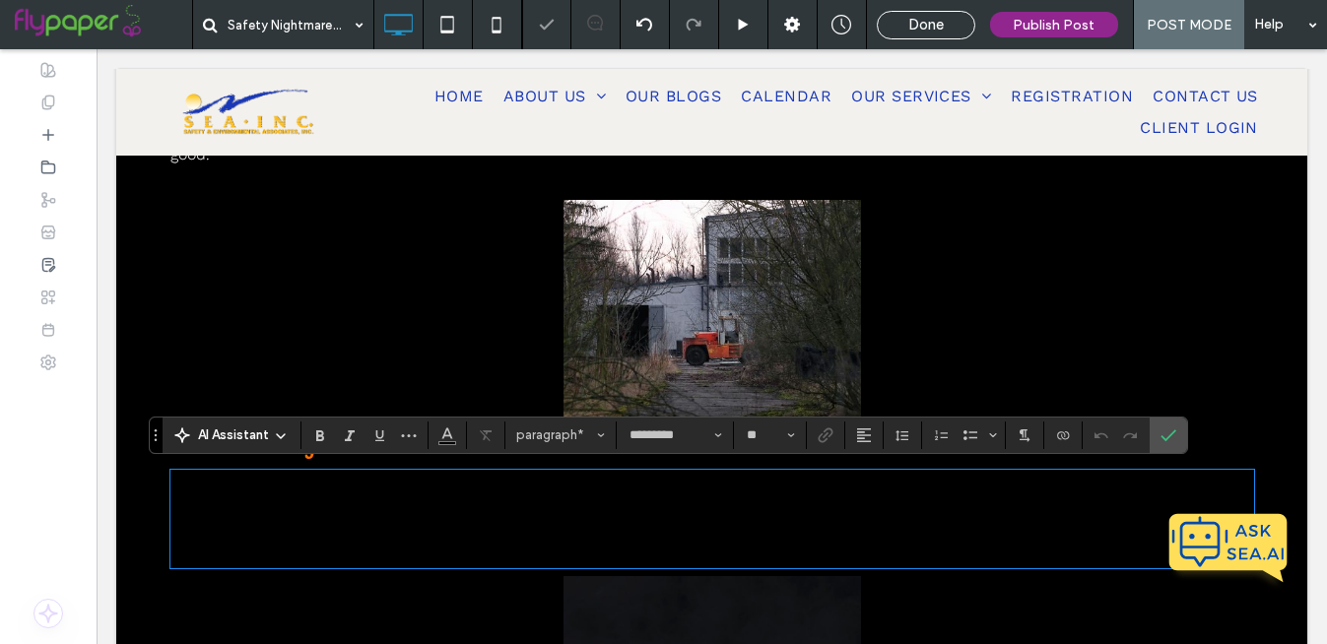
click at [532, 514] on span "**********" at bounding box center [703, 507] width 1066 height 62
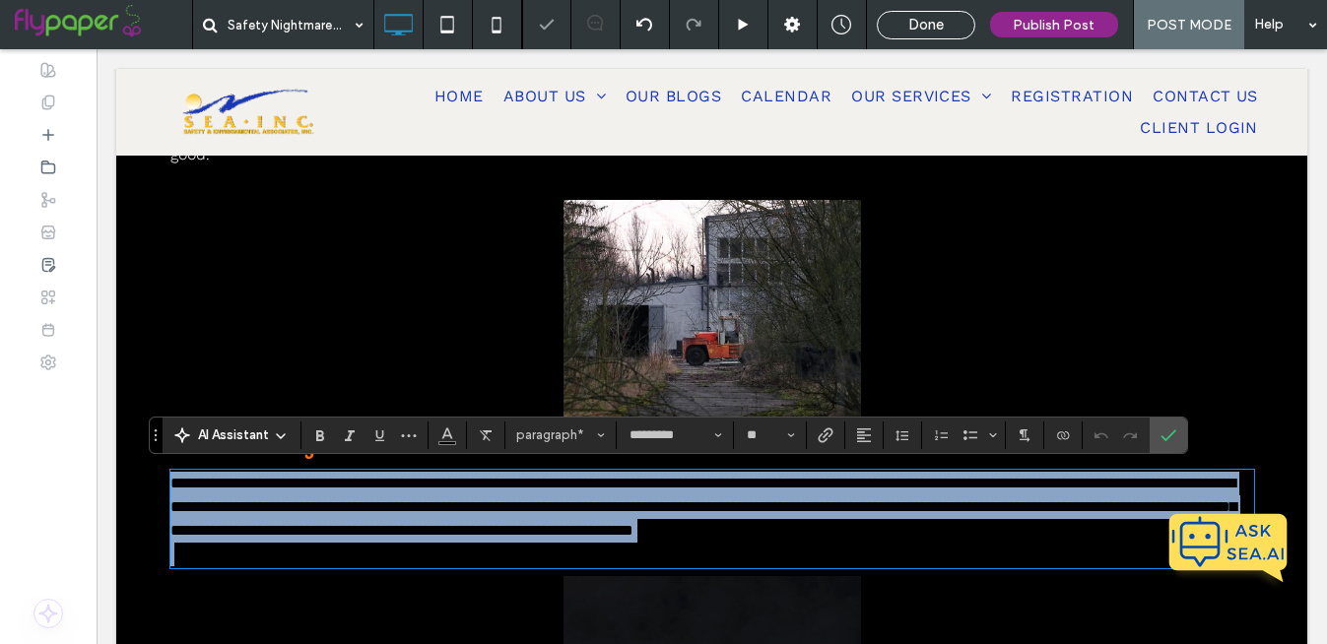
click at [532, 514] on span "**********" at bounding box center [703, 507] width 1066 height 62
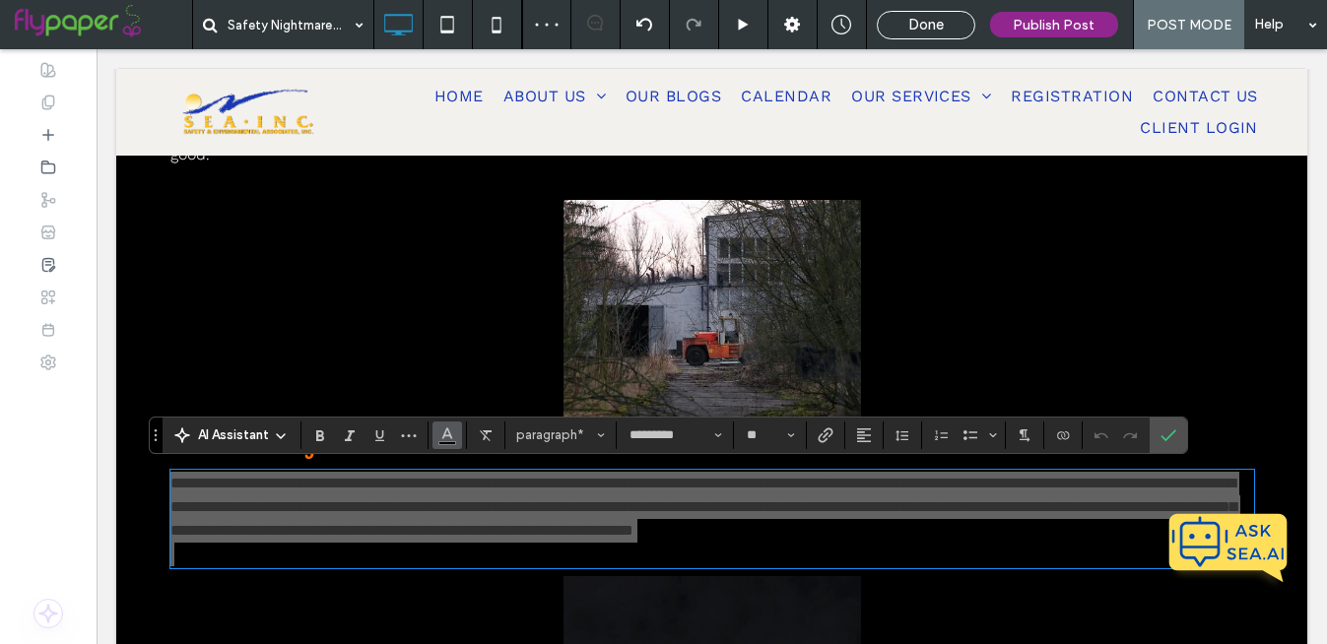
click at [448, 433] on icon "Color" at bounding box center [447, 434] width 16 height 16
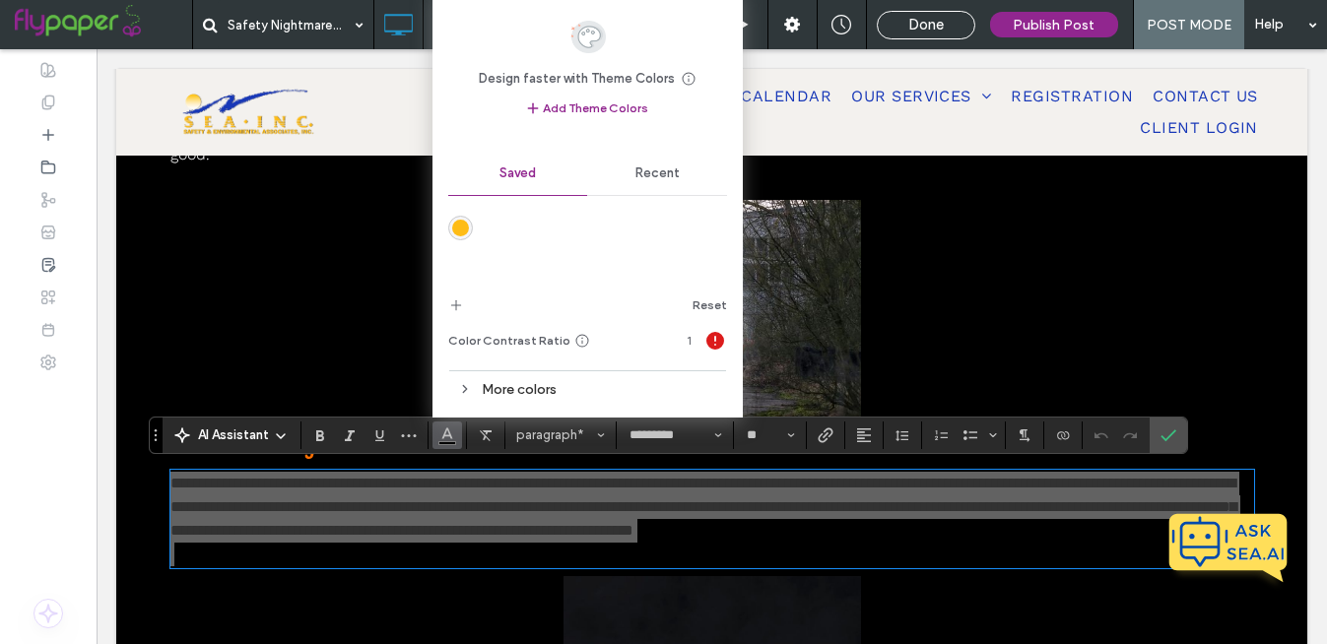
click at [664, 181] on div "Recent" at bounding box center [657, 173] width 140 height 43
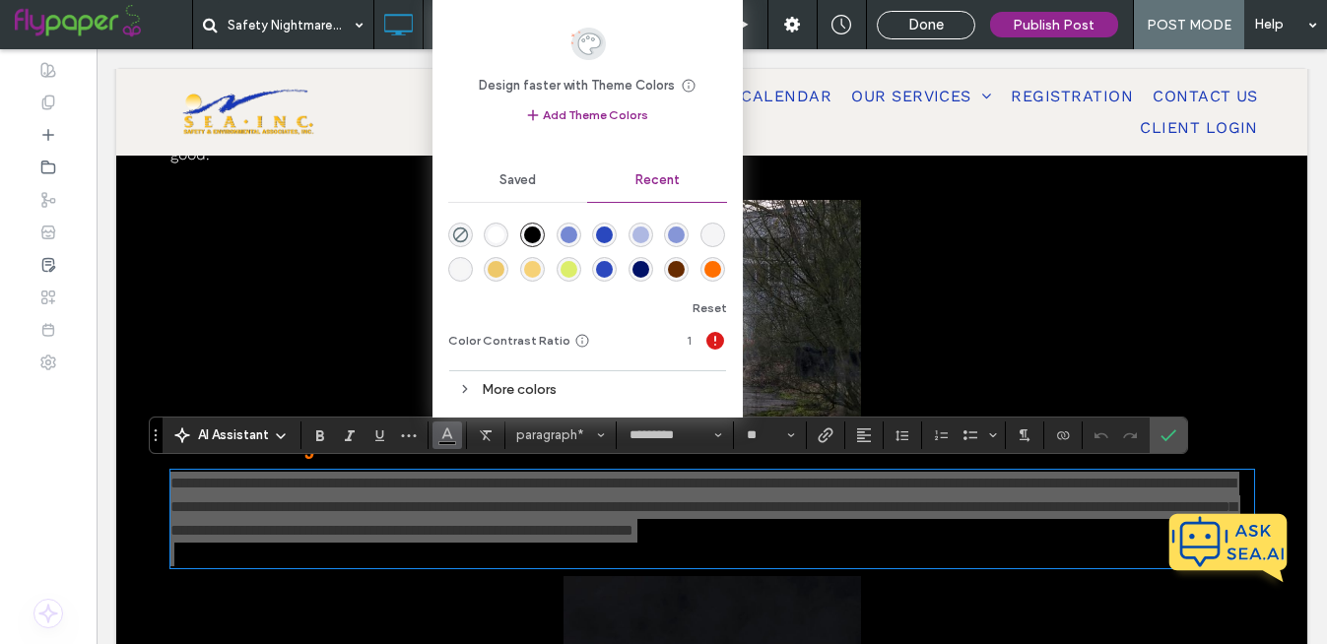
click at [495, 237] on div "rgba(255, 255, 255, 1)" at bounding box center [496, 235] width 17 height 17
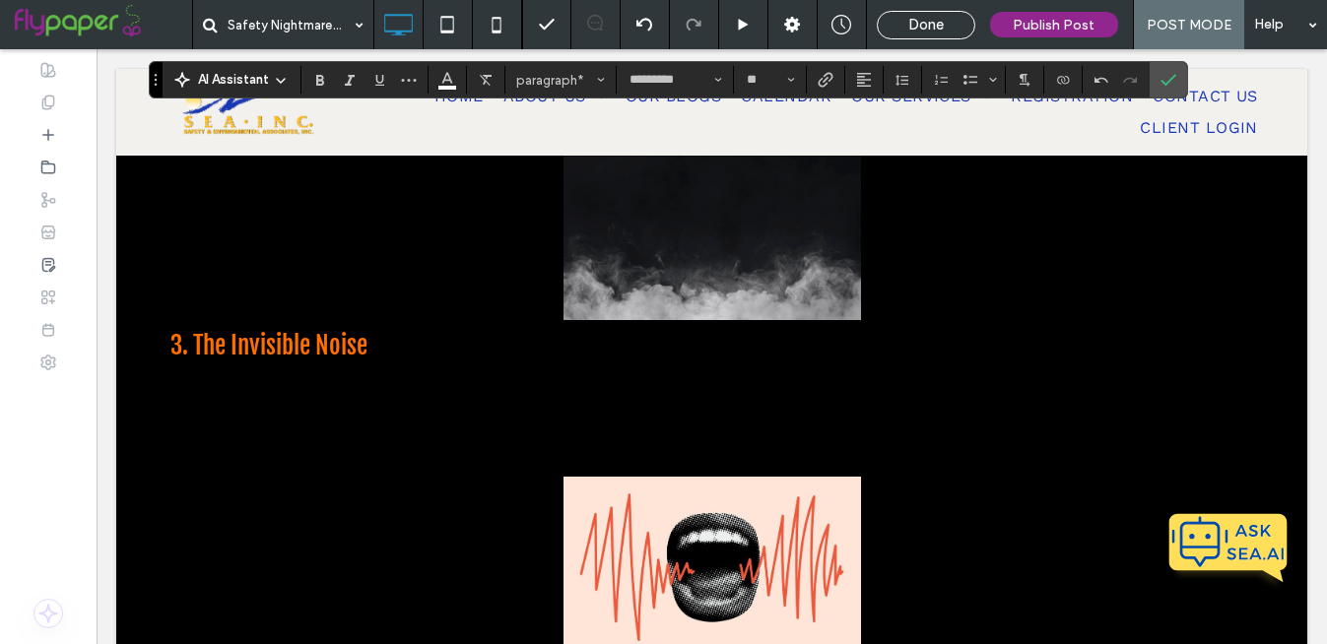
scroll to position [927, 0]
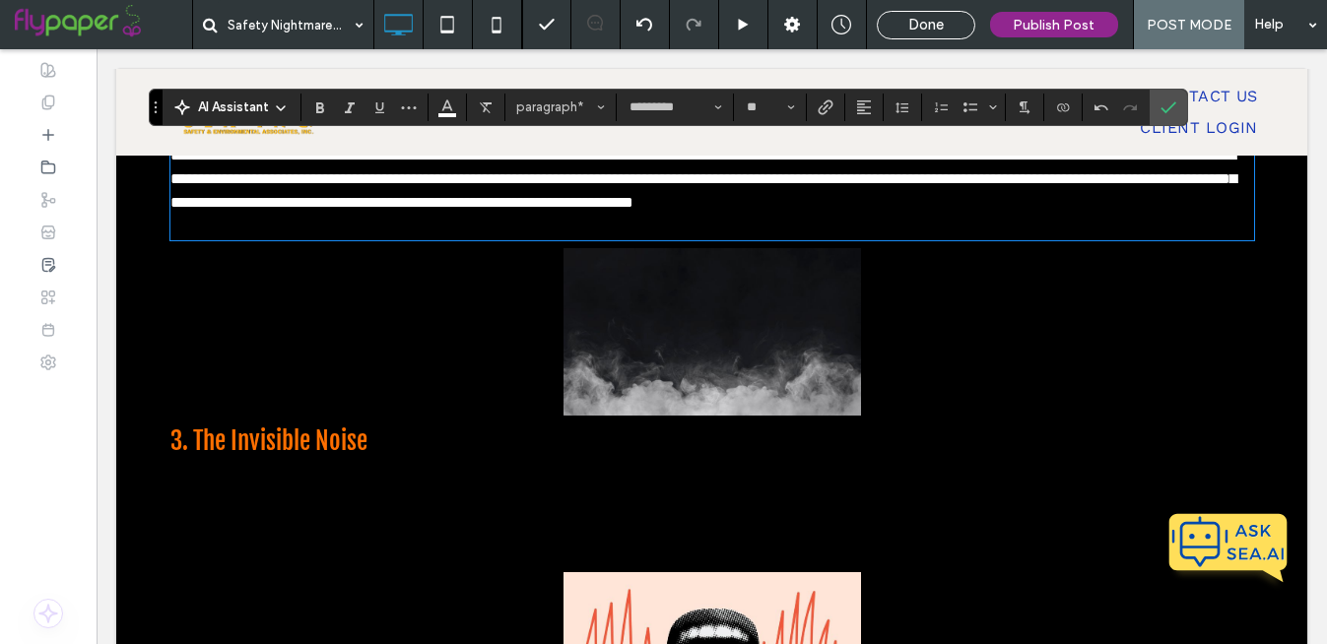
click at [536, 536] on span "You can’t see it, but you can feel it — constant noise exposure leading to grad…" at bounding box center [708, 503] width 1076 height 66
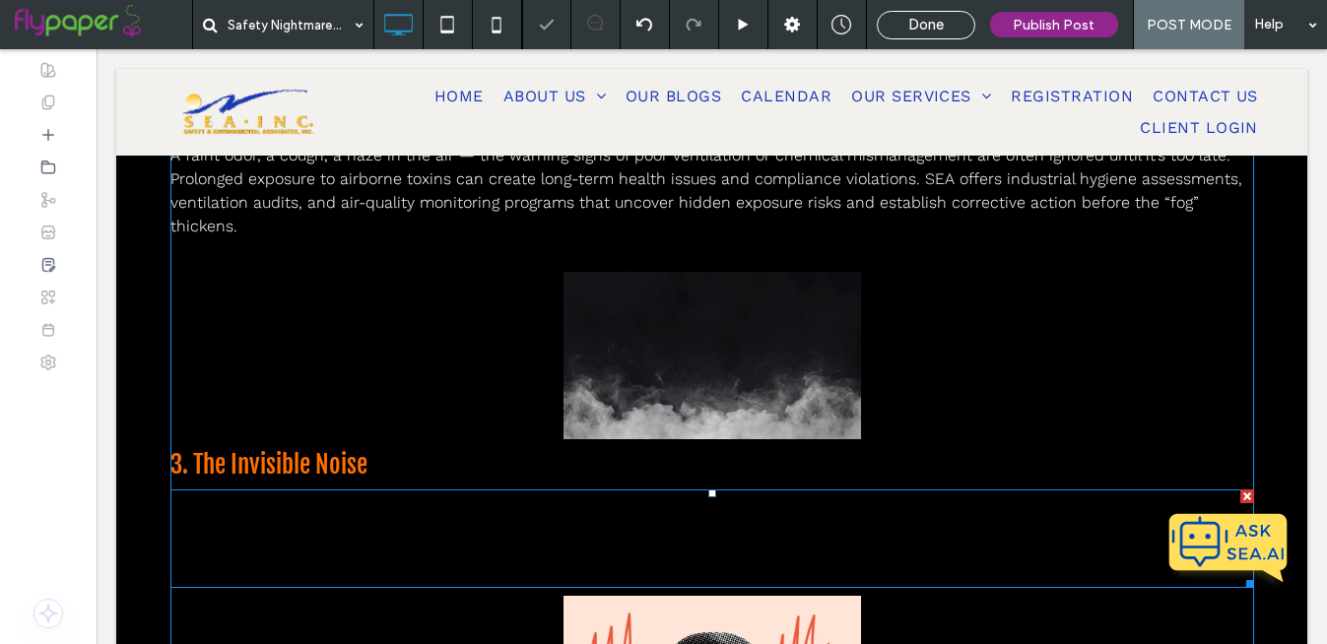
click at [536, 542] on span "You can’t see it, but you can feel it — constant noise exposure leading to grad…" at bounding box center [708, 527] width 1076 height 66
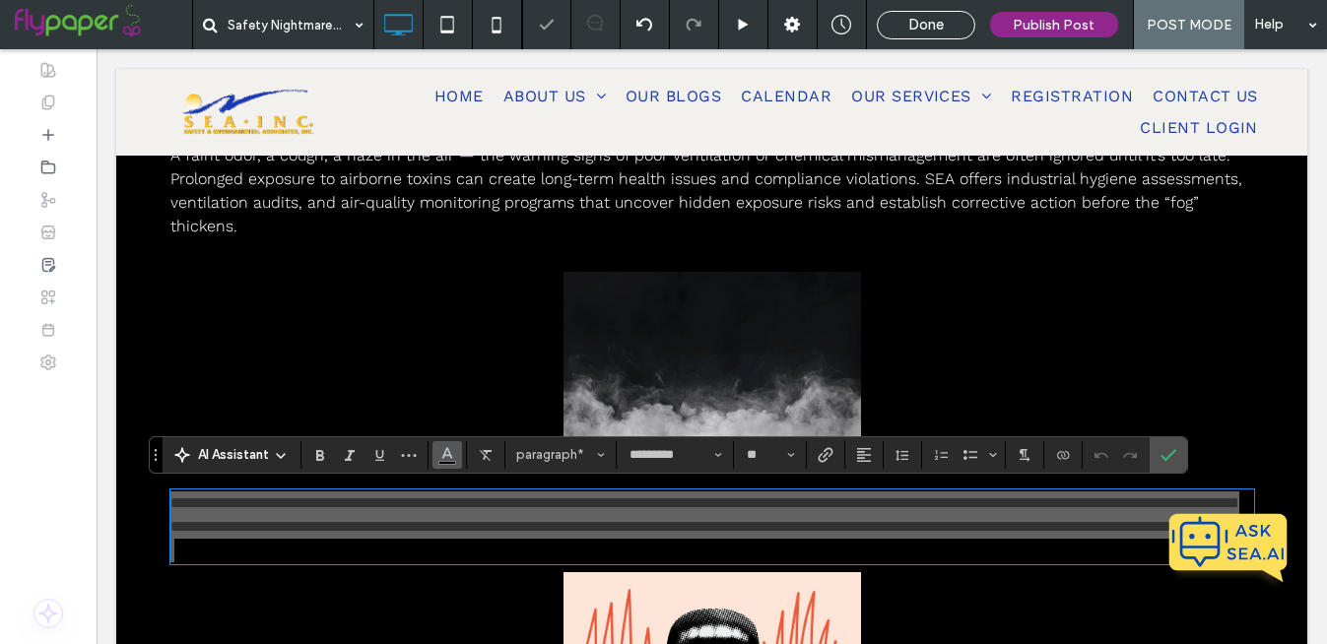
click at [443, 459] on icon "Color" at bounding box center [447, 453] width 16 height 16
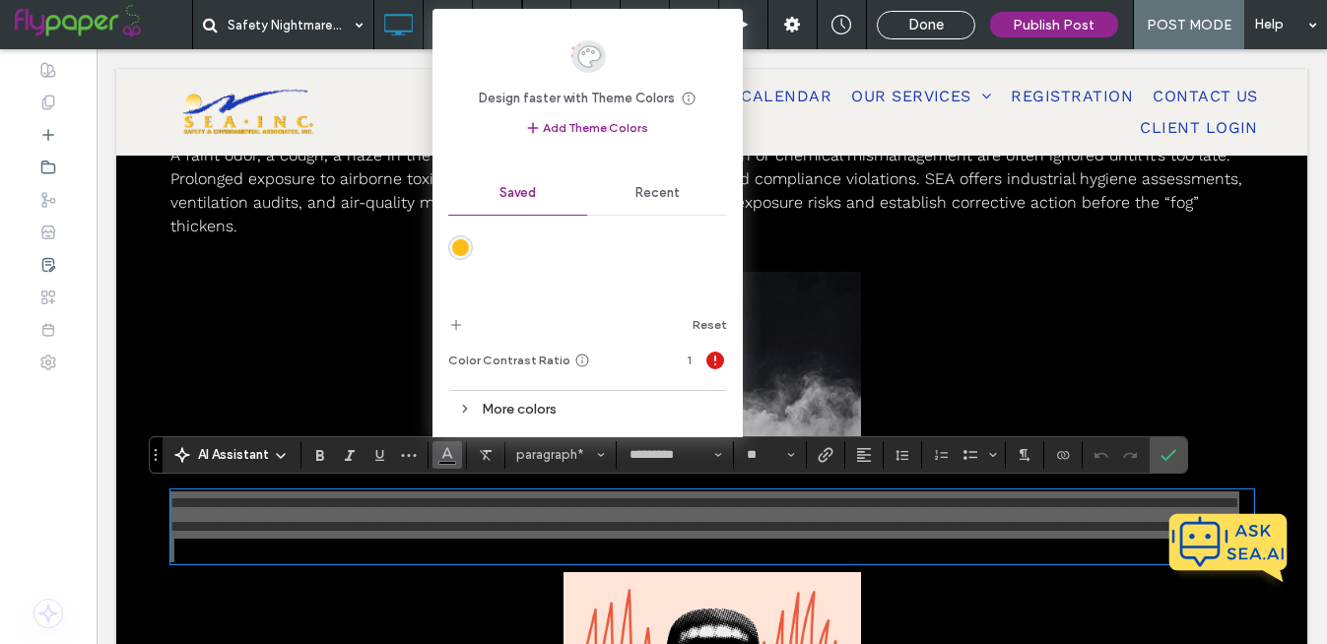
click at [647, 190] on span "Recent" at bounding box center [657, 193] width 44 height 16
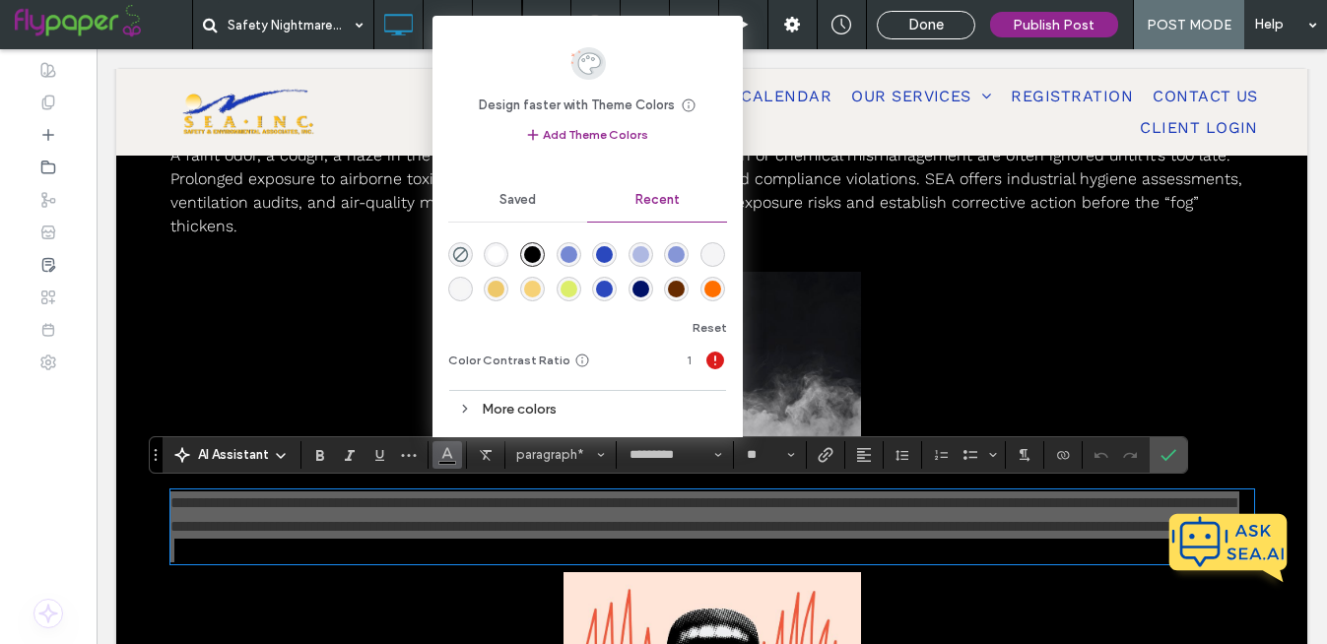
click at [500, 254] on div "rgba(255, 255, 255, 1)" at bounding box center [496, 254] width 17 height 17
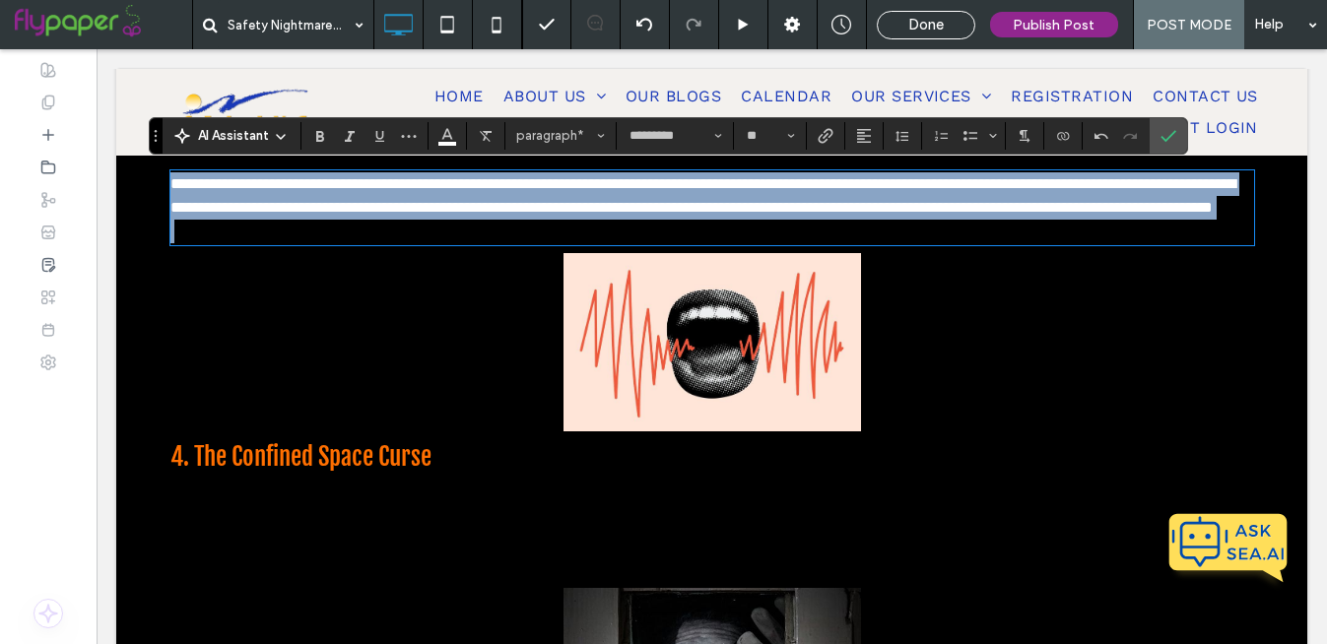
scroll to position [1310, 0]
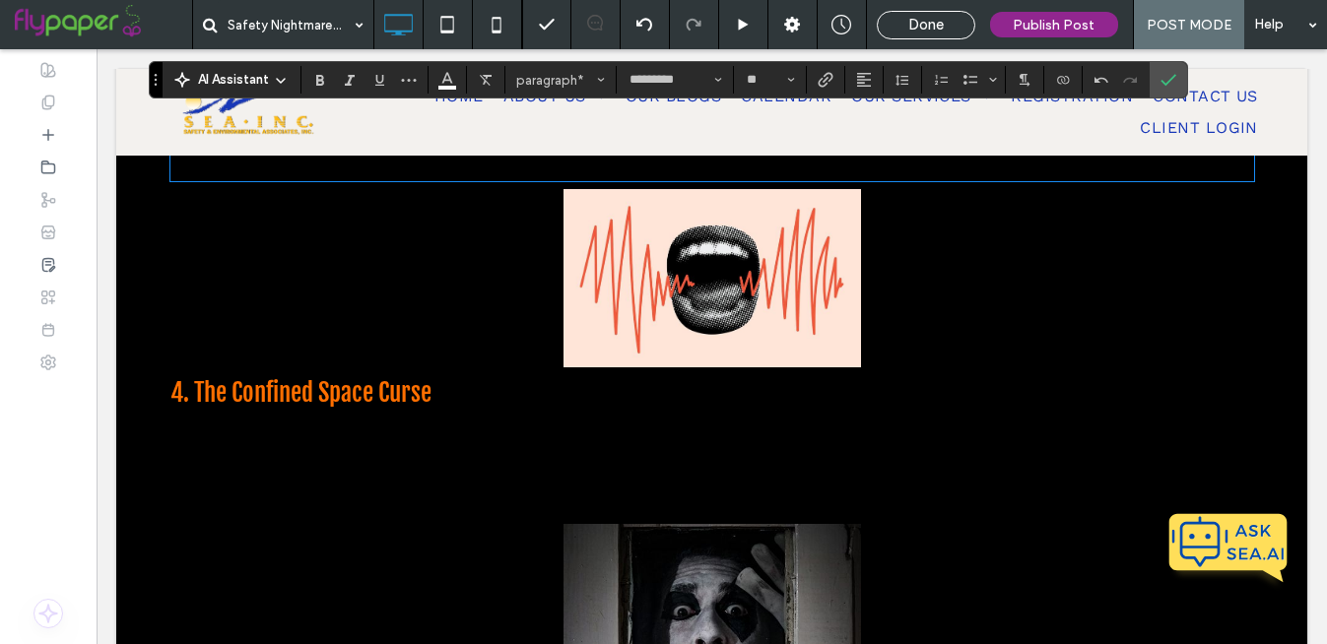
click at [545, 483] on span "Dark, cramped, and often forgotten — confined spaces are among the deadliest wo…" at bounding box center [710, 455] width 1080 height 66
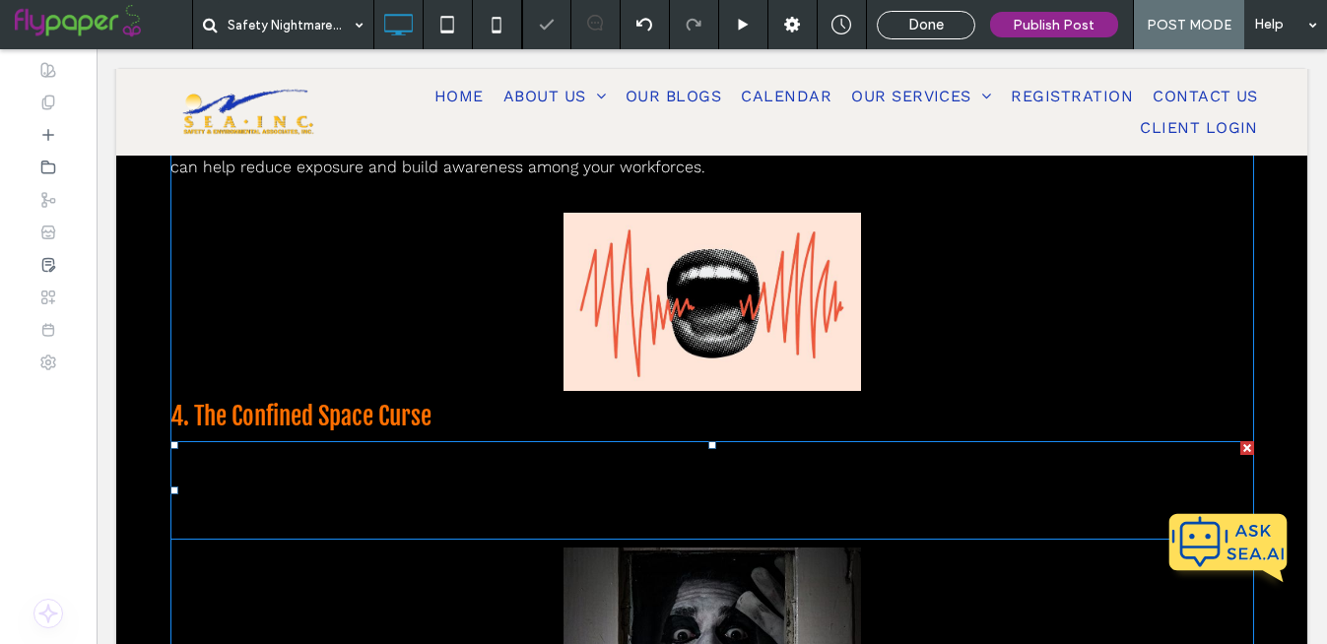
click at [545, 483] on span "Dark, cramped, and often forgotten — confined spaces are among the deadliest wo…" at bounding box center [710, 478] width 1080 height 66
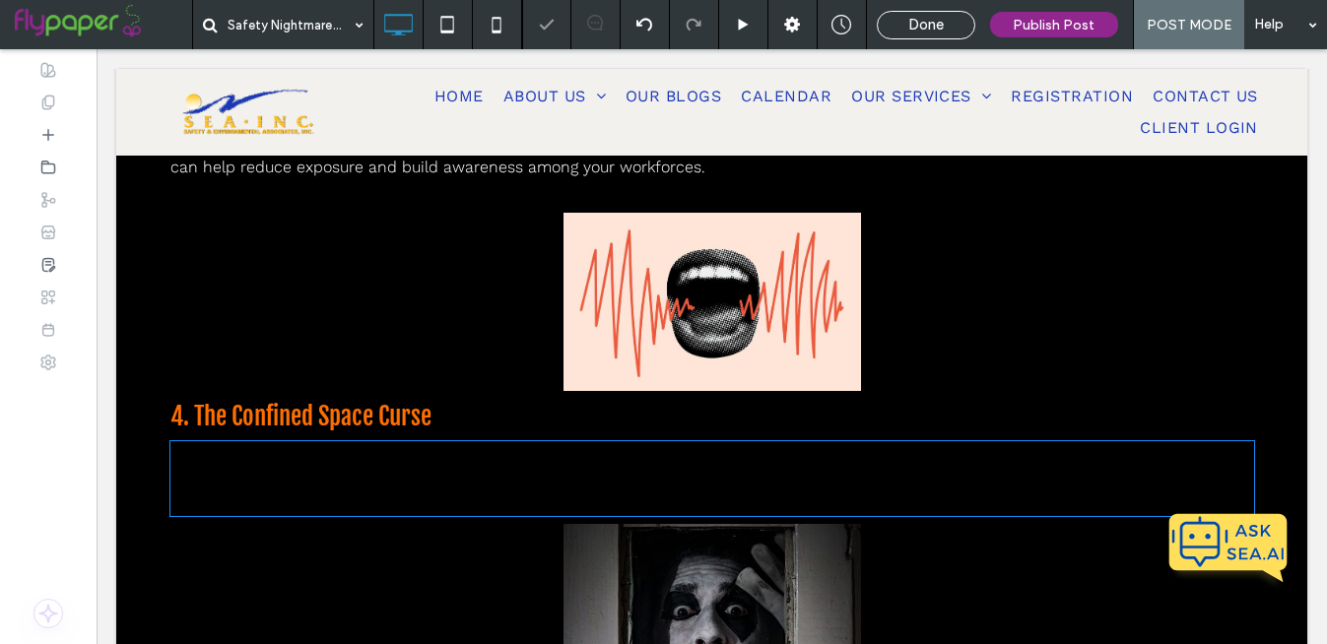
type input "*********"
type input "**"
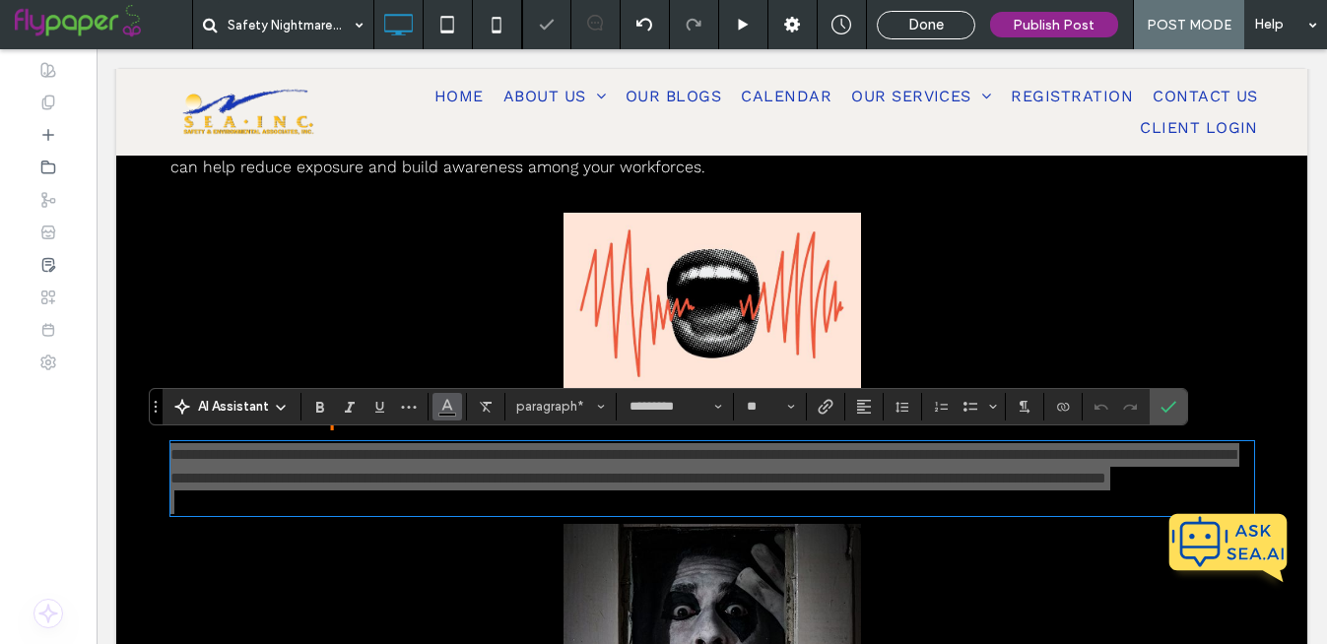
click at [445, 417] on span "Color" at bounding box center [447, 405] width 16 height 26
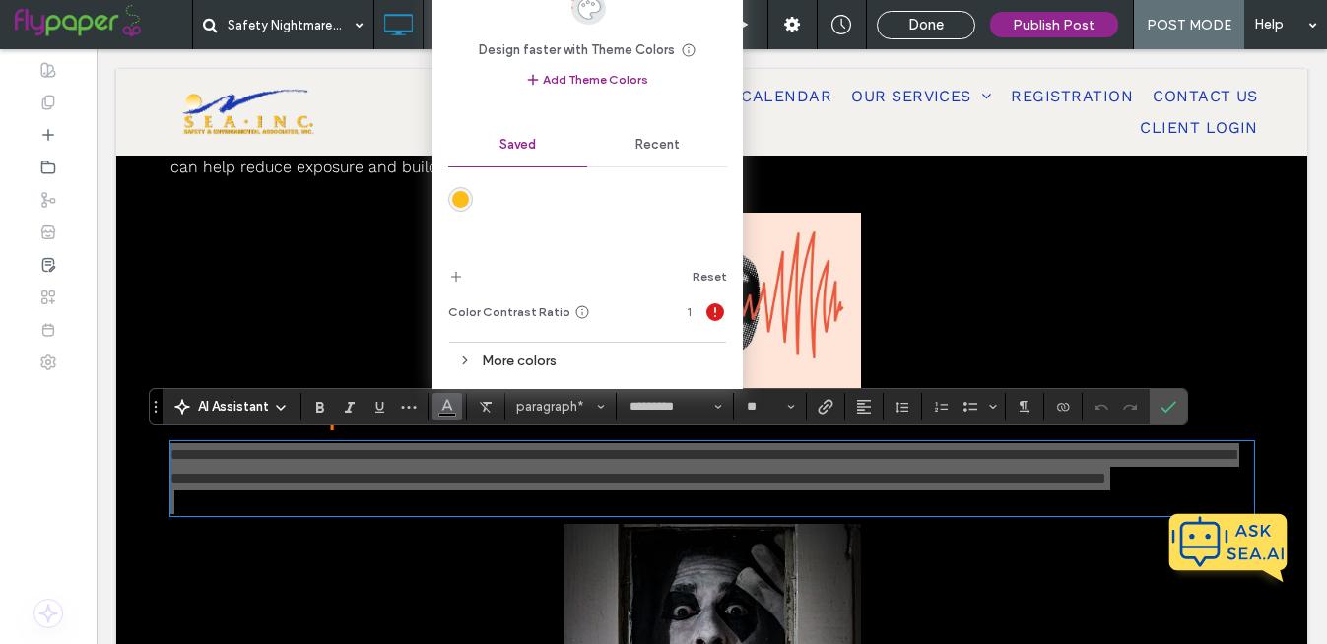
click at [673, 143] on span "Recent" at bounding box center [657, 145] width 44 height 16
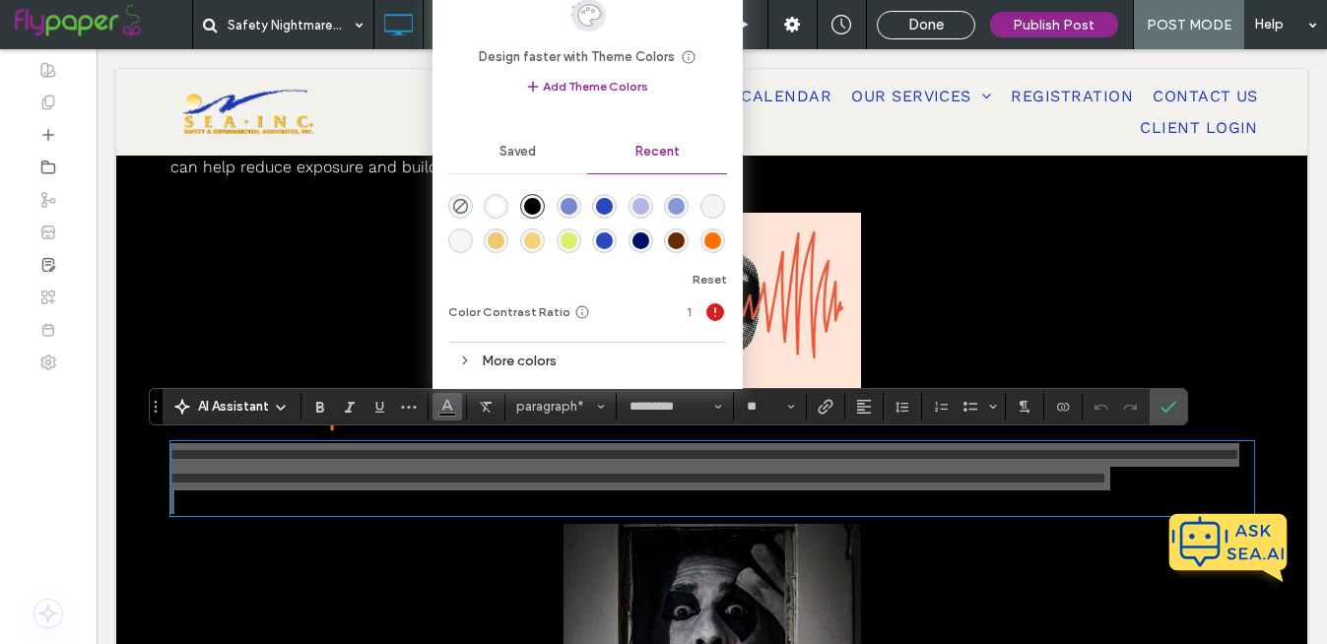
click at [500, 204] on div "rgba(255, 255, 255, 1)" at bounding box center [496, 206] width 17 height 17
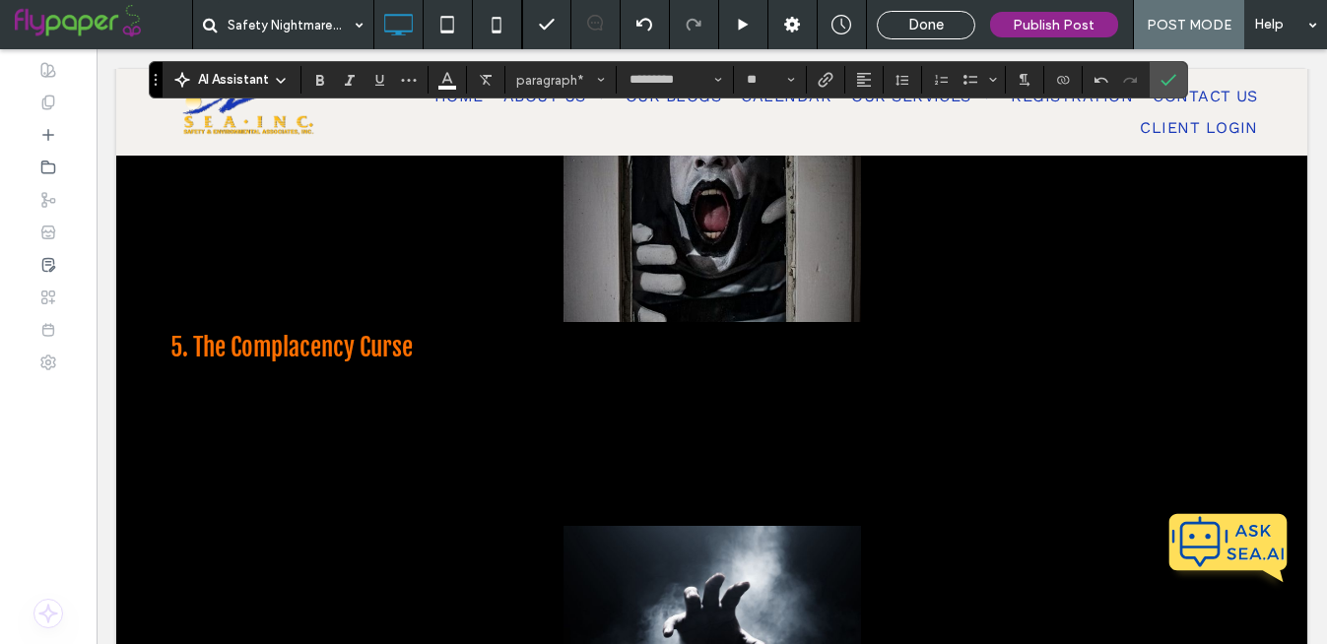
scroll to position [1796, 0]
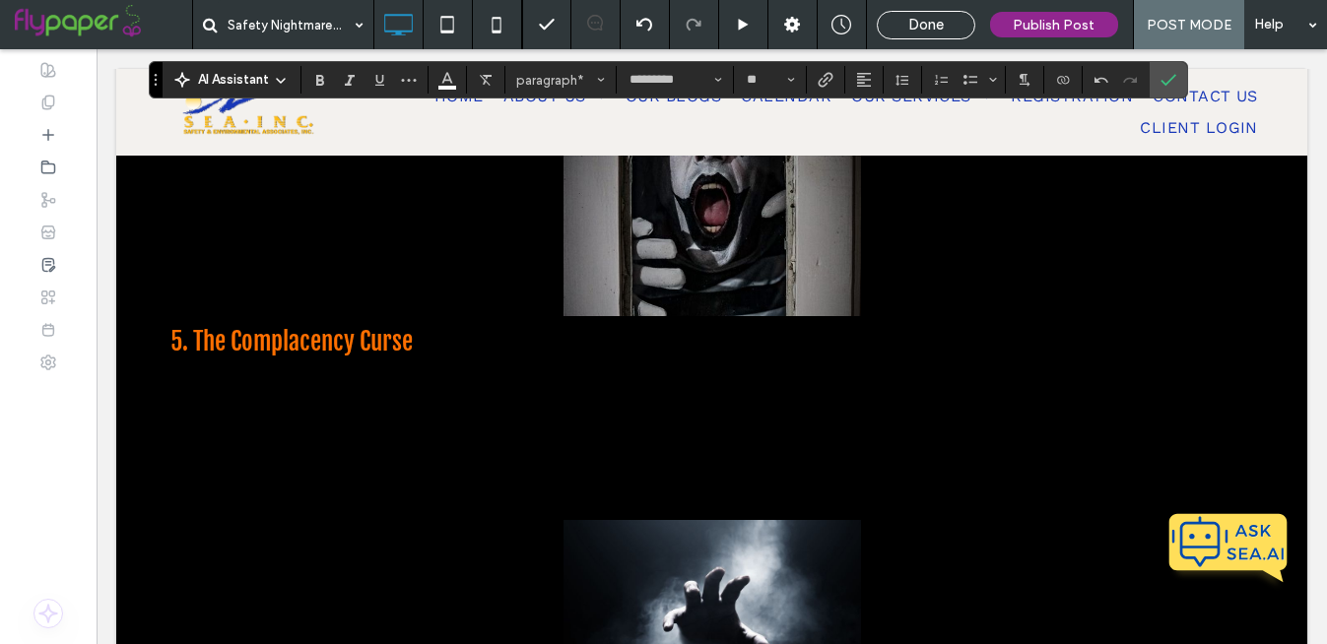
click at [491, 418] on span "Even the best-run facilities have blind spots — areas where policies look good …" at bounding box center [706, 426] width 1072 height 113
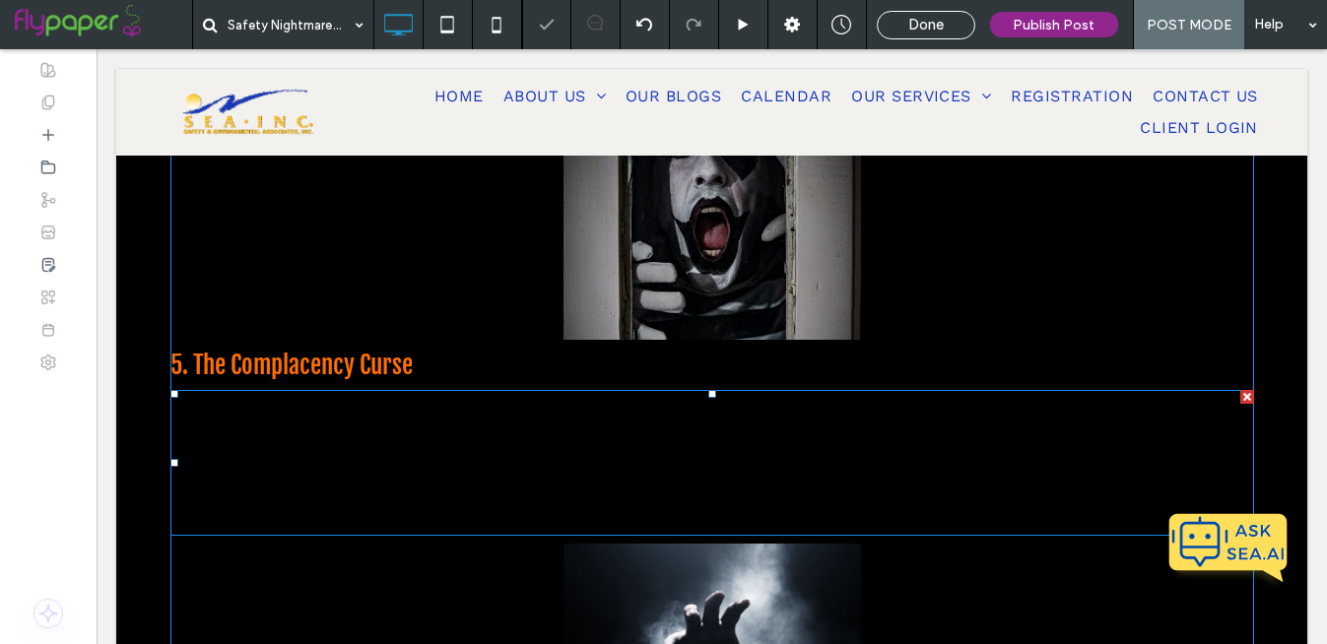
click at [491, 418] on span "Even the best-run facilities have blind spots — areas where policies look good …" at bounding box center [706, 450] width 1072 height 113
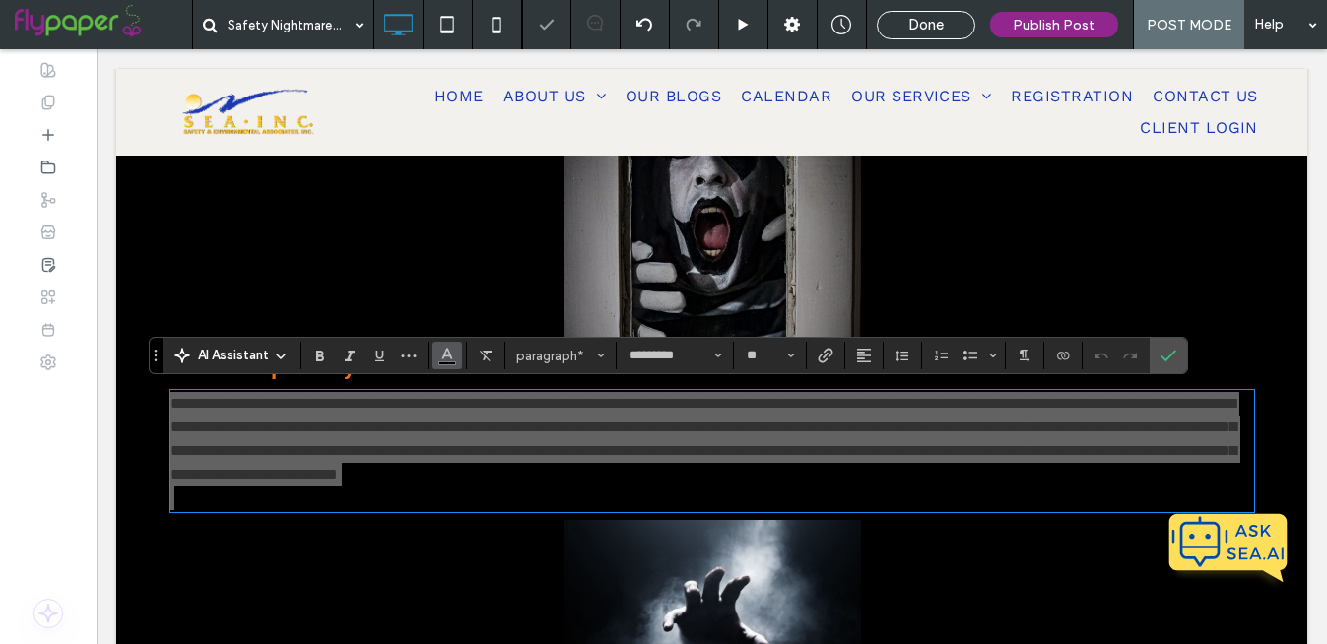
click at [453, 358] on icon "Color" at bounding box center [447, 354] width 16 height 16
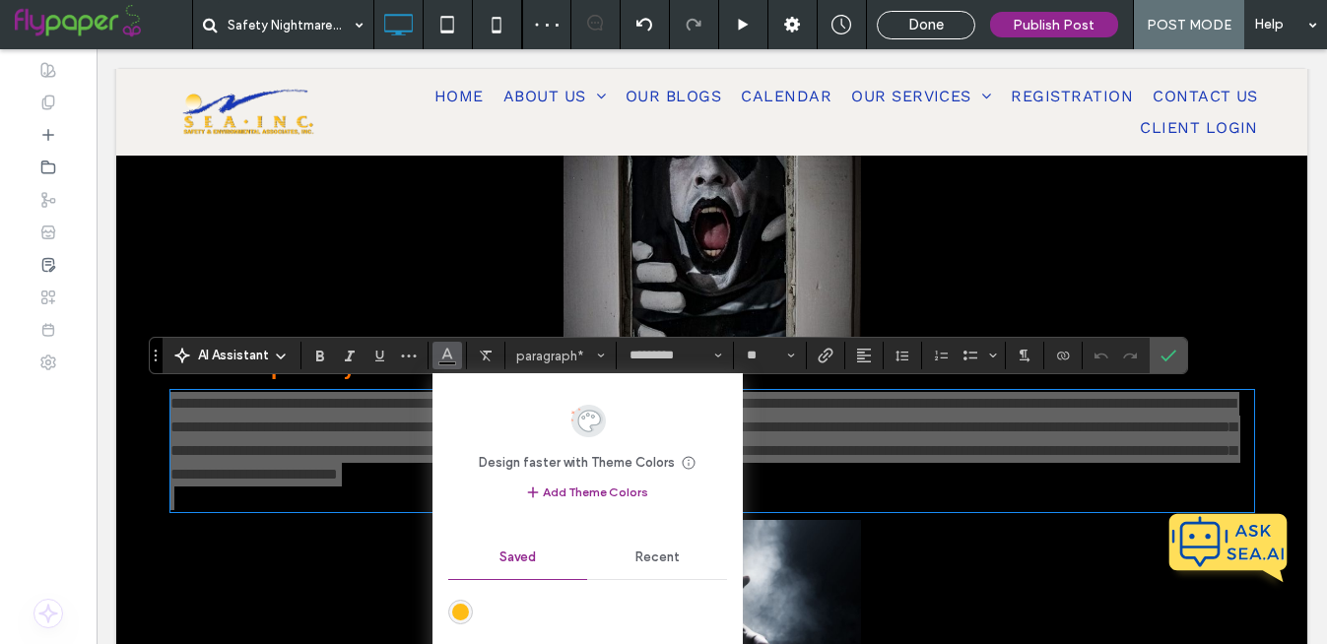
click at [658, 550] on span "Recent" at bounding box center [657, 558] width 44 height 16
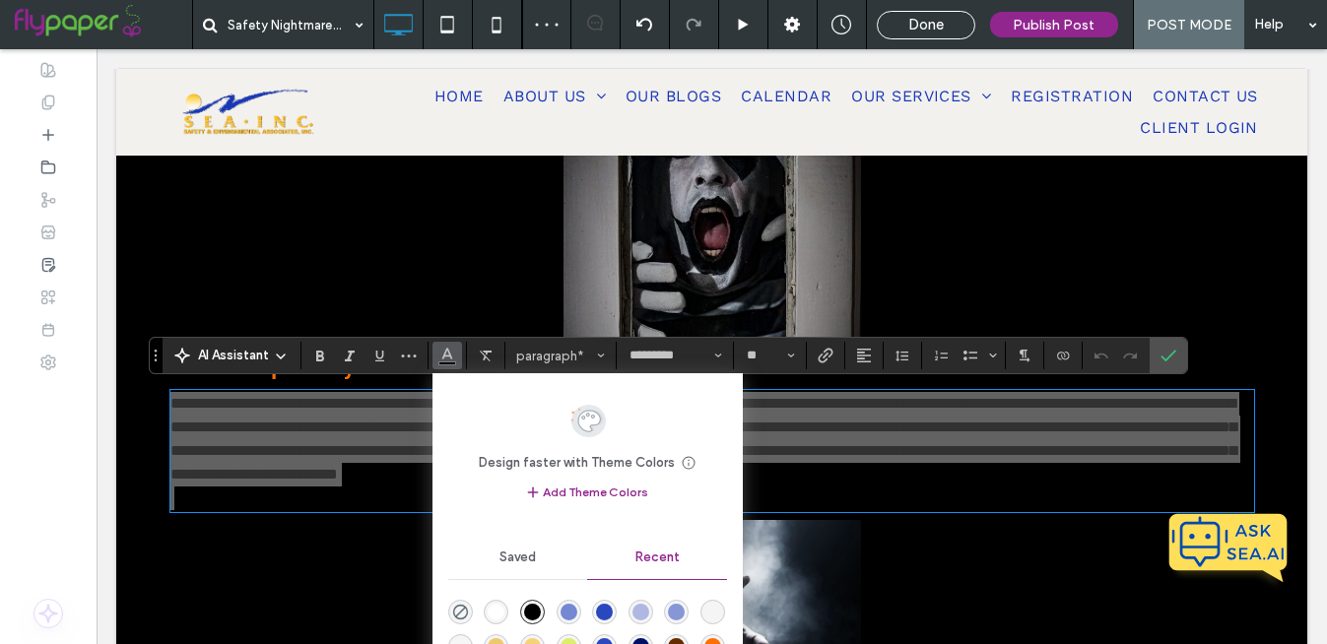
click at [494, 602] on div "rgba(255, 255, 255, 1)" at bounding box center [496, 612] width 25 height 25
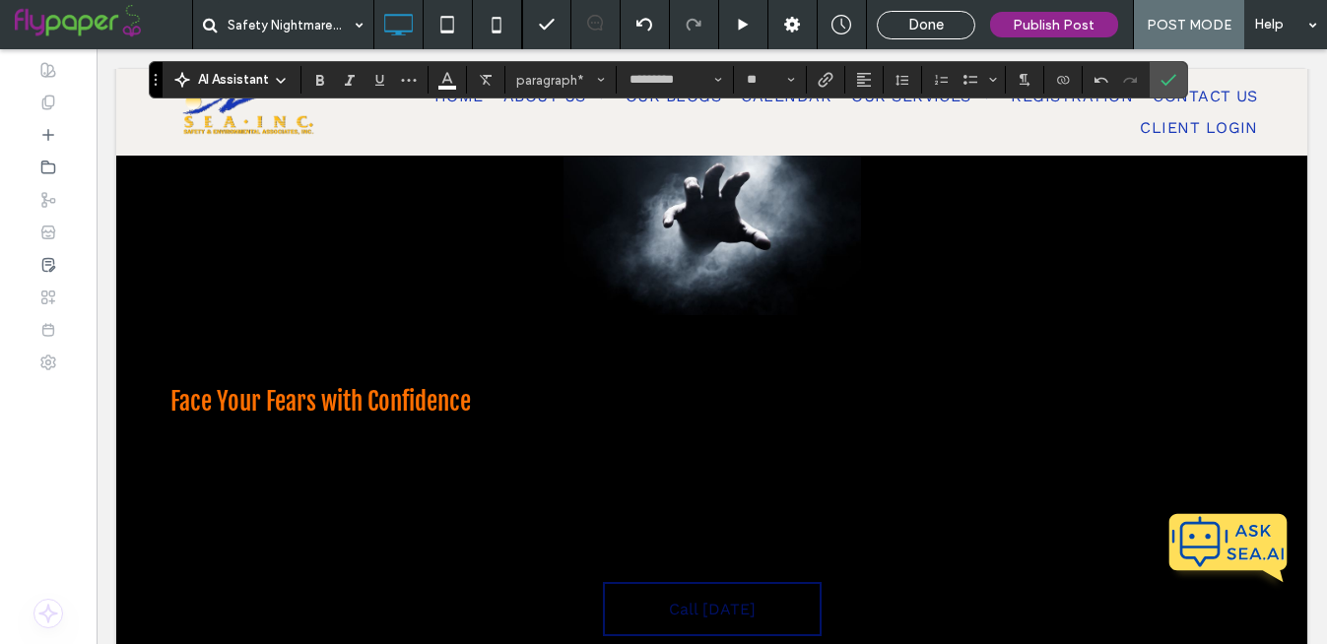
scroll to position [2231, 0]
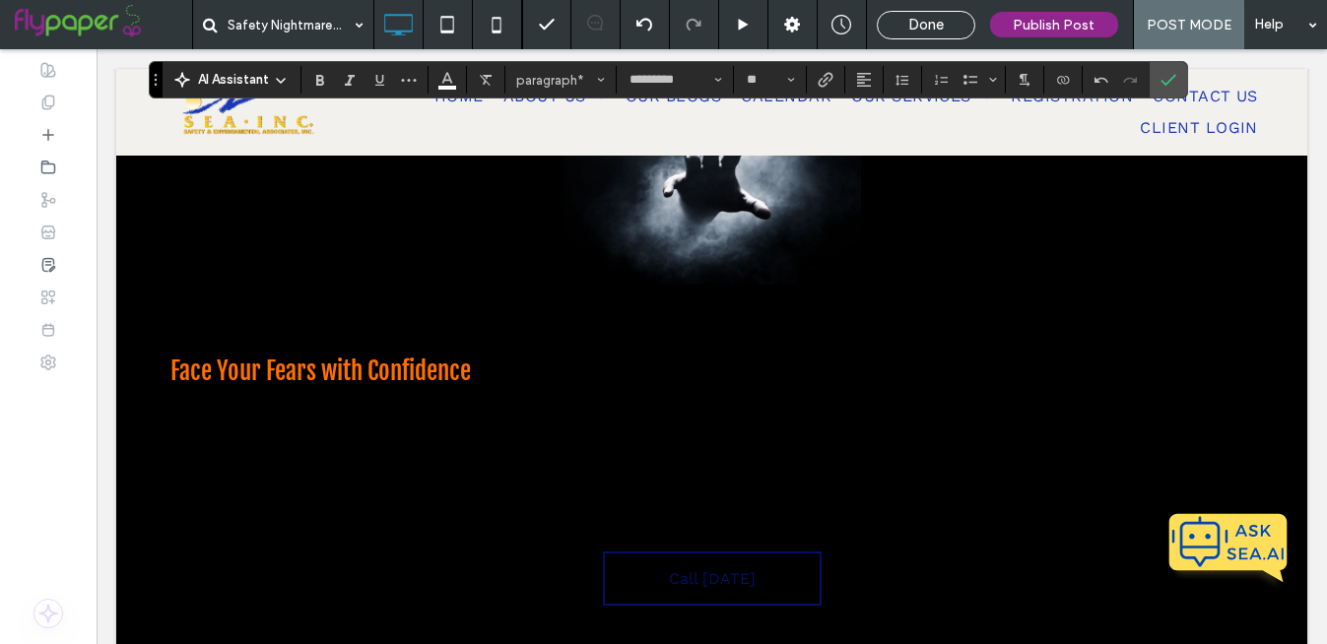
click at [495, 439] on span "At Safety and Environmental Associates, we believe that fear can be transformed…" at bounding box center [707, 445] width 1074 height 90
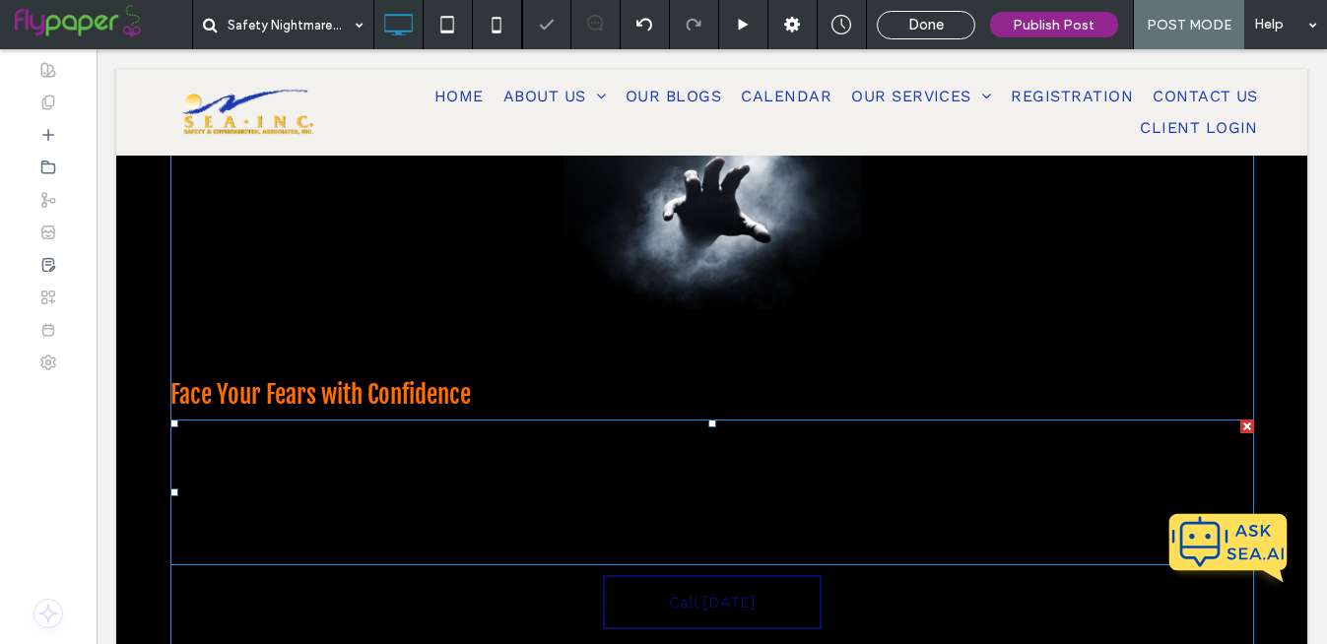
click at [495, 439] on span "At Safety and Environmental Associates, we believe that fear can be transformed…" at bounding box center [707, 469] width 1074 height 90
type input "*********"
type input "**"
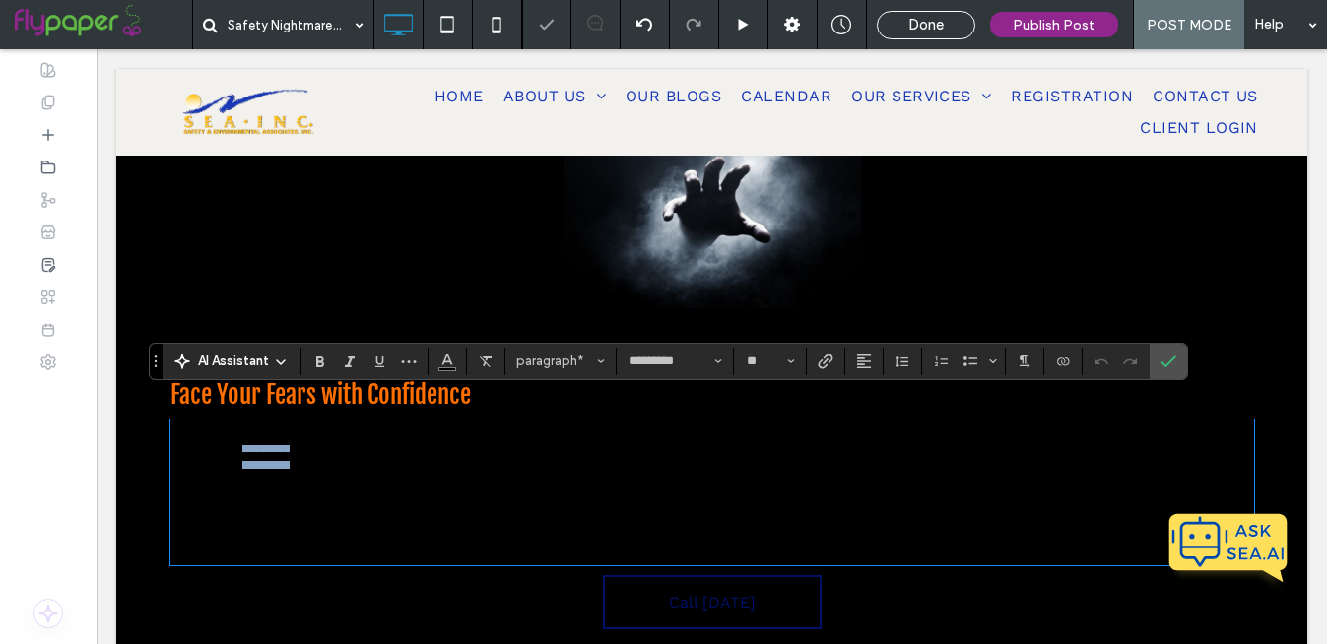
click at [497, 441] on span "**********" at bounding box center [703, 469] width 1066 height 86
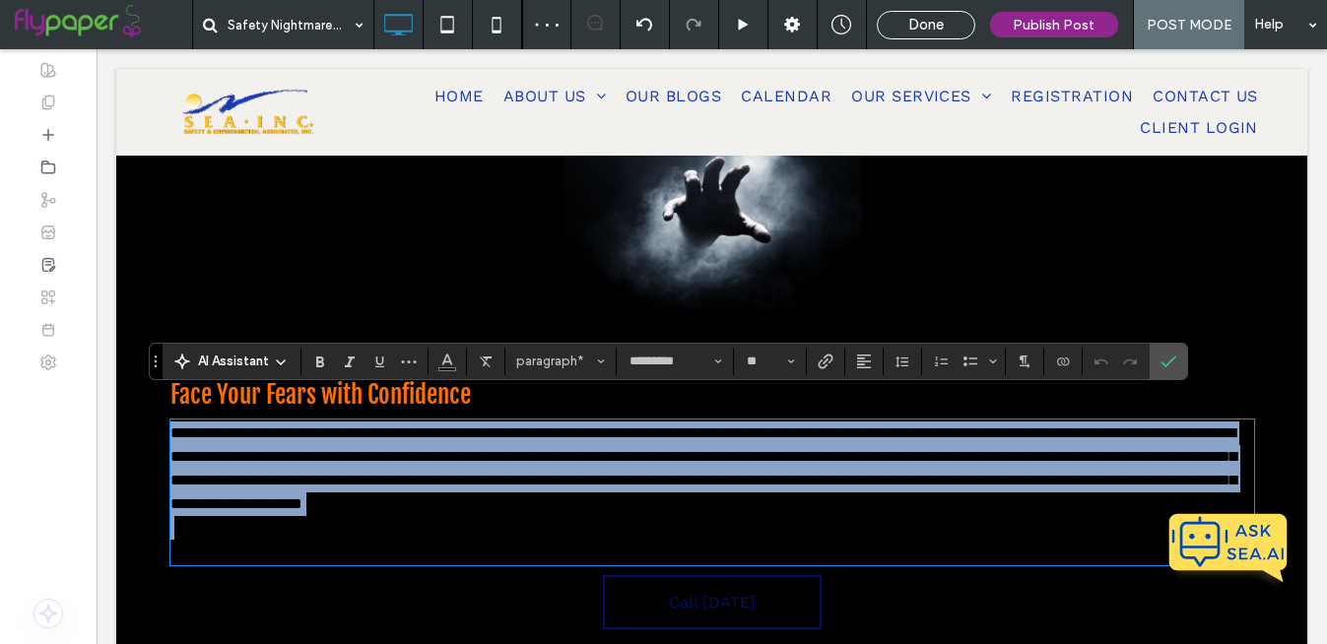
click at [497, 441] on span "**********" at bounding box center [703, 469] width 1066 height 86
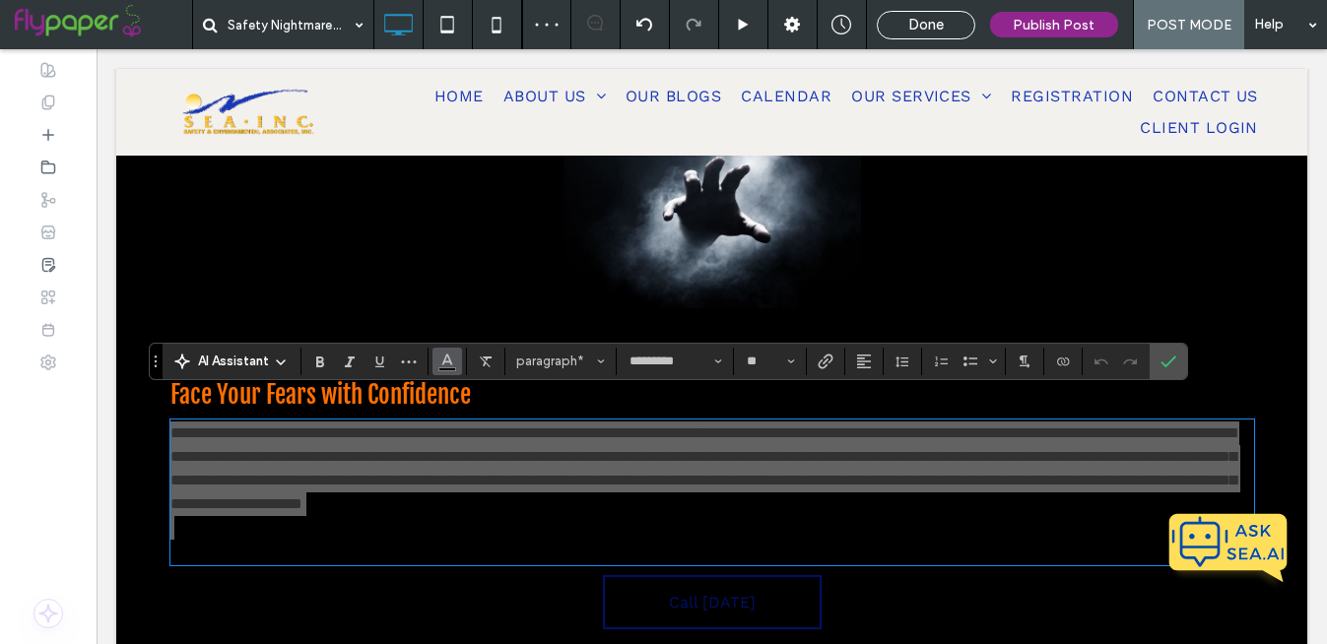
click at [455, 361] on button "Color" at bounding box center [448, 362] width 30 height 28
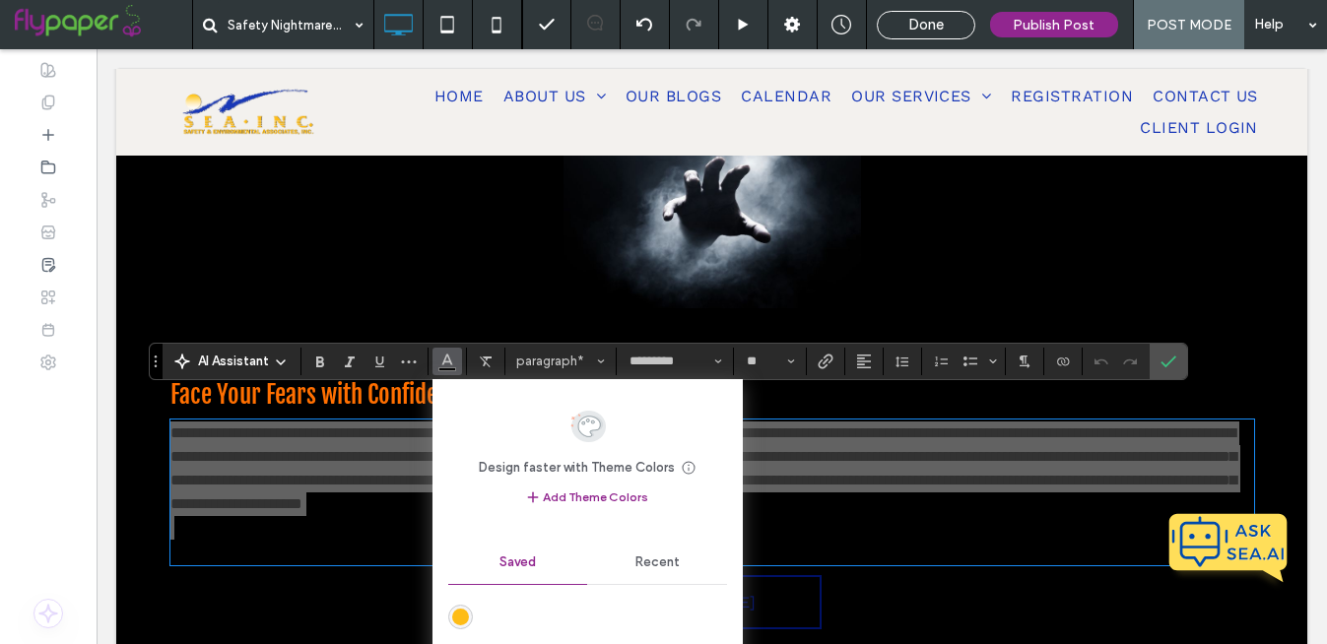
click at [669, 559] on span "Recent" at bounding box center [657, 563] width 44 height 16
click at [499, 613] on div "rgba(255, 255, 255, 1)" at bounding box center [496, 617] width 17 height 17
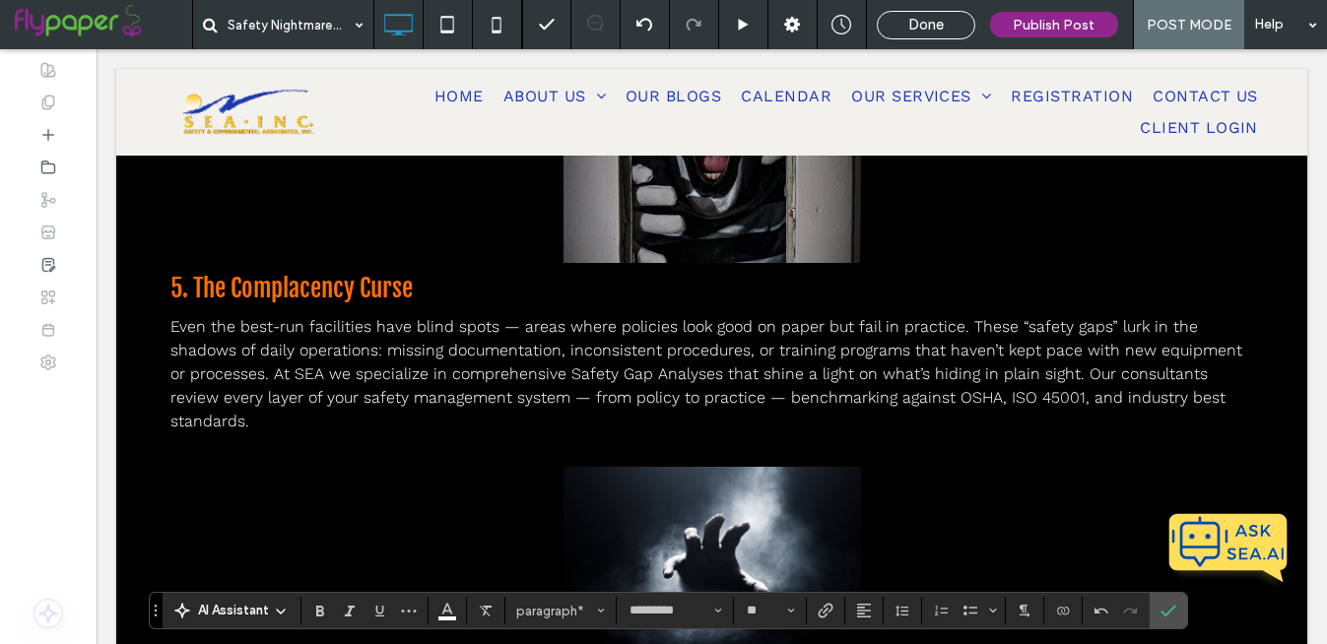
scroll to position [1830, 0]
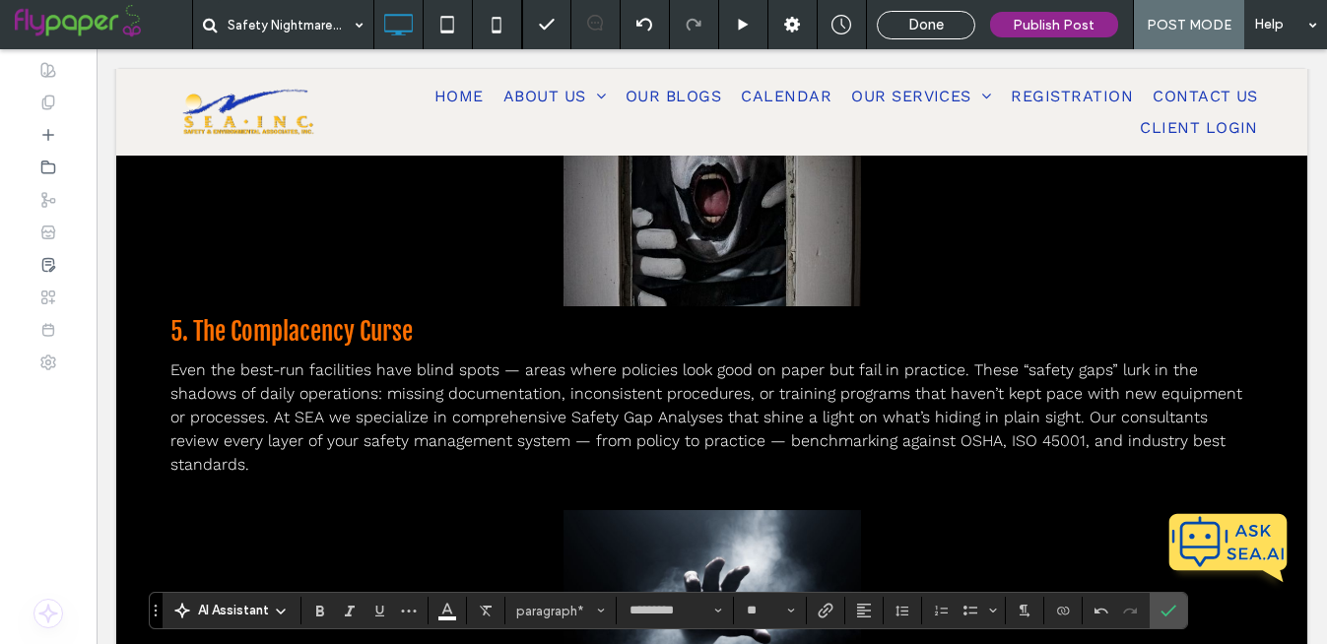
click at [594, 477] on p at bounding box center [712, 489] width 1084 height 24
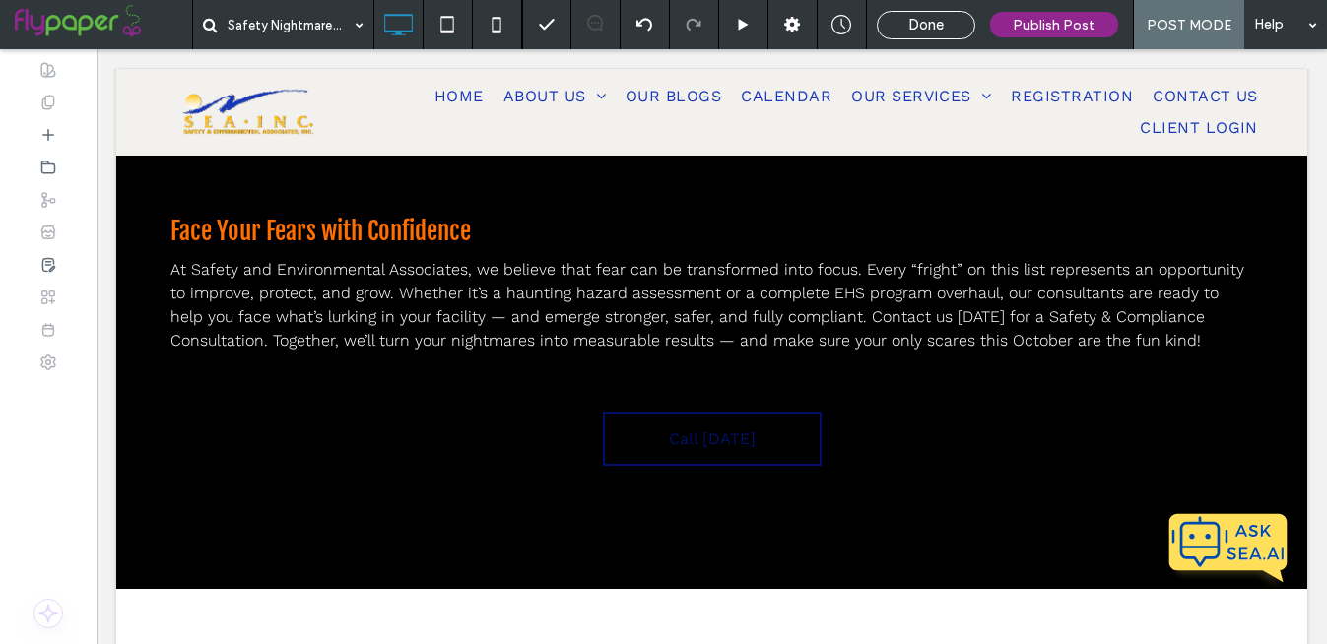
scroll to position [2395, 0]
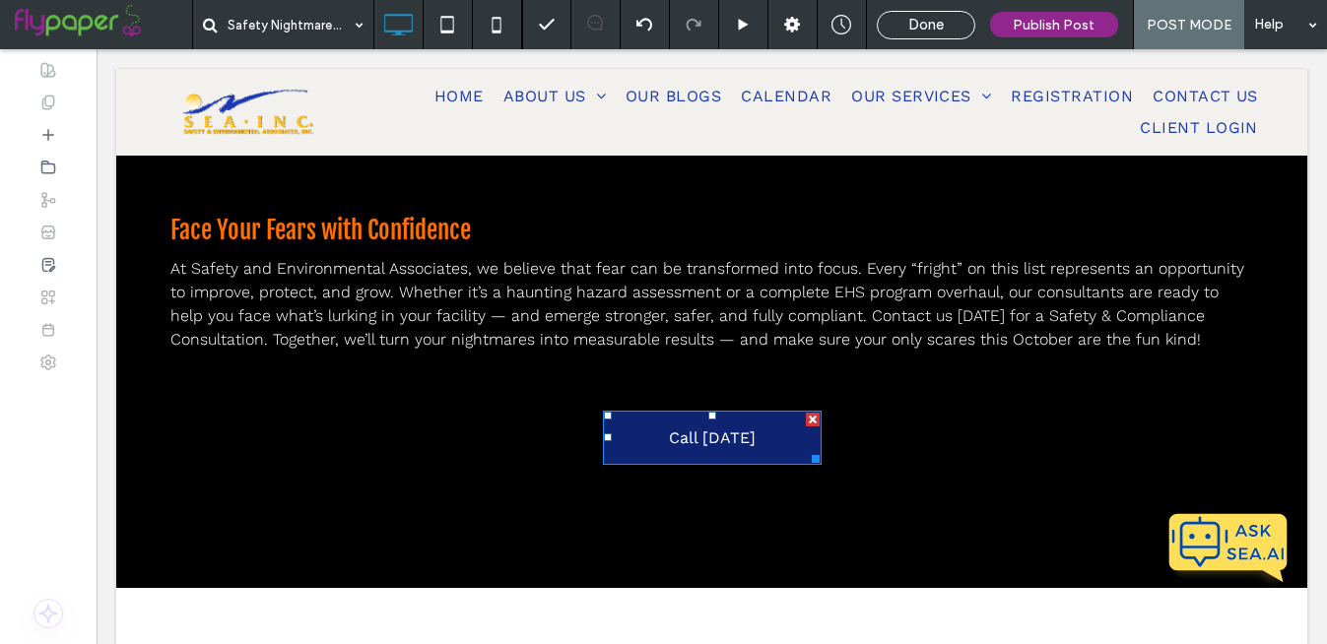
click at [715, 429] on span "Call [DATE]" at bounding box center [712, 438] width 87 height 19
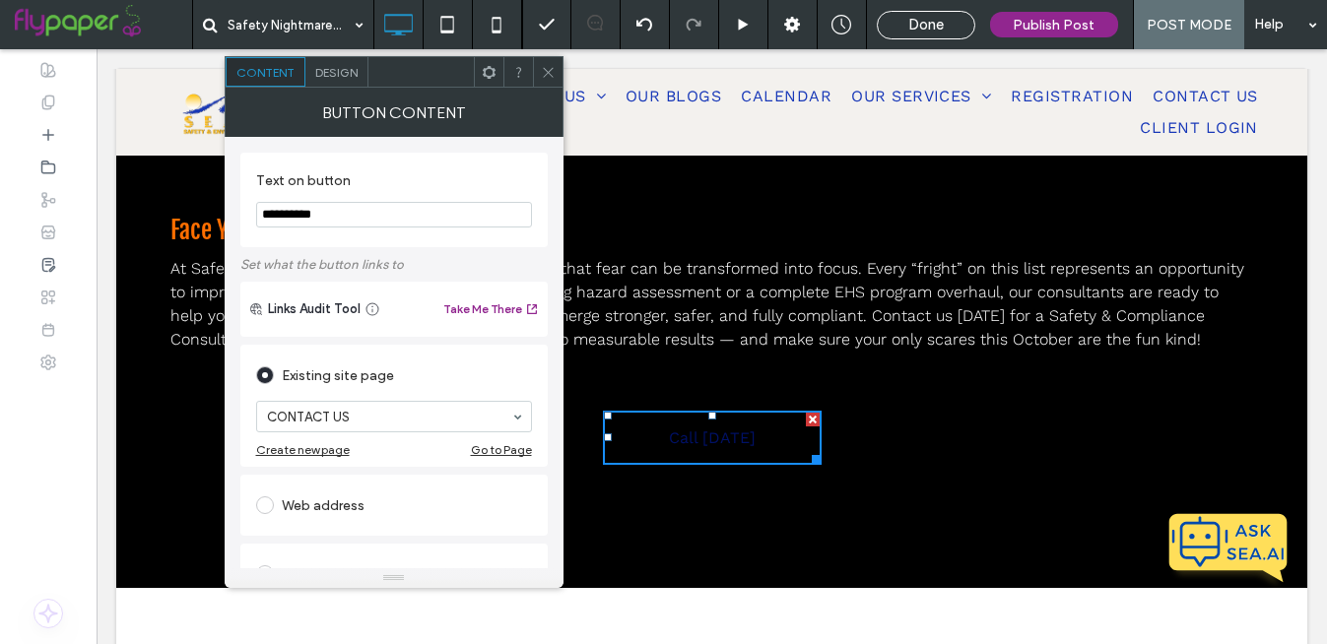
click at [339, 80] on div "Design" at bounding box center [336, 72] width 63 height 30
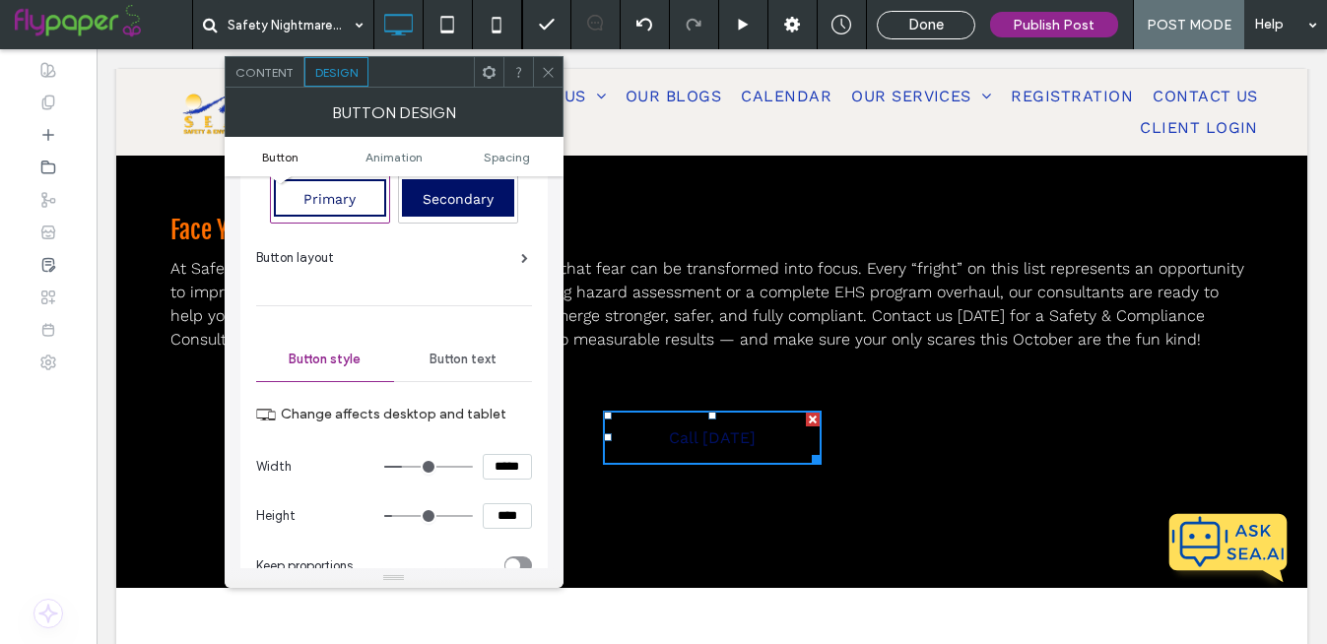
scroll to position [0, 0]
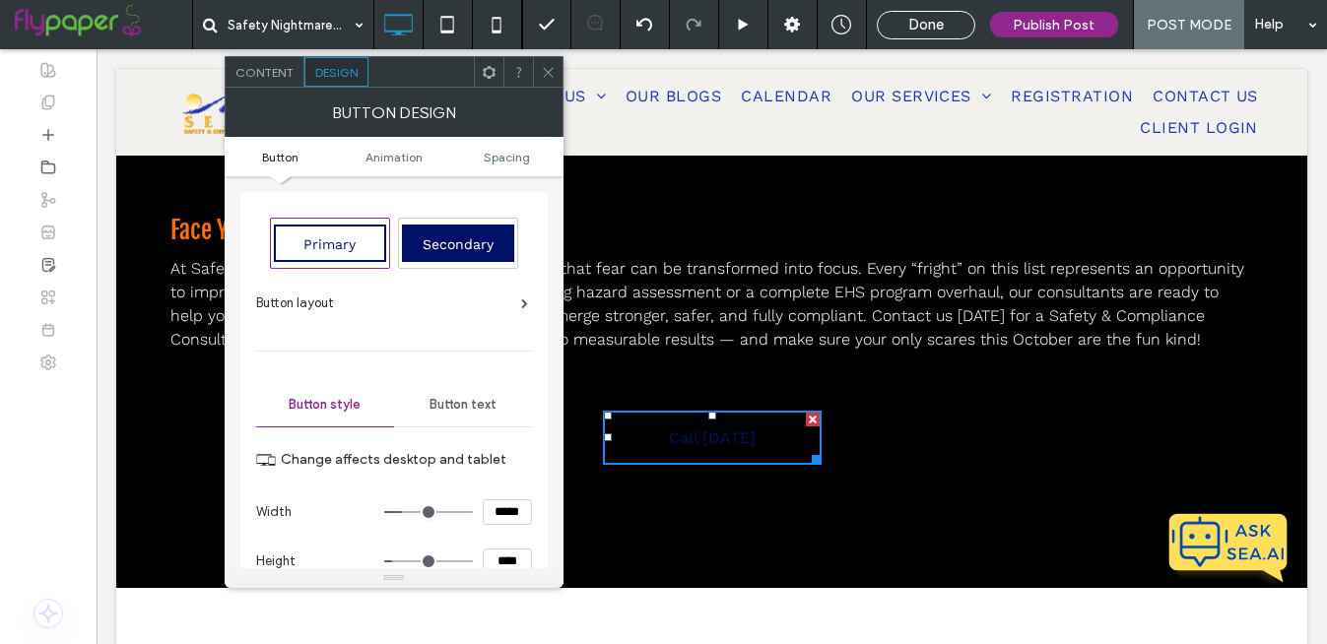
click at [448, 407] on span "Button text" at bounding box center [463, 405] width 67 height 16
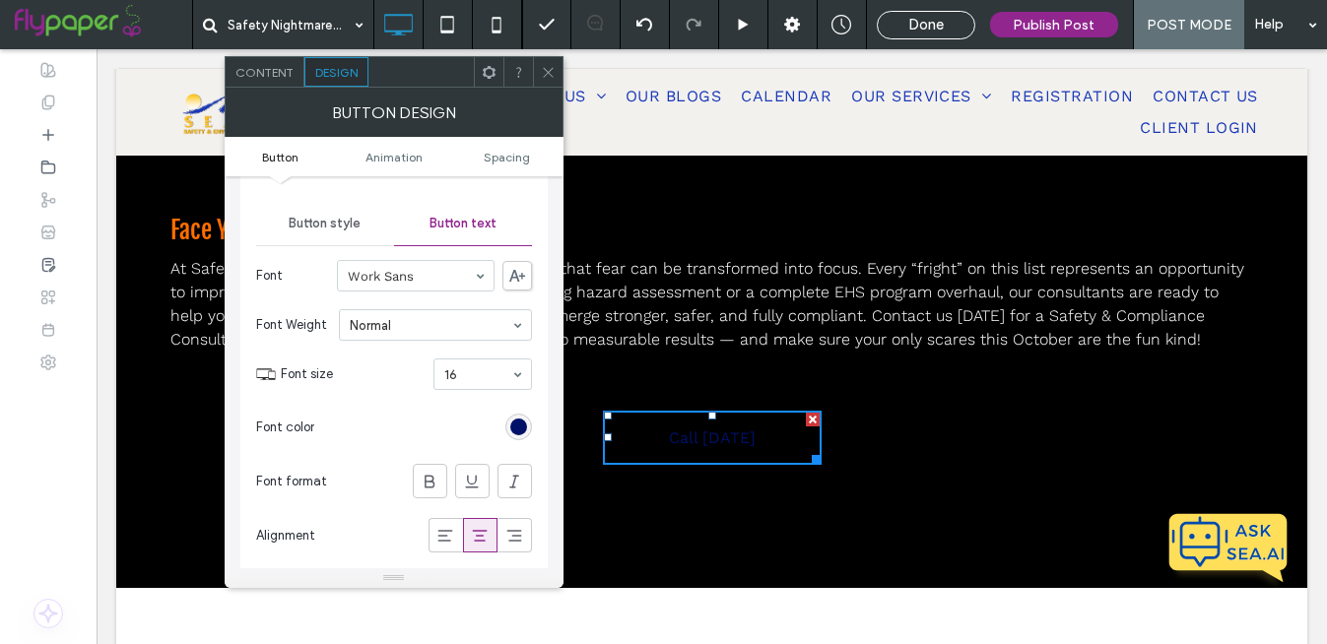
scroll to position [182, 0]
click at [523, 423] on div "rgb(0, 17, 103)" at bounding box center [518, 426] width 17 height 17
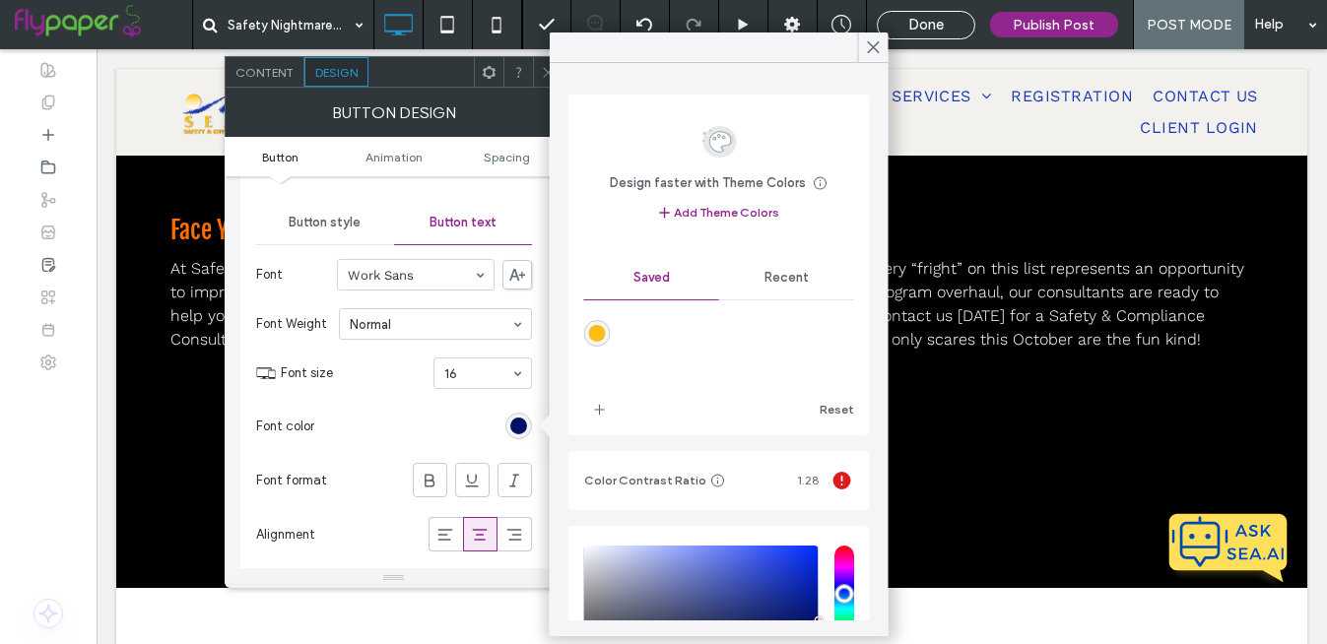
click at [788, 280] on span "Recent" at bounding box center [787, 278] width 44 height 16
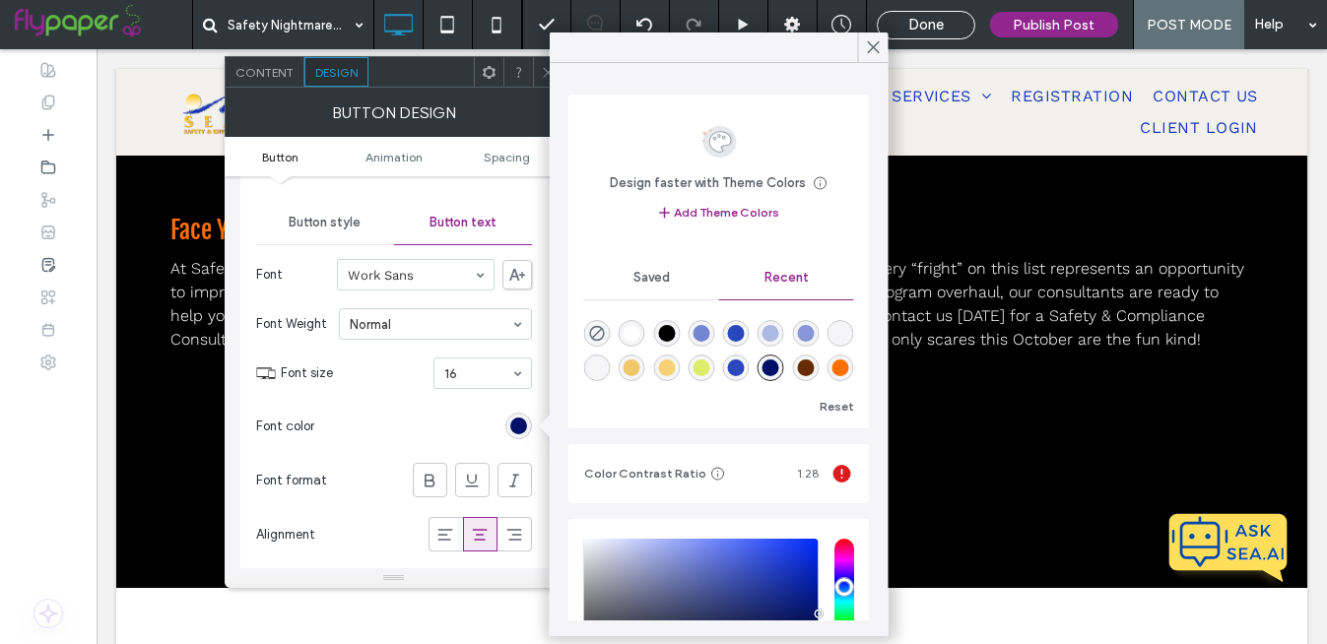
click at [631, 335] on div "rgba(255, 255, 255, 1)" at bounding box center [632, 333] width 17 height 17
type input "*******"
click at [448, 423] on div at bounding box center [427, 426] width 210 height 34
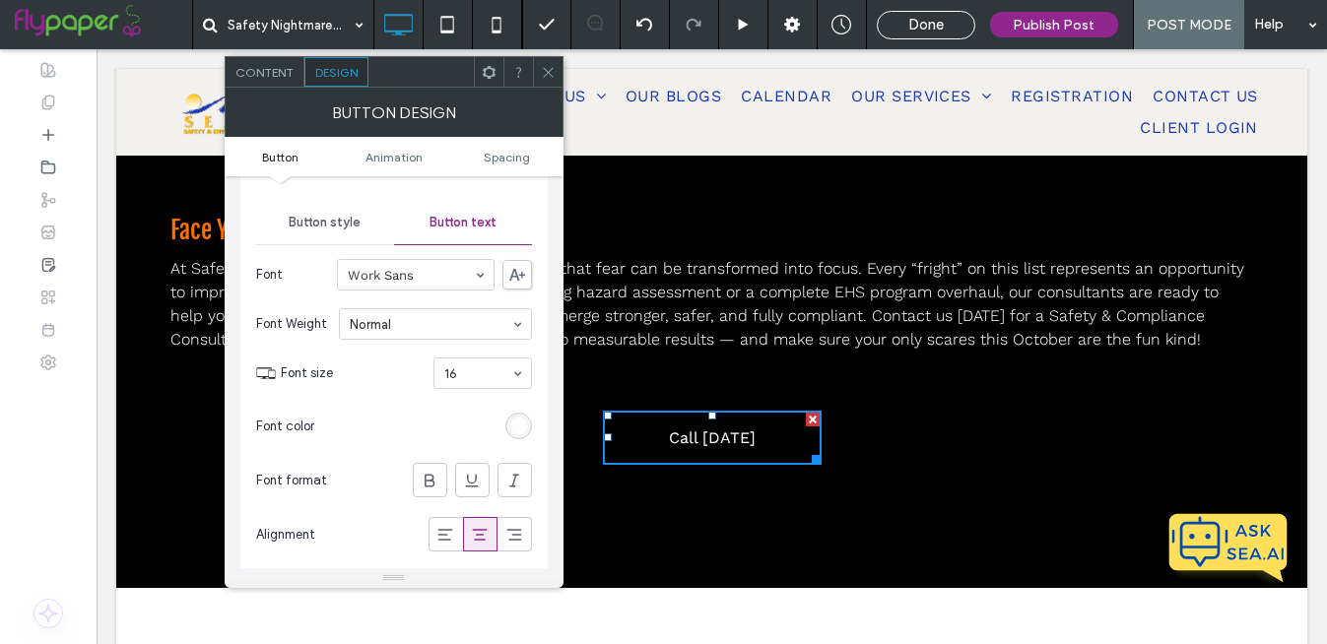
click at [547, 75] on icon at bounding box center [548, 72] width 15 height 15
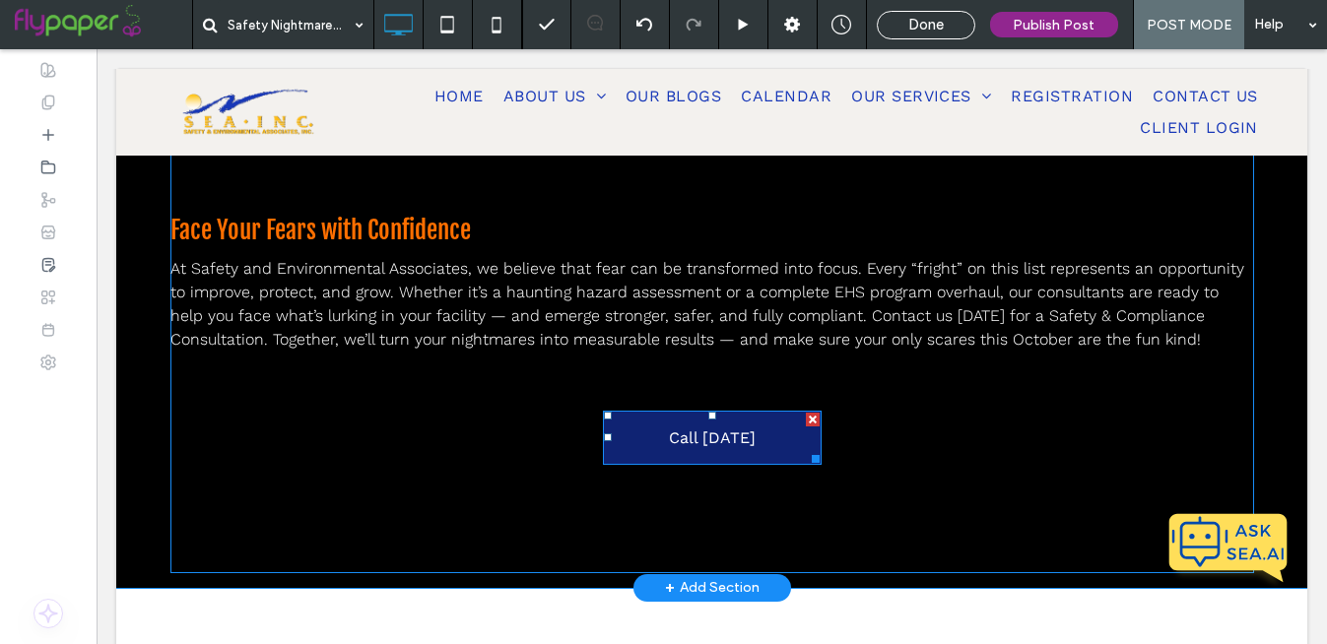
click at [680, 429] on span "Call [DATE]" at bounding box center [712, 438] width 87 height 19
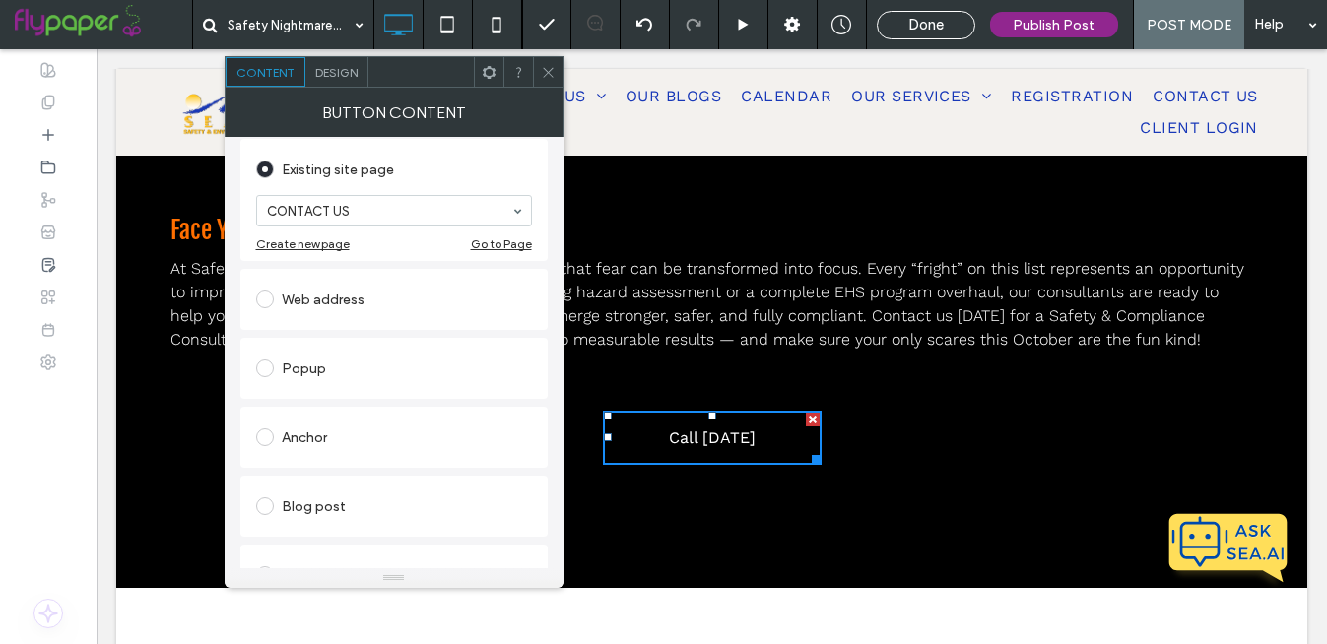
scroll to position [212, 0]
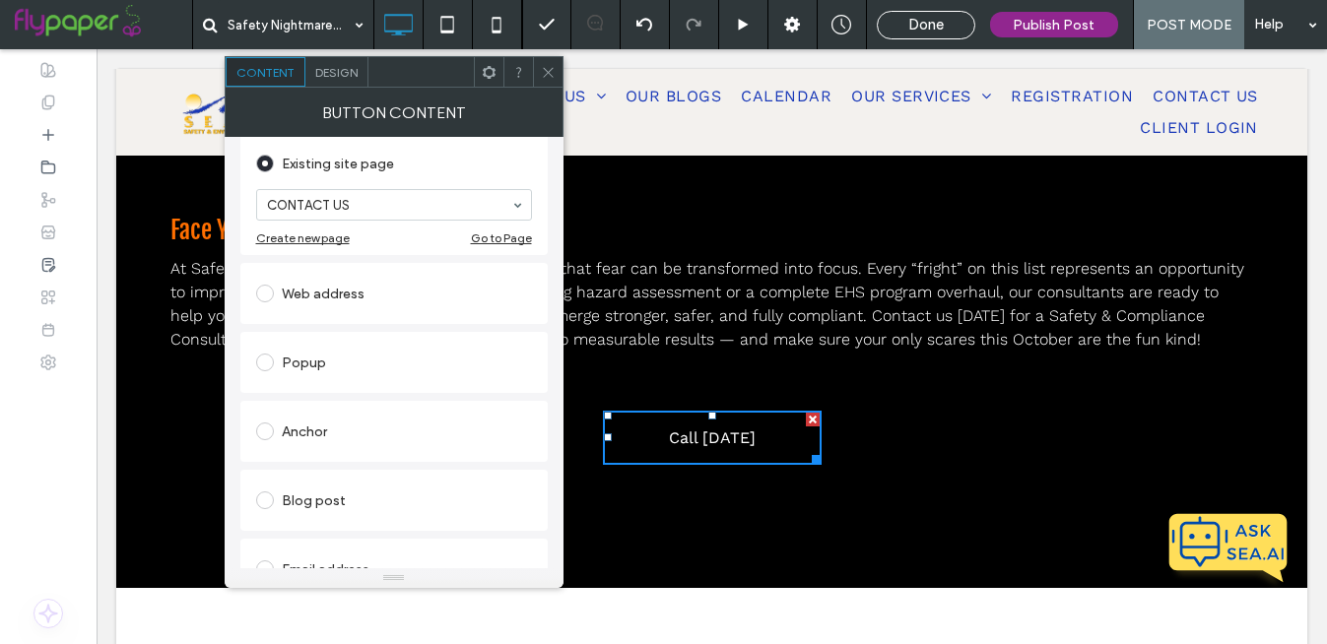
click at [329, 72] on span "Design" at bounding box center [336, 72] width 42 height 15
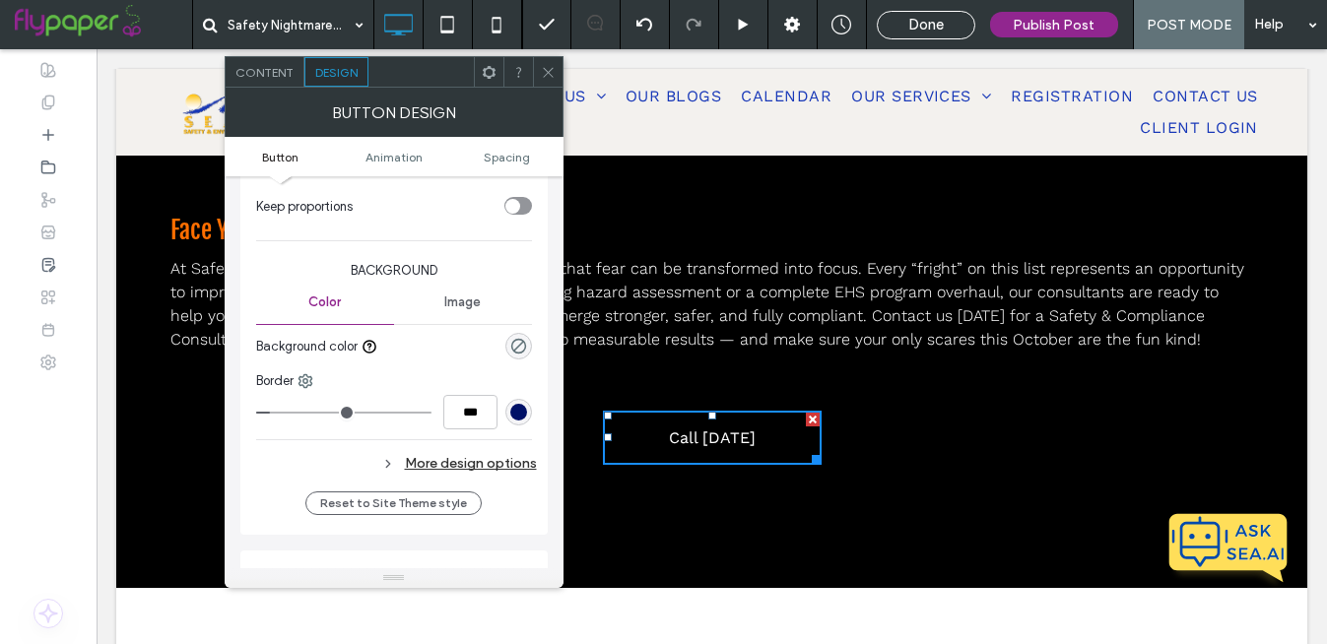
scroll to position [432, 0]
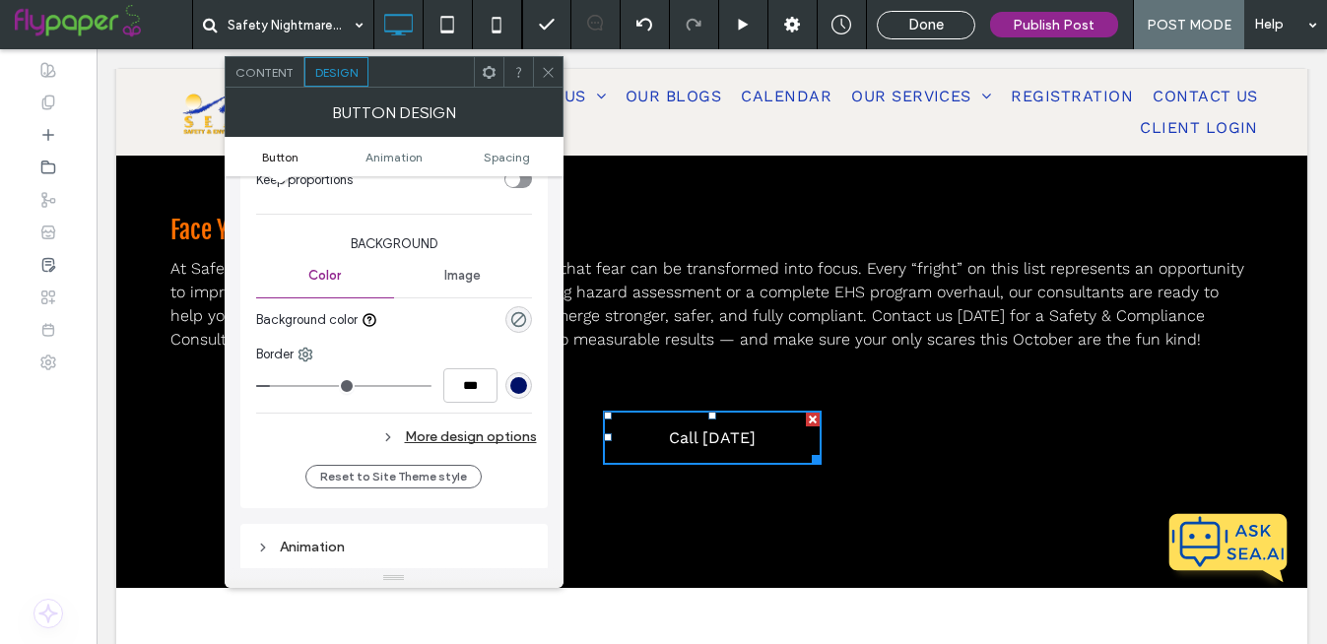
click at [519, 386] on div "rgb(0, 17, 103)" at bounding box center [518, 385] width 17 height 17
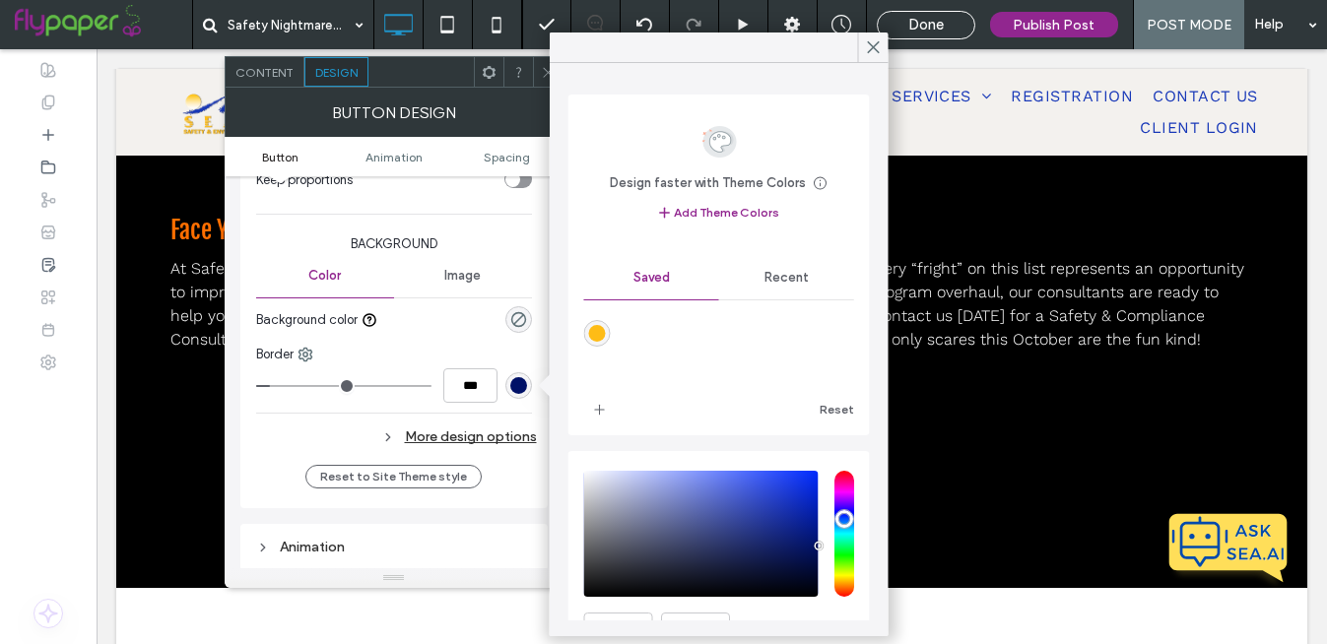
click at [788, 286] on div "Recent" at bounding box center [786, 277] width 135 height 43
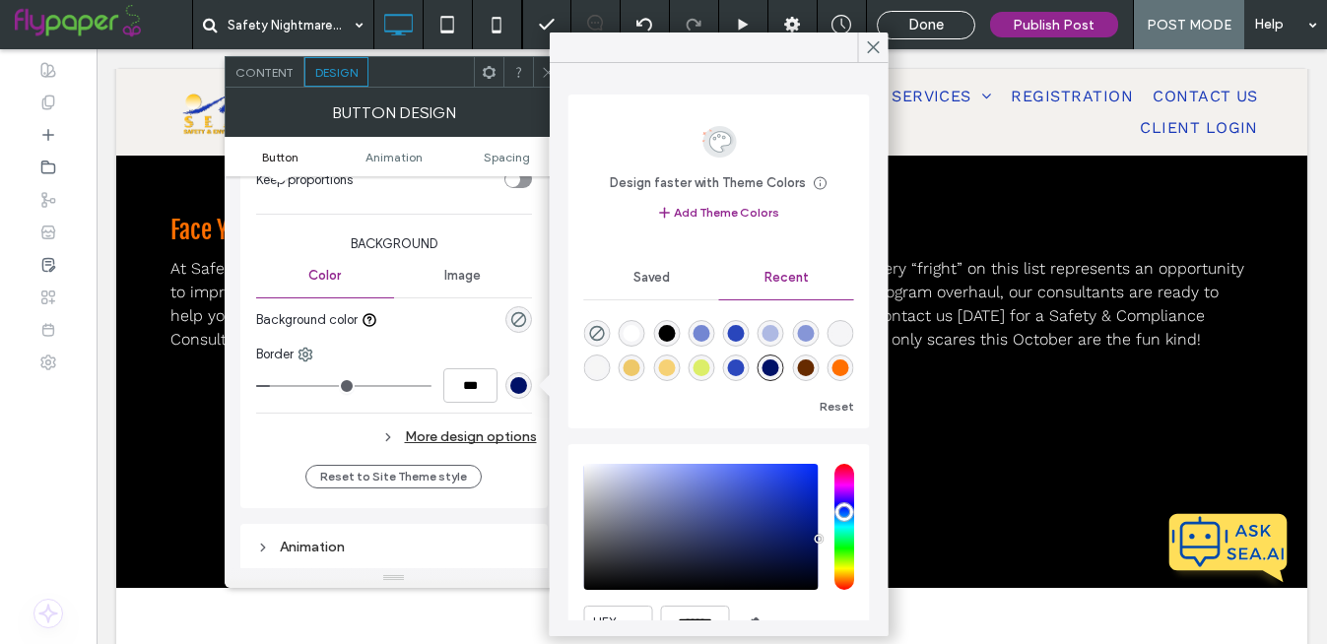
click at [844, 372] on div "rgba(255, 111, 0, 1)" at bounding box center [840, 368] width 17 height 17
type input "*******"
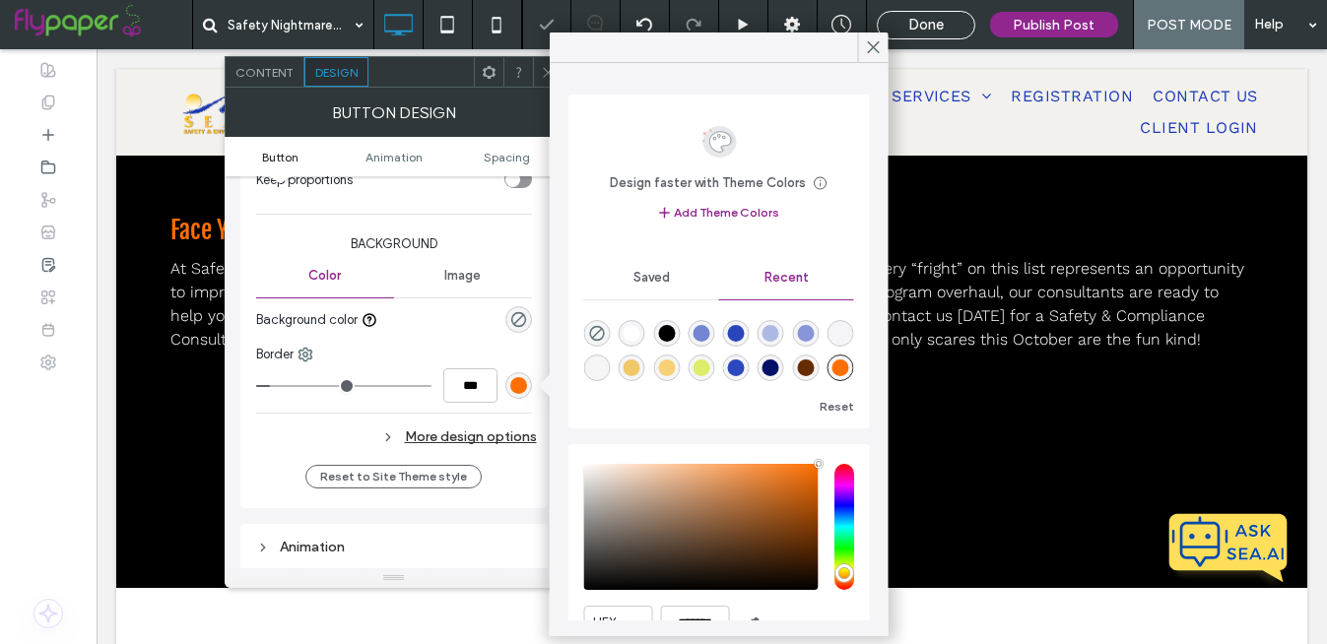
click at [536, 469] on div "Primary Secondary Button layout Button style Button text Change affects desktop…" at bounding box center [393, 135] width 307 height 748
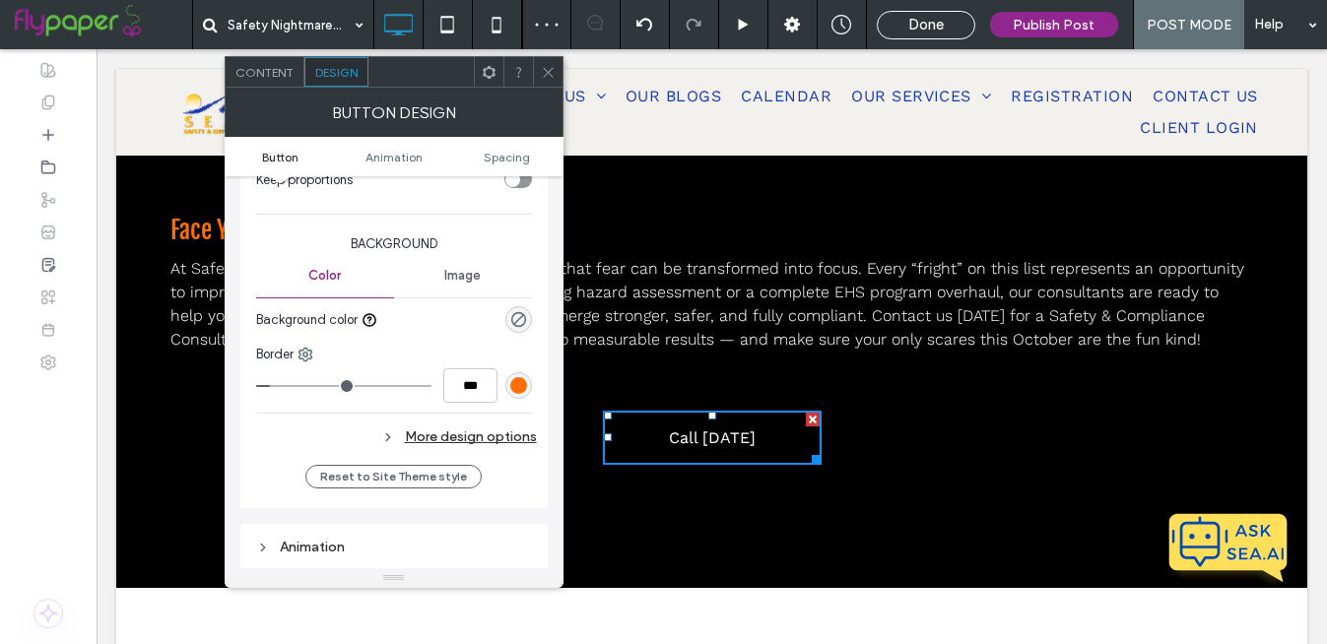
type input "*"
type input "***"
type input "*"
type input "***"
type input "*"
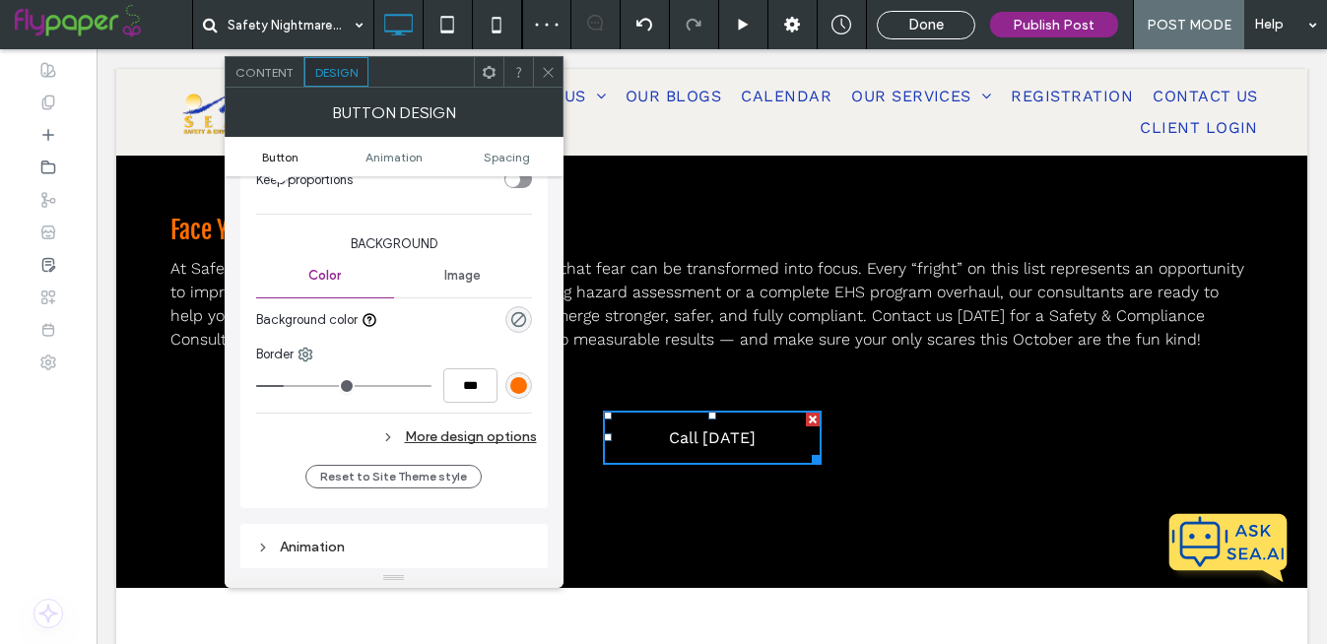
type input "***"
type input "*"
type input "***"
type input "*"
type input "***"
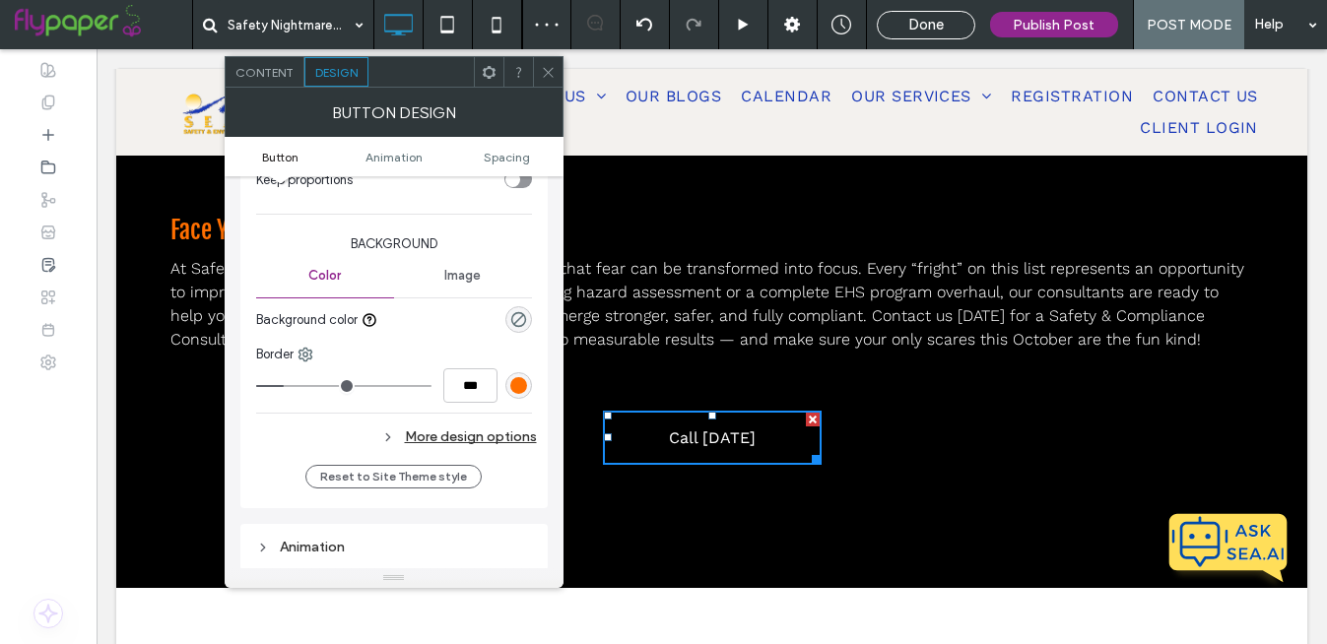
type input "*"
type input "***"
drag, startPoint x: 279, startPoint y: 386, endPoint x: 313, endPoint y: 386, distance: 34.5
click at [313, 386] on input "range" at bounding box center [343, 386] width 175 height 2
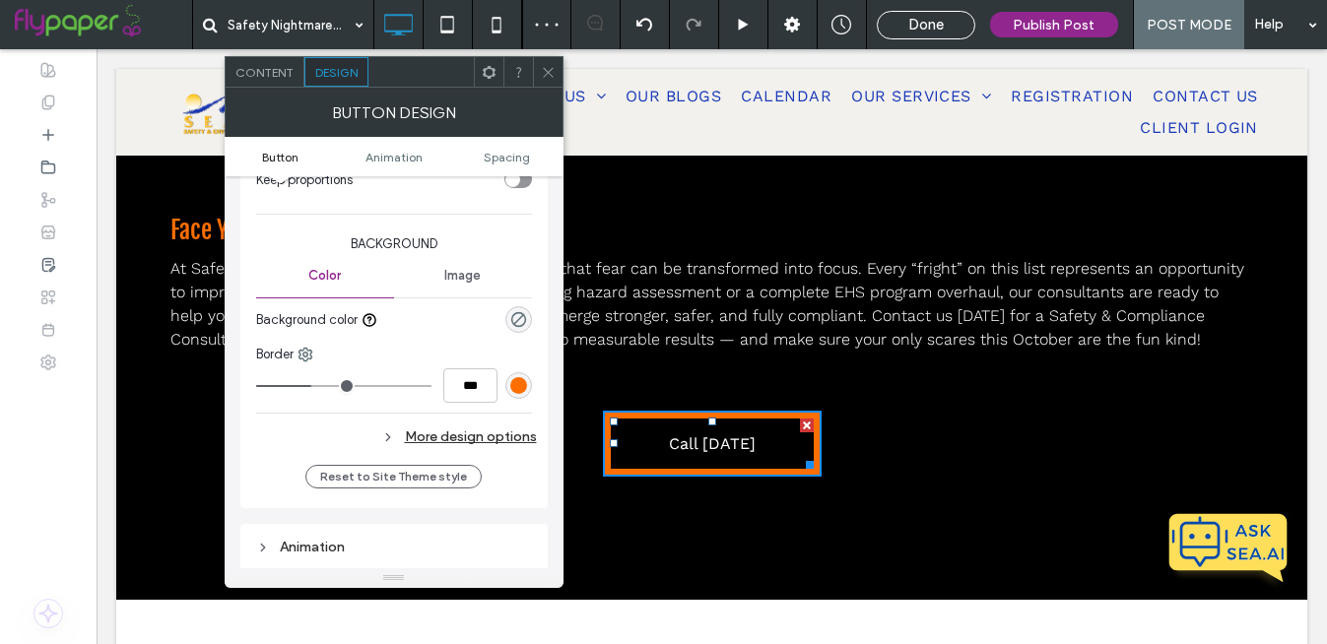
type input "*"
type input "***"
type input "*"
type input "***"
type input "*"
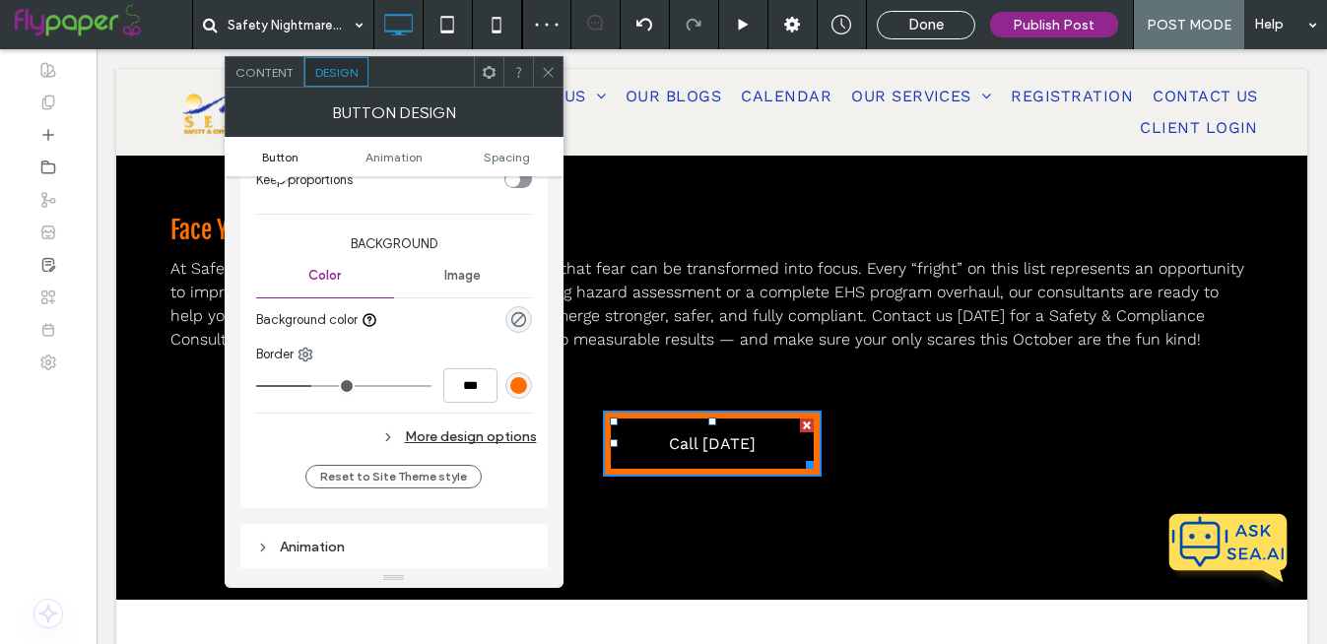
type input "***"
type input "*"
type input "***"
type input "*"
type input "***"
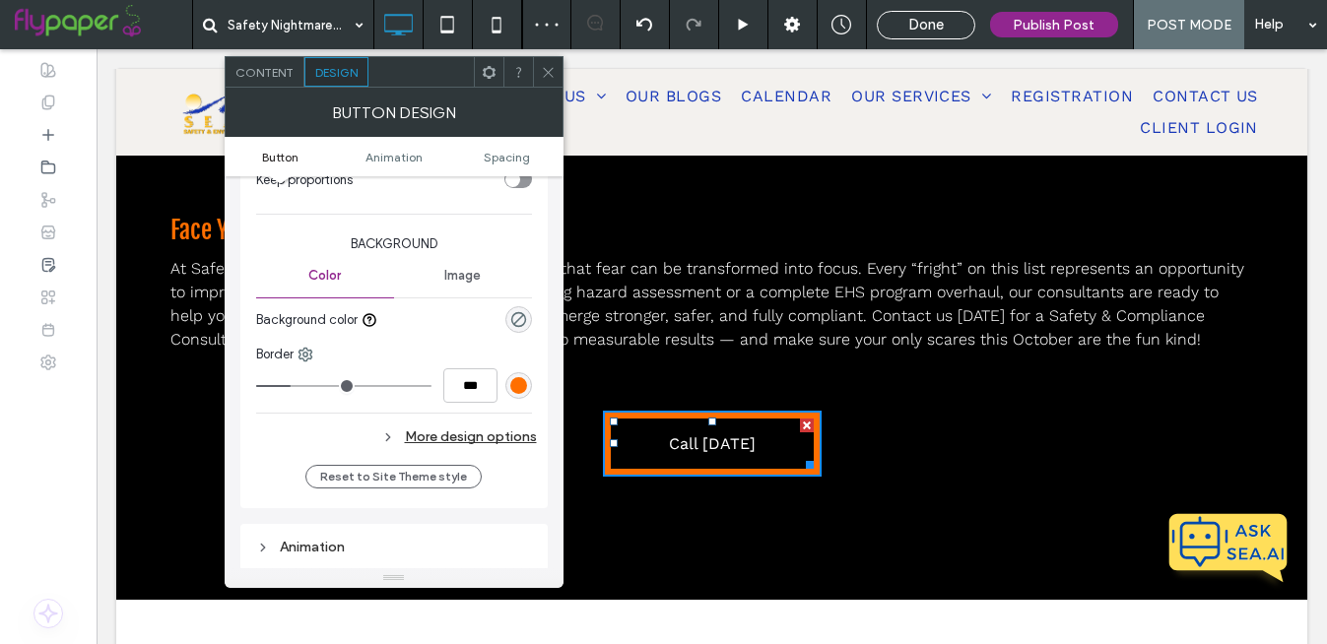
type input "*"
type input "***"
type input "*"
type input "***"
type input "*"
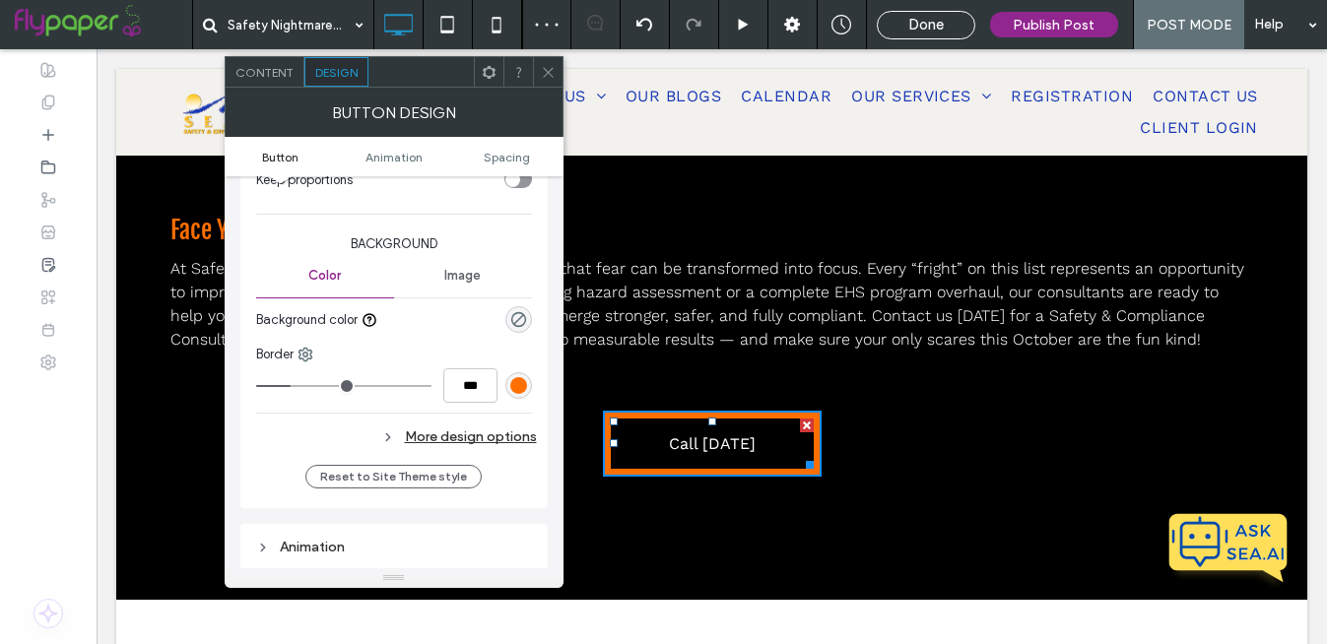
type input "***"
drag, startPoint x: 311, startPoint y: 386, endPoint x: 263, endPoint y: 385, distance: 48.3
click at [263, 385] on input "range" at bounding box center [343, 386] width 175 height 2
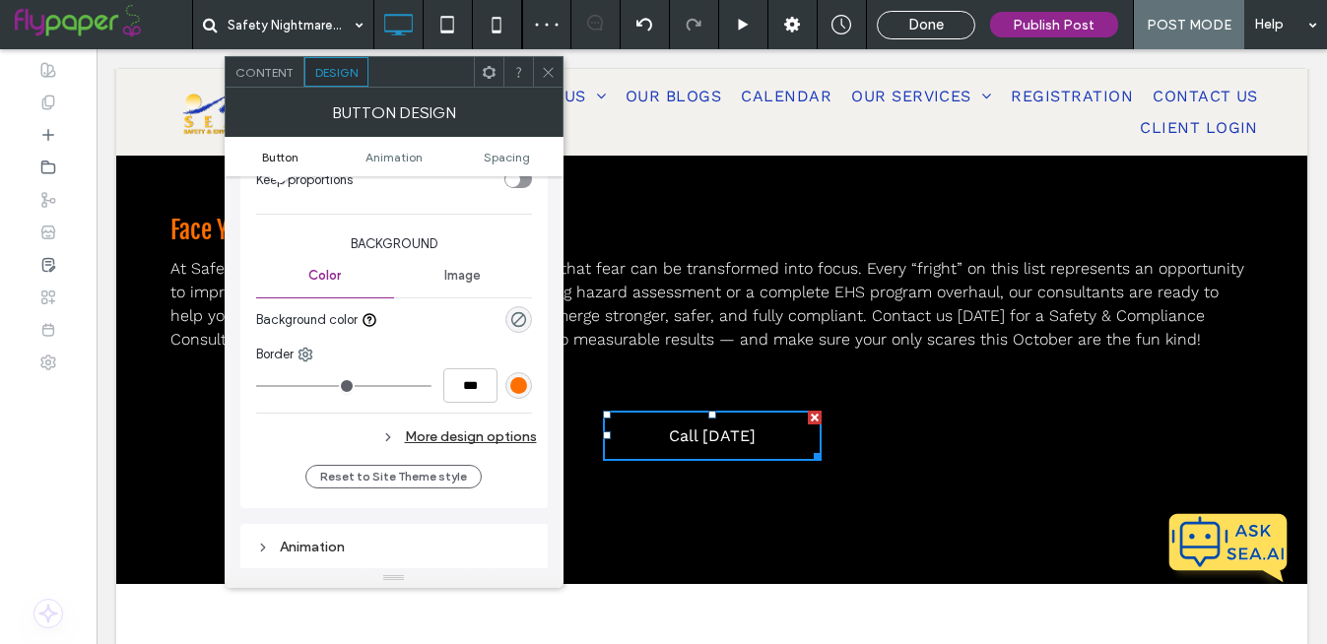
type input "*"
type input "***"
type input "*"
type input "***"
type input "*"
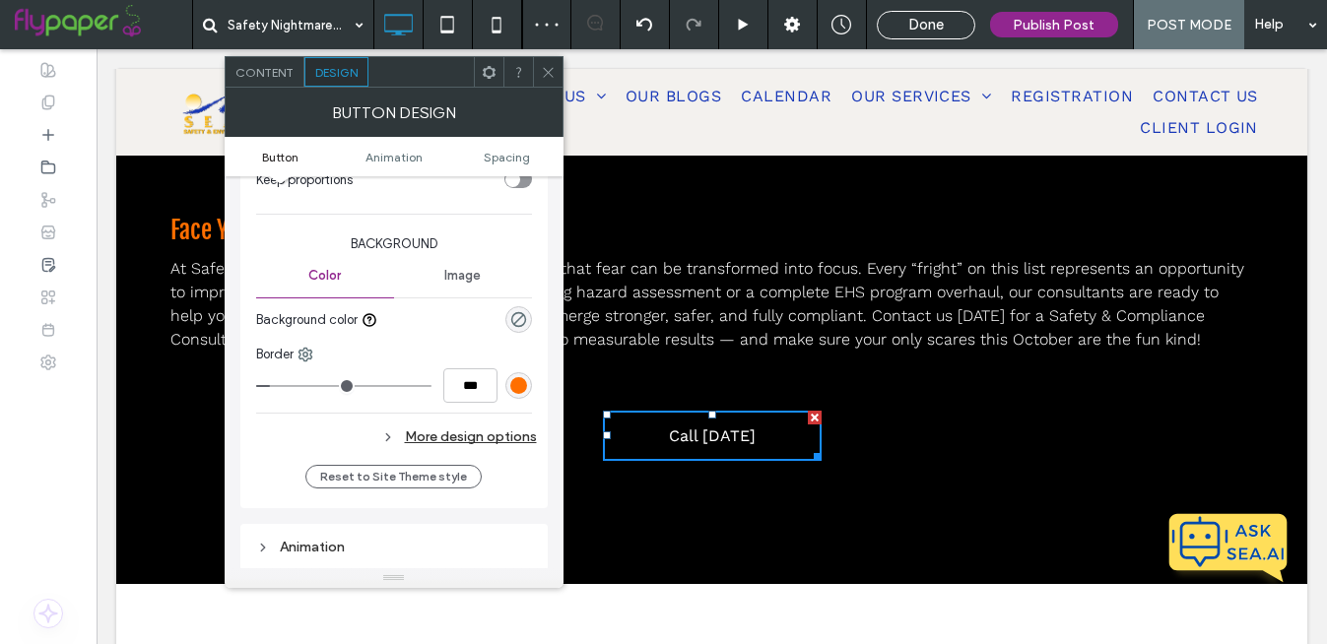
type input "***"
type input "*"
type input "***"
type input "*"
type input "***"
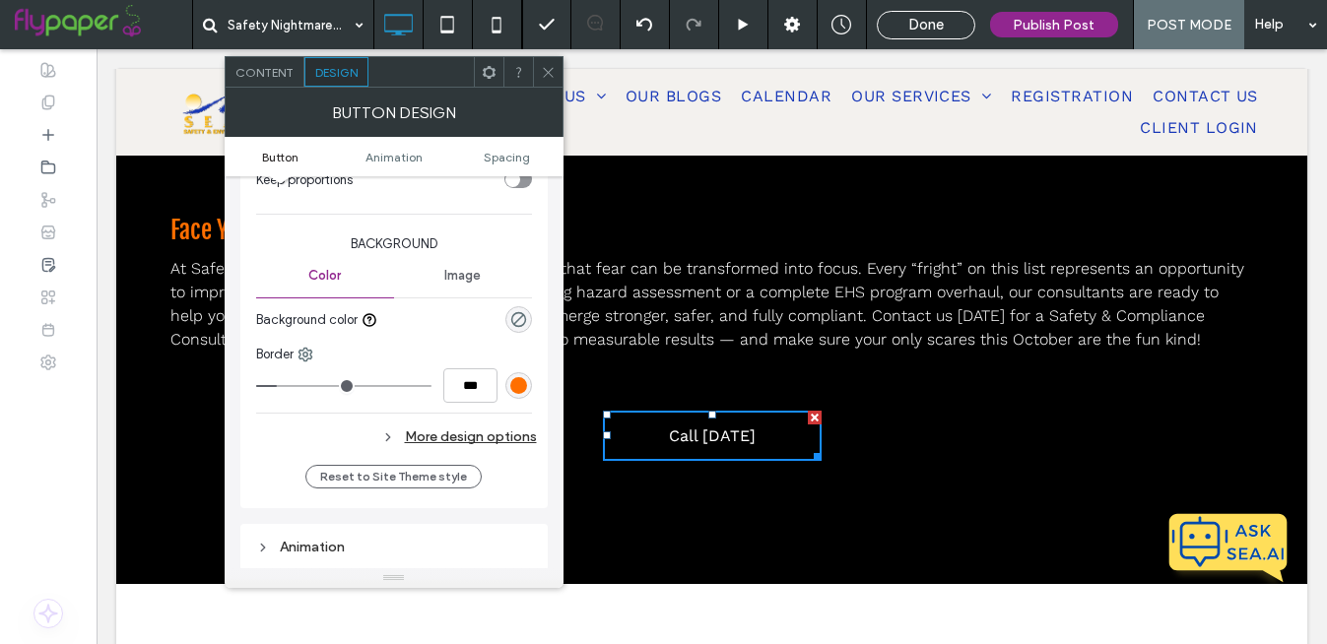
drag, startPoint x: 263, startPoint y: 385, endPoint x: 282, endPoint y: 384, distance: 18.7
type input "*"
click at [282, 385] on input "range" at bounding box center [343, 386] width 175 height 2
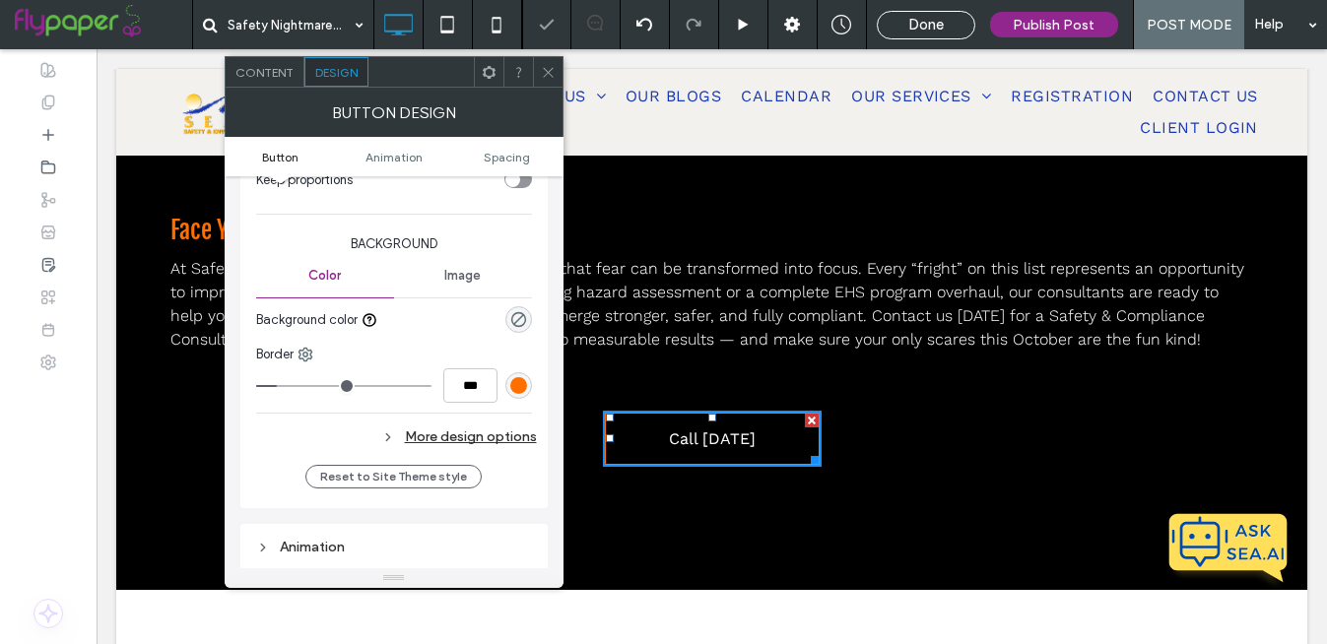
click at [551, 68] on icon at bounding box center [548, 72] width 15 height 15
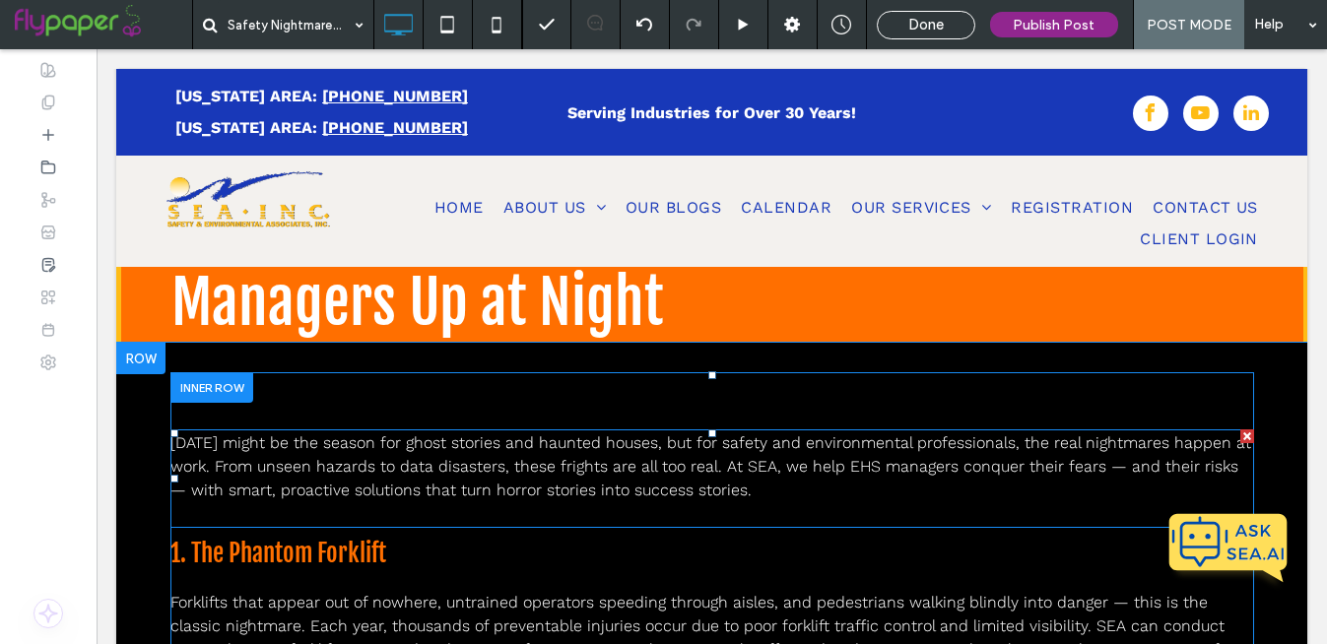
scroll to position [0, 0]
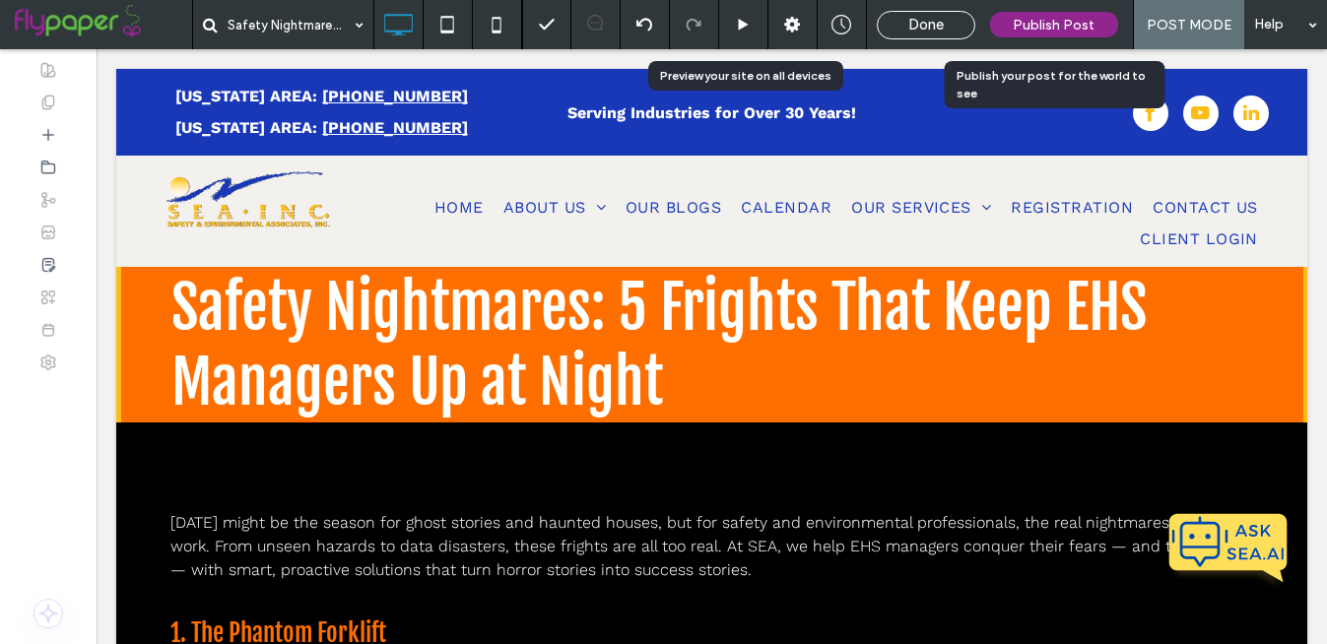
click at [739, 20] on use at bounding box center [743, 24] width 10 height 11
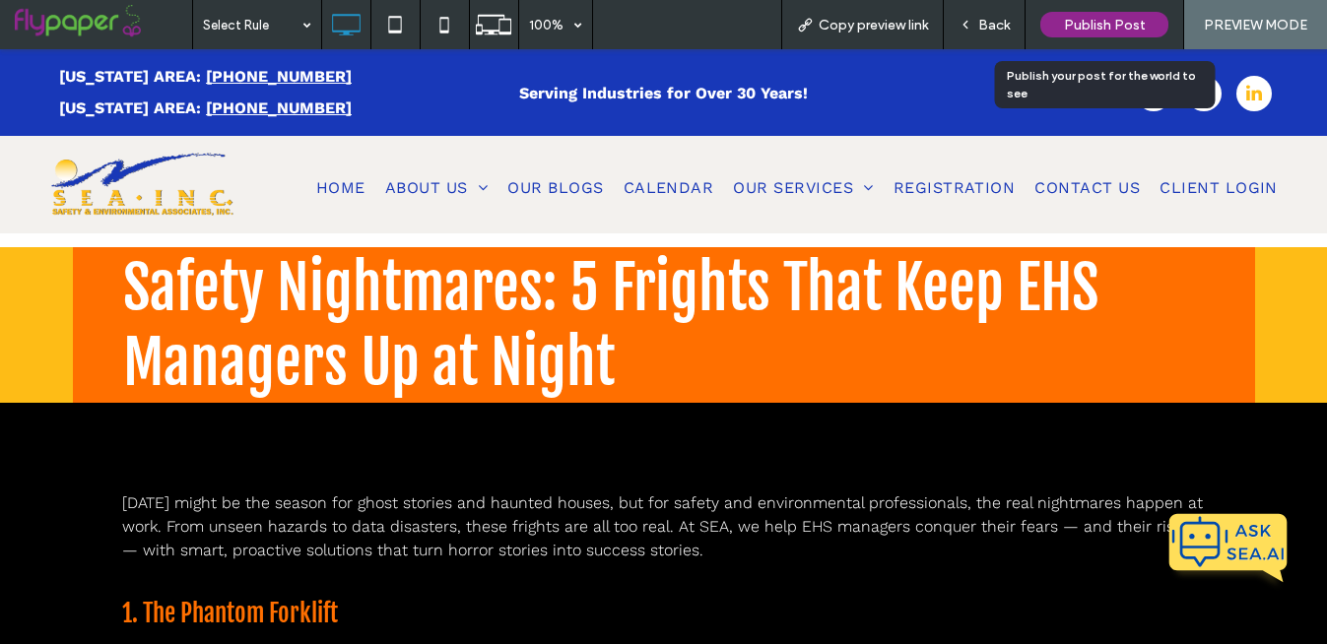
click at [1103, 21] on span "Publish Post" at bounding box center [1105, 25] width 82 height 17
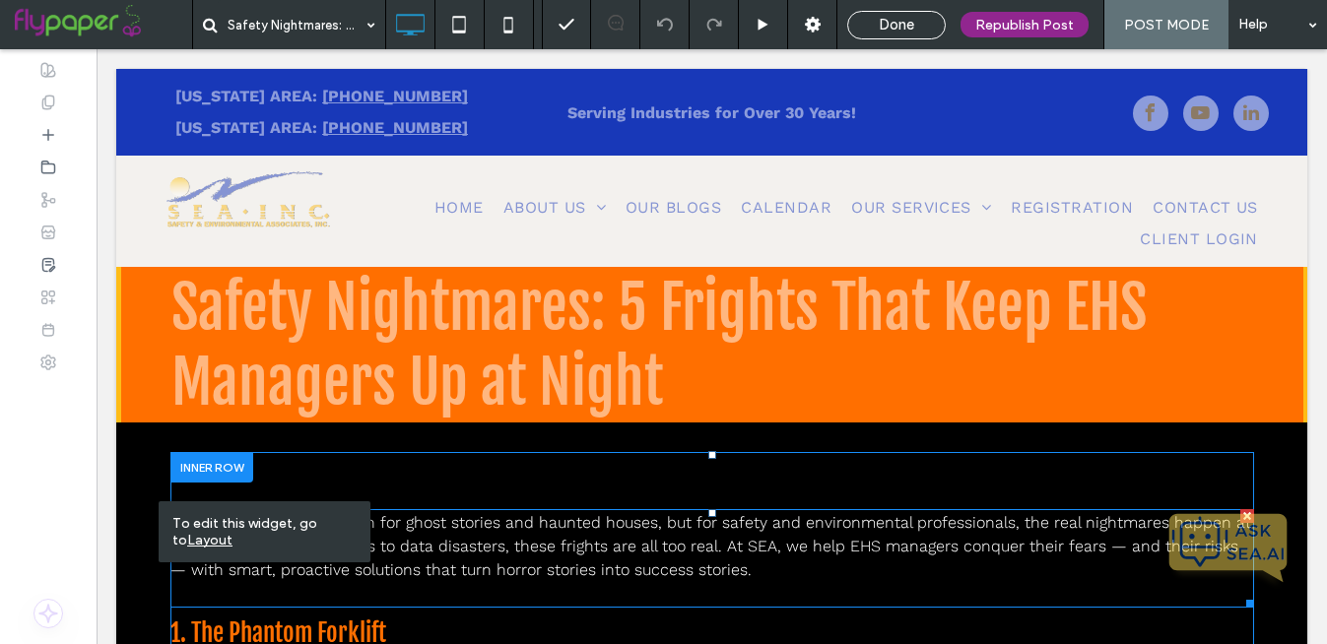
click at [580, 524] on span "[DATE] might be the season for ghost stories and haunted houses, but for safety…" at bounding box center [710, 546] width 1081 height 66
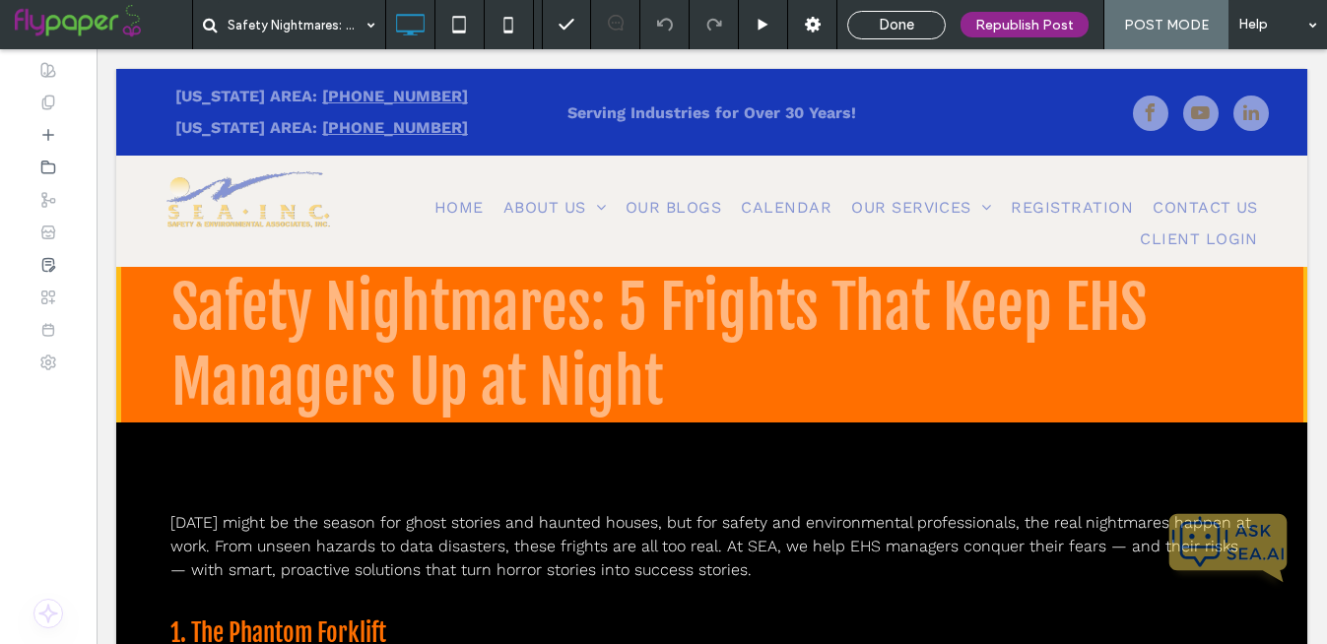
click at [119, 264] on div "Click To Paste HOME ABOUT US COMMUNITY & EVENTS OUR BLOGS CALENDAR OUR SERVICES…" at bounding box center [711, 211] width 1191 height 111
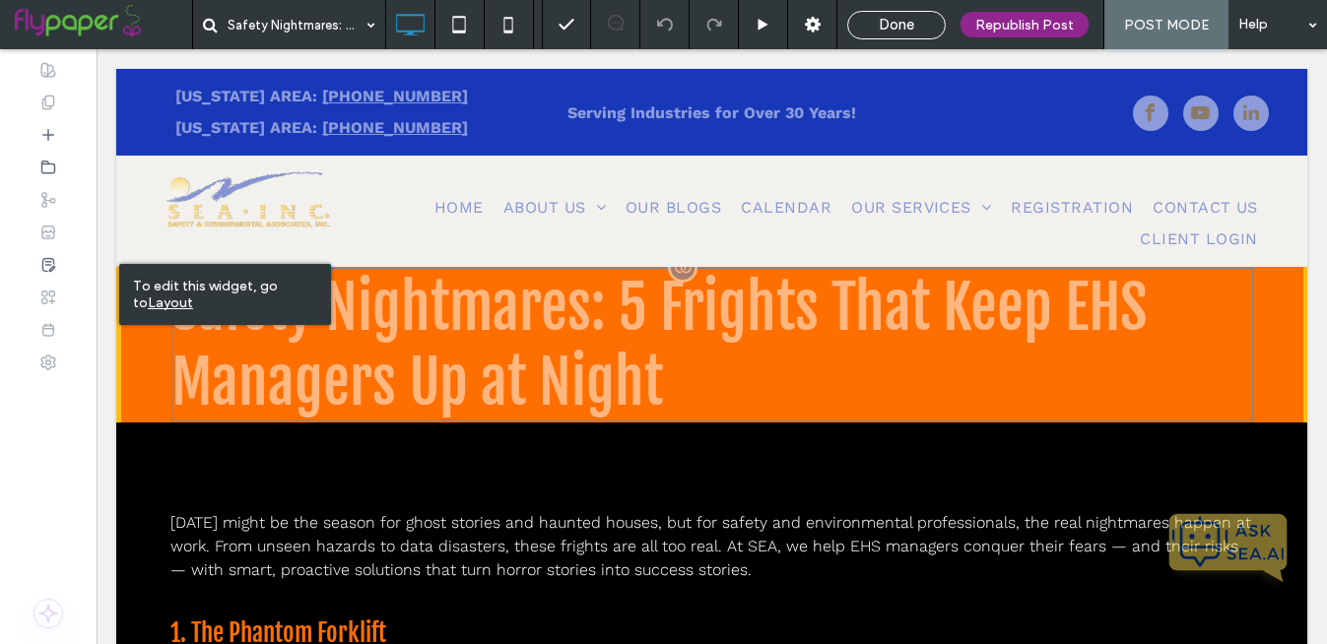
click at [526, 319] on h1 "Safety Nightmares: 5 Frights That Keep EHS Managers Up at Night" at bounding box center [712, 345] width 1082 height 154
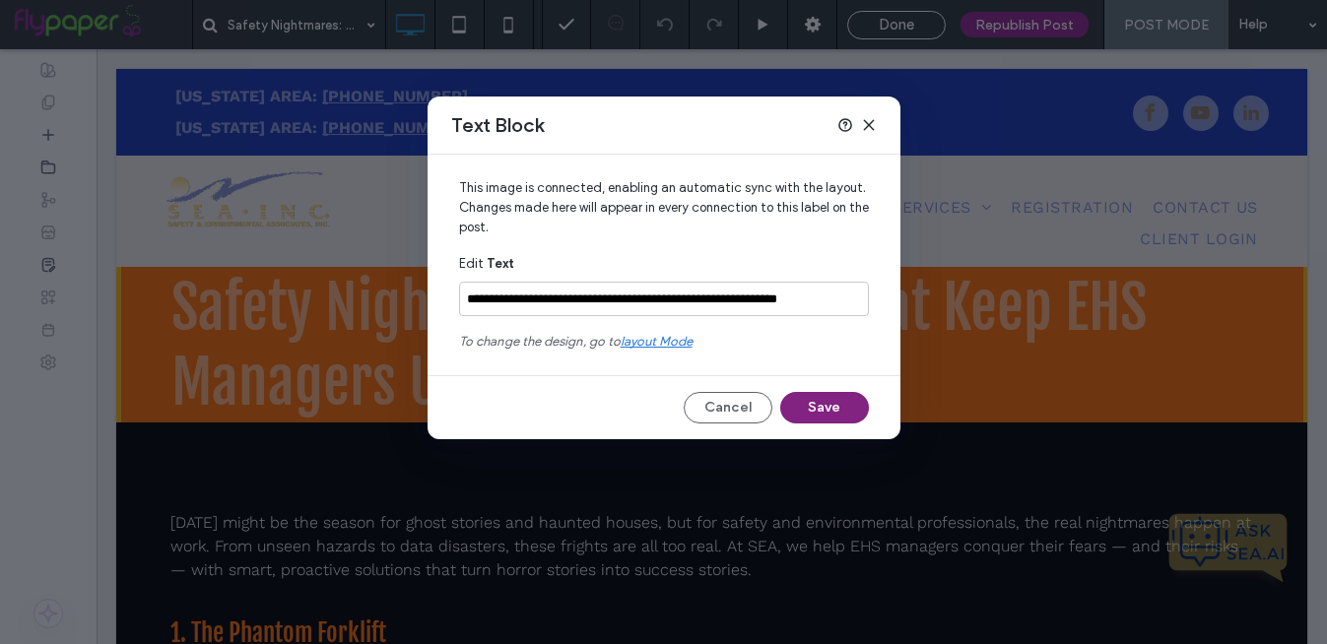
click at [833, 409] on button "Save" at bounding box center [824, 408] width 89 height 32
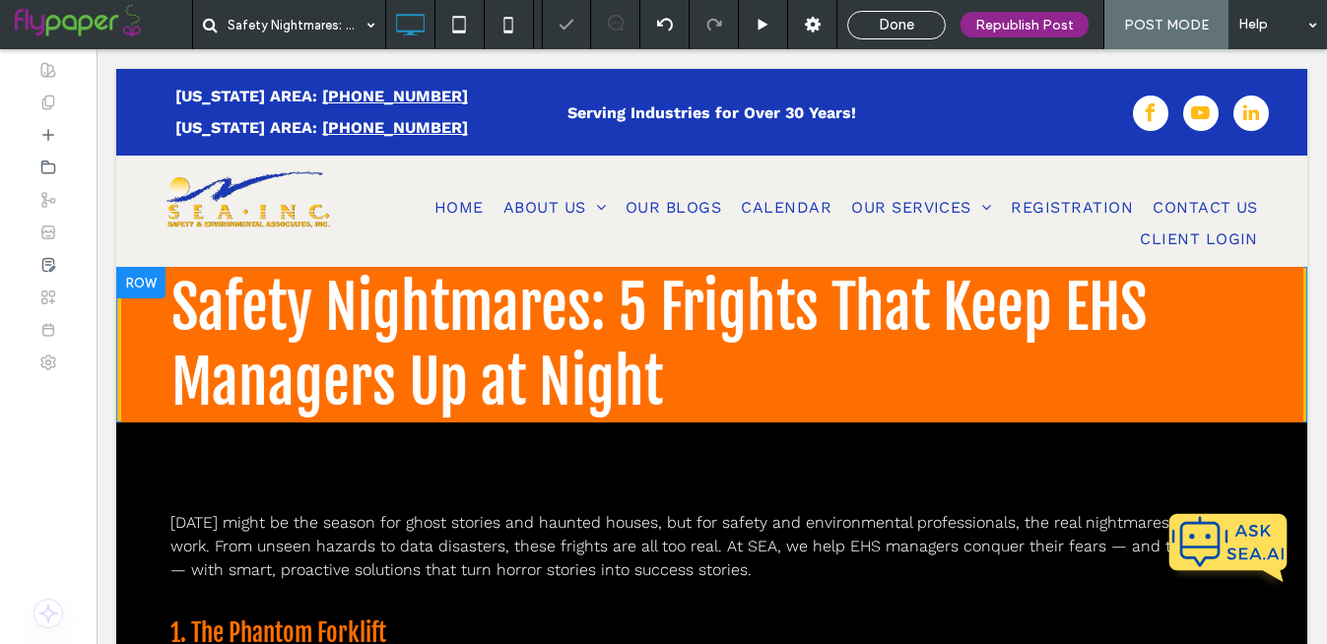
click at [152, 273] on div at bounding box center [140, 283] width 49 height 32
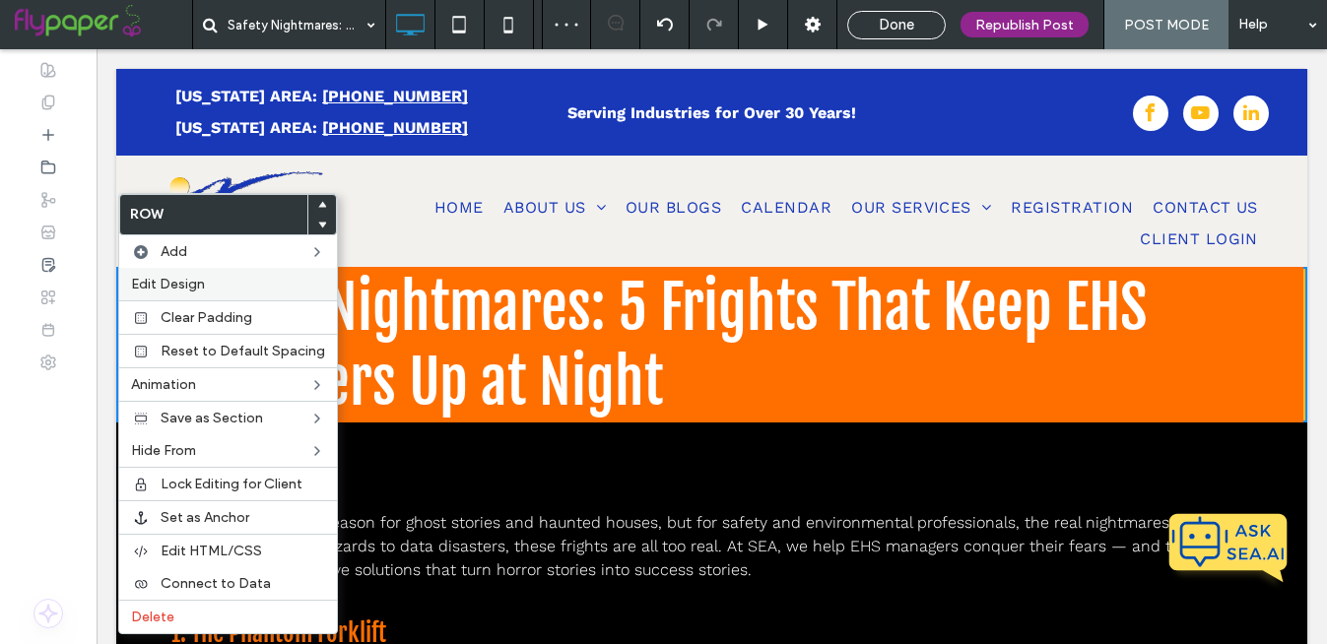
click at [207, 276] on label "Edit Design" at bounding box center [228, 284] width 194 height 17
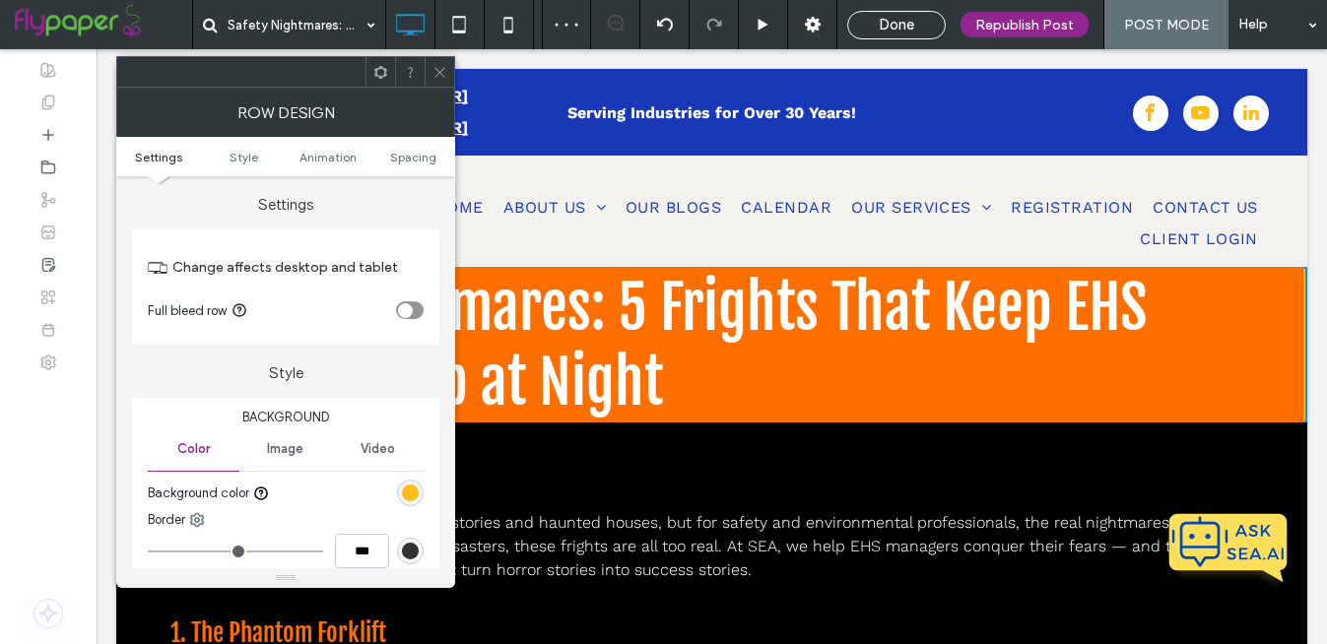
click at [409, 490] on div "rgb(254, 188, 22)" at bounding box center [410, 493] width 17 height 17
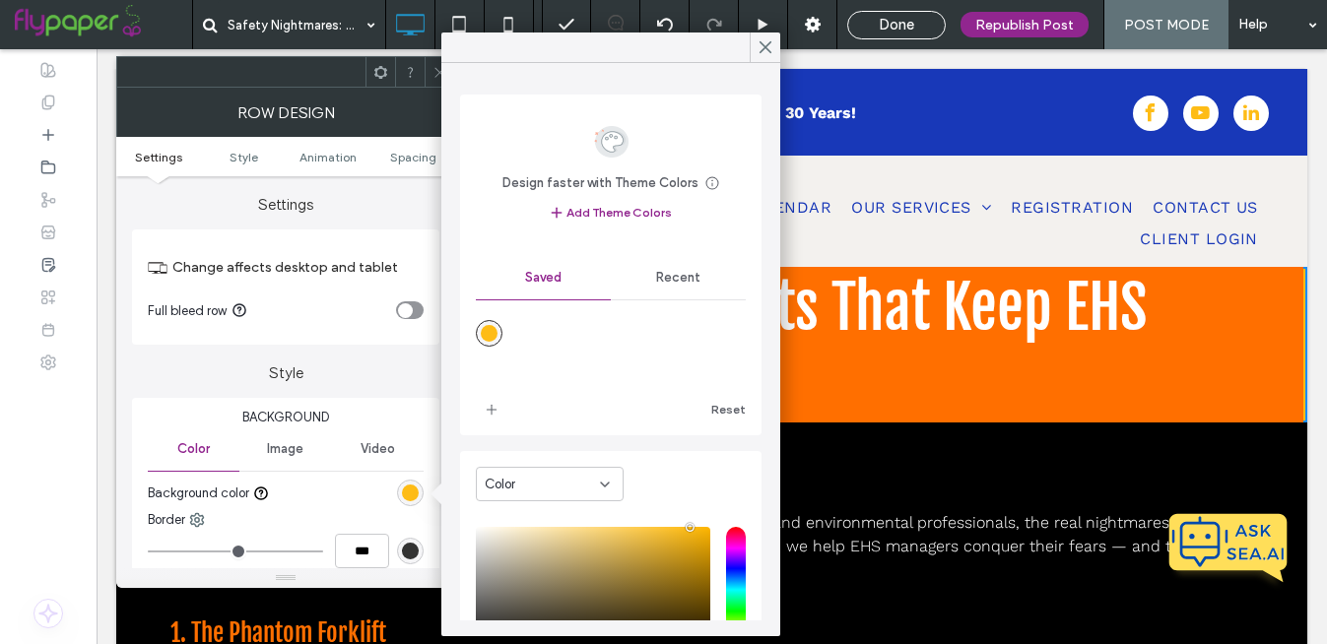
click at [667, 273] on span "Recent" at bounding box center [678, 278] width 44 height 16
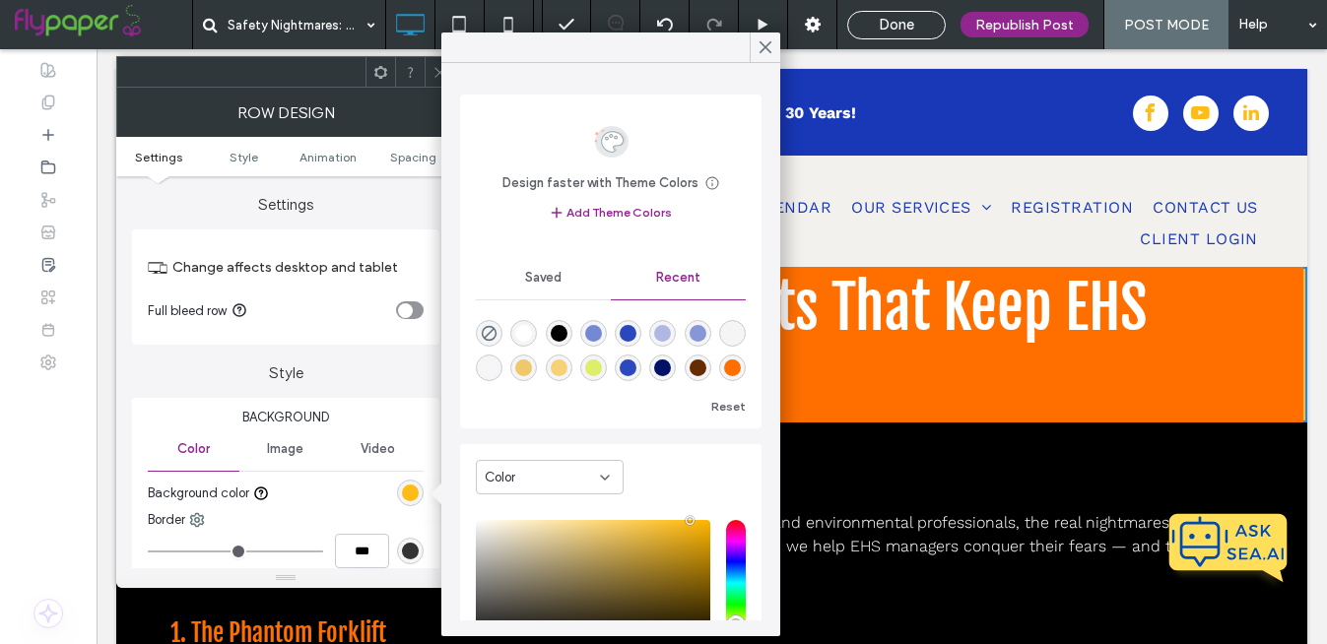
click at [732, 366] on div "rgba(255, 111, 0, 1)" at bounding box center [732, 368] width 17 height 17
type input "*******"
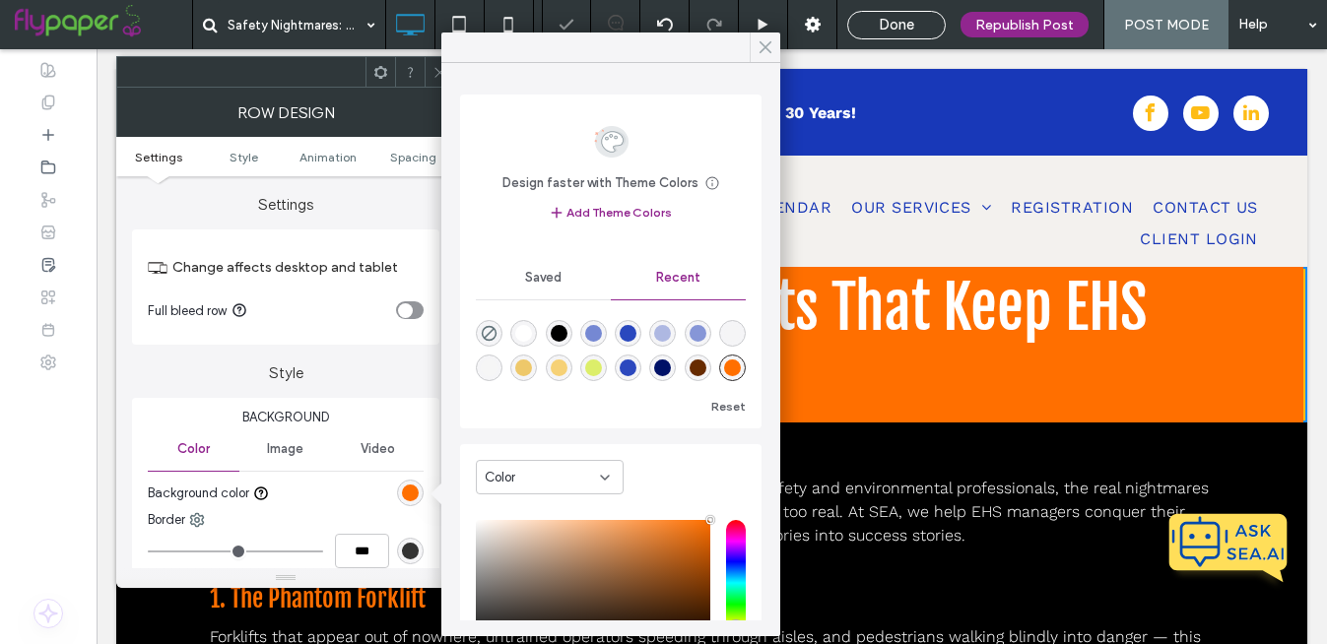
click at [770, 46] on icon at bounding box center [766, 47] width 18 height 18
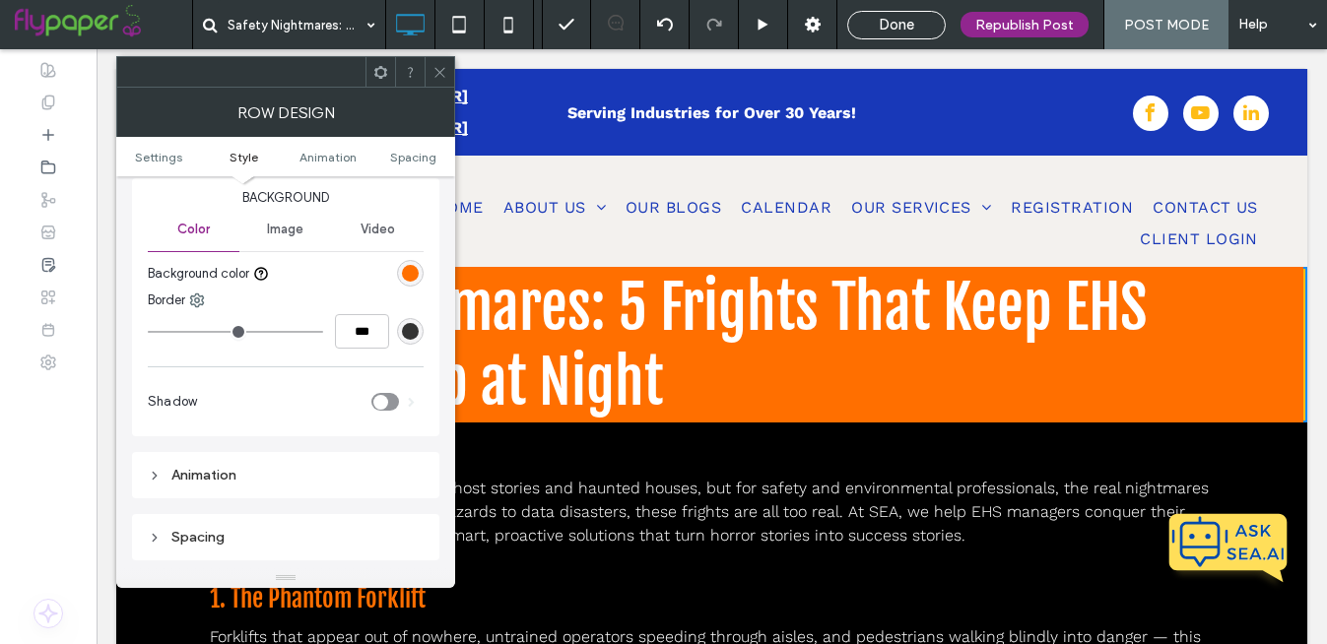
scroll to position [183, 0]
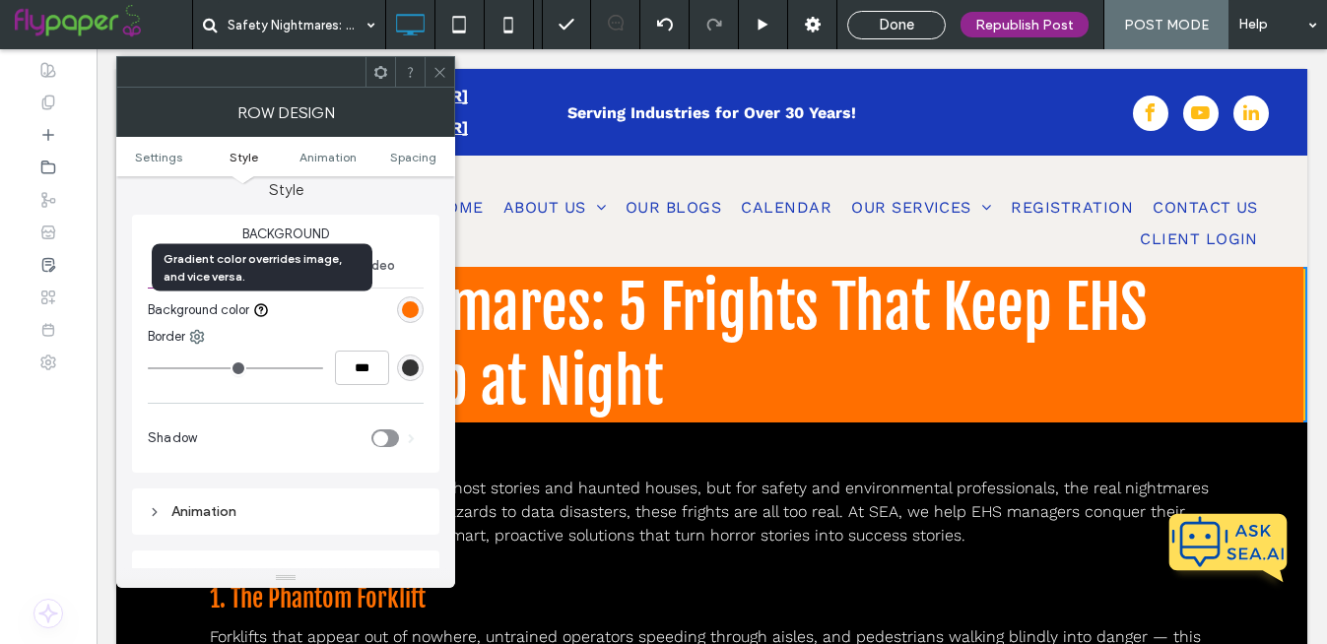
click at [259, 306] on icon at bounding box center [261, 310] width 16 height 16
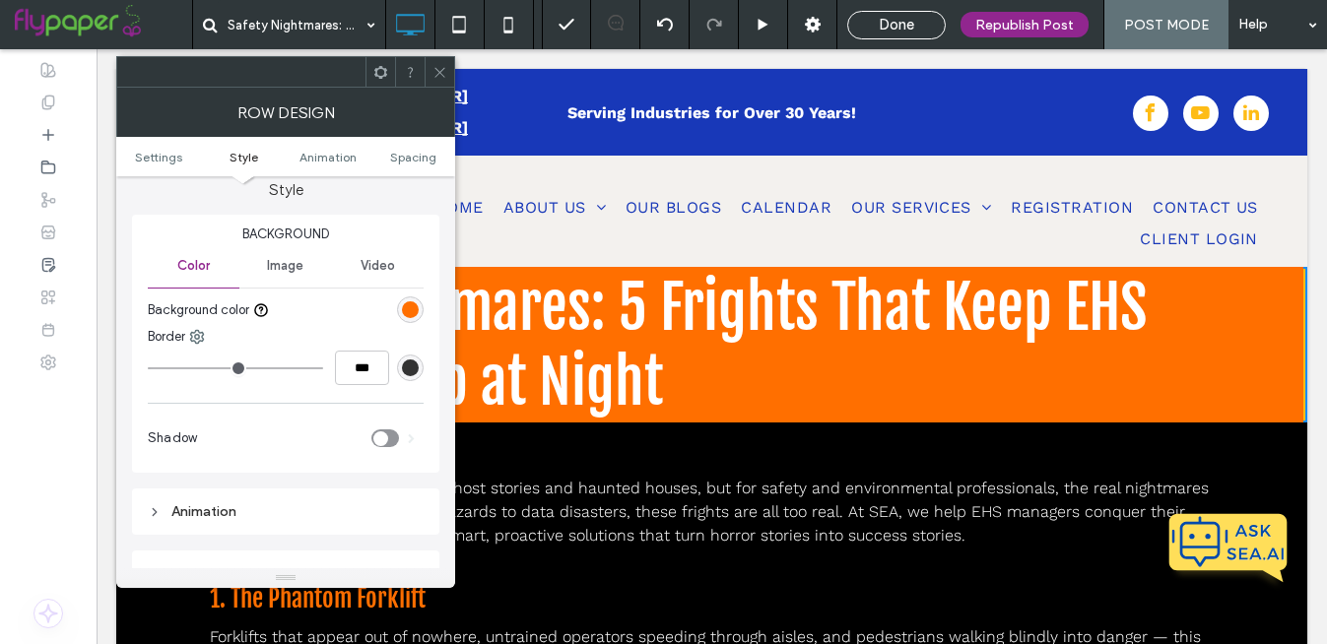
click at [296, 266] on span "Image" at bounding box center [285, 266] width 36 height 16
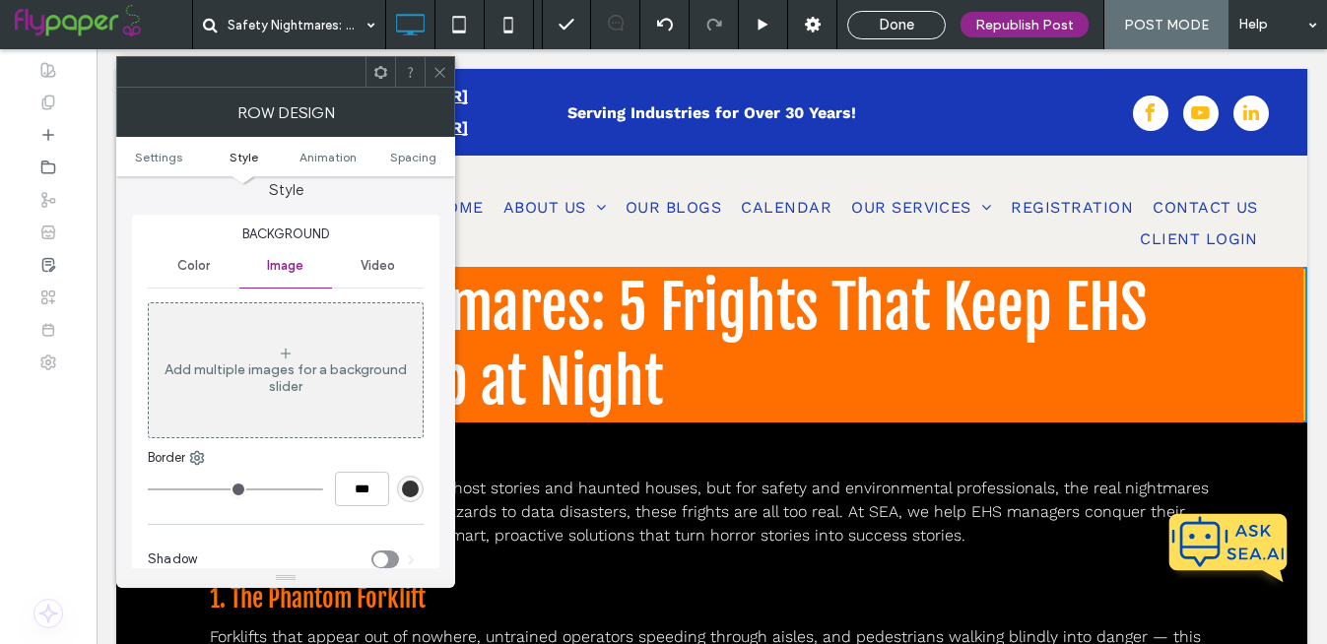
click at [371, 263] on span "Video" at bounding box center [378, 266] width 34 height 16
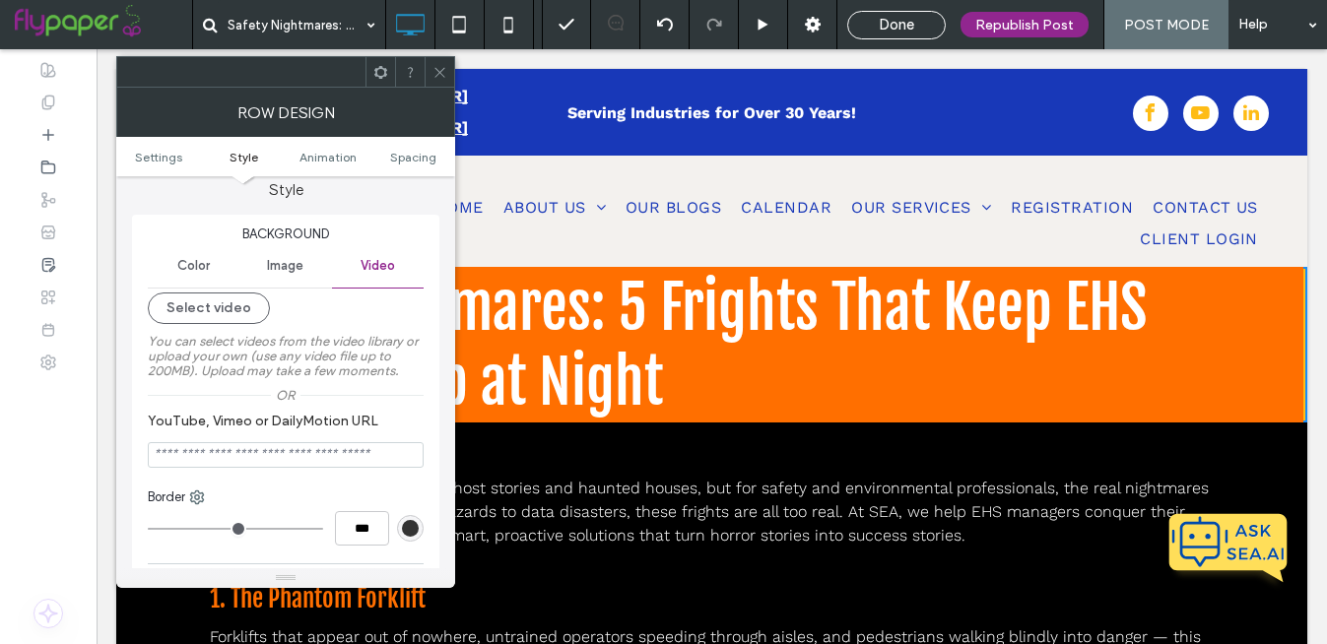
click at [182, 256] on div "Color" at bounding box center [194, 265] width 92 height 43
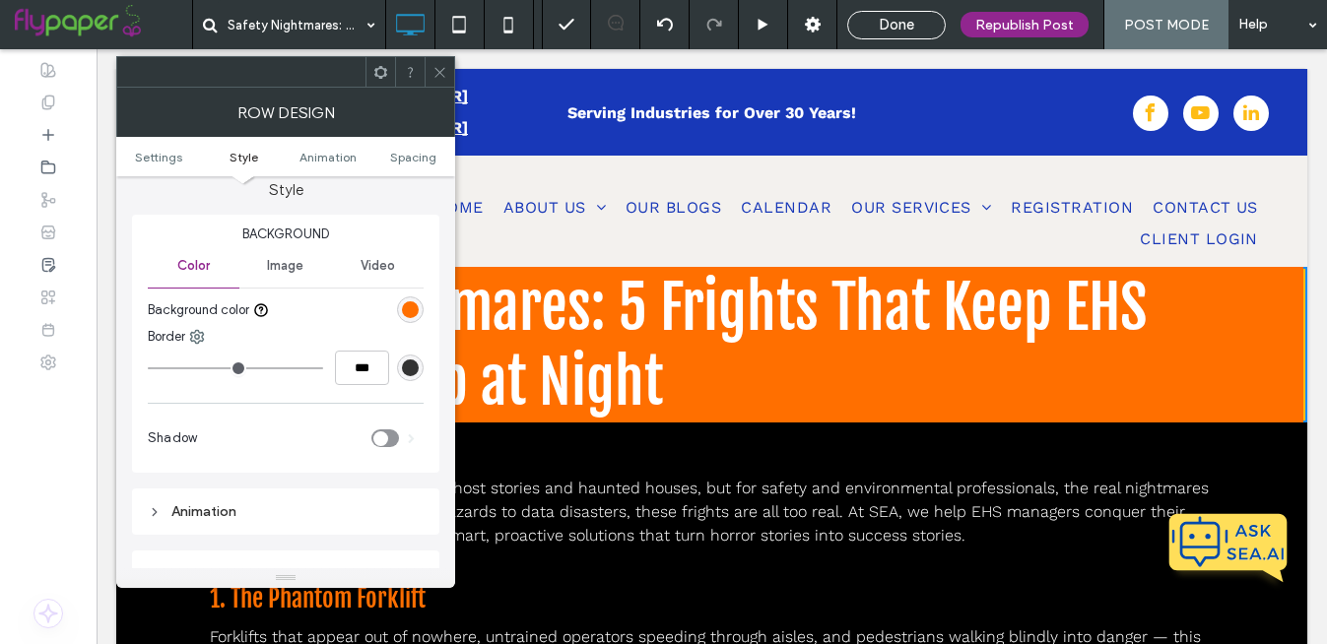
click at [414, 362] on div "rgb(51, 51, 51)" at bounding box center [410, 368] width 17 height 17
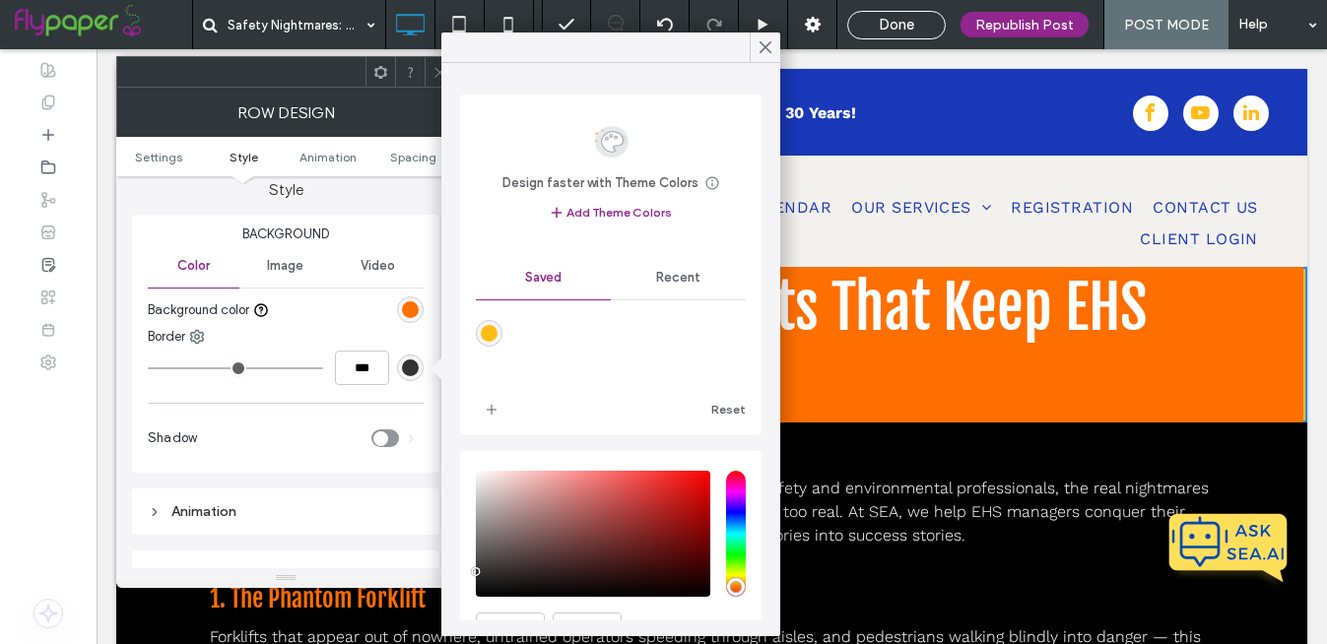
click at [665, 281] on span "Recent" at bounding box center [678, 278] width 44 height 16
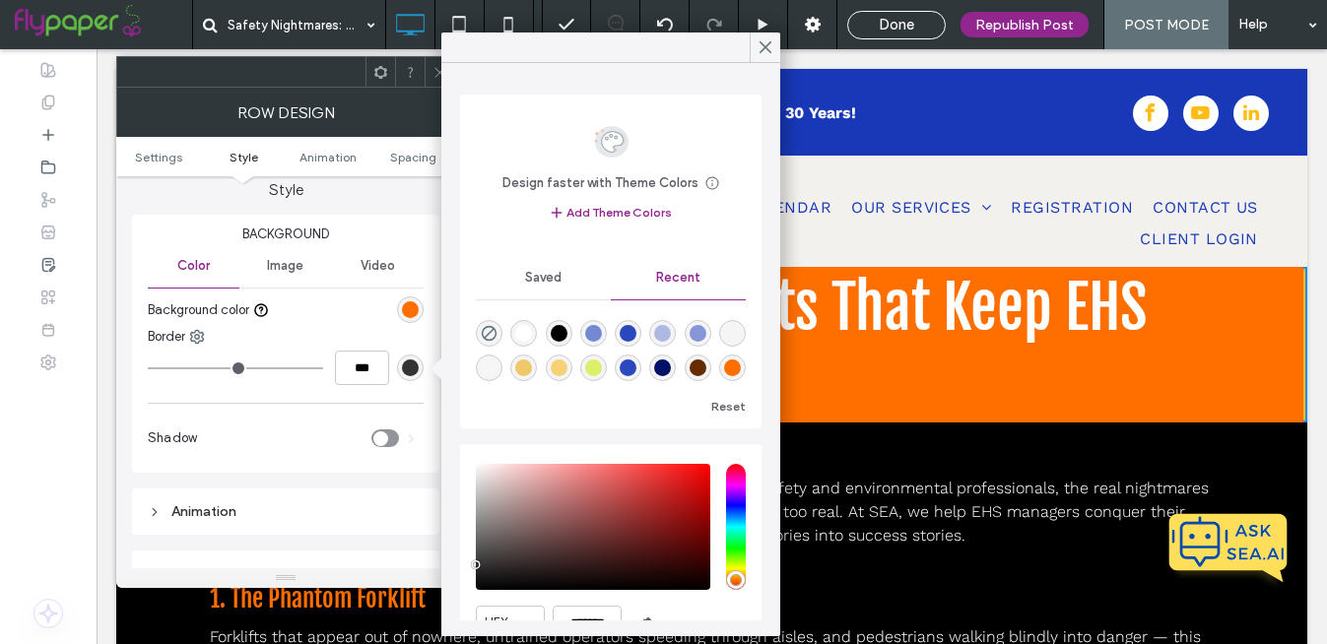
click at [734, 364] on div "rgba(255, 111, 0, 1)" at bounding box center [732, 368] width 17 height 17
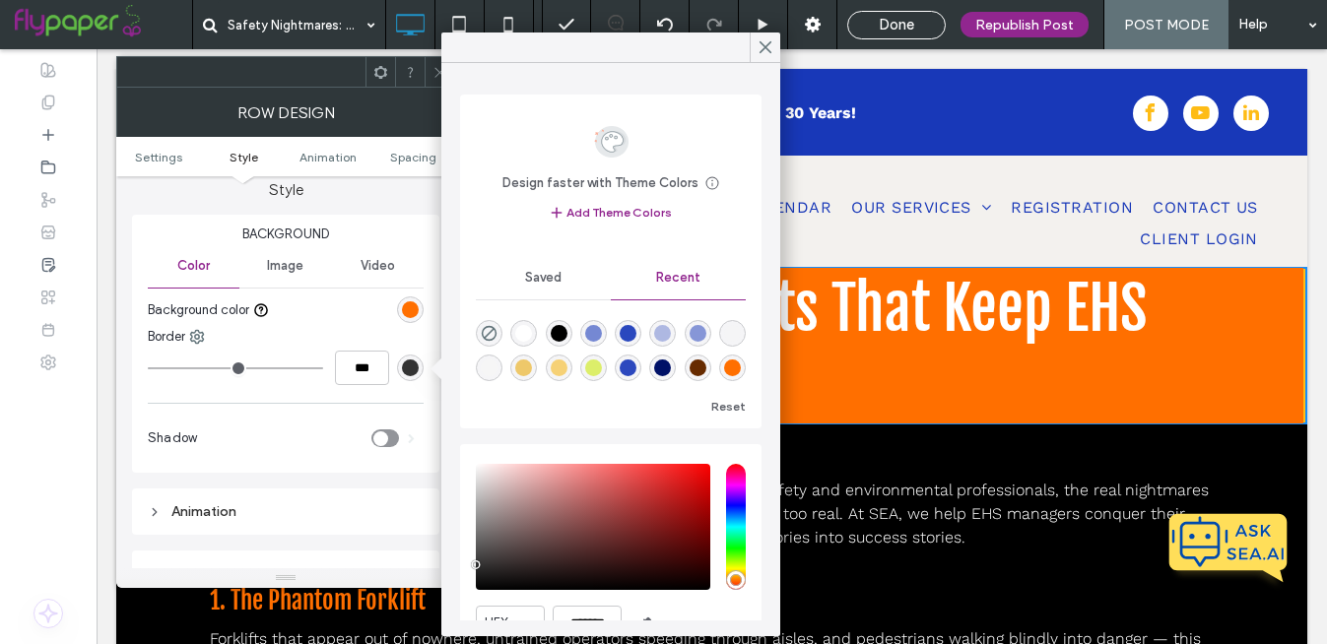
type input "*"
type input "***"
type input "*******"
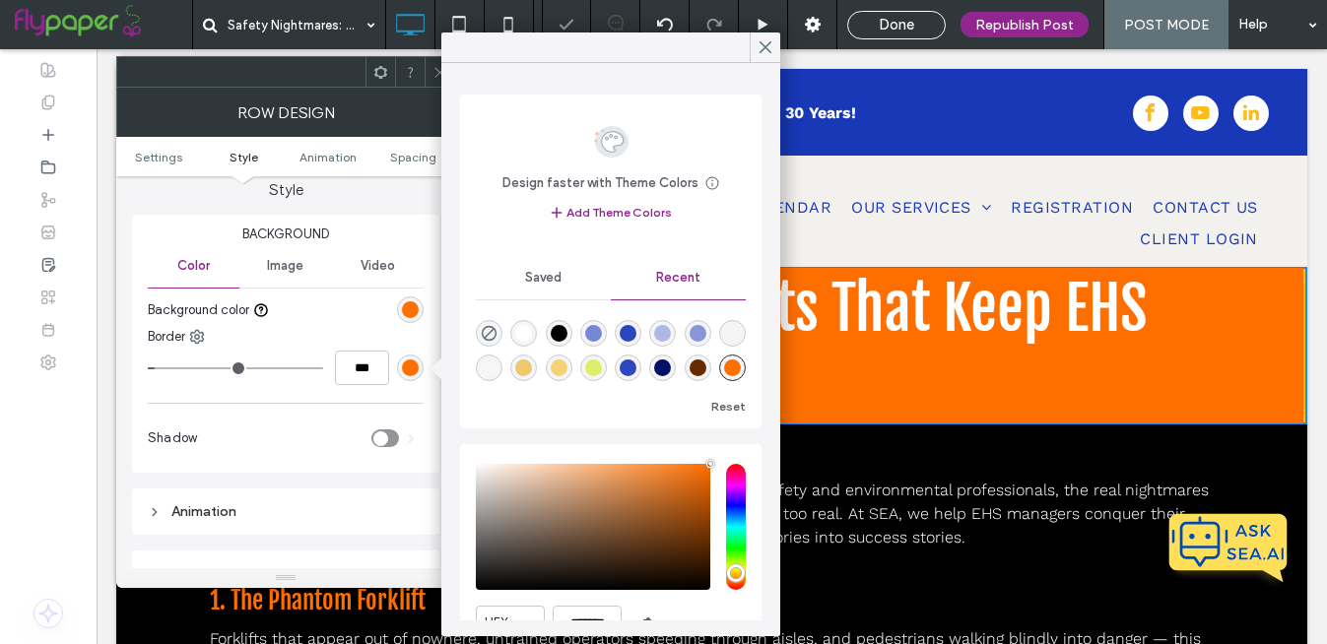
click at [319, 408] on div "Background Color Image Video Background color Border *** Shadow" at bounding box center [285, 344] width 307 height 258
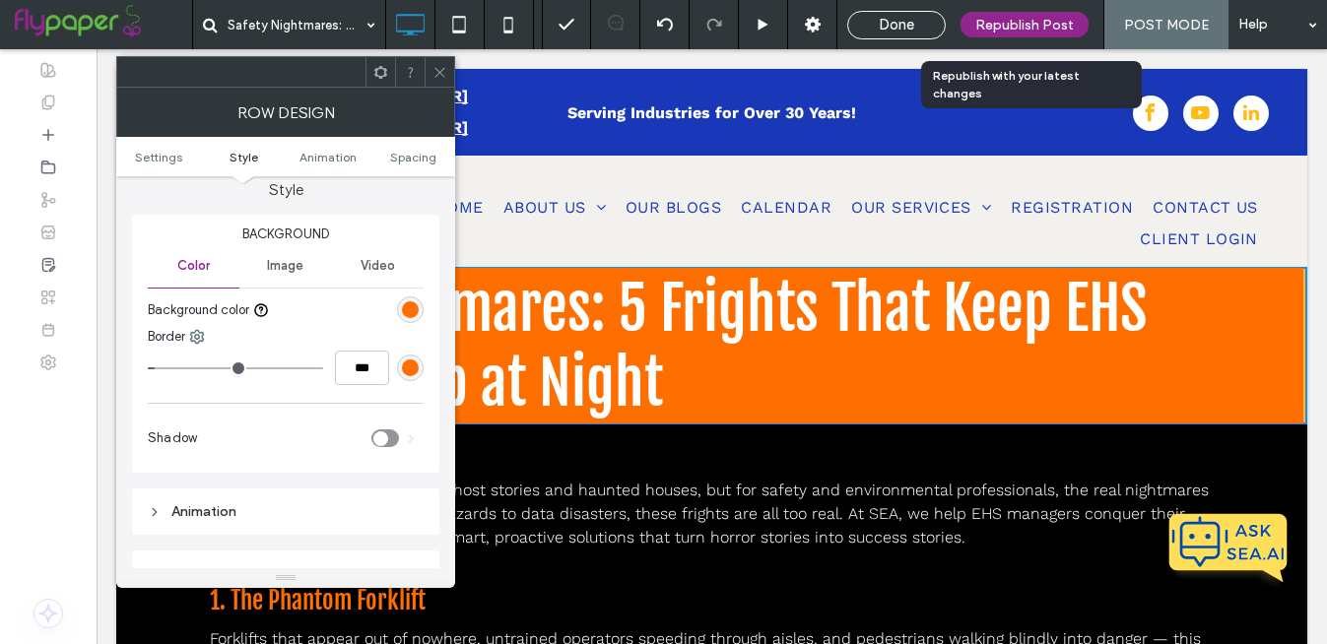
click at [1008, 24] on span "Republish Post" at bounding box center [1024, 25] width 99 height 17
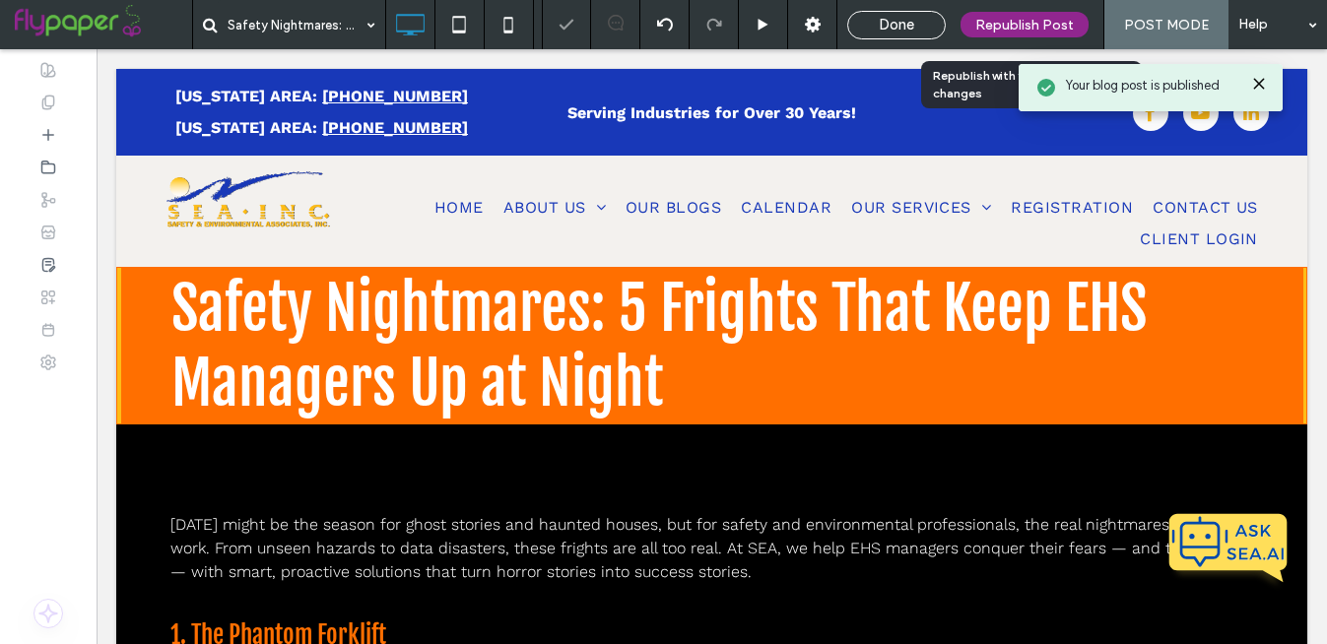
scroll to position [0, 0]
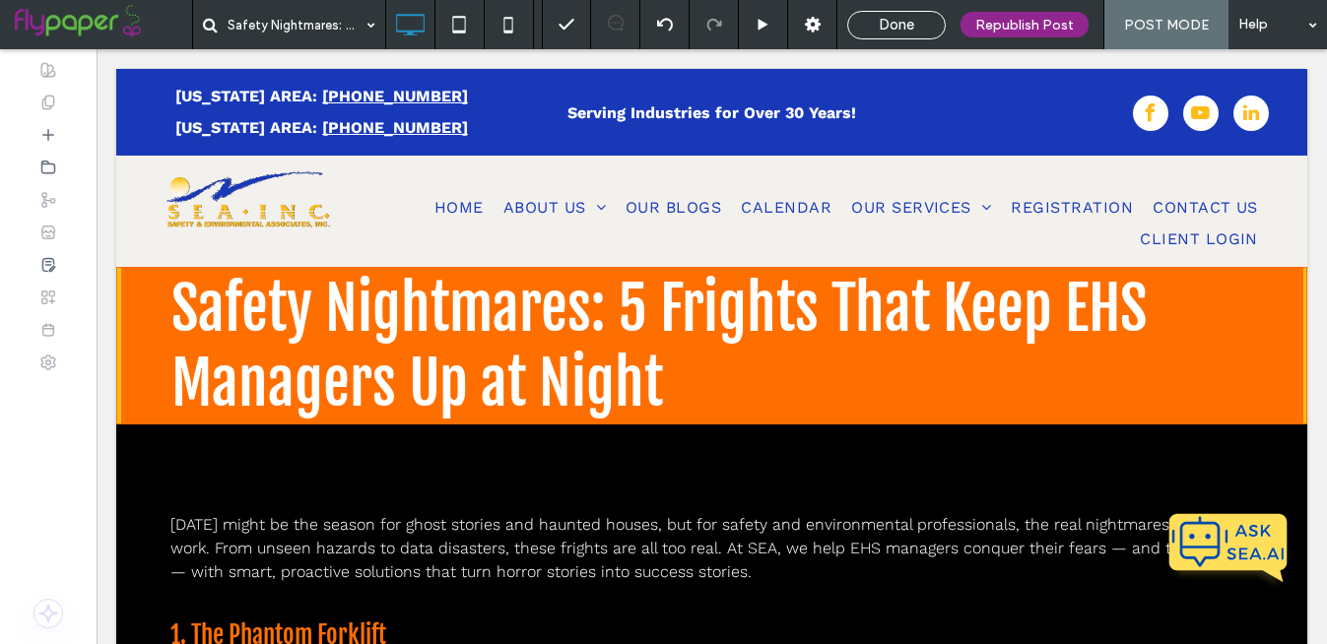
click at [898, 22] on span "Done" at bounding box center [896, 25] width 35 height 18
